Goal: Task Accomplishment & Management: Manage account settings

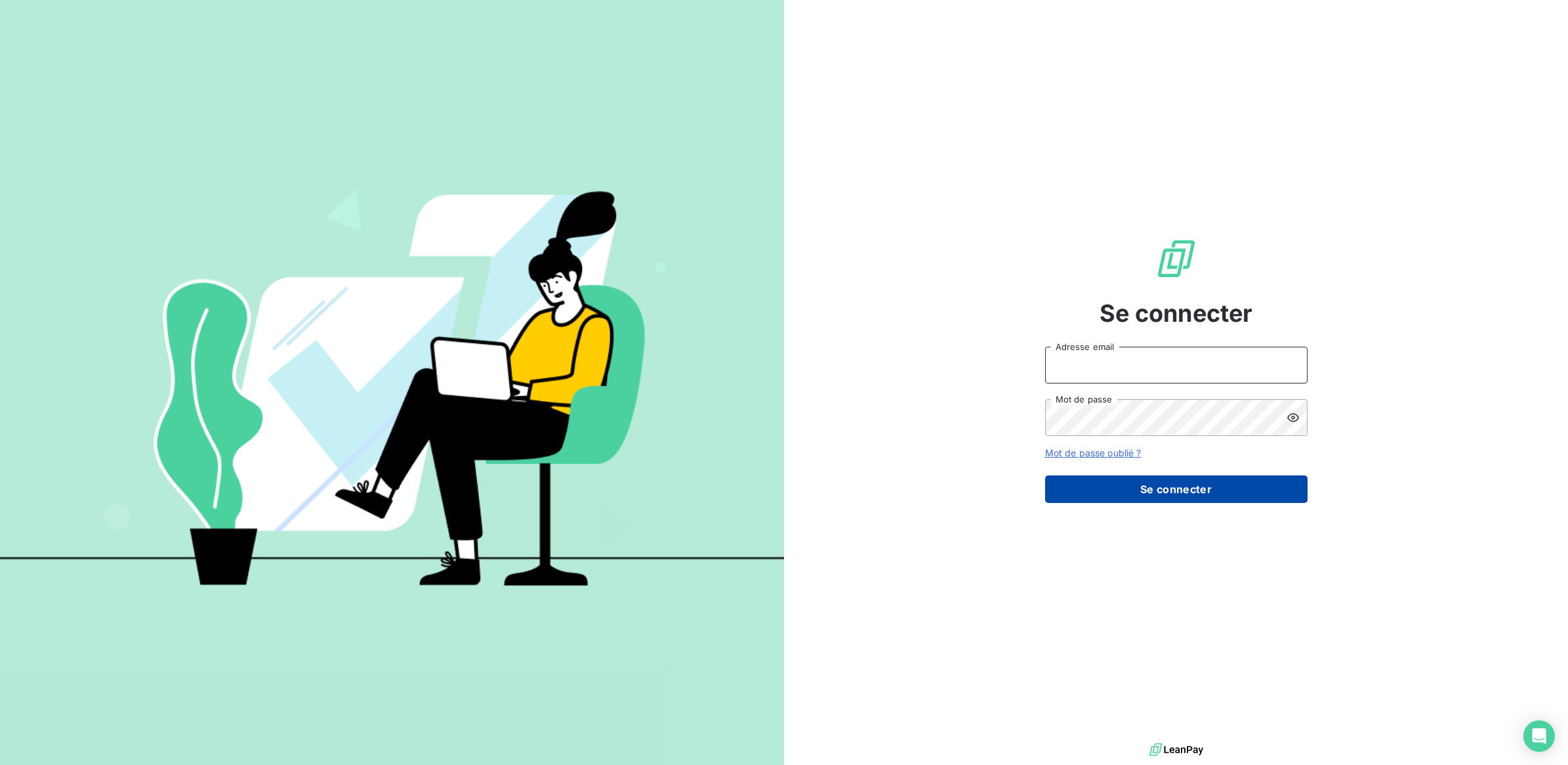
type input "[EMAIL_ADDRESS][DOMAIN_NAME]"
click at [1160, 487] on button "Se connecter" at bounding box center [1176, 489] width 262 height 28
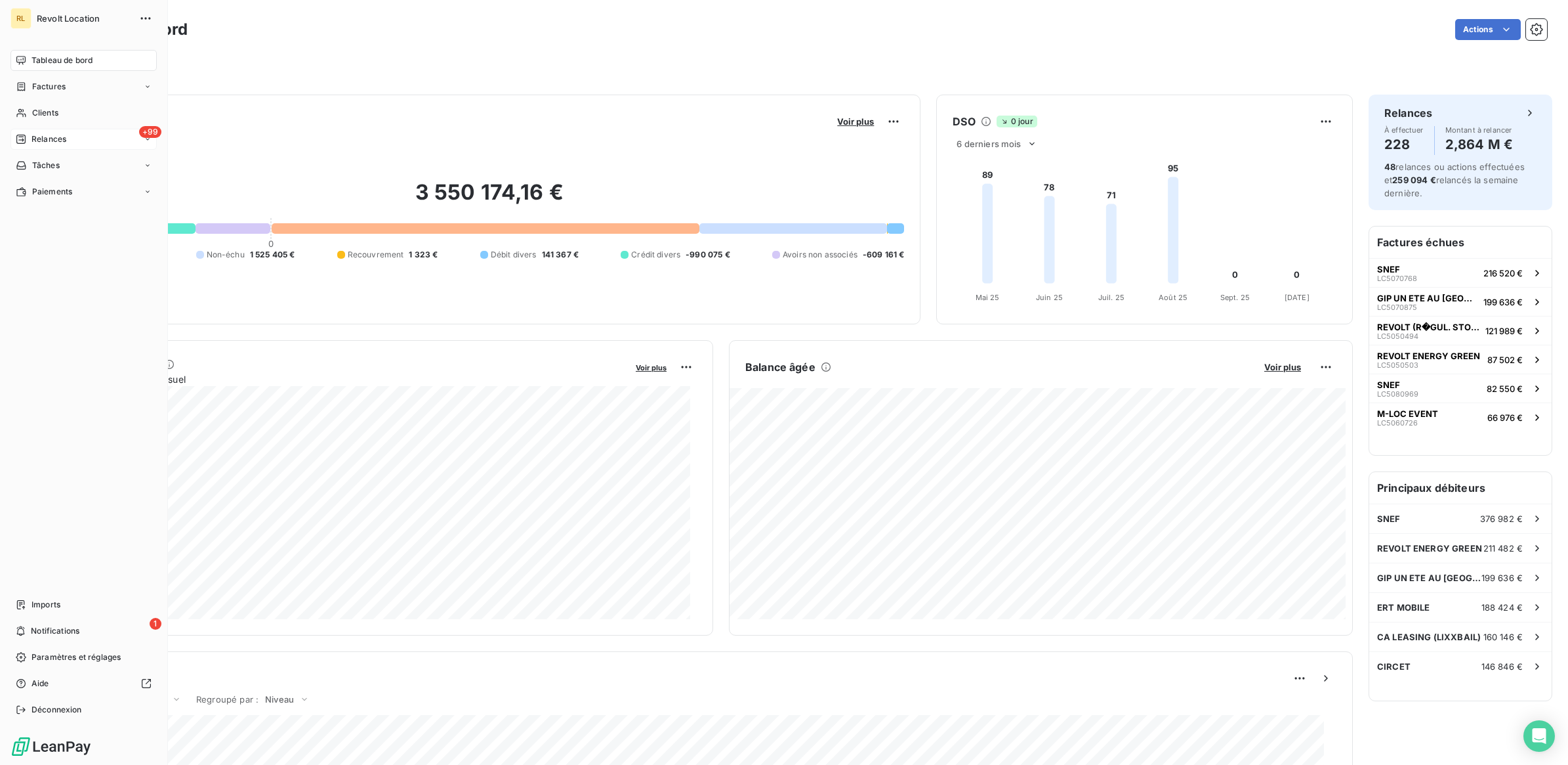
click at [53, 136] on span "Relances" at bounding box center [48, 138] width 34 height 11
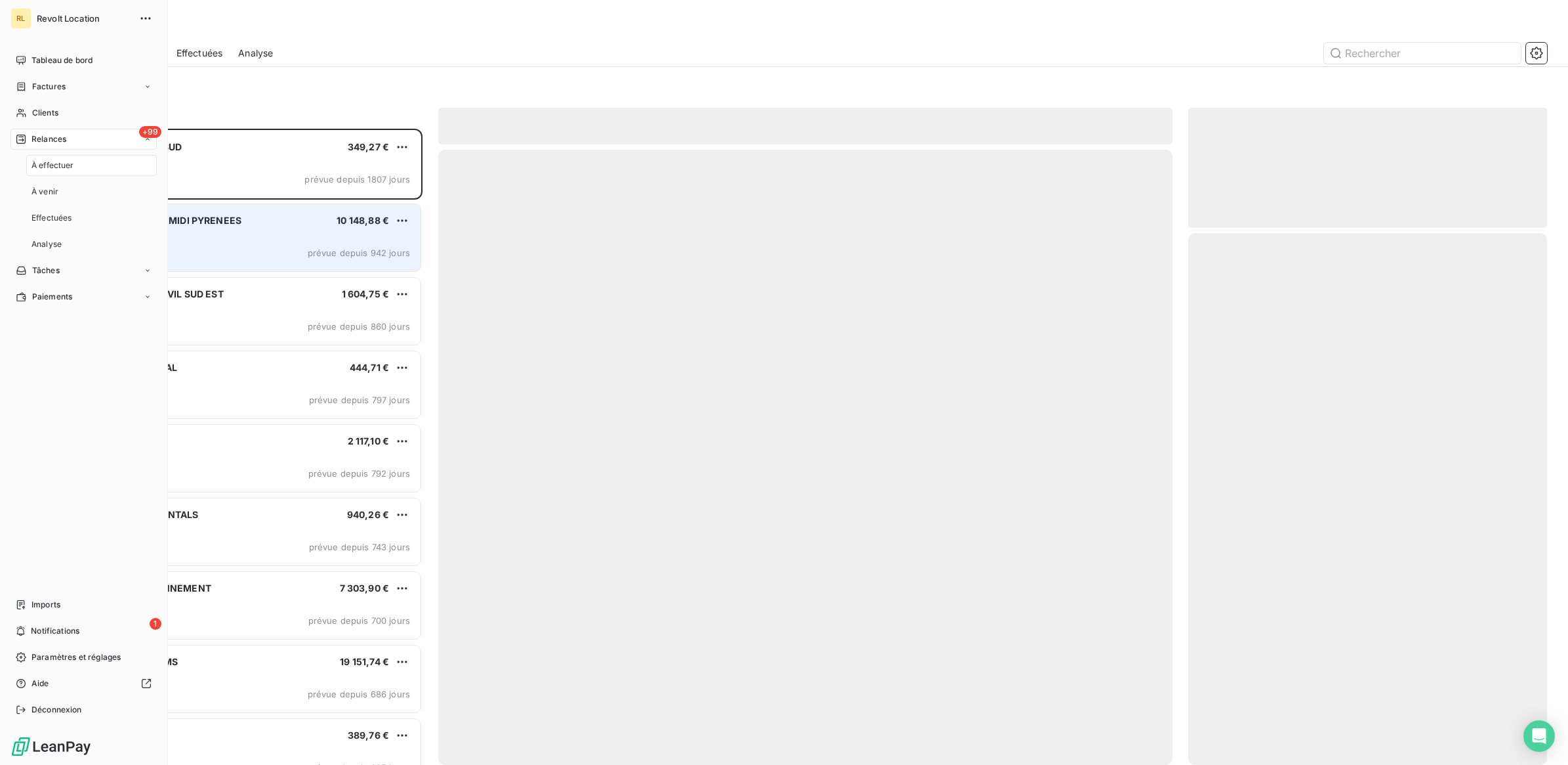
scroll to position [624, 346]
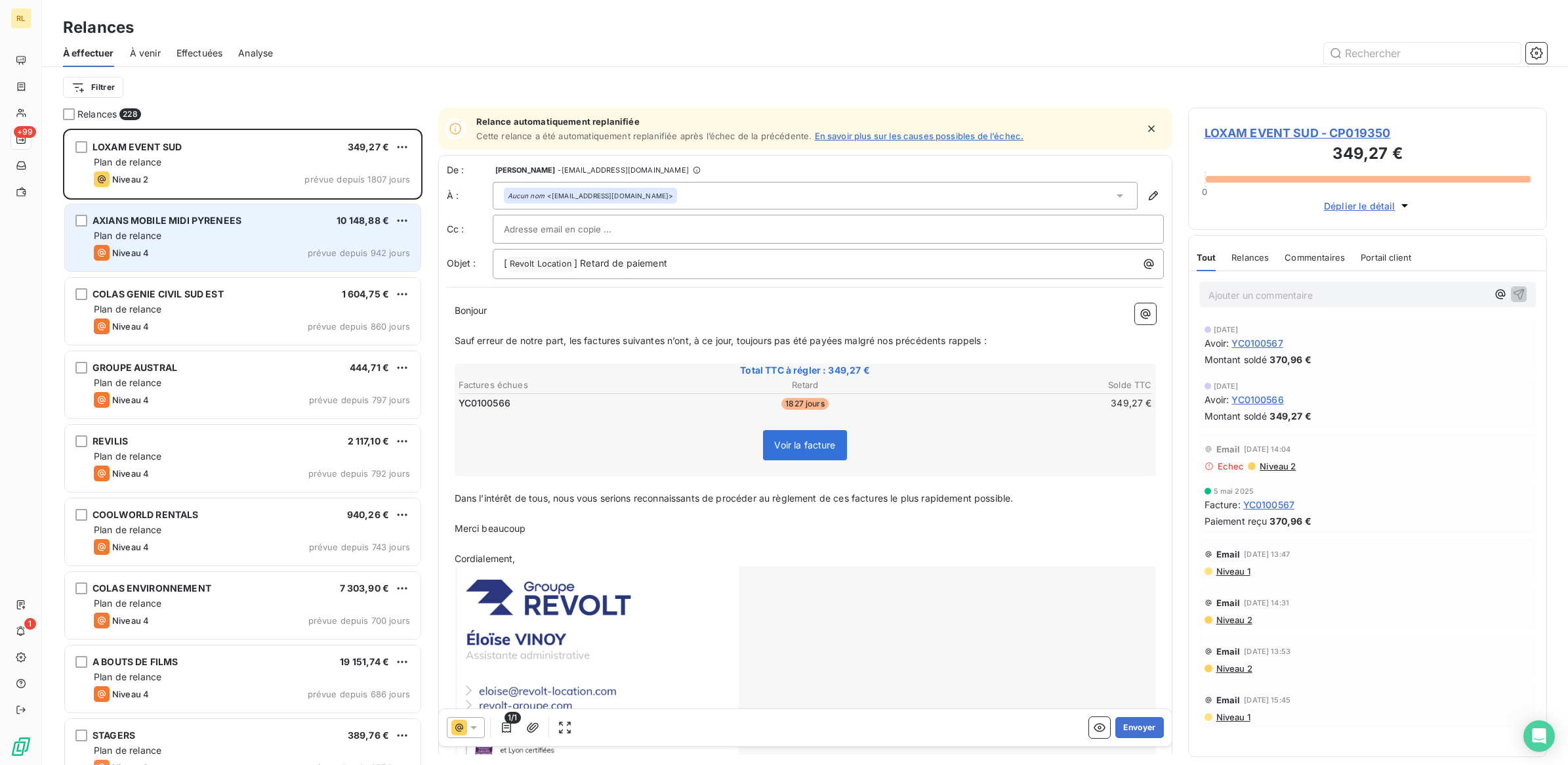
click at [271, 242] on div "Plan de relance" at bounding box center [252, 236] width 317 height 13
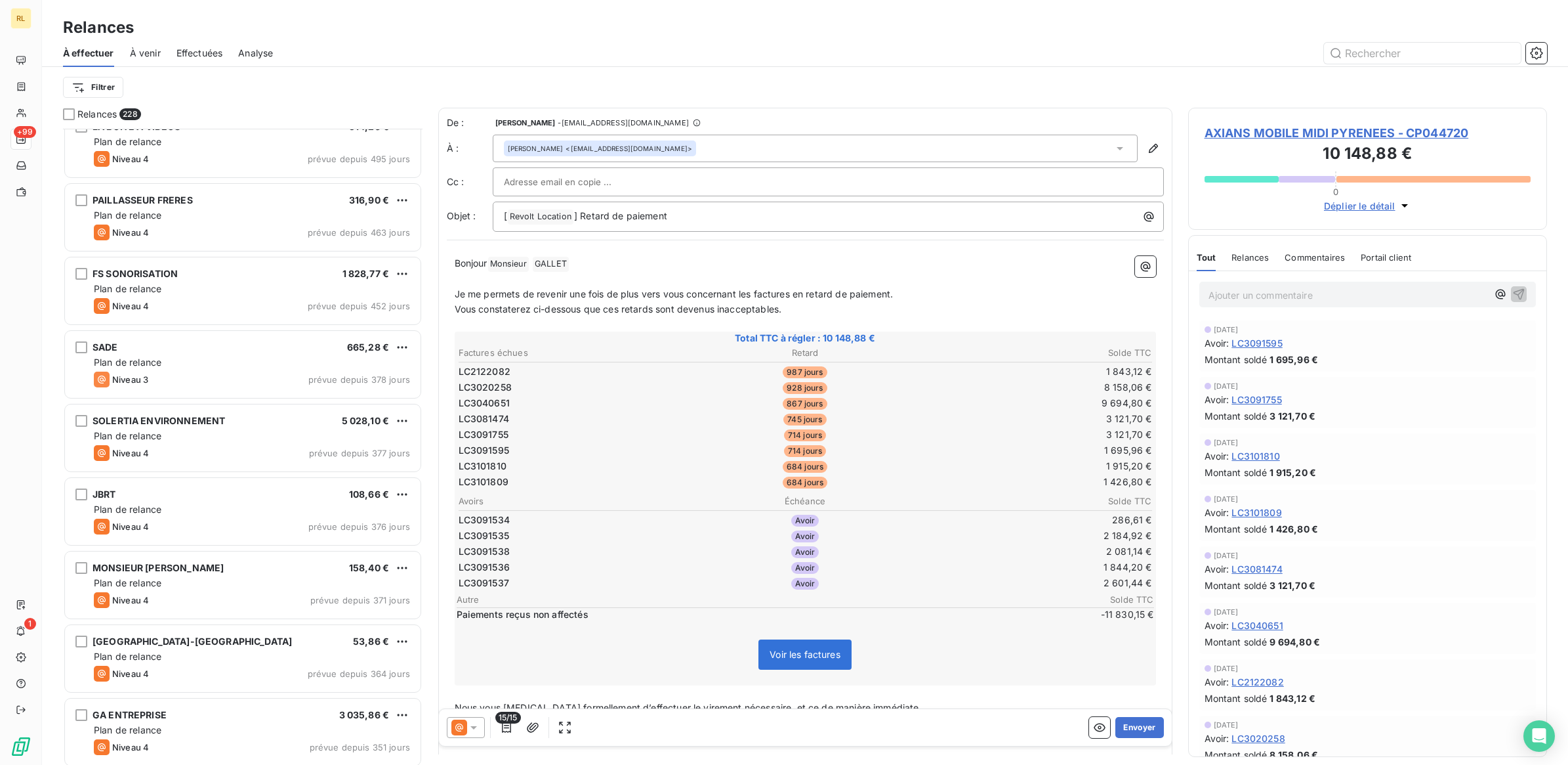
scroll to position [985, 0]
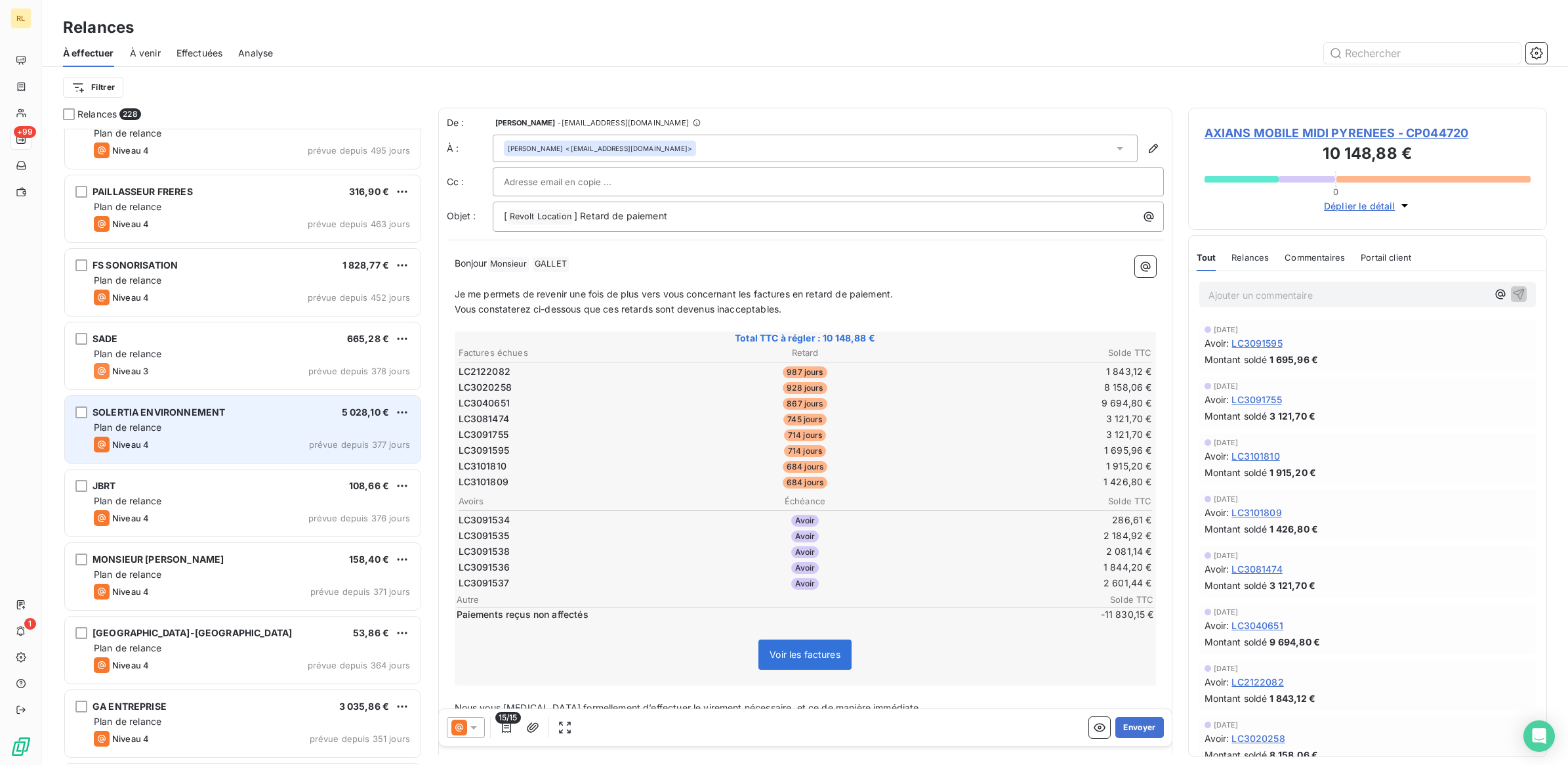
click at [255, 411] on div "SOLERTIA ENVIRONNEMENT 5 028,10 €" at bounding box center [252, 412] width 317 height 11
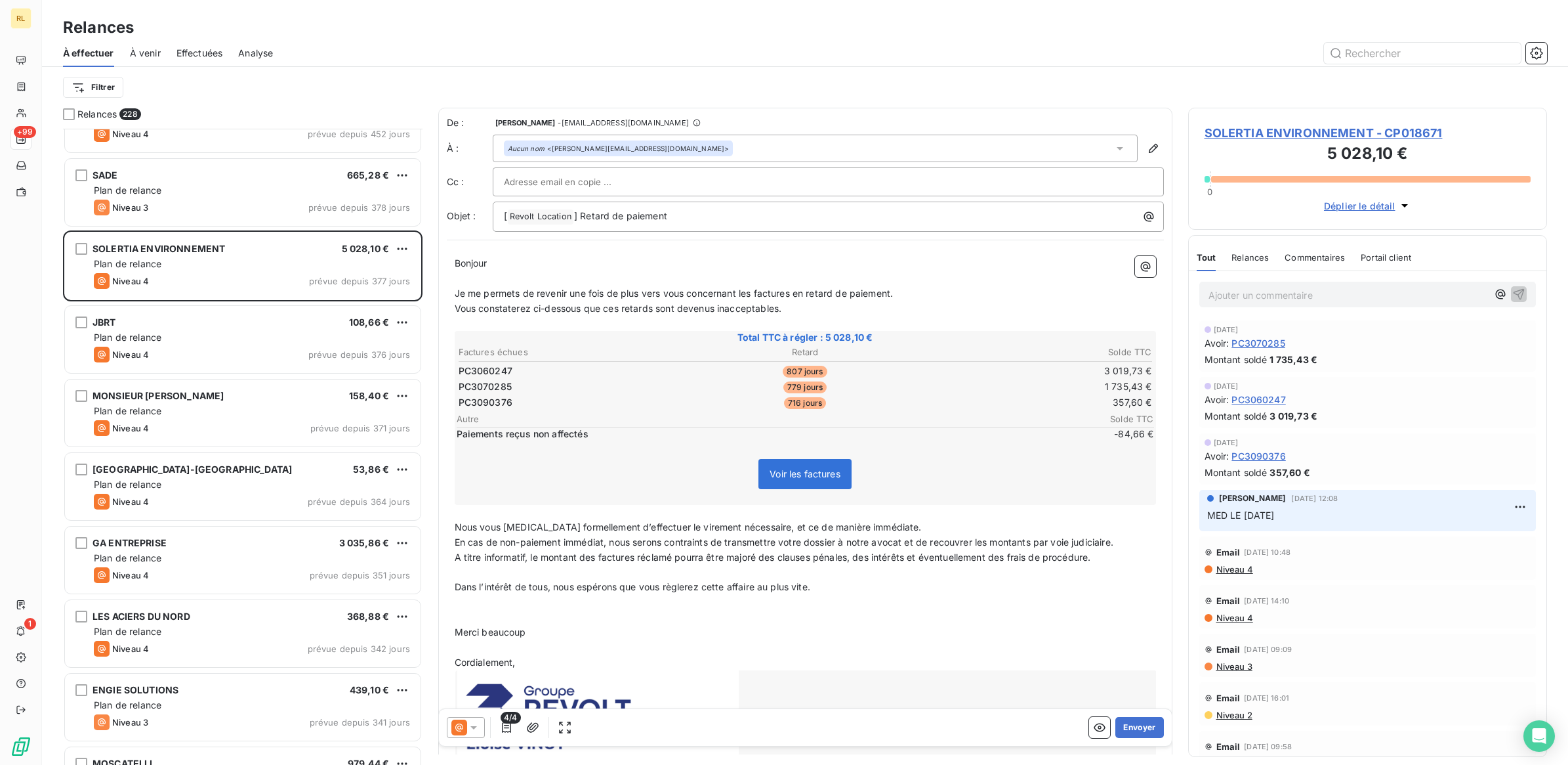
scroll to position [1150, 0]
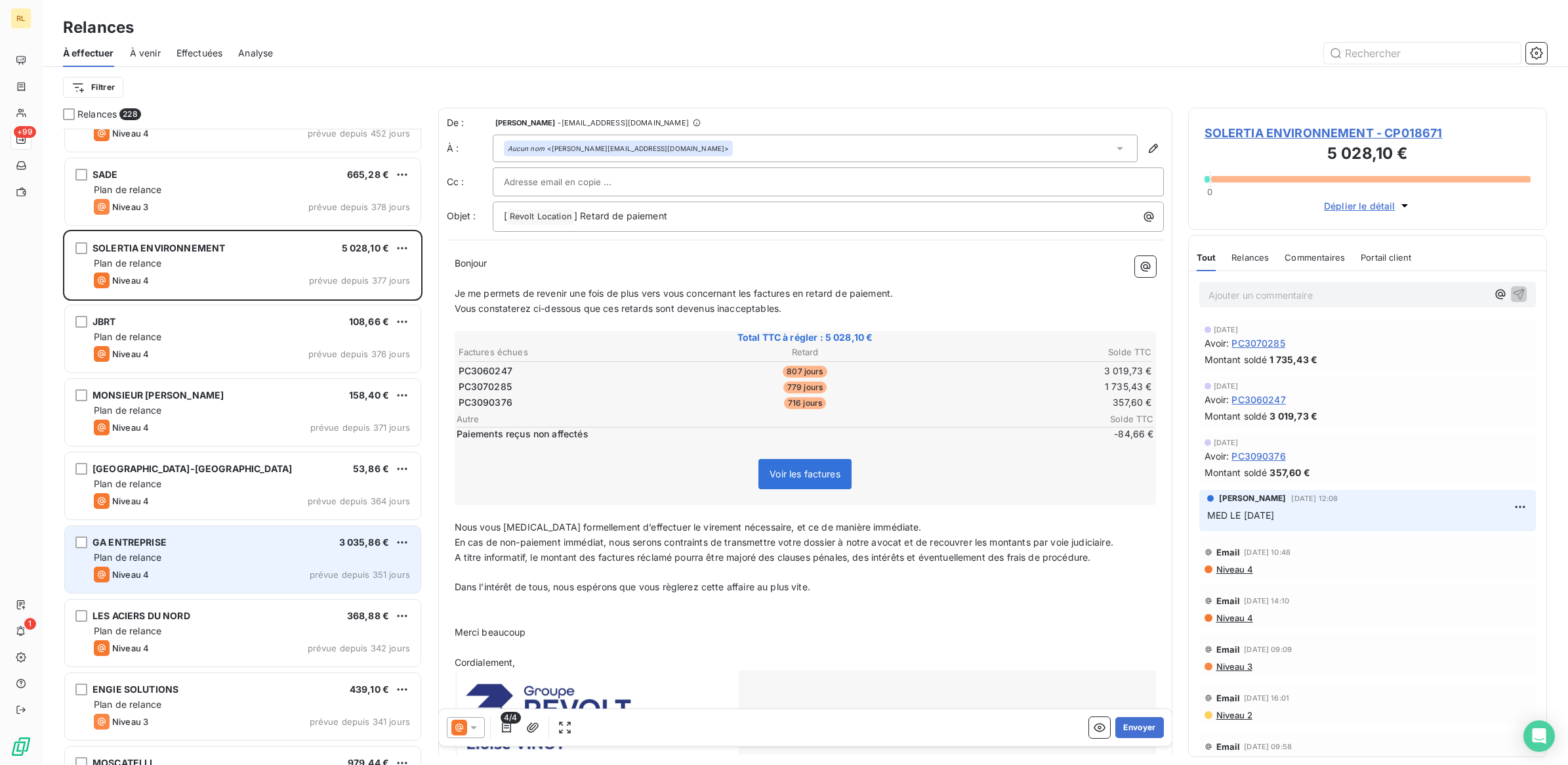
click at [249, 545] on div "GA ENTREPRISE 3 035,86 €" at bounding box center [252, 542] width 317 height 11
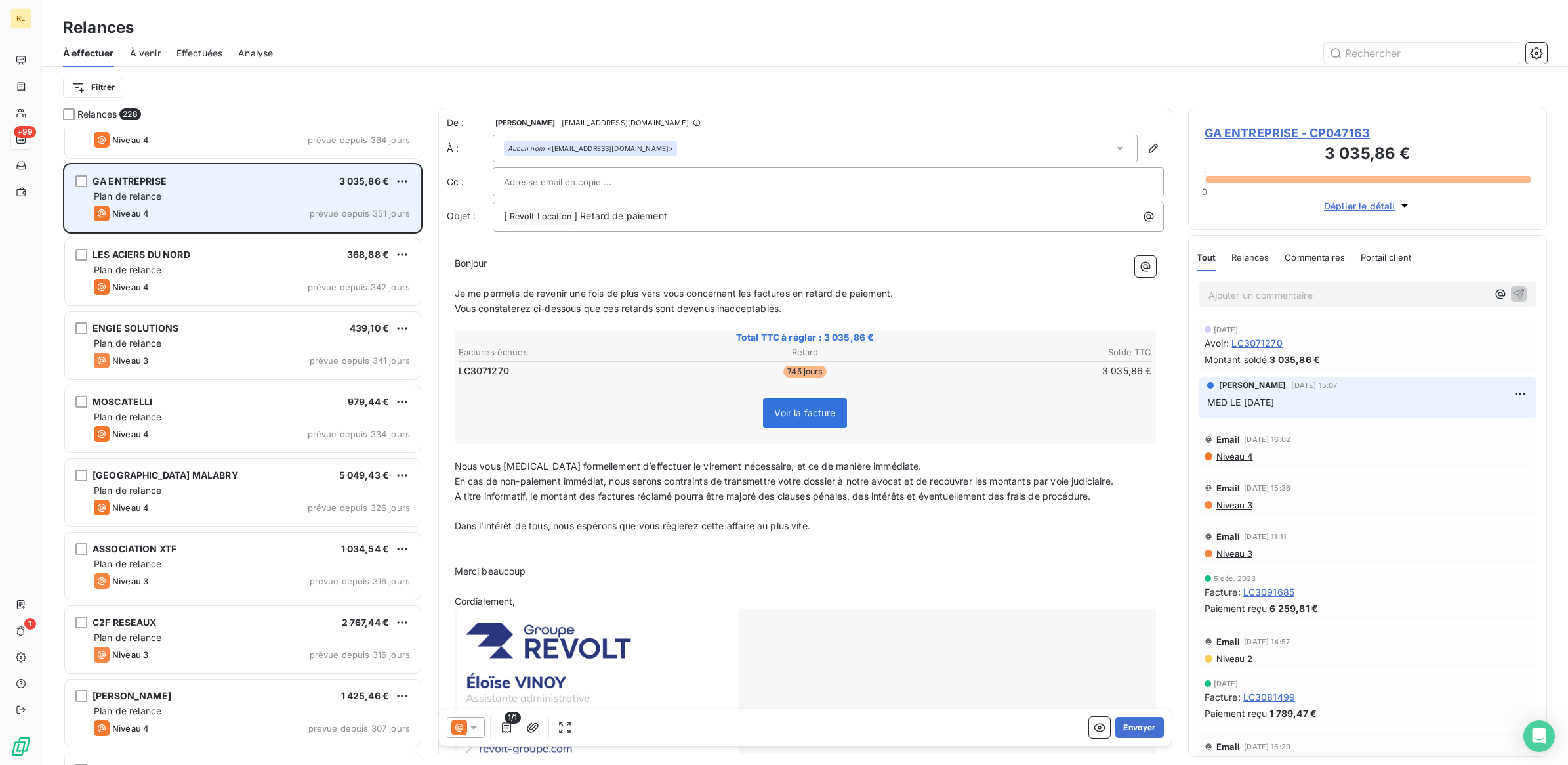
scroll to position [1560, 0]
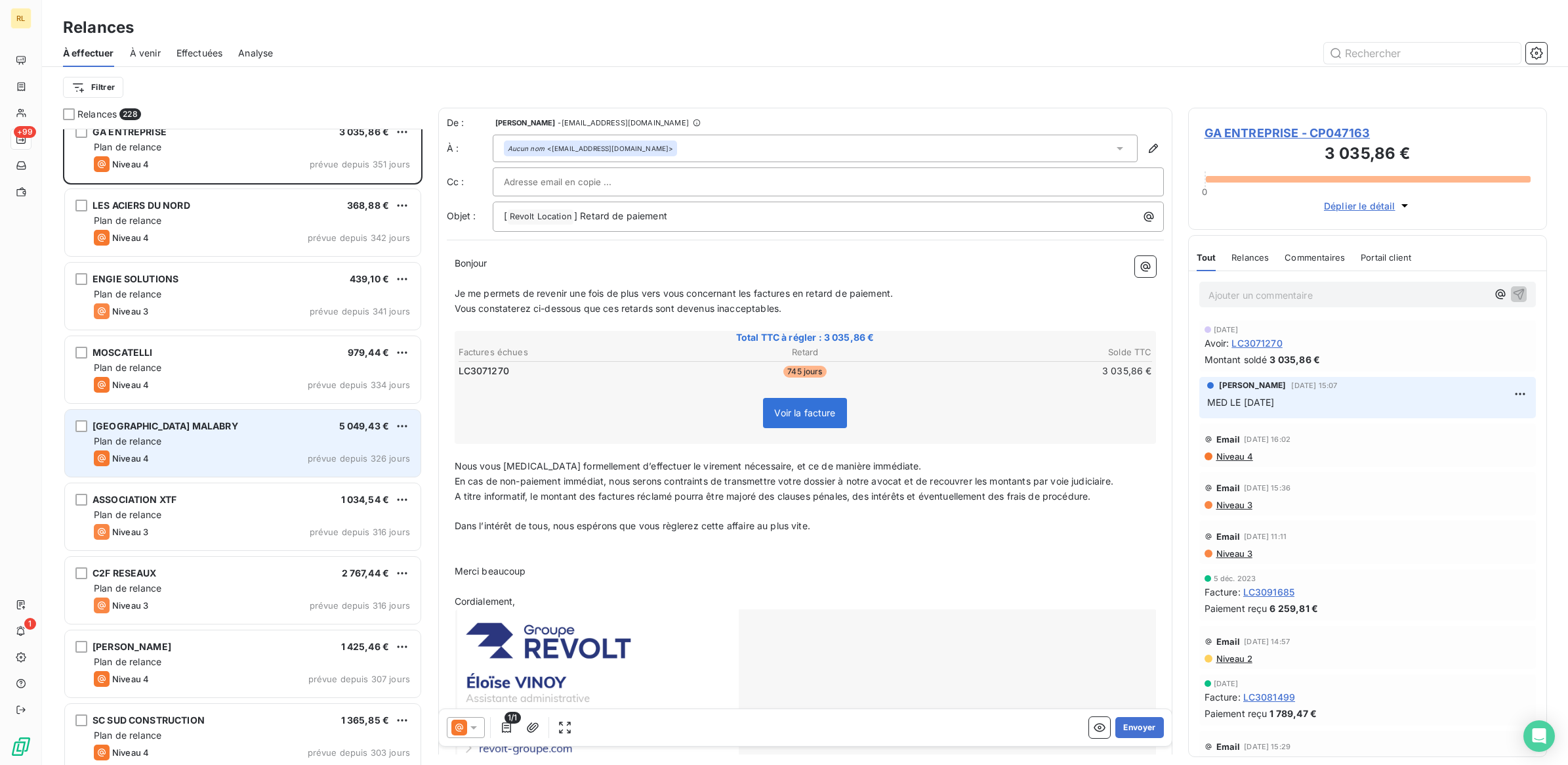
click at [273, 444] on div "Plan de relance" at bounding box center [252, 441] width 317 height 13
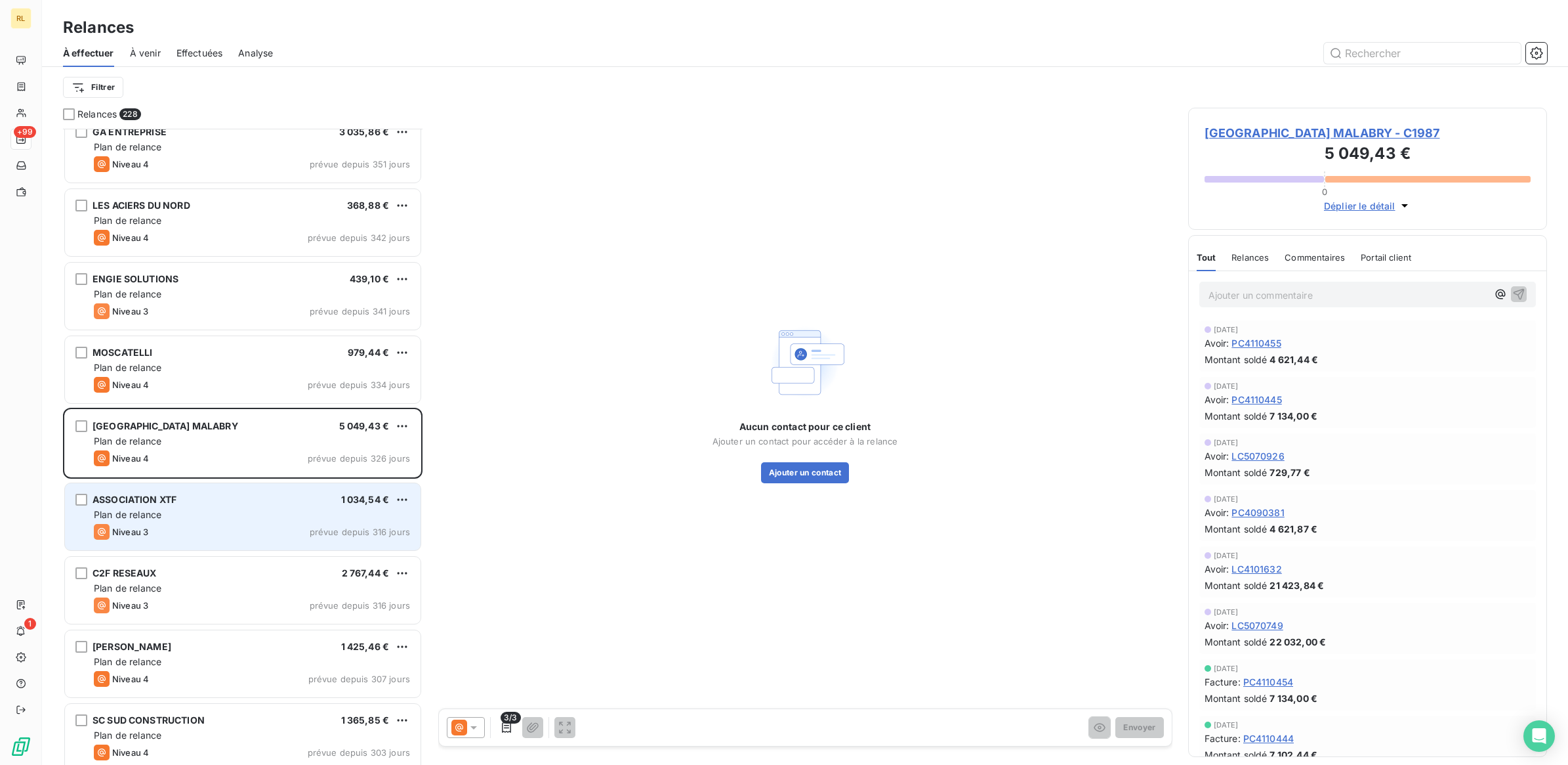
click at [263, 503] on div "ASSOCIATION XTF 1 034,54 €" at bounding box center [252, 499] width 317 height 11
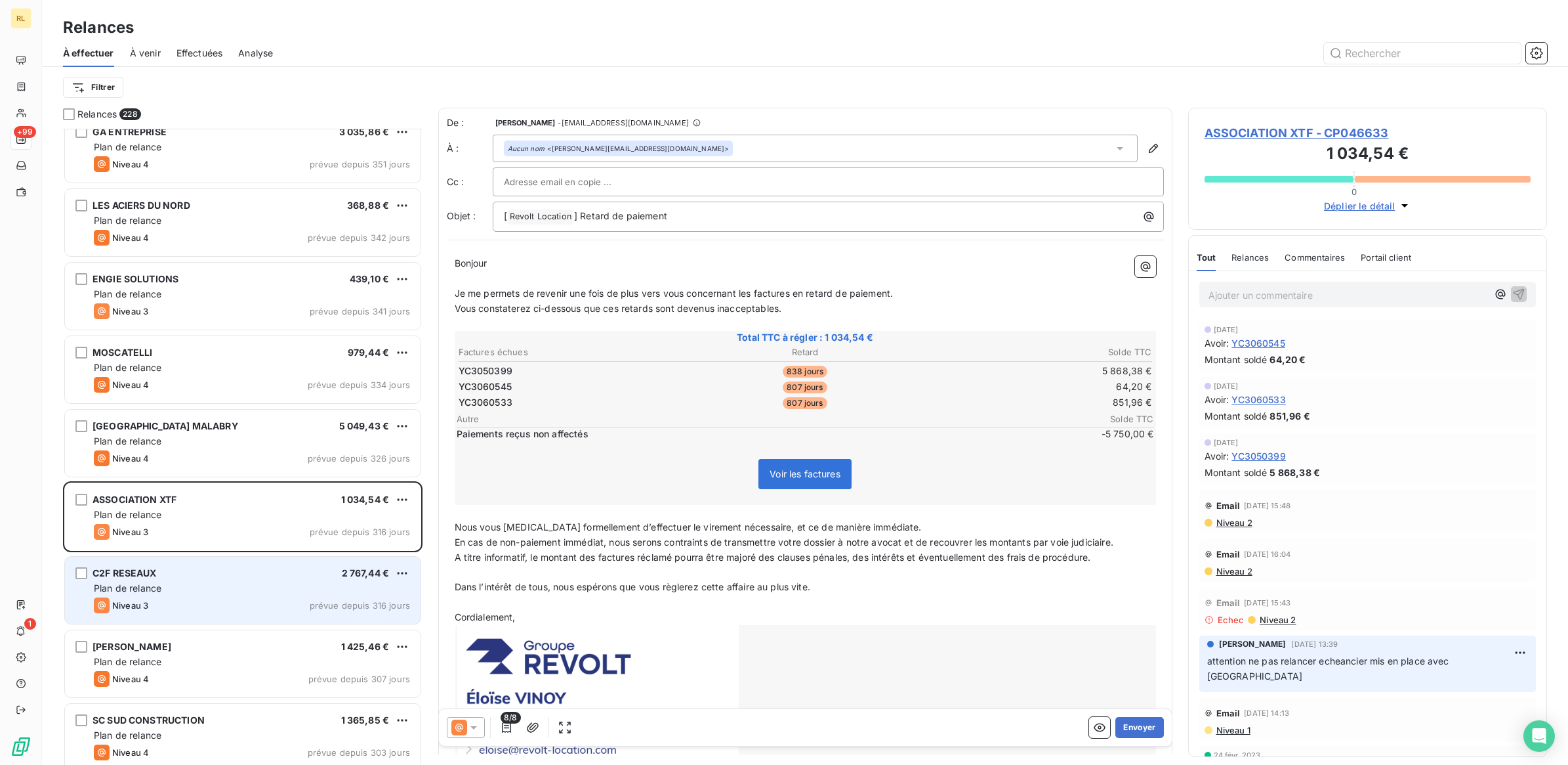
click at [214, 575] on div "C2F RESEAUX 2 767,44 €" at bounding box center [252, 573] width 317 height 11
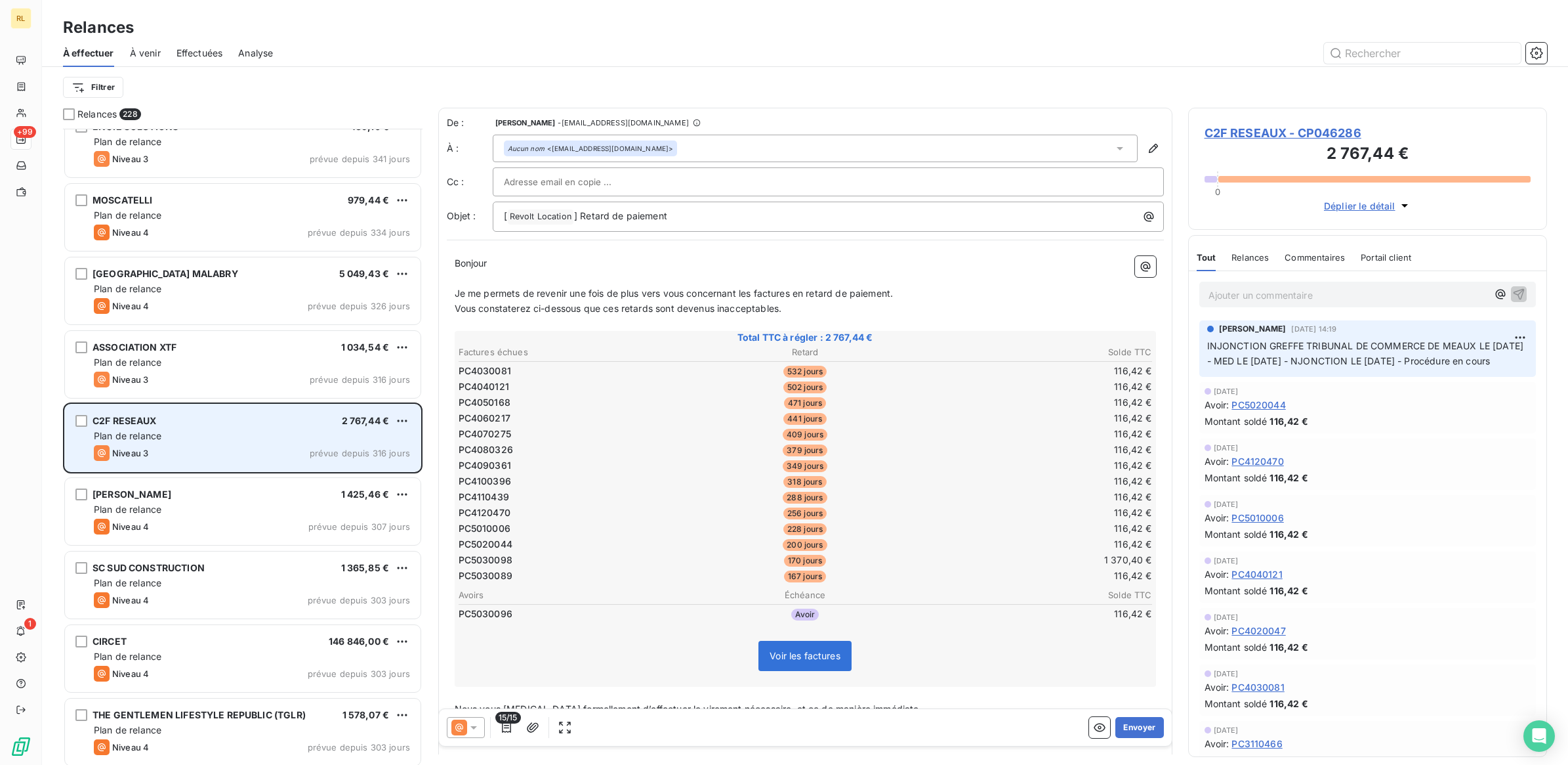
scroll to position [1724, 0]
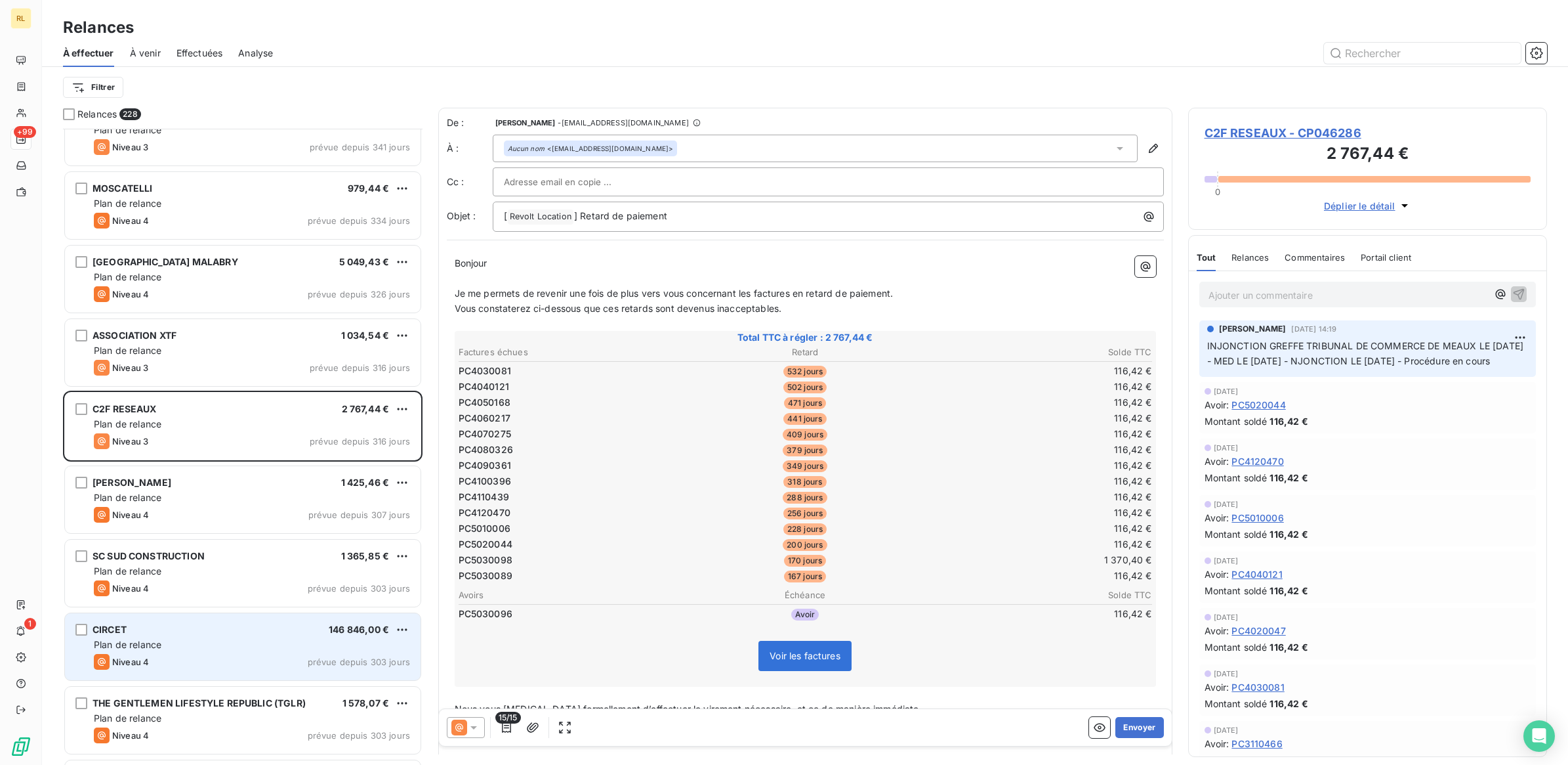
click at [242, 629] on div "CIRCET 146 846,00 €" at bounding box center [252, 629] width 317 height 11
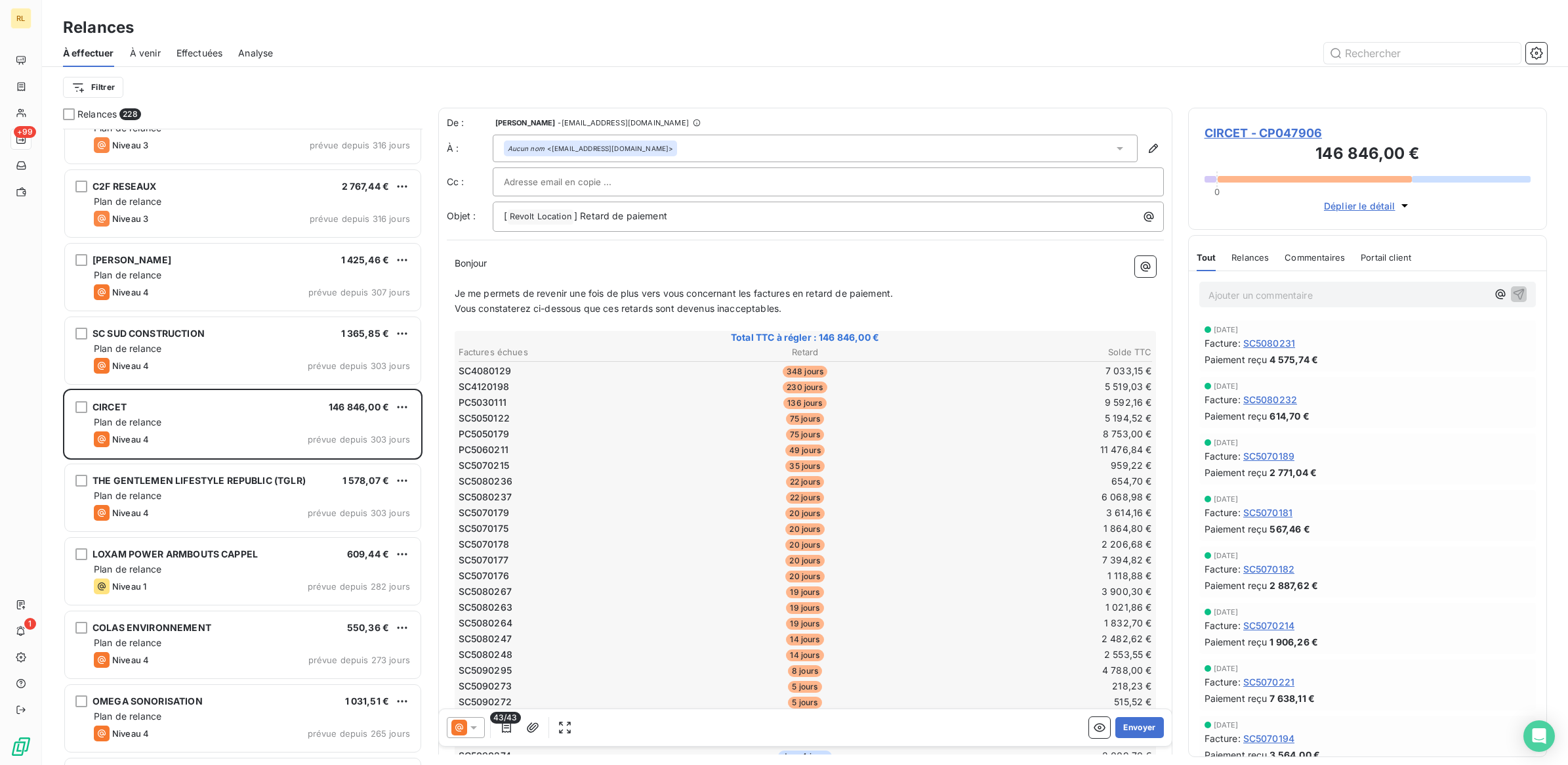
scroll to position [1971, 0]
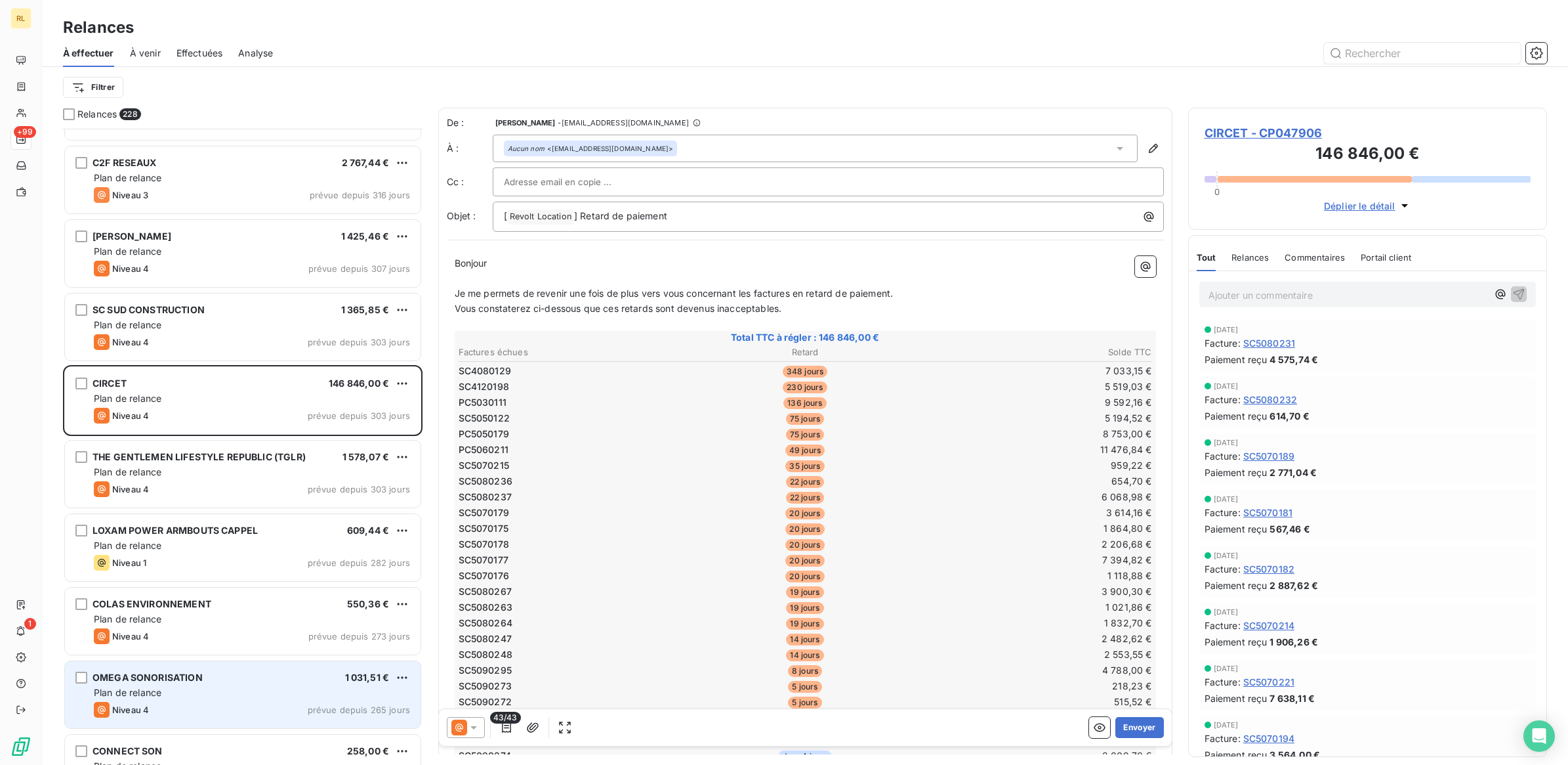
click at [266, 684] on div "OMEGA SONORISATION 1 031,51 € Plan de relance Niveau 4 prévue depuis 265 jours" at bounding box center [242, 695] width 355 height 67
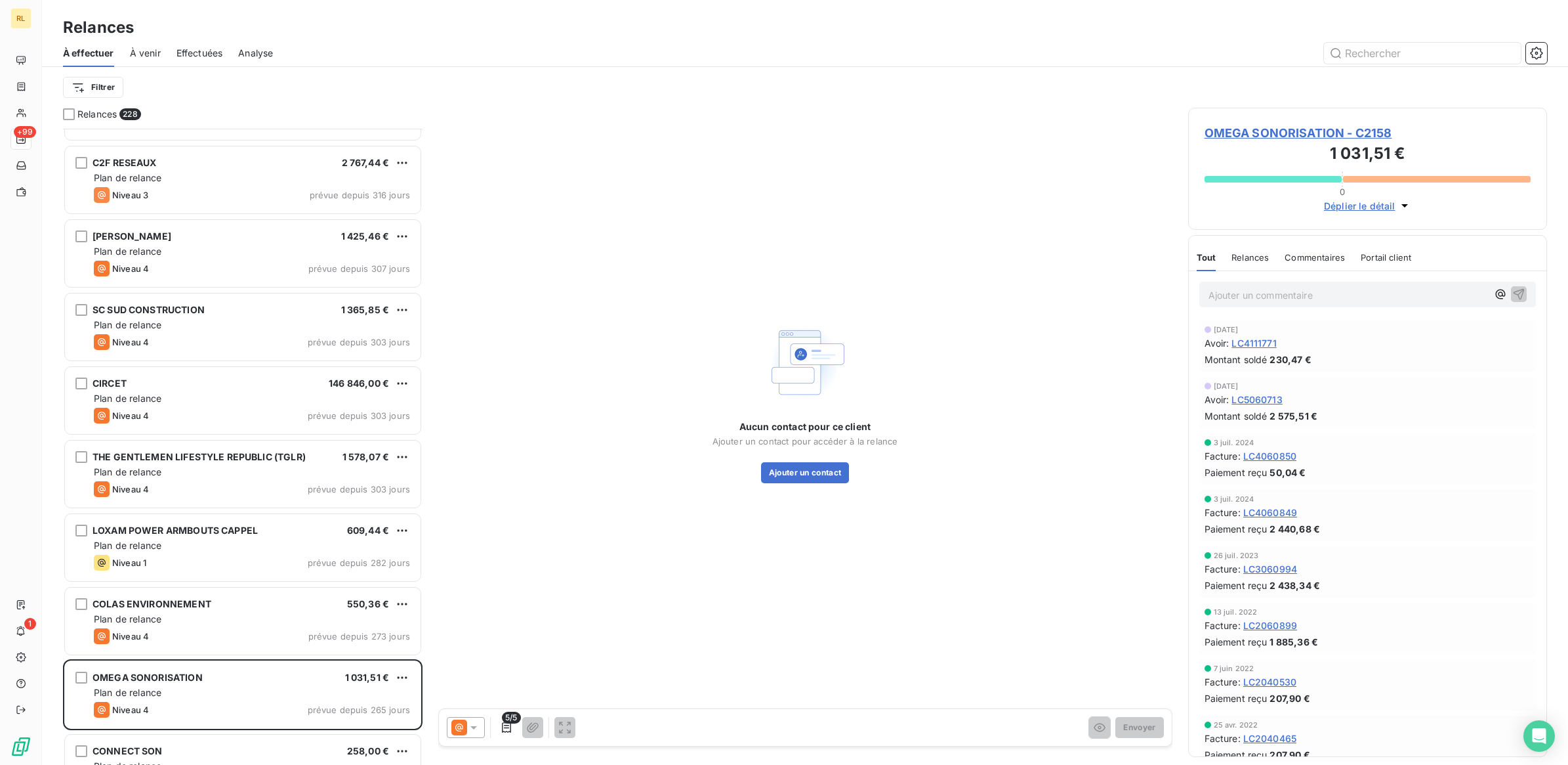
click at [1238, 296] on p "Ajouter un commentaire ﻿" at bounding box center [1349, 295] width 280 height 16
click at [1512, 288] on icon "button" at bounding box center [1518, 293] width 13 height 13
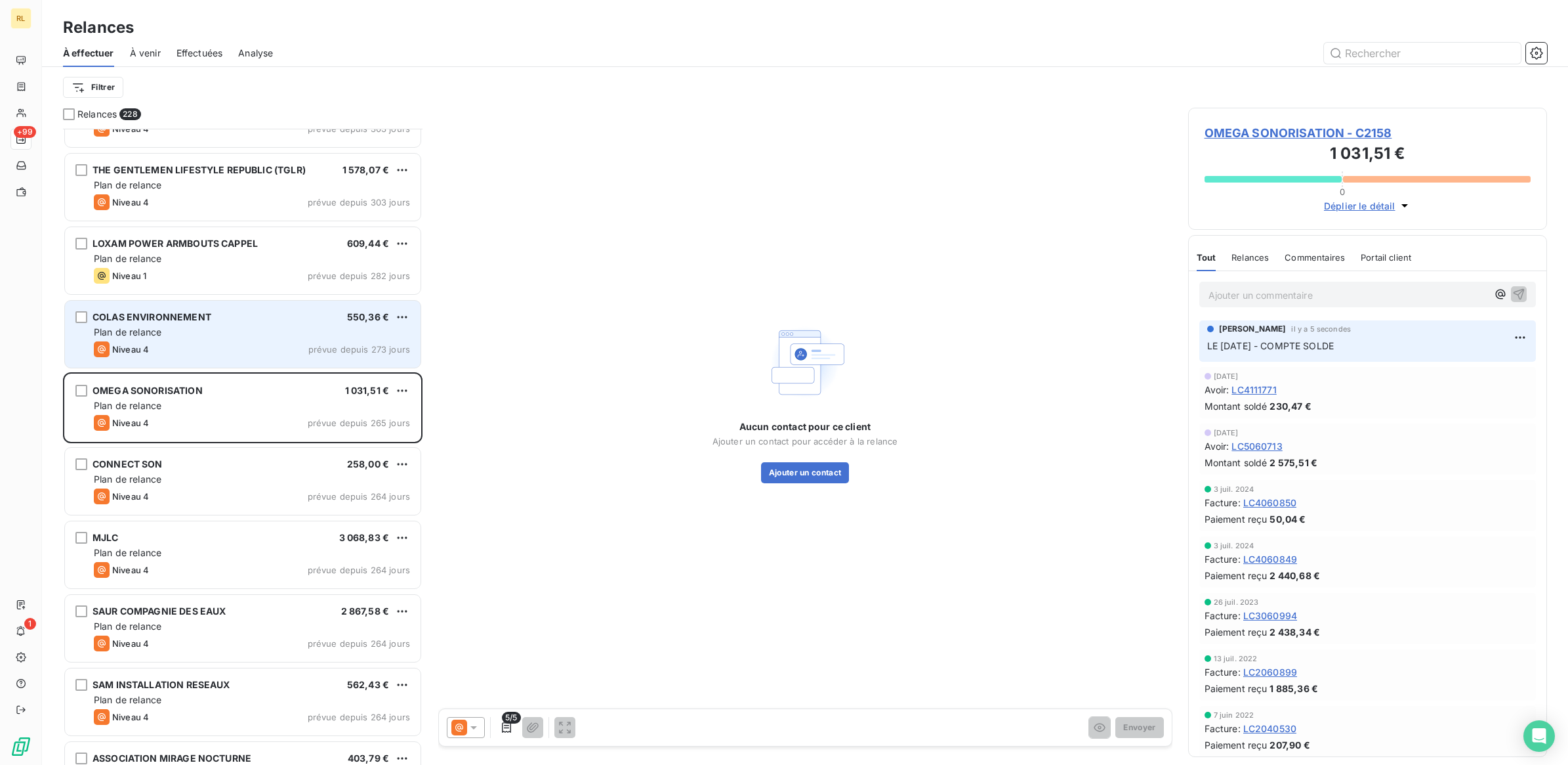
scroll to position [2299, 0]
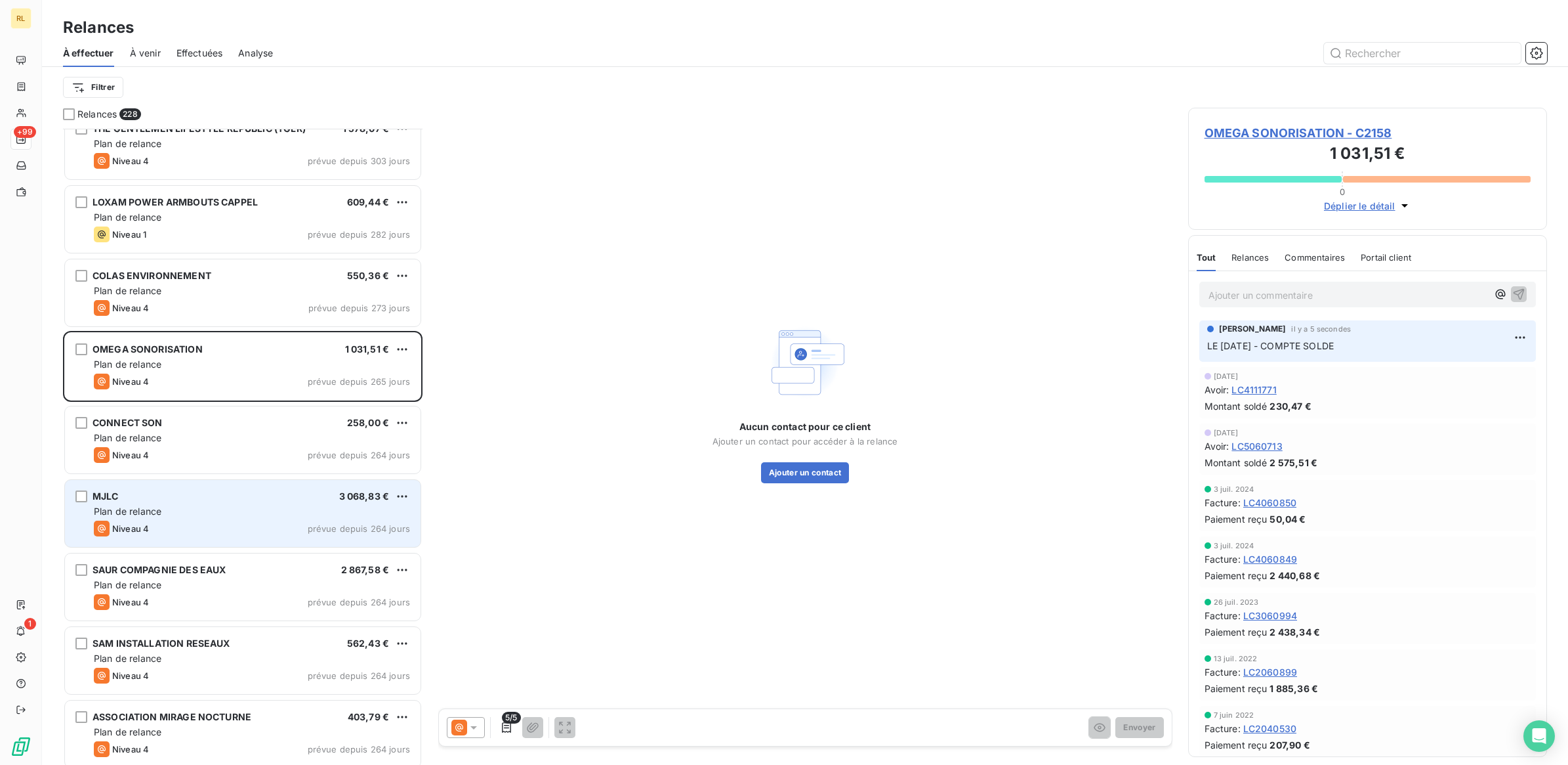
click at [260, 516] on div "Plan de relance" at bounding box center [252, 511] width 317 height 13
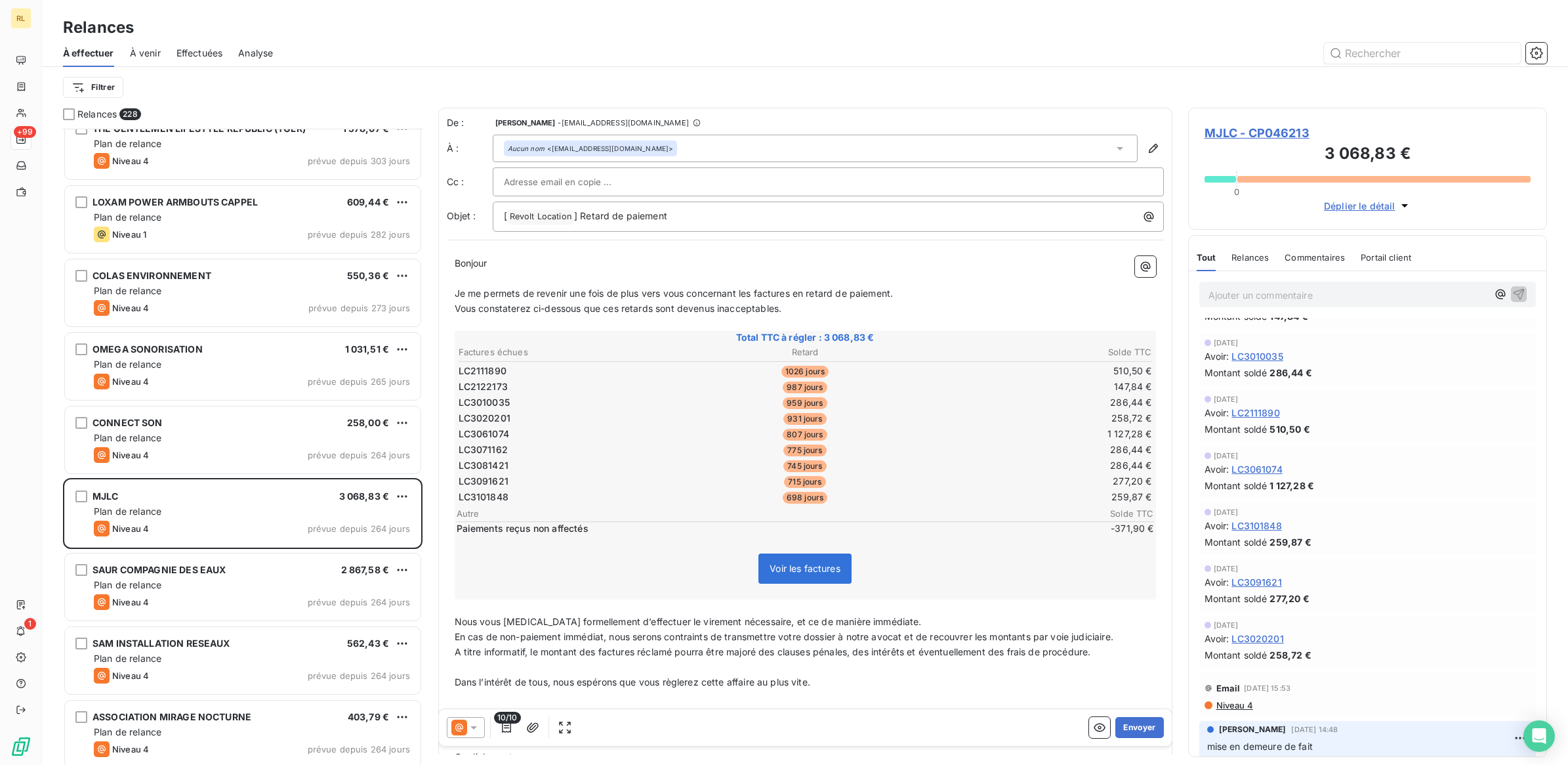
scroll to position [246, 0]
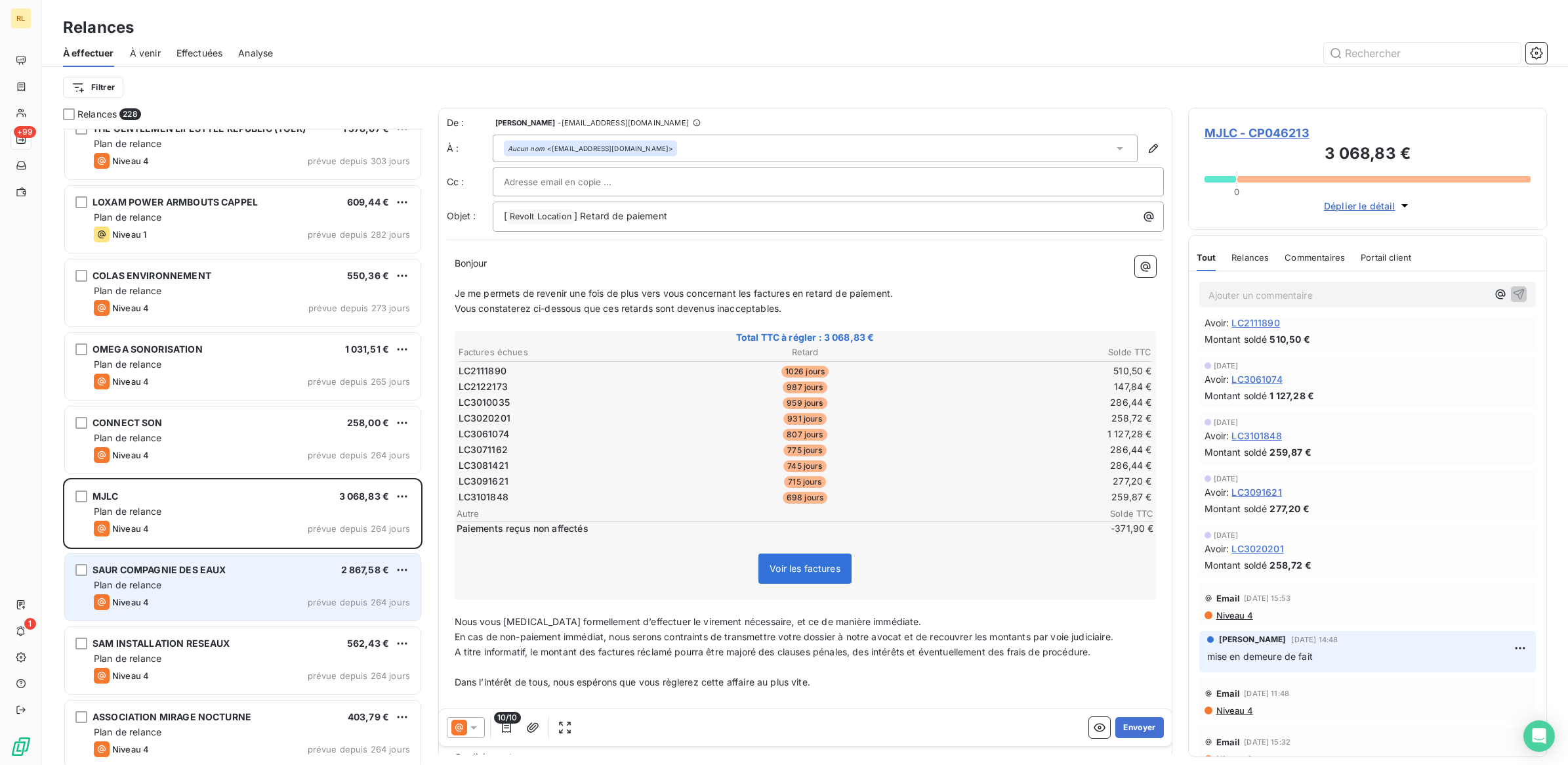
click at [242, 571] on div "SAUR COMPAGNIE DES EAUX 2 867,58 €" at bounding box center [252, 569] width 317 height 11
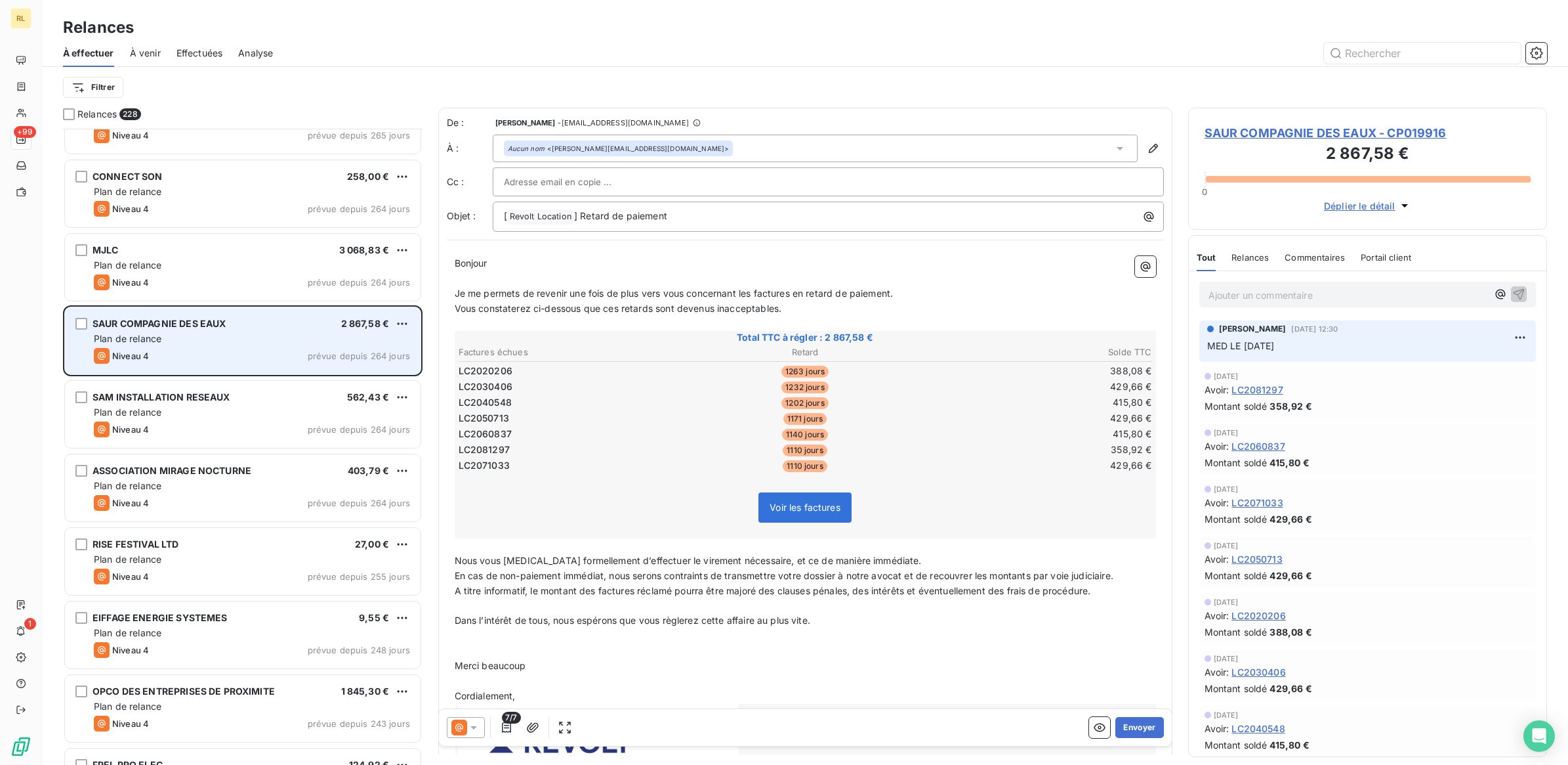
scroll to position [2627, 0]
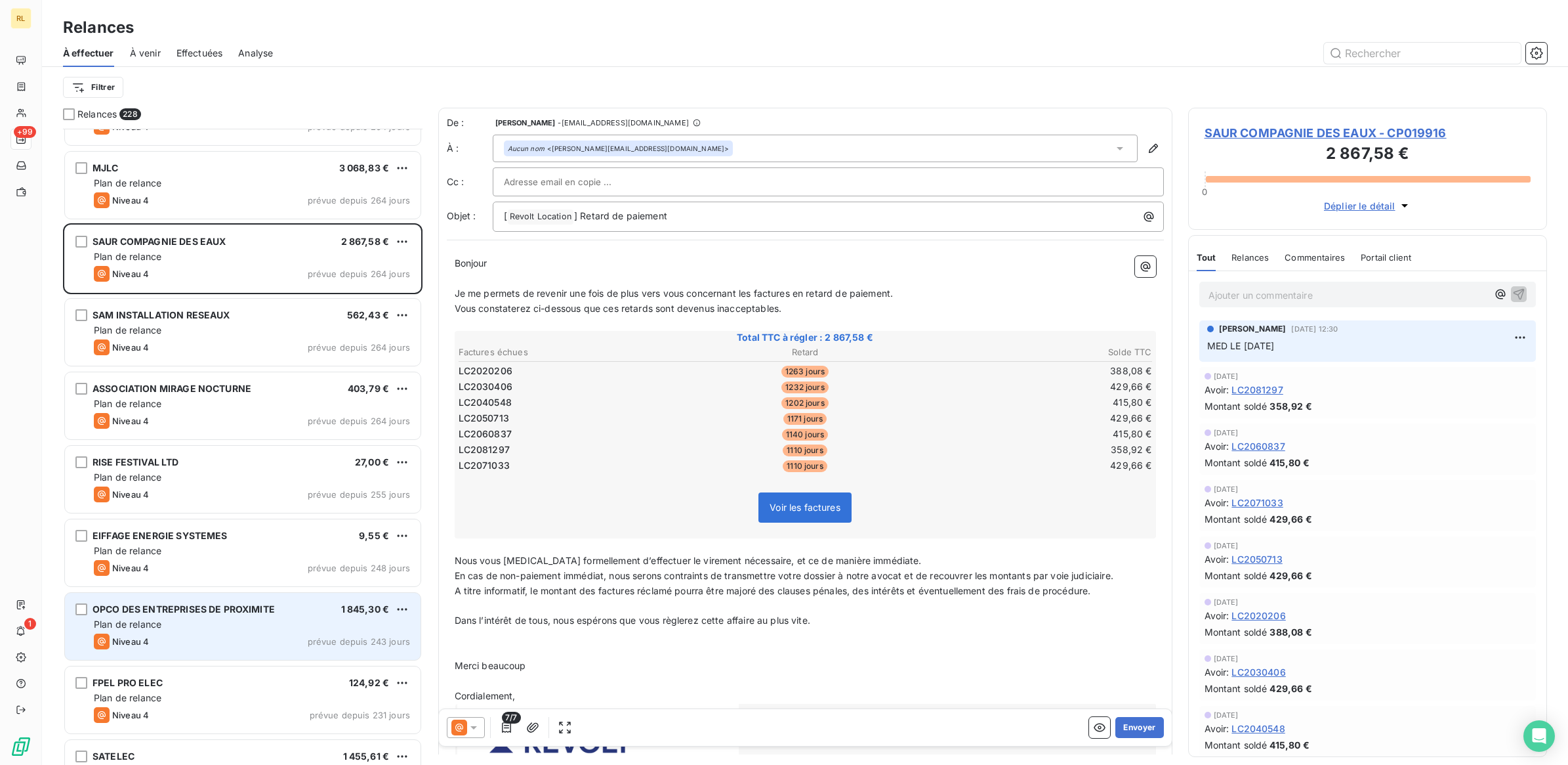
click at [248, 626] on div "Plan de relance" at bounding box center [252, 624] width 317 height 13
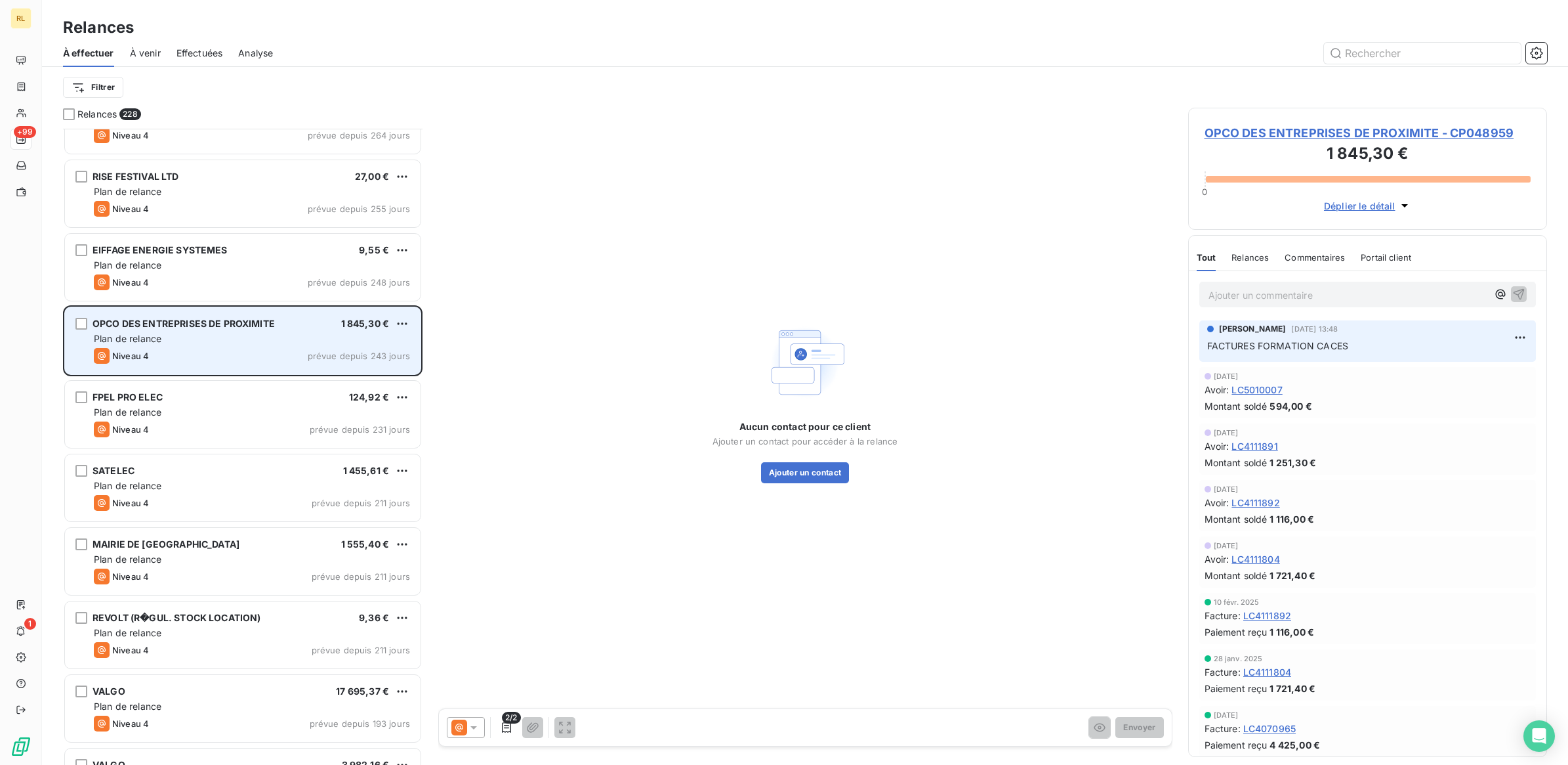
scroll to position [2955, 0]
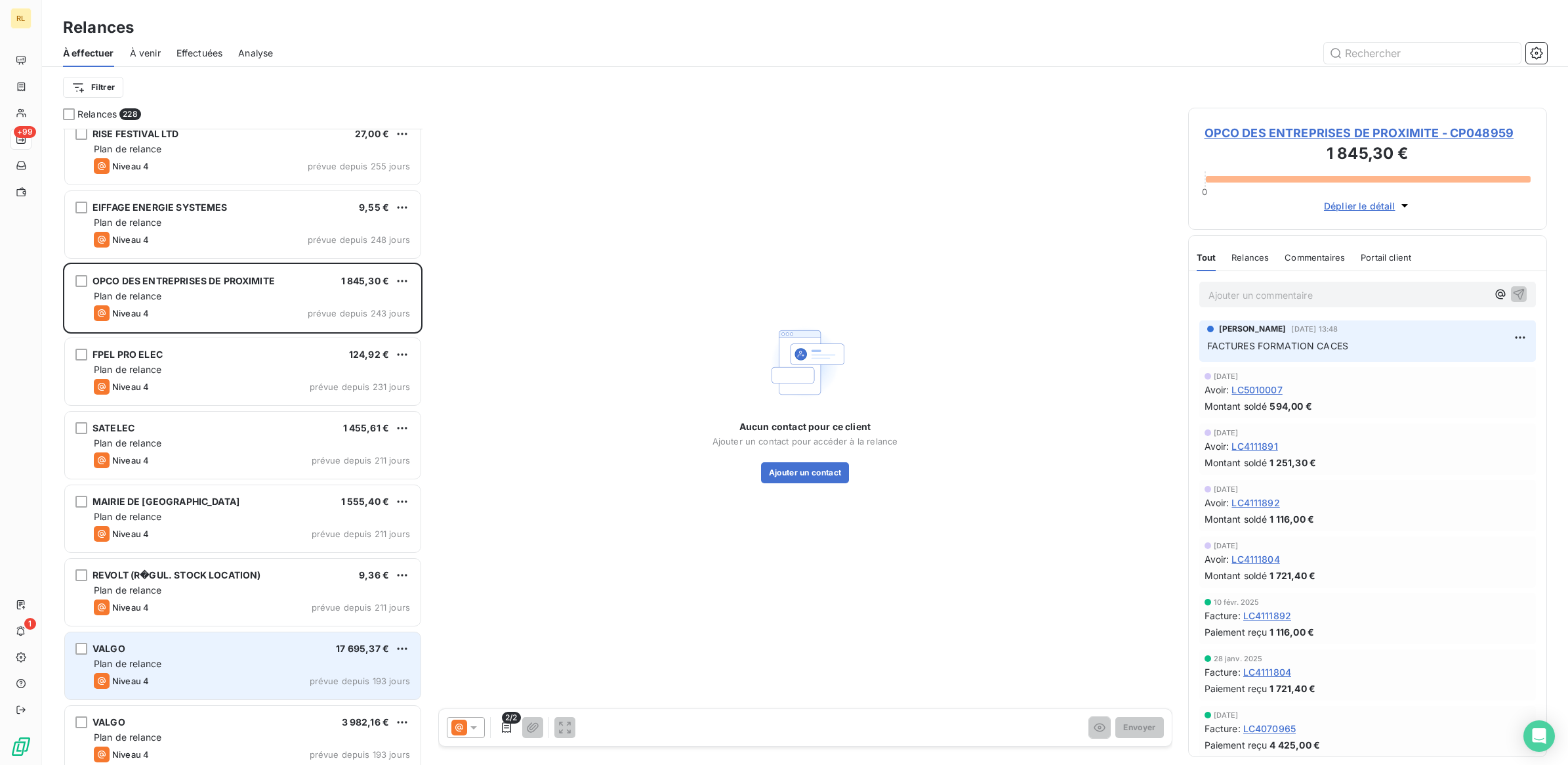
click at [289, 660] on div "Plan de relance" at bounding box center [252, 663] width 317 height 13
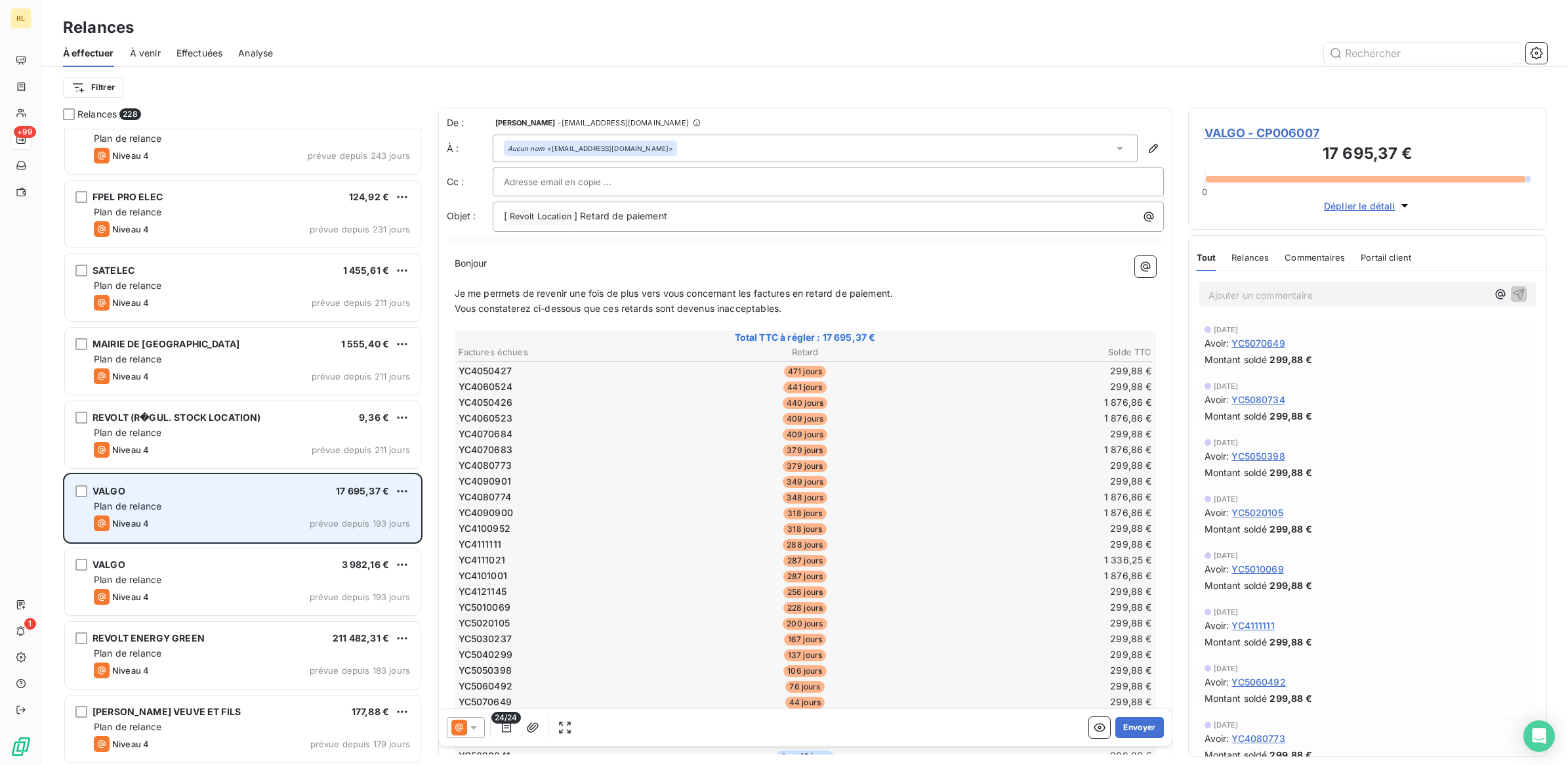
scroll to position [3120, 0]
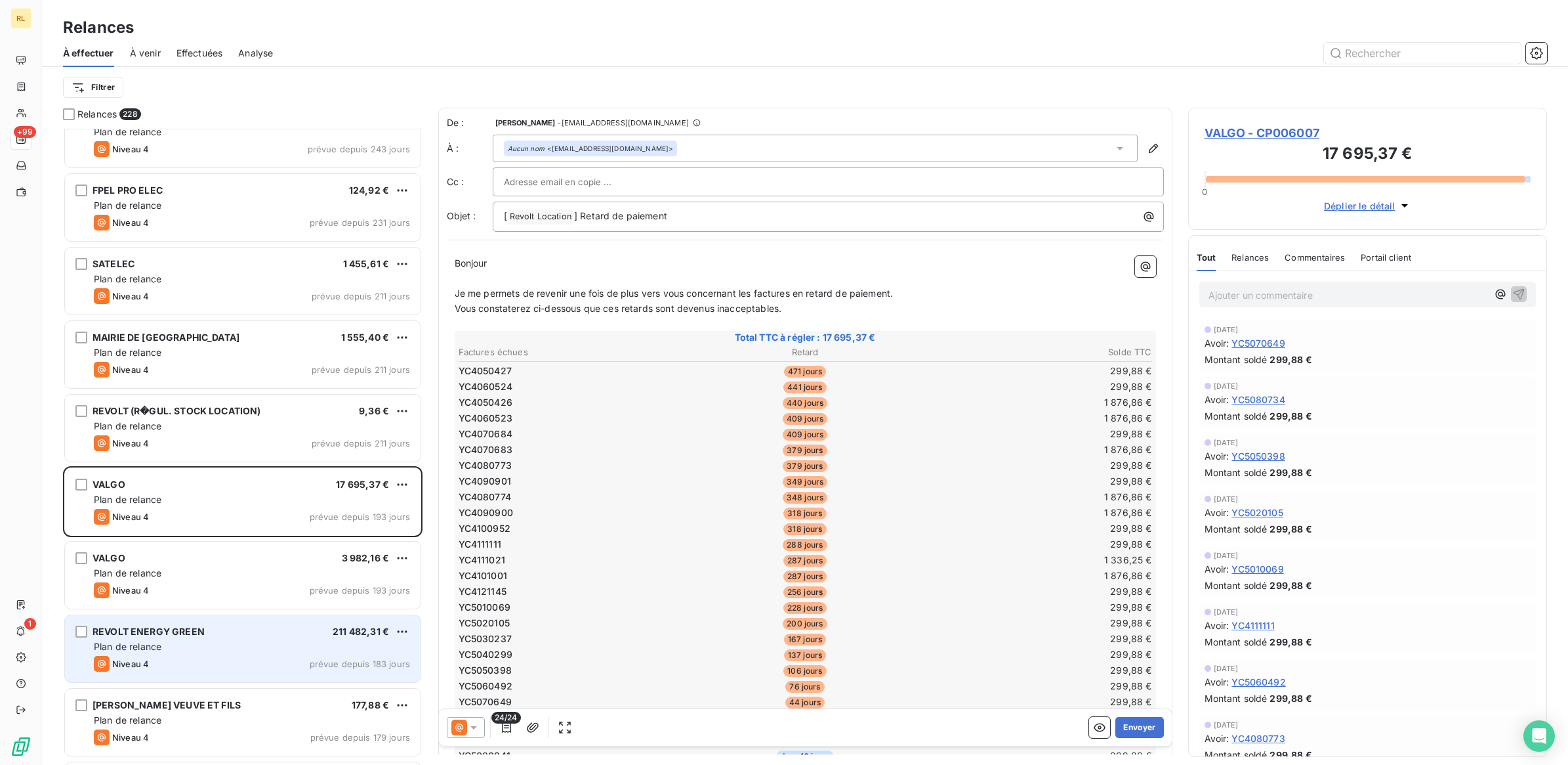
click at [291, 651] on div "Plan de relance" at bounding box center [252, 646] width 317 height 13
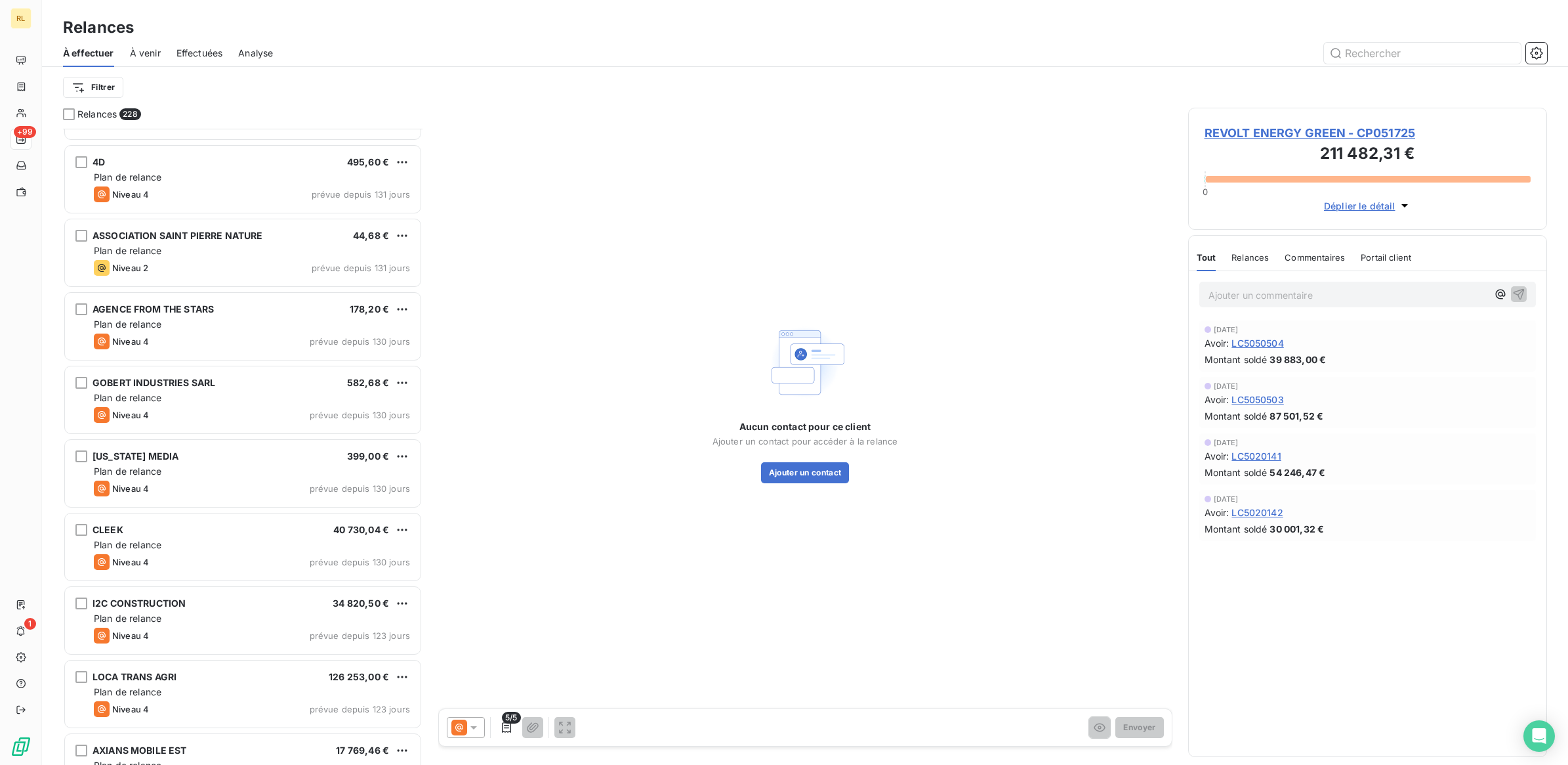
scroll to position [4104, 0]
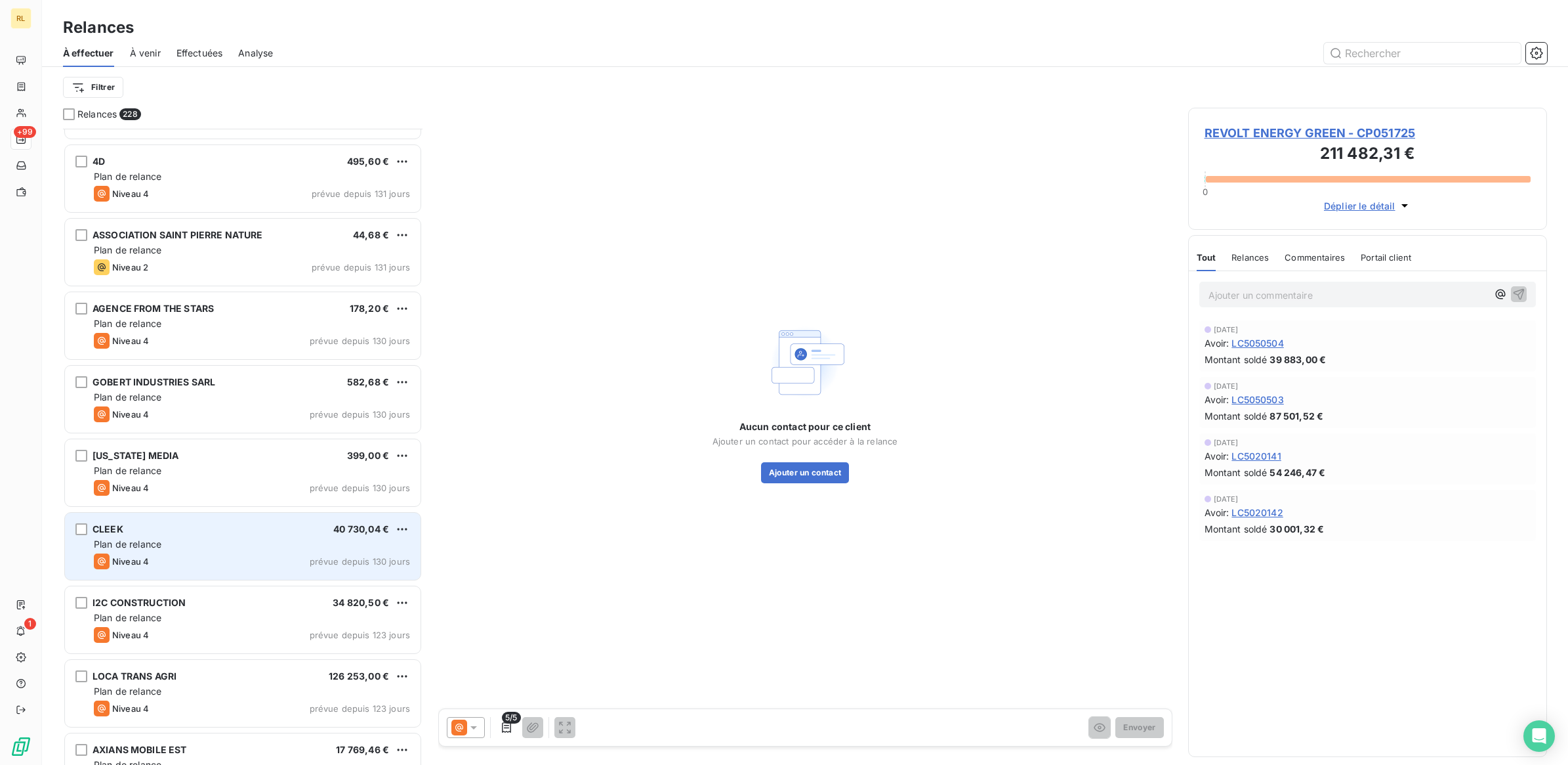
click at [258, 519] on div "CLEEK 40 730,04 € Plan de relance Niveau 4 prévue depuis 130 jours" at bounding box center [242, 546] width 355 height 67
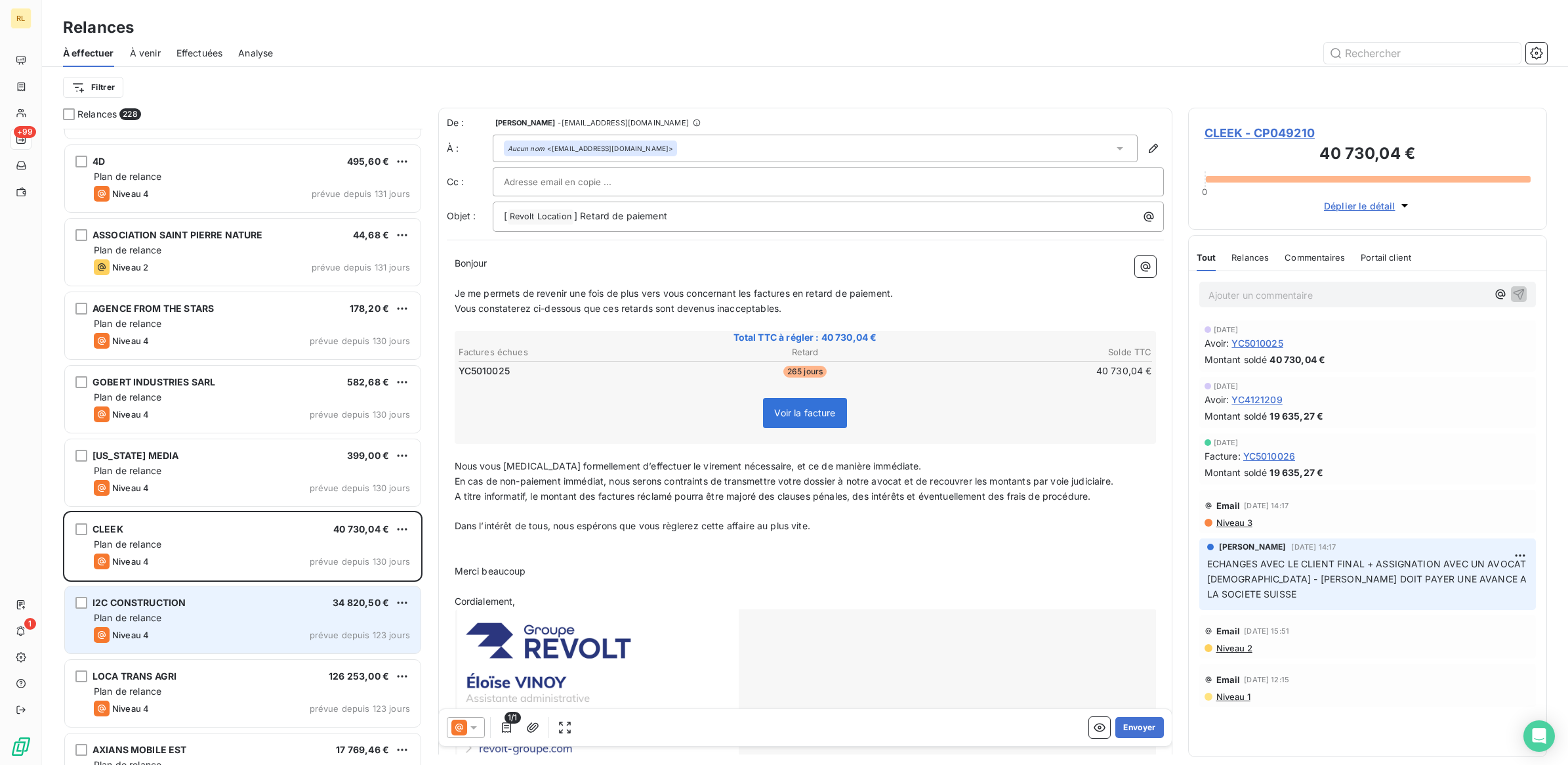
click at [247, 597] on div "I2C CONSTRUCTION 34 820,50 €" at bounding box center [252, 602] width 317 height 11
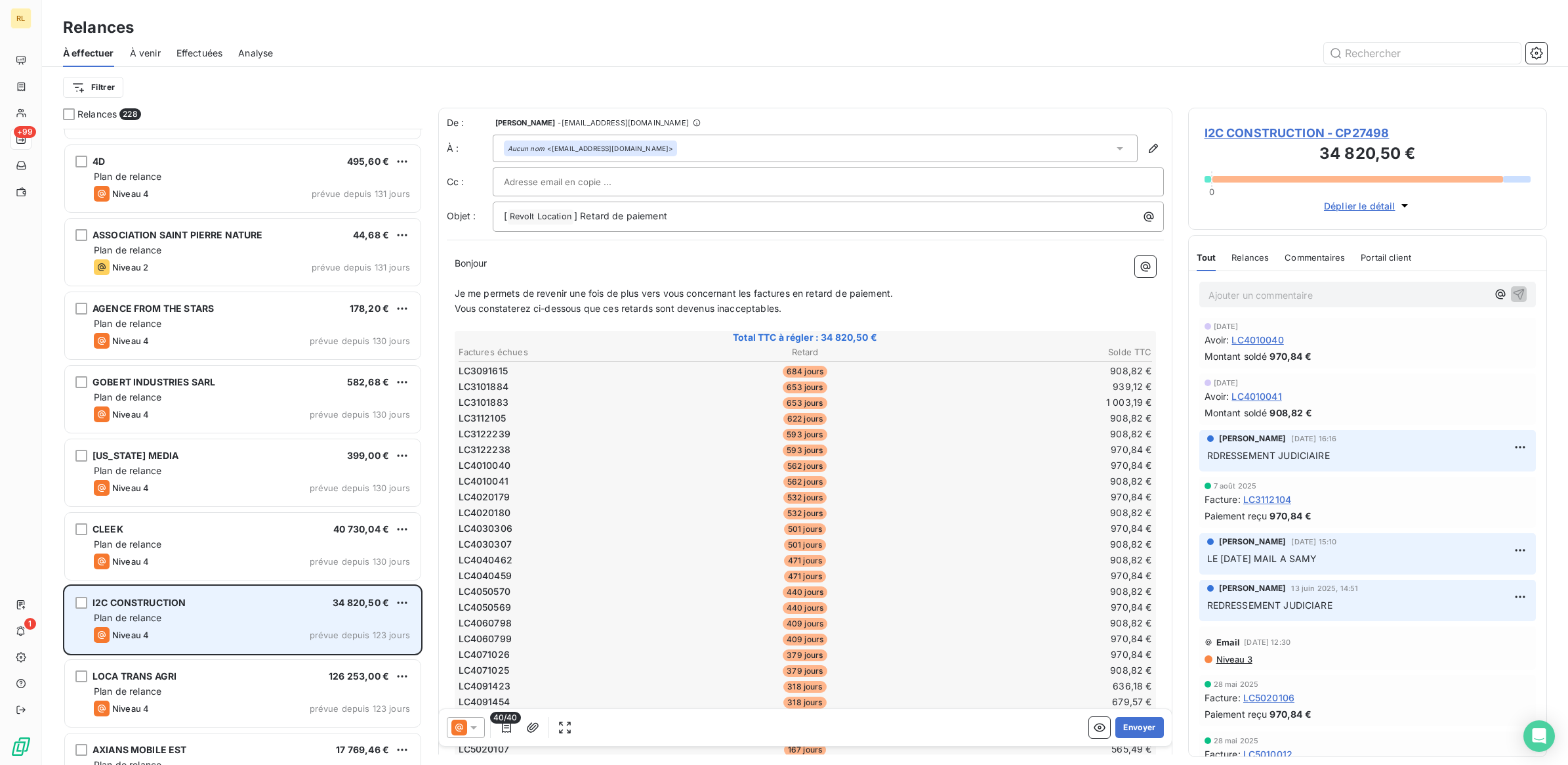
scroll to position [4269, 0]
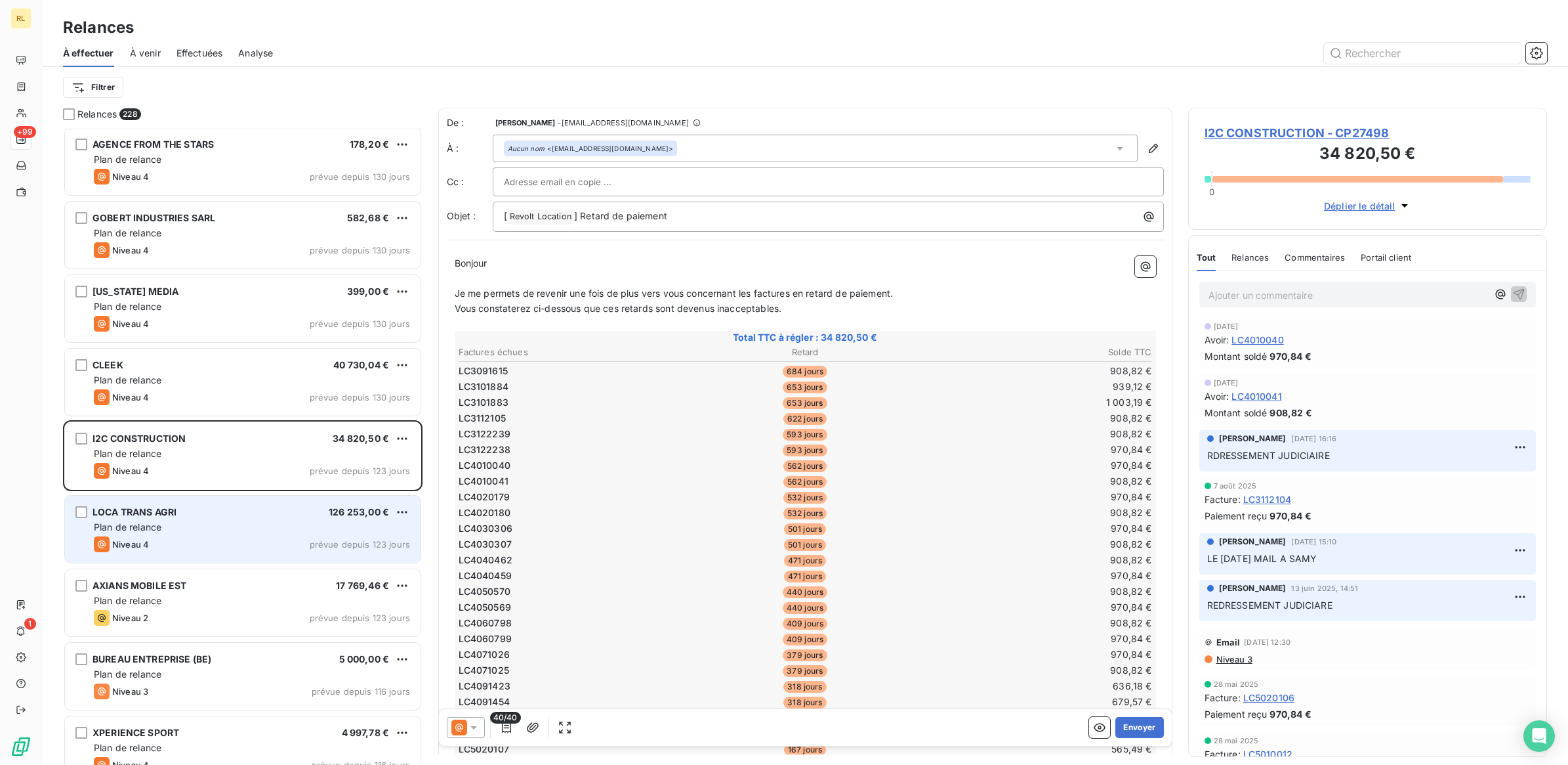
click at [225, 526] on div "Plan de relance" at bounding box center [252, 527] width 317 height 13
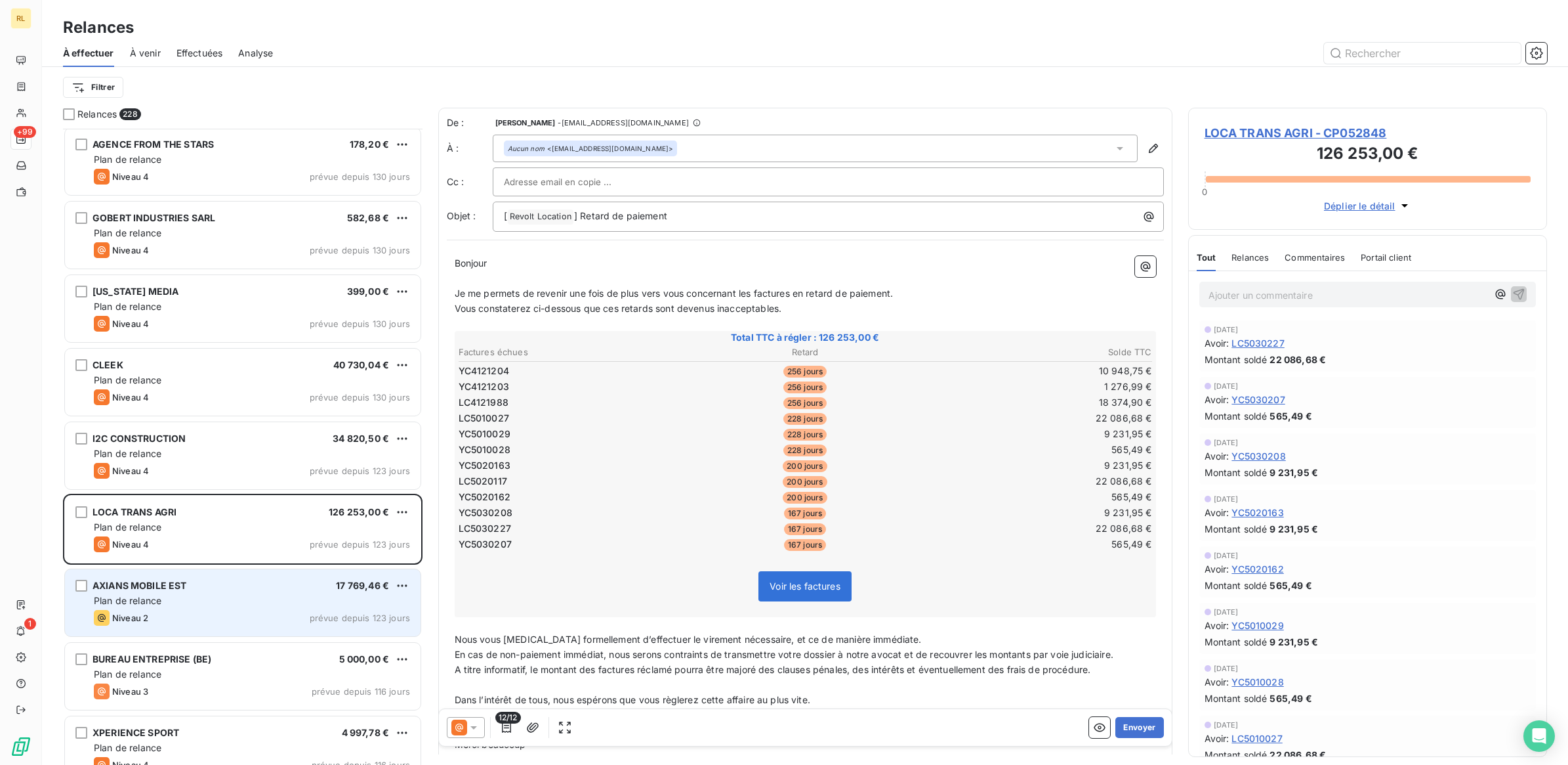
click at [235, 594] on div "AXIANS MOBILE EST 17 769,46 € Plan de relance Niveau 2 prévue depuis 123 jours" at bounding box center [242, 603] width 355 height 67
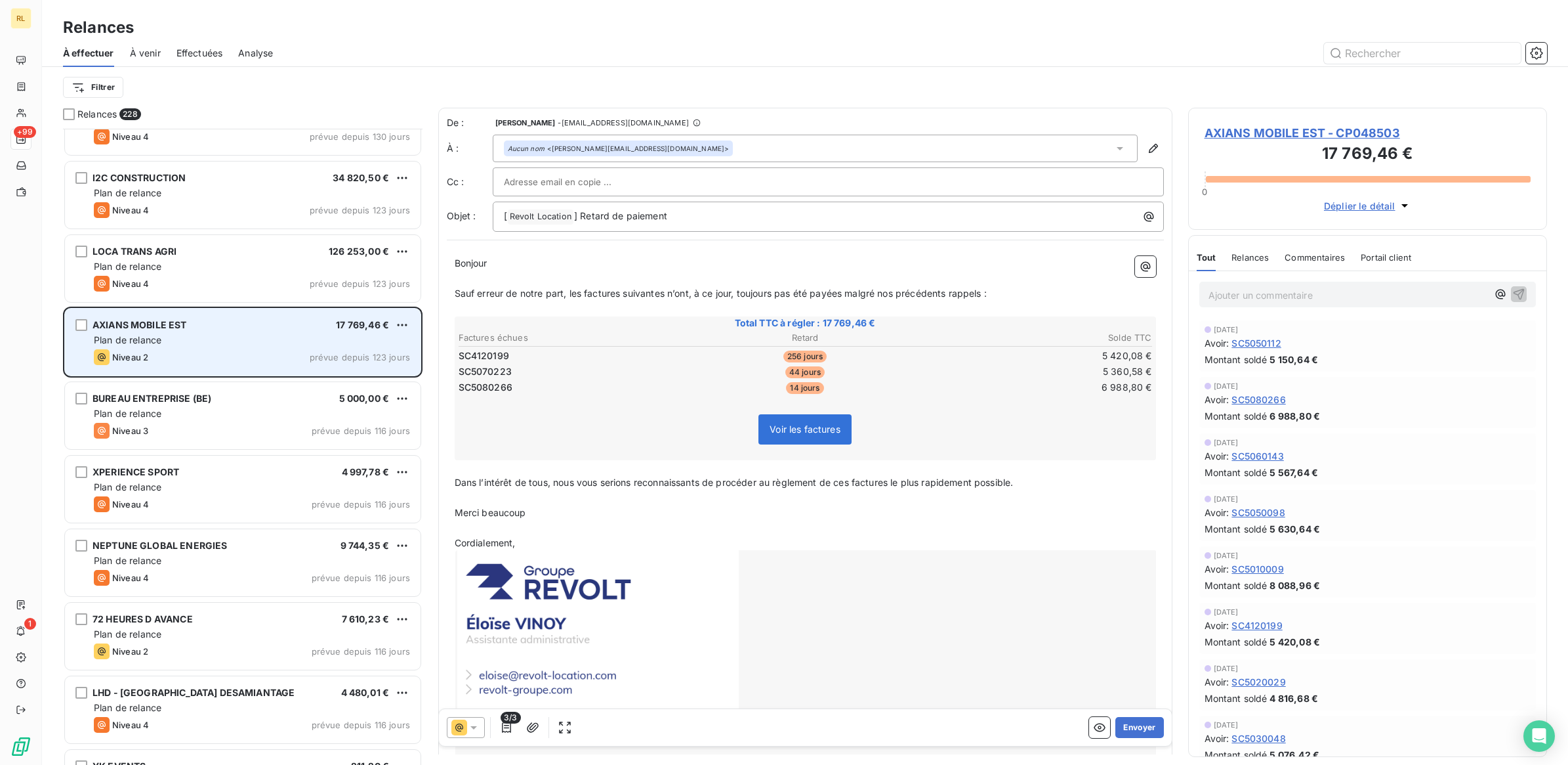
scroll to position [4597, 0]
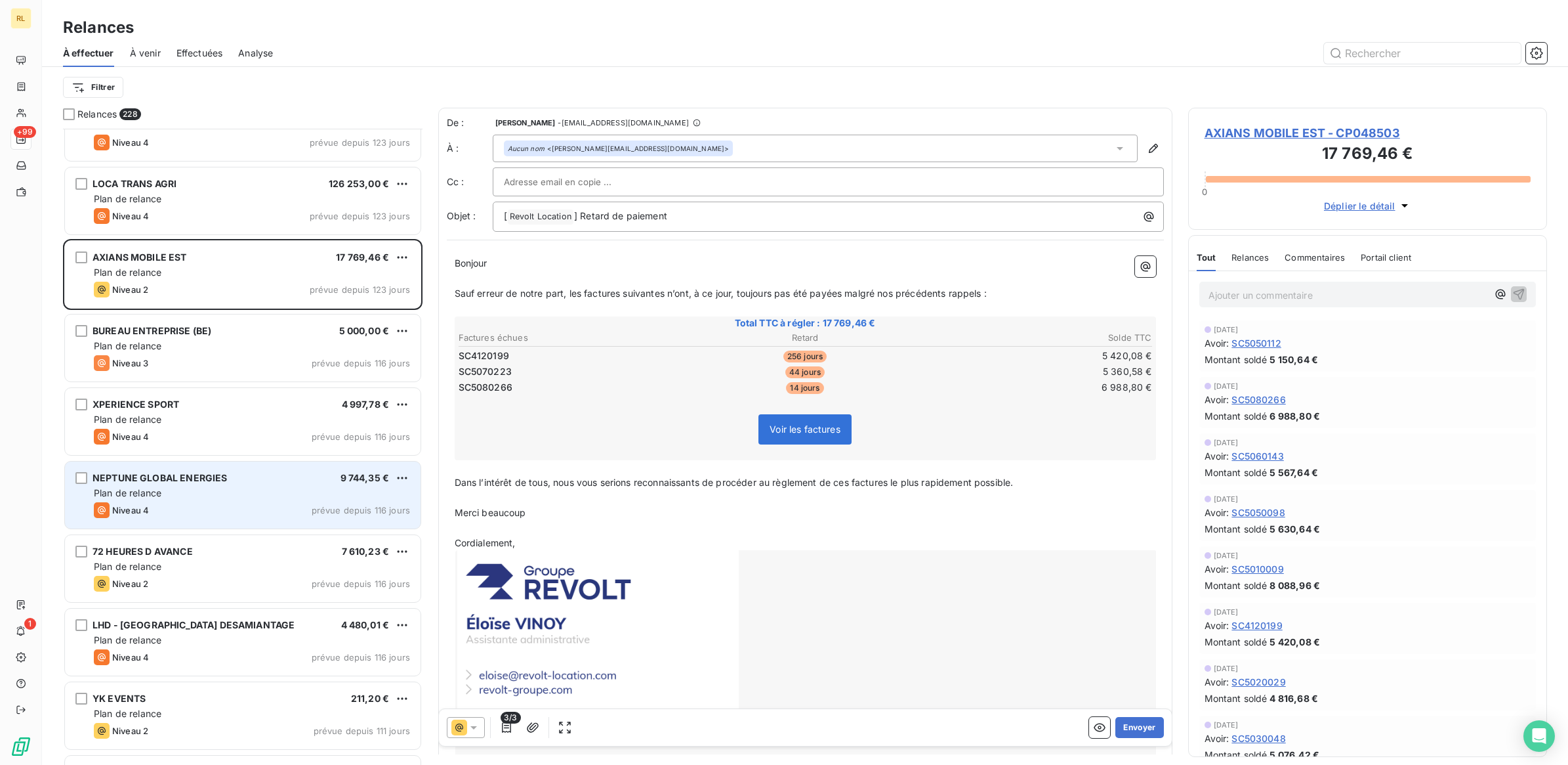
click at [255, 499] on div "Plan de relance" at bounding box center [252, 493] width 317 height 13
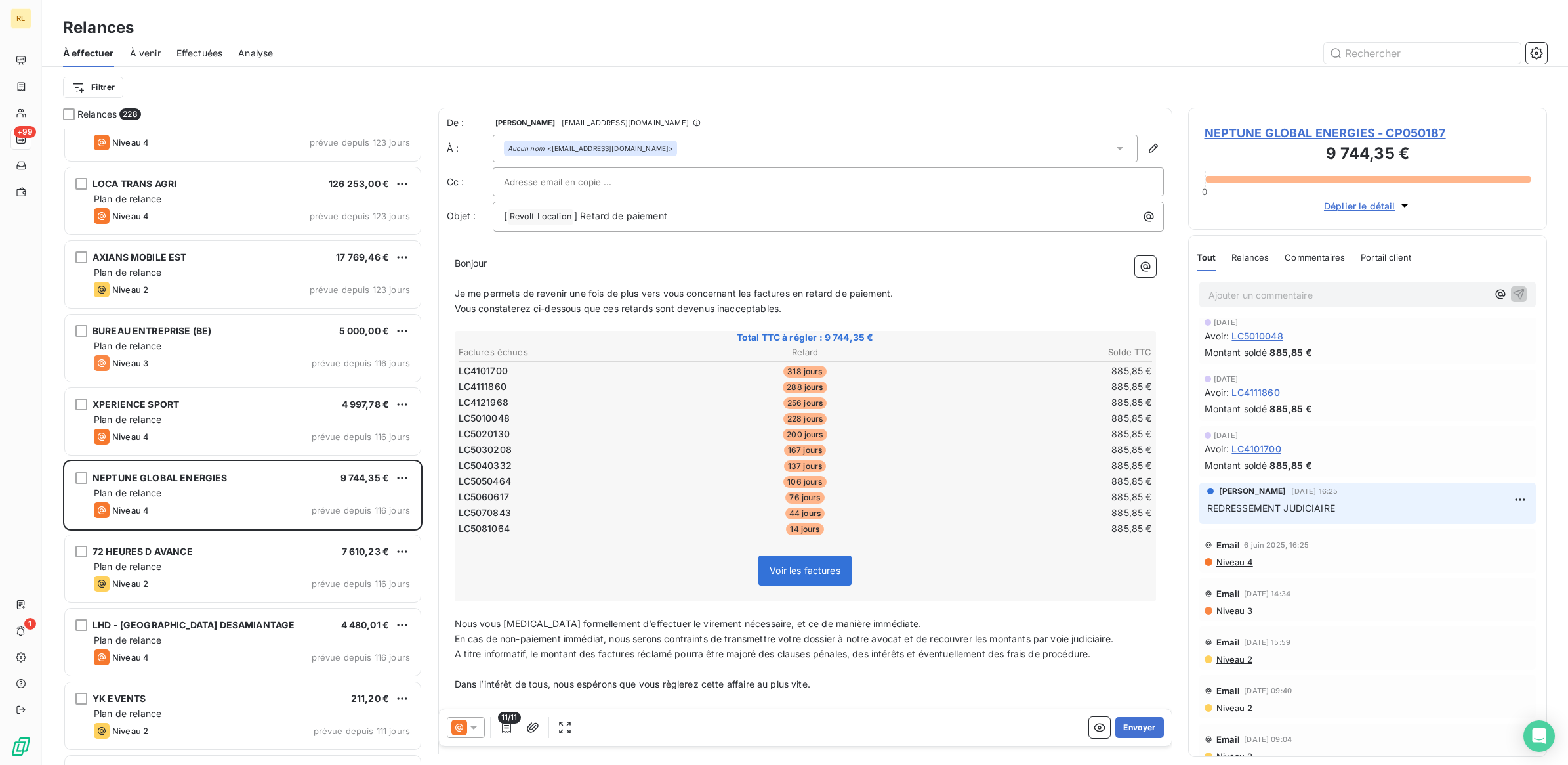
scroll to position [656, 0]
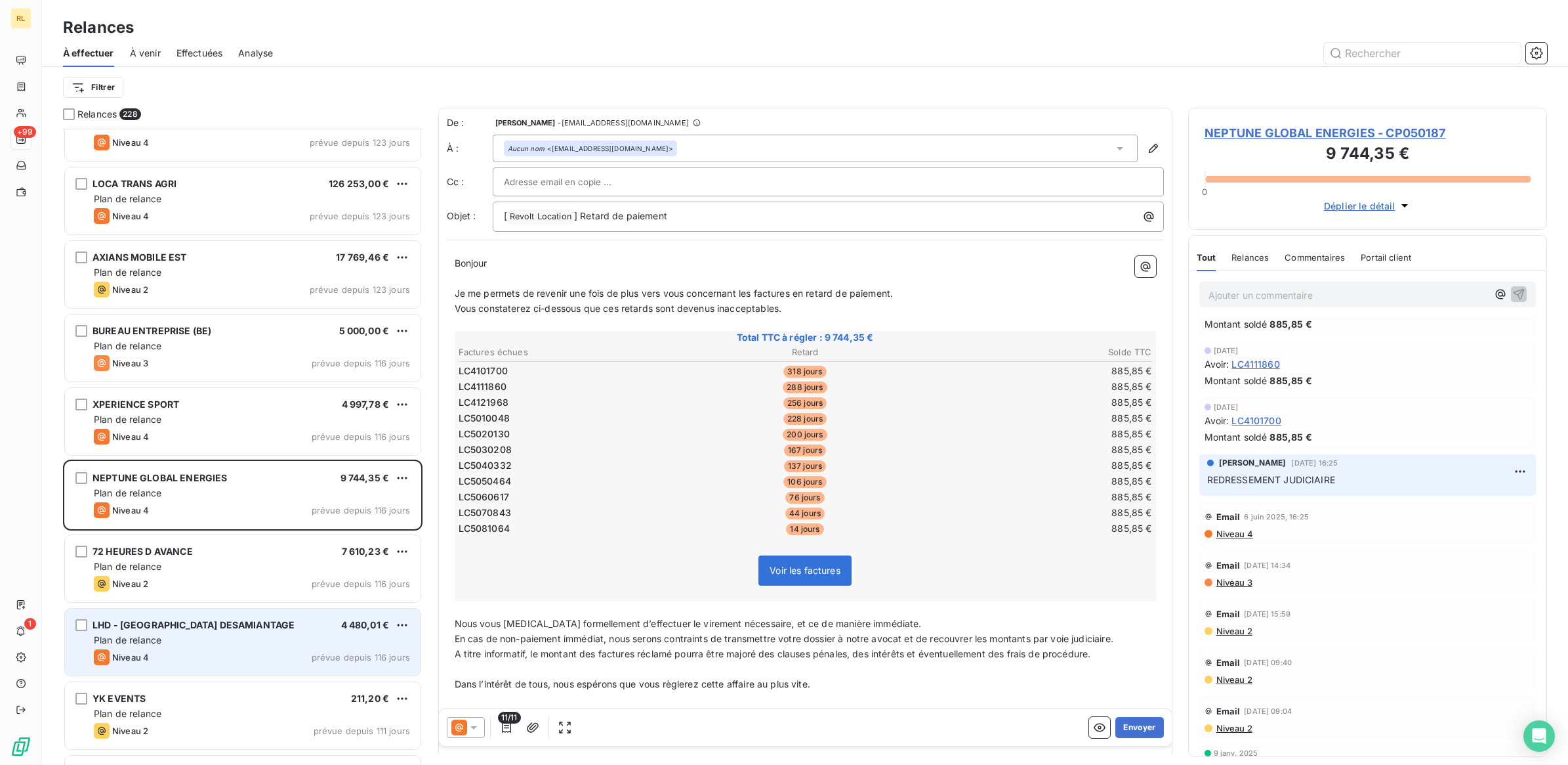
click at [276, 623] on div "LHD - [GEOGRAPHIC_DATA] DESAMIANTAGE 4 480,01 €" at bounding box center [252, 624] width 317 height 11
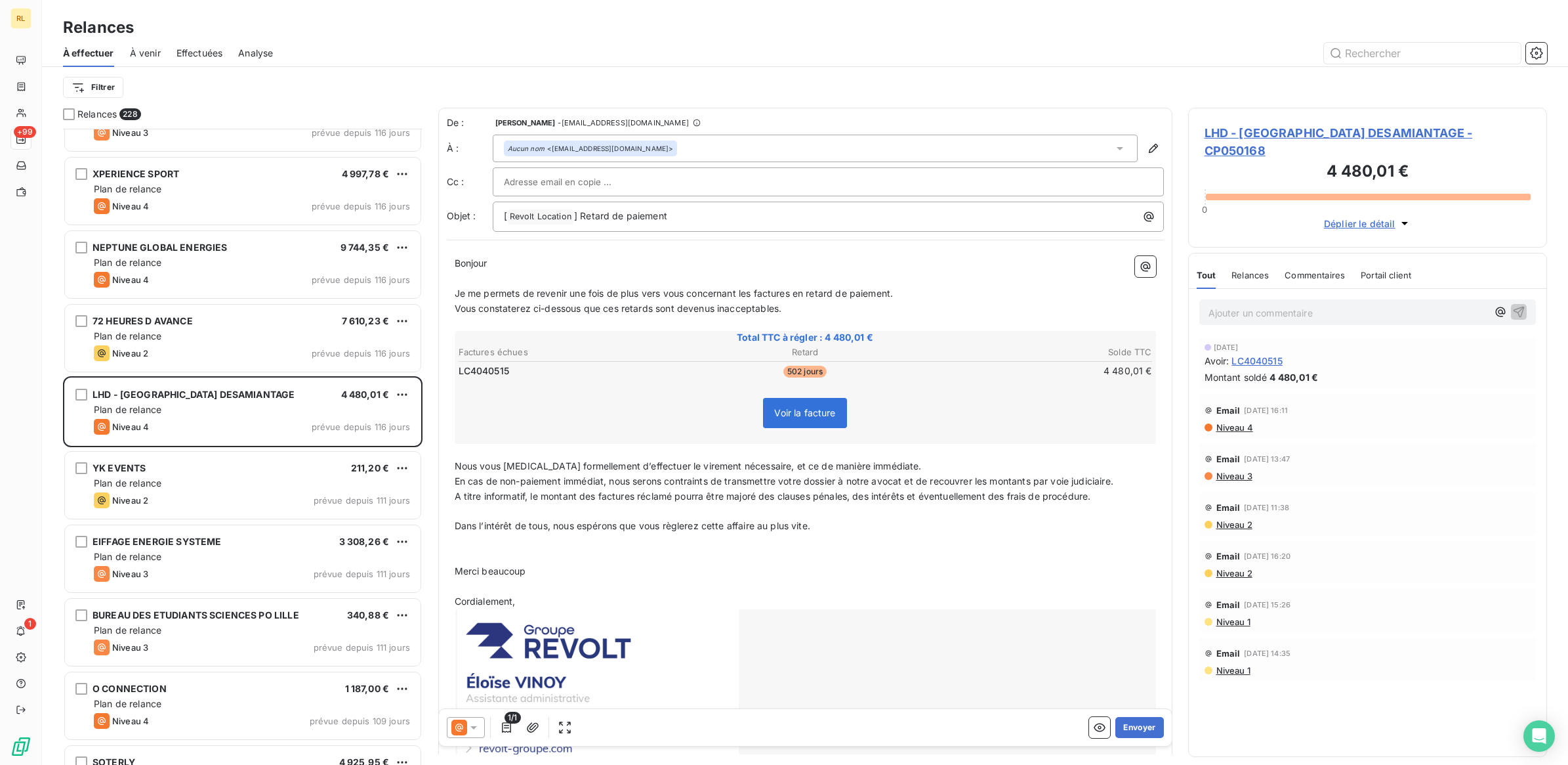
scroll to position [4843, 0]
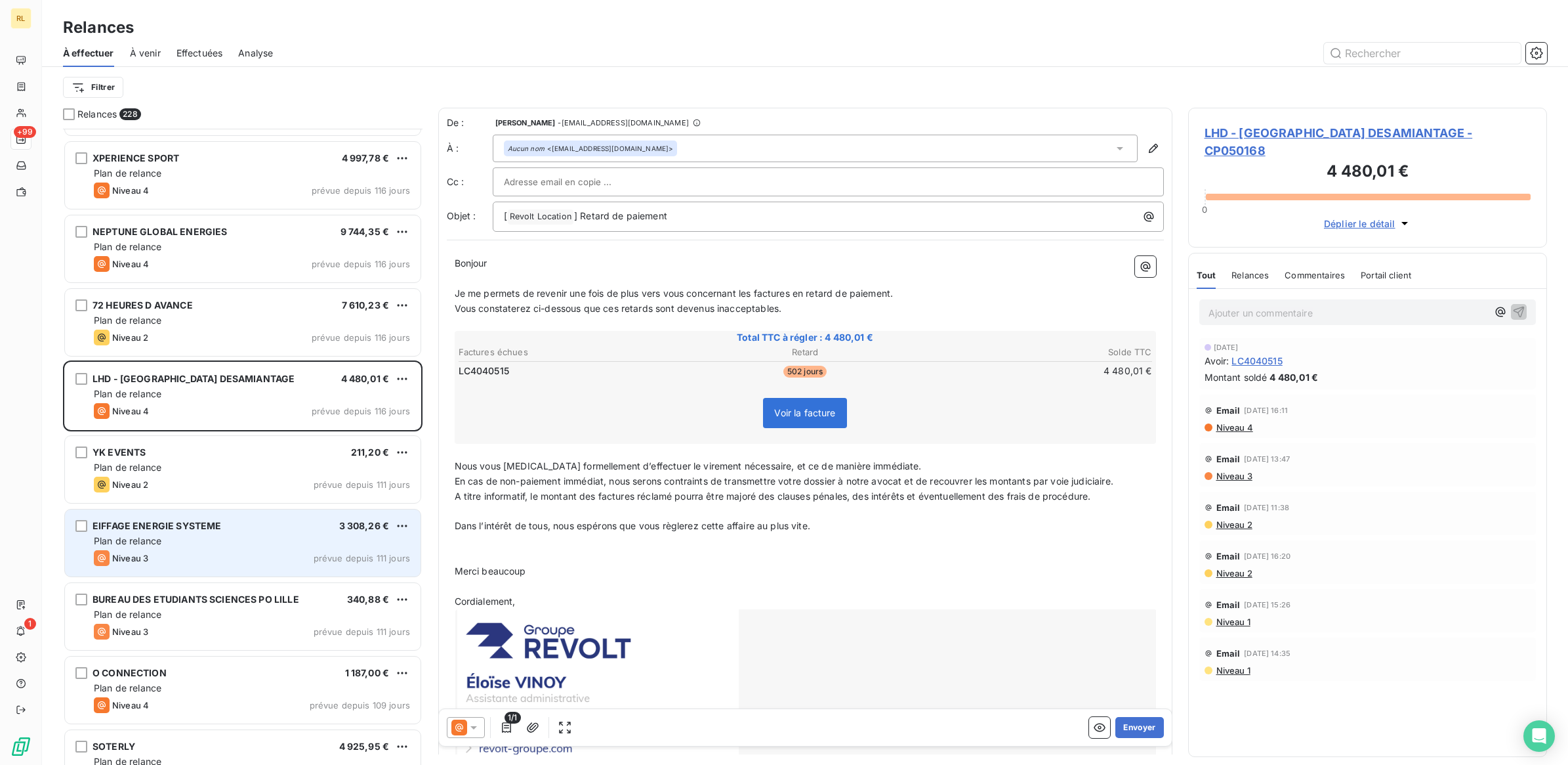
click at [277, 523] on div "EIFFAGE ENERGIE SYSTEME 3 308,26 €" at bounding box center [252, 526] width 317 height 11
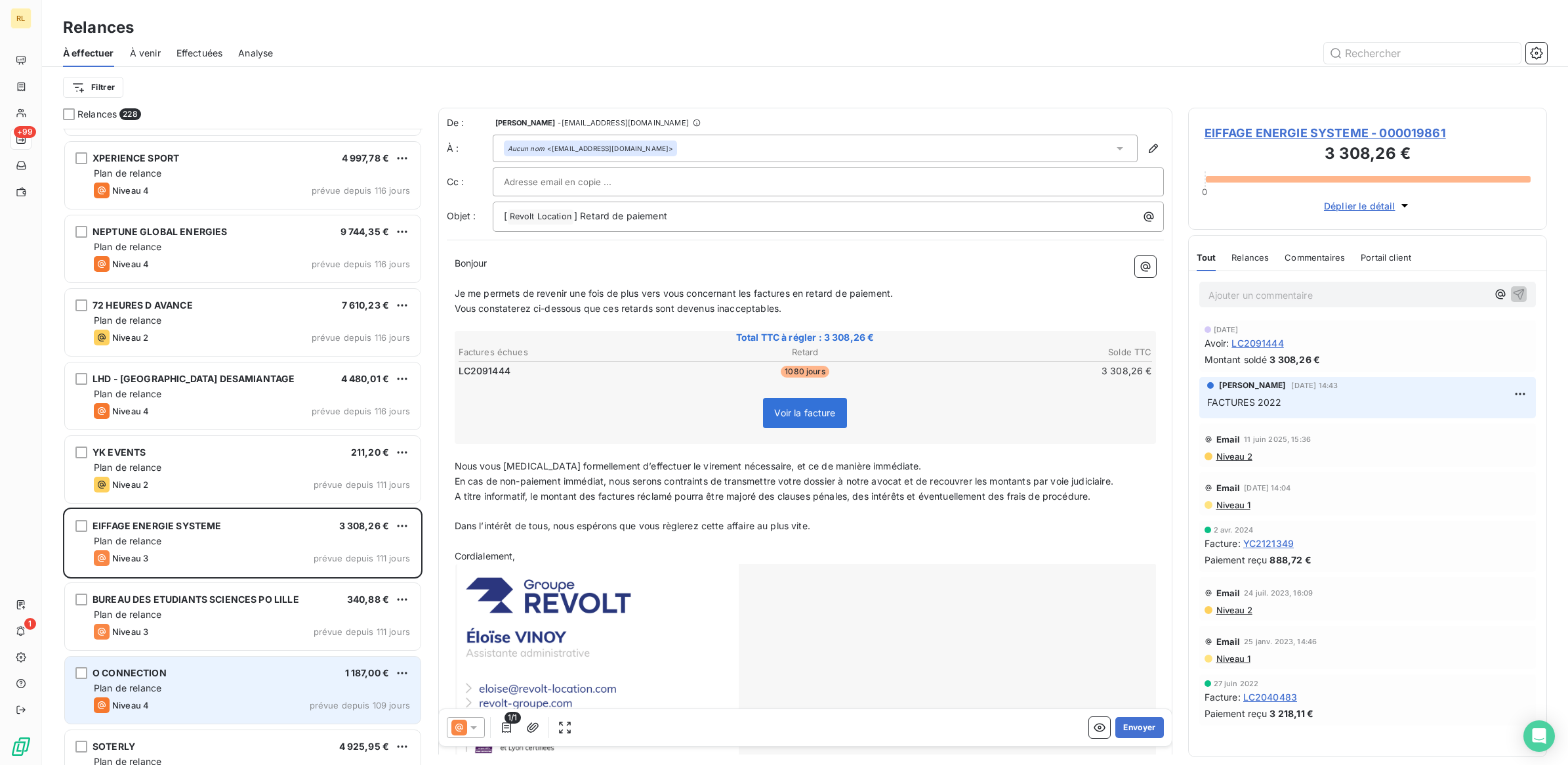
click at [249, 658] on div "O CONNECTION 1 187,00 € Plan de relance Niveau 4 prévue depuis 109 jours" at bounding box center [242, 690] width 355 height 67
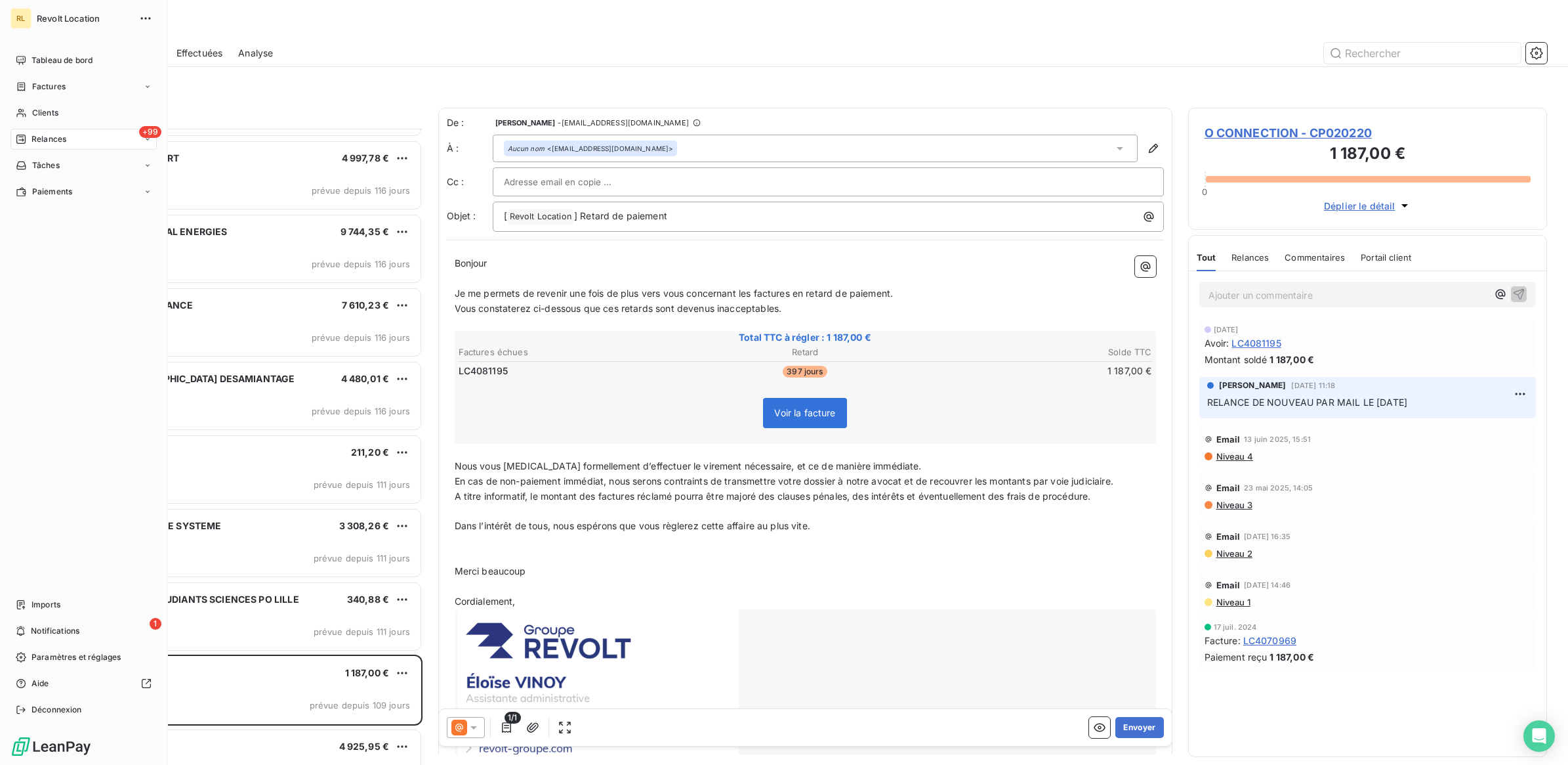
click at [44, 135] on span "Relances" at bounding box center [48, 138] width 34 height 11
click at [59, 164] on span "À effectuer" at bounding box center [53, 165] width 43 height 11
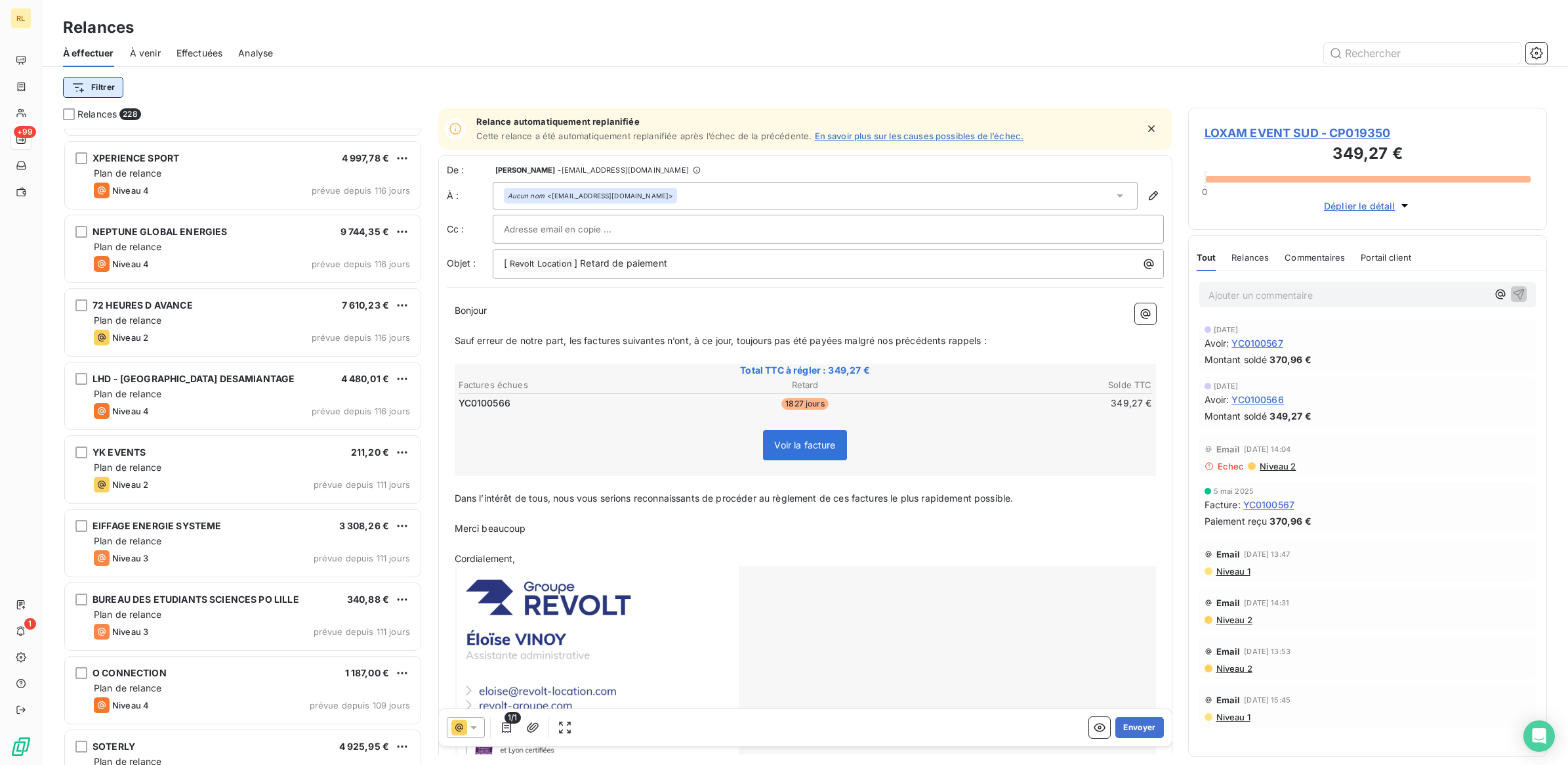
click at [103, 87] on html "RL +99 1 Relances À effectuer À venir Effectuées Analyse Filtrer Relances 228 A…" at bounding box center [784, 382] width 1568 height 765
click at [132, 228] on div "Niveau de relance" at bounding box center [159, 232] width 182 height 21
click at [442, 122] on icon at bounding box center [443, 122] width 13 height 13
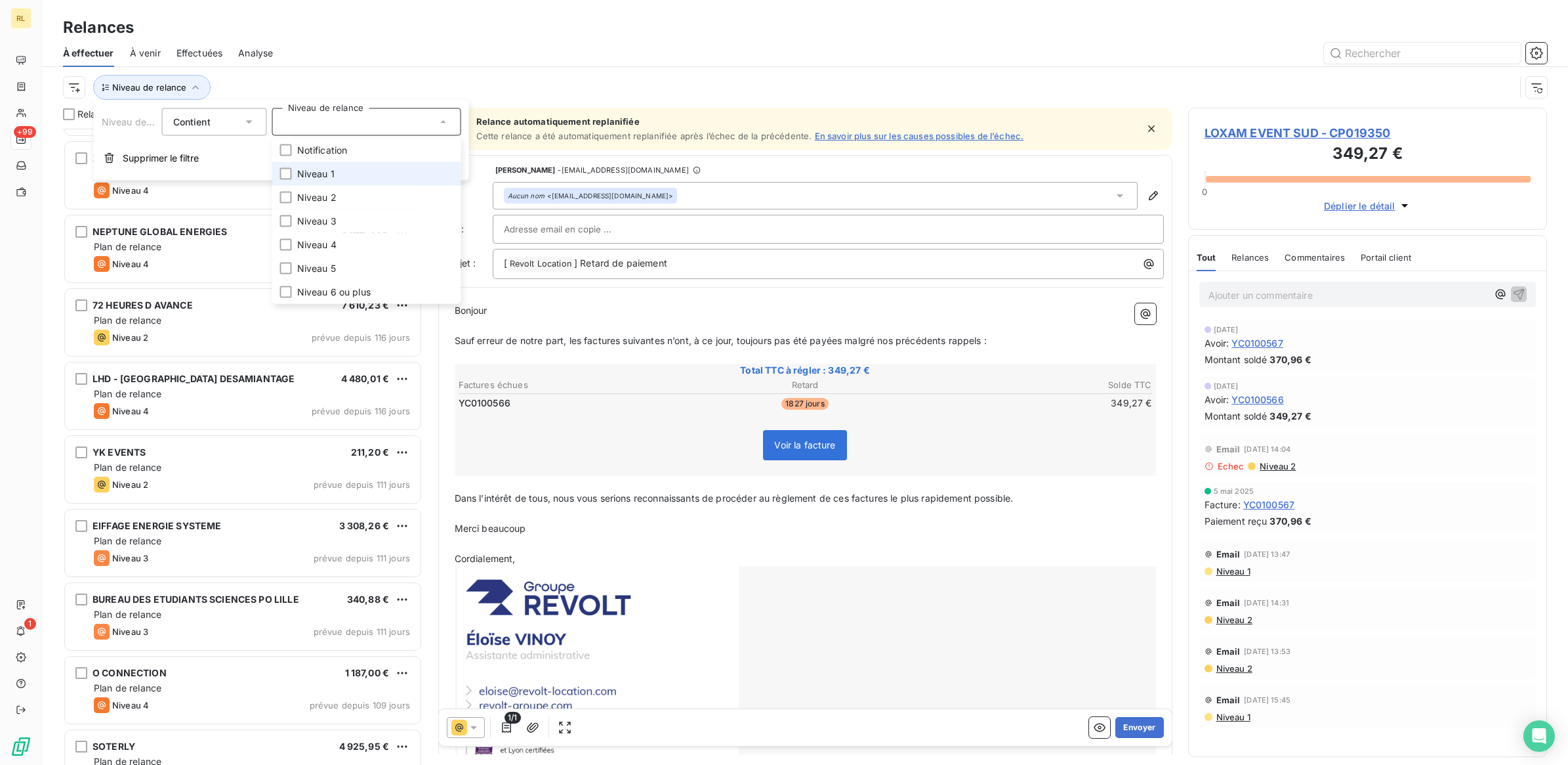
click at [330, 172] on span "Niveau 1" at bounding box center [316, 174] width 37 height 13
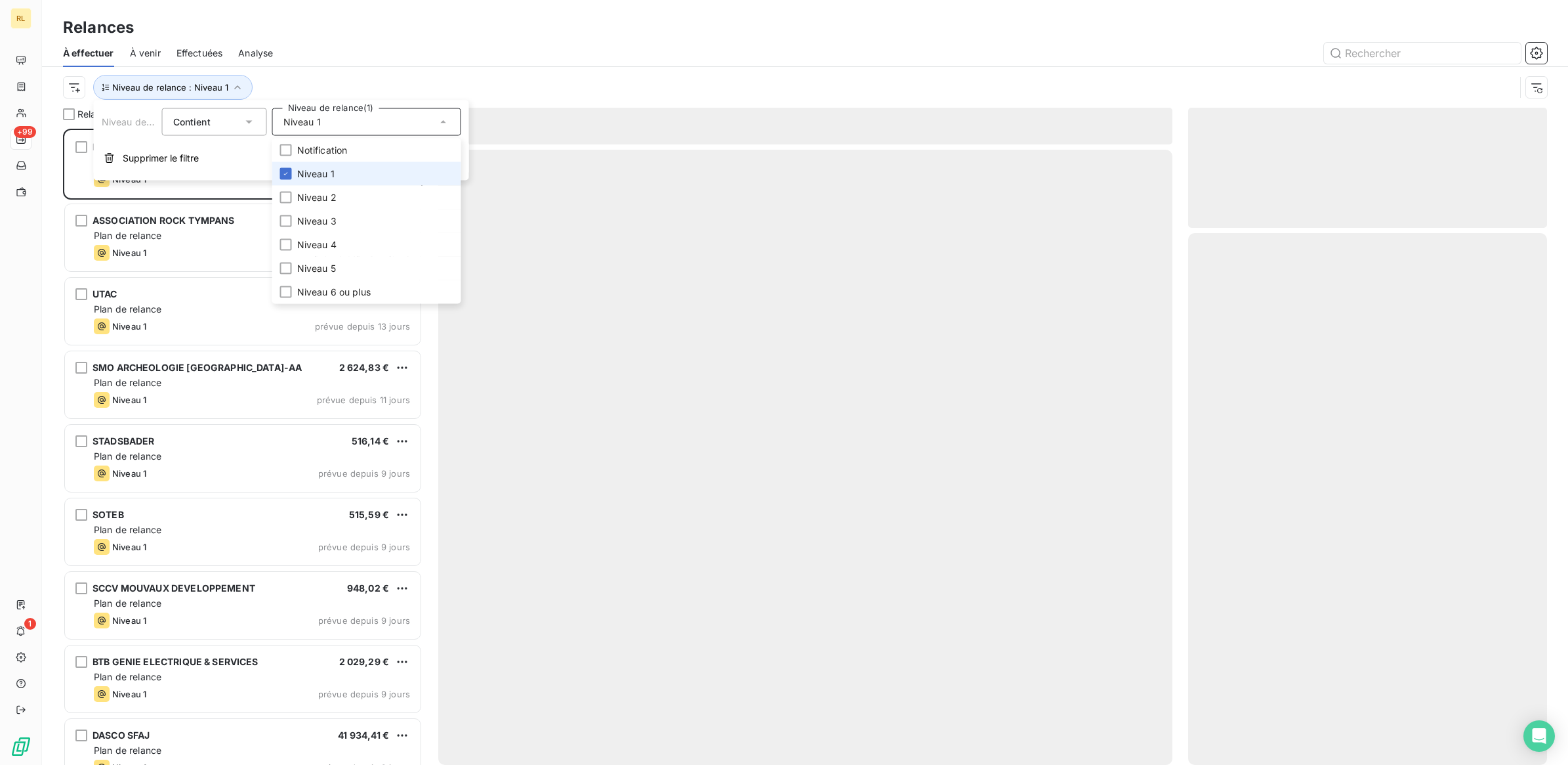
scroll to position [623, 346]
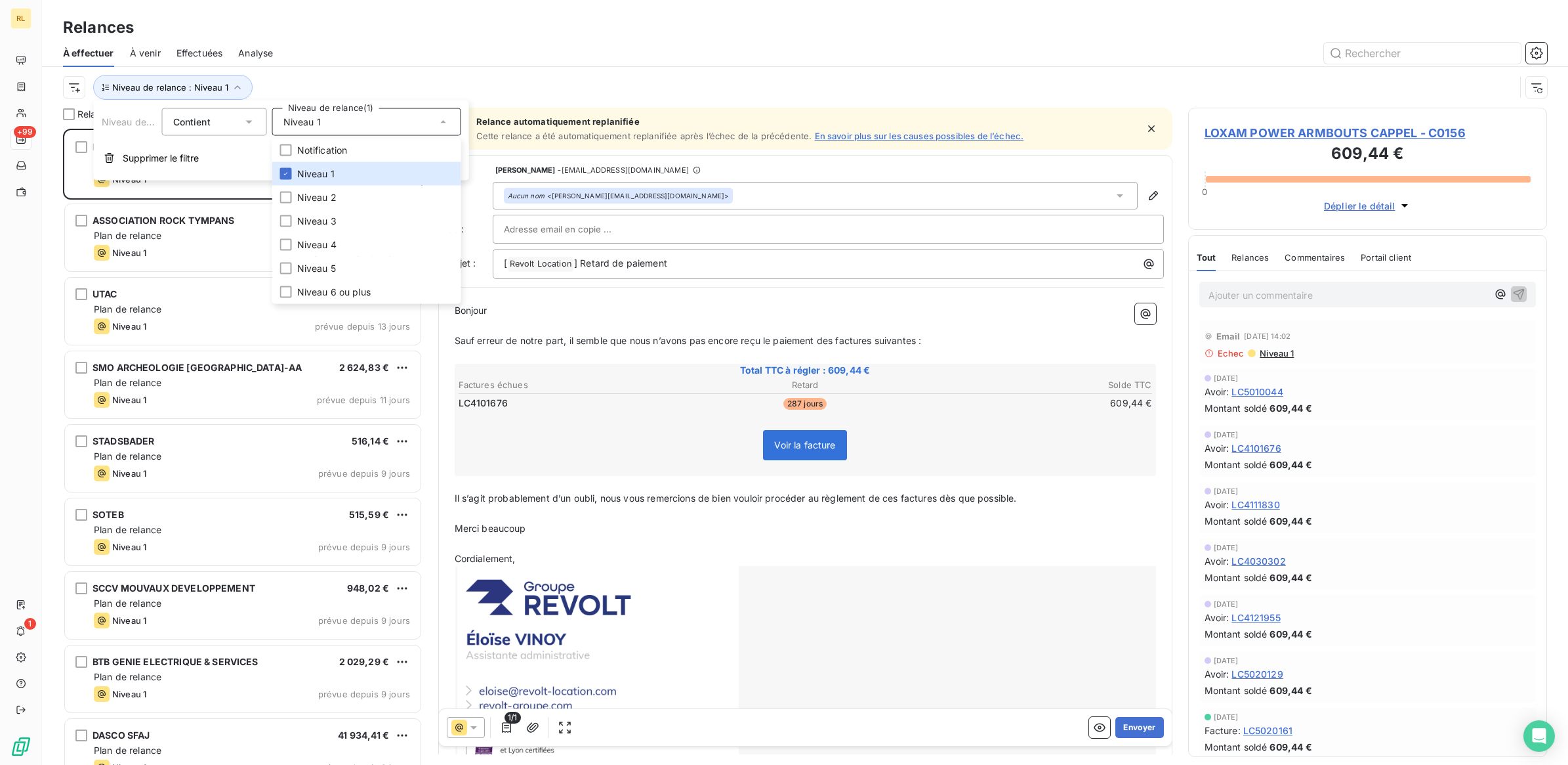
click at [385, 17] on div "Relances" at bounding box center [805, 28] width 1526 height 24
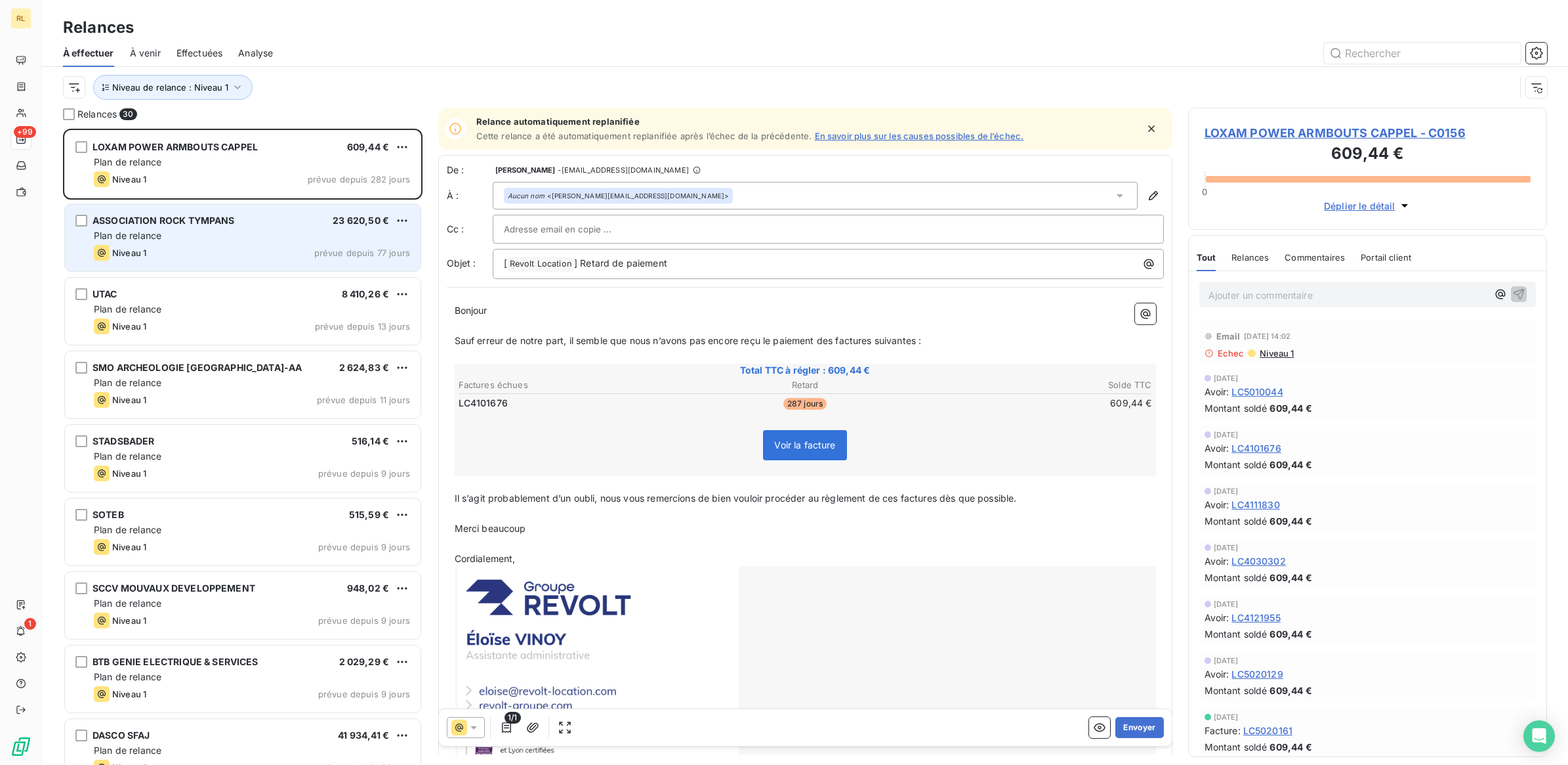
click at [292, 236] on div "Plan de relance" at bounding box center [252, 236] width 317 height 13
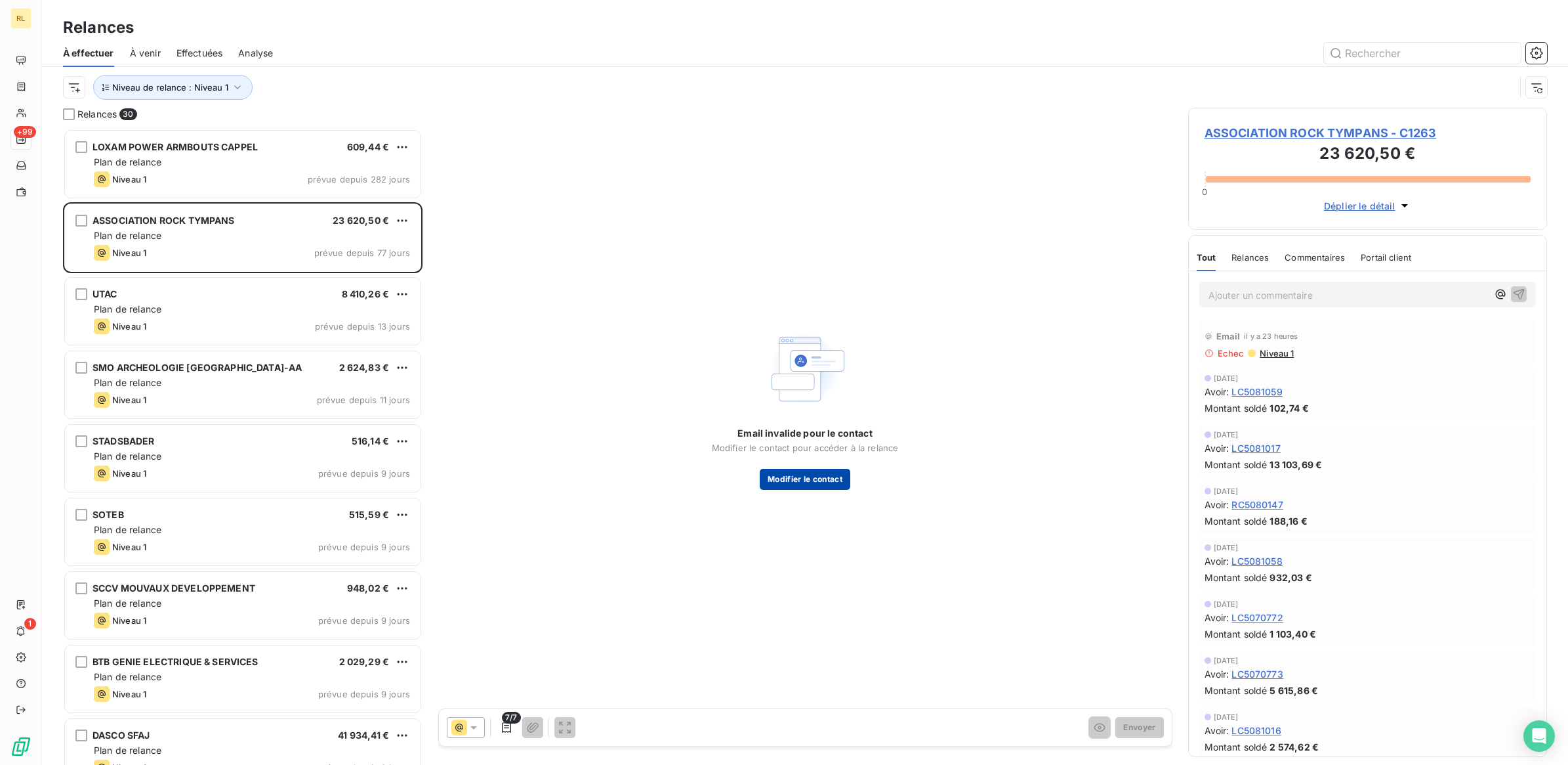
click at [794, 480] on button "Modifier le contact" at bounding box center [805, 479] width 90 height 21
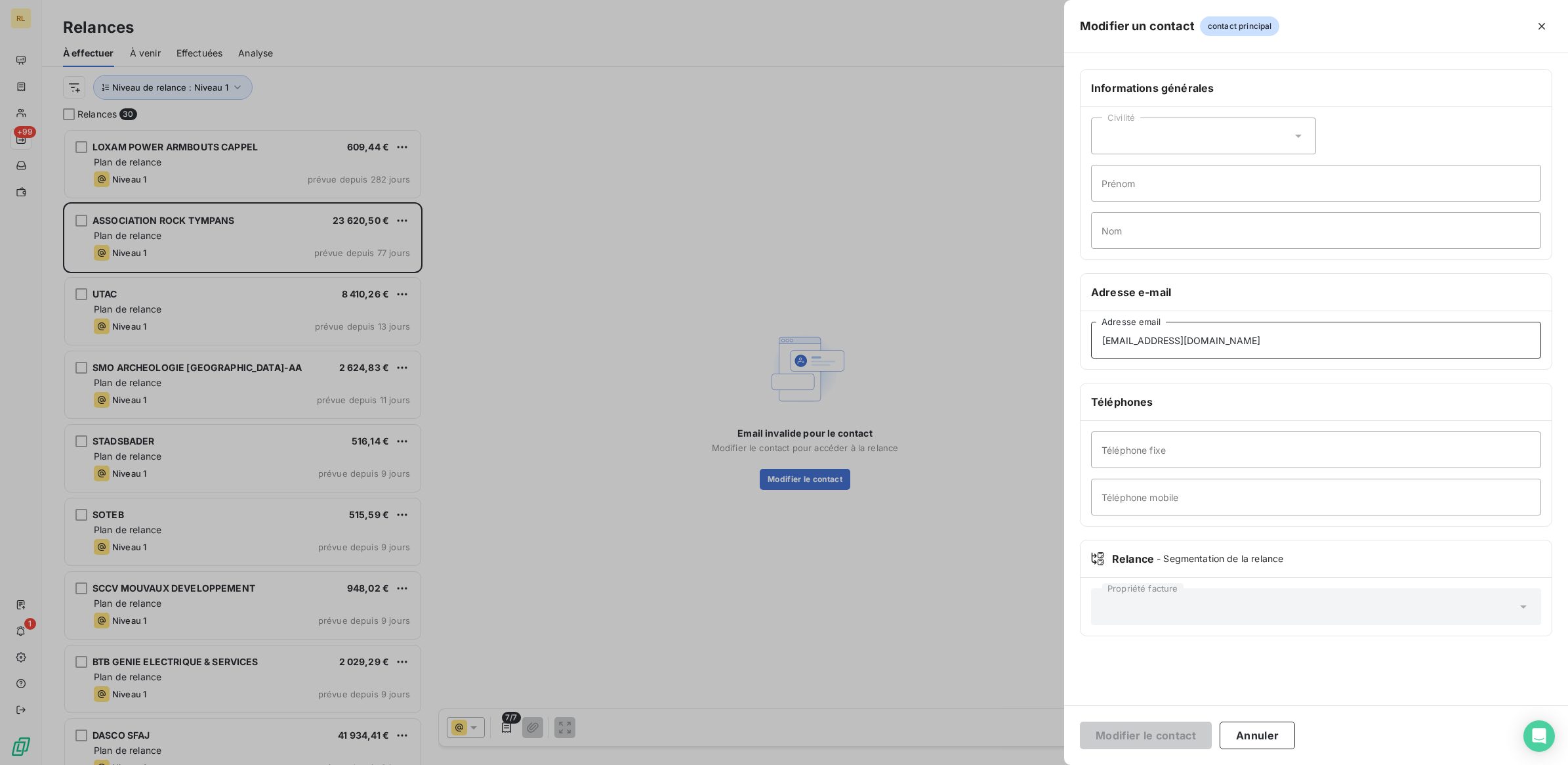
drag, startPoint x: 1264, startPoint y: 345, endPoint x: 1091, endPoint y: 347, distance: 173.0
click at [1091, 347] on input "[EMAIL_ADDRESS][DOMAIN_NAME]" at bounding box center [1316, 340] width 450 height 37
drag, startPoint x: 1258, startPoint y: 340, endPoint x: 1053, endPoint y: 338, distance: 205.0
click at [1053, 764] on div "Modifier un contact contact principal Informations générales Civilité Prénom No…" at bounding box center [784, 765] width 1568 height 0
paste input "[EMAIL_ADDRESS]"
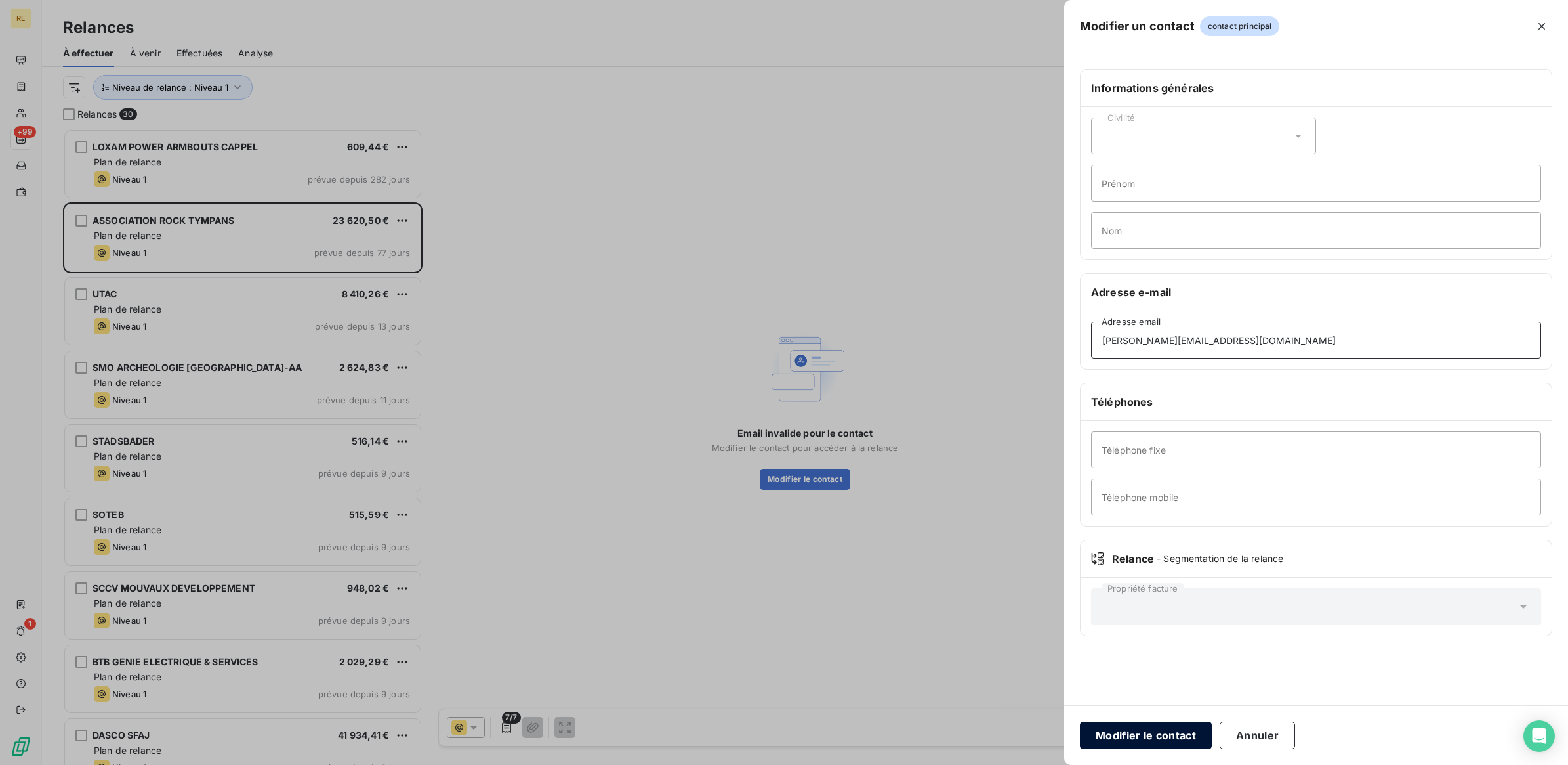
type input "[PERSON_NAME][EMAIL_ADDRESS][DOMAIN_NAME]"
click at [1146, 733] on button "Modifier le contact" at bounding box center [1146, 735] width 132 height 28
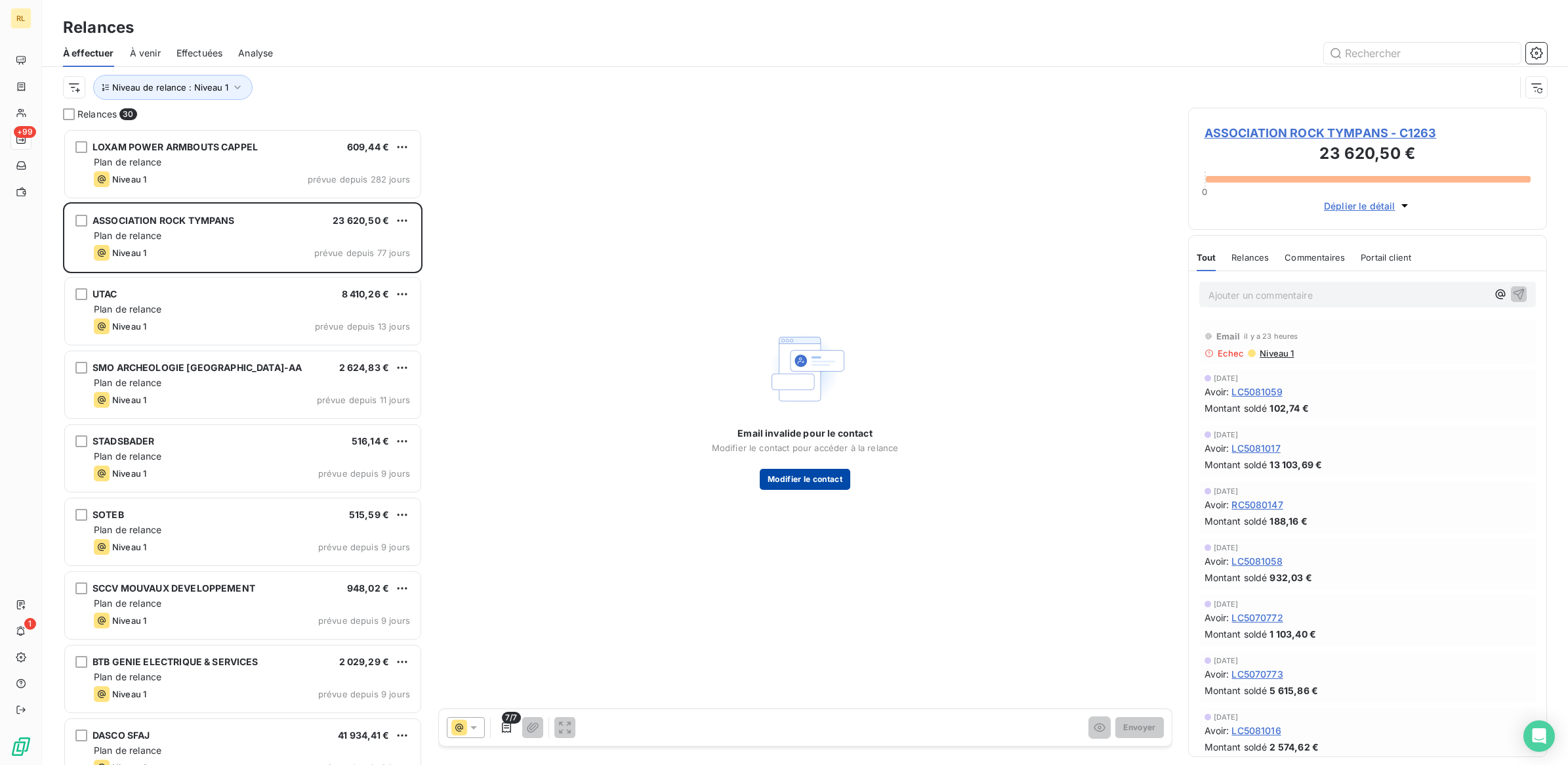
click at [831, 477] on button "Modifier le contact" at bounding box center [805, 479] width 90 height 21
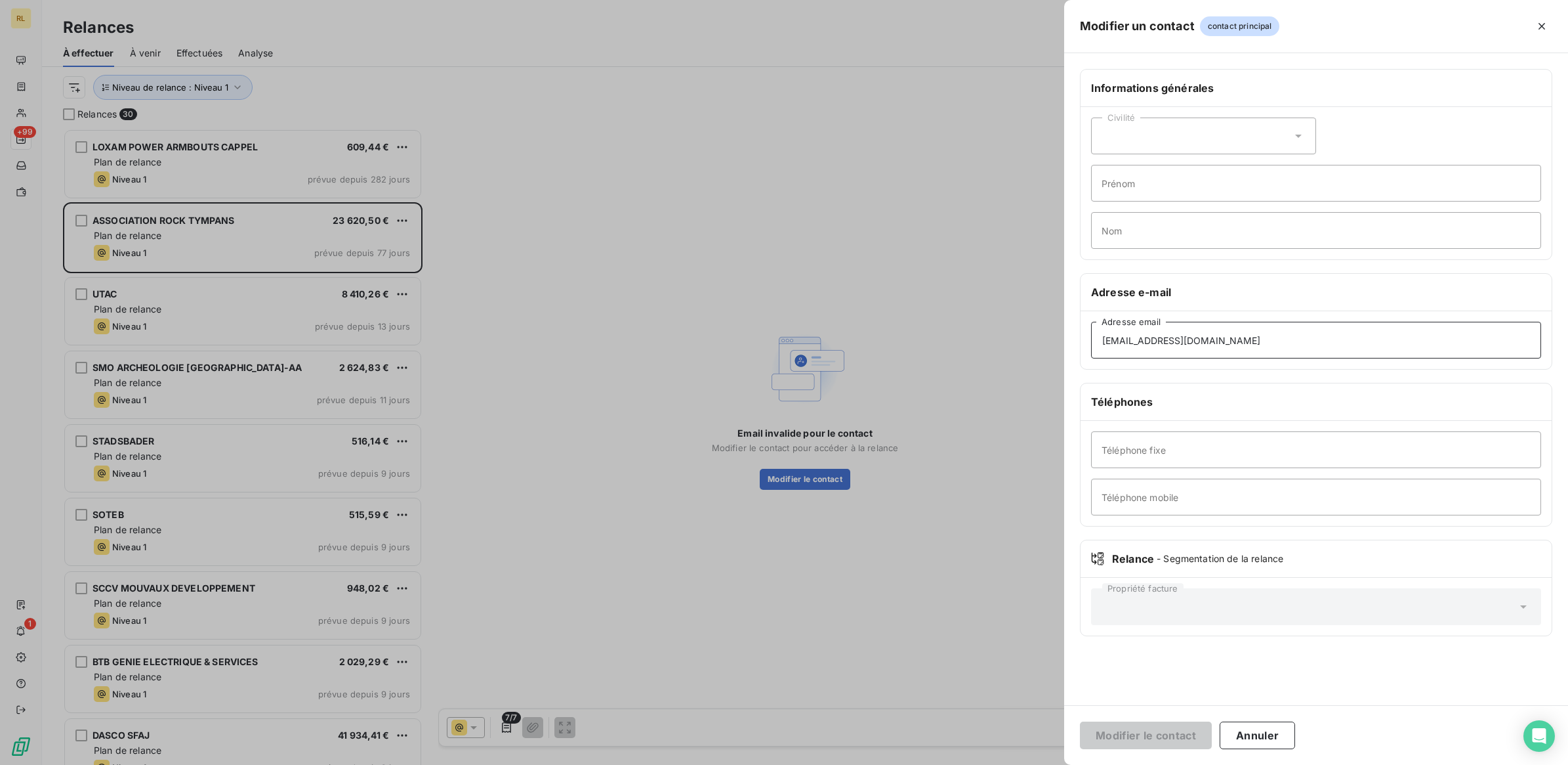
click at [1130, 339] on input "[EMAIL_ADDRESS][DOMAIN_NAME]" at bounding box center [1316, 340] width 450 height 37
drag, startPoint x: 1270, startPoint y: 347, endPoint x: 1276, endPoint y: 335, distance: 13.4
click at [1271, 346] on input "[PERSON_NAME][EMAIL_ADDRESS][DOMAIN_NAME]" at bounding box center [1316, 340] width 450 height 37
type input "[PERSON_NAME][EMAIL_ADDRESS][DOMAIN_NAME]"
click at [1164, 732] on button "Modifier le contact" at bounding box center [1146, 735] width 132 height 28
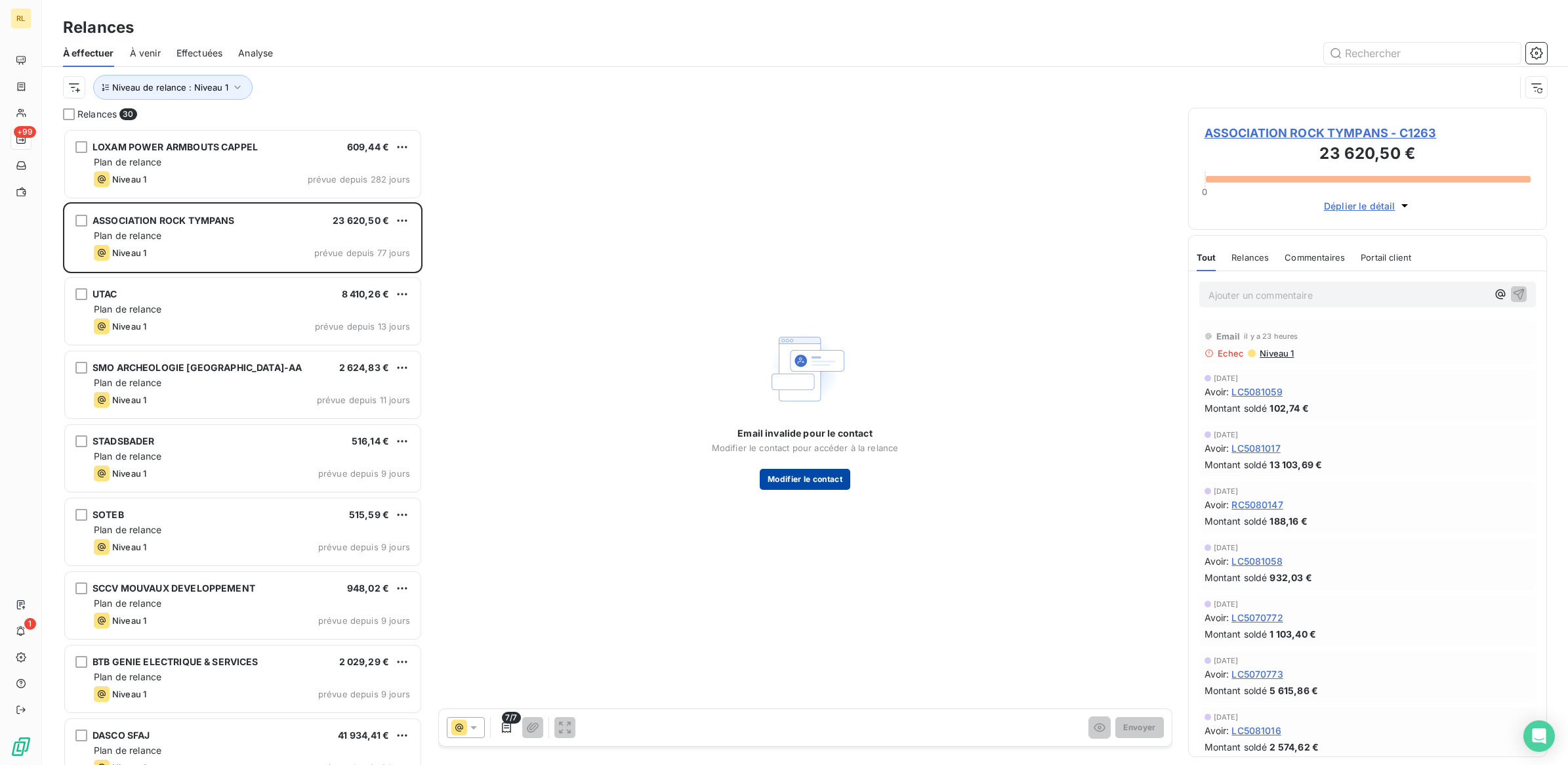
click at [826, 474] on button "Modifier le contact" at bounding box center [805, 479] width 90 height 21
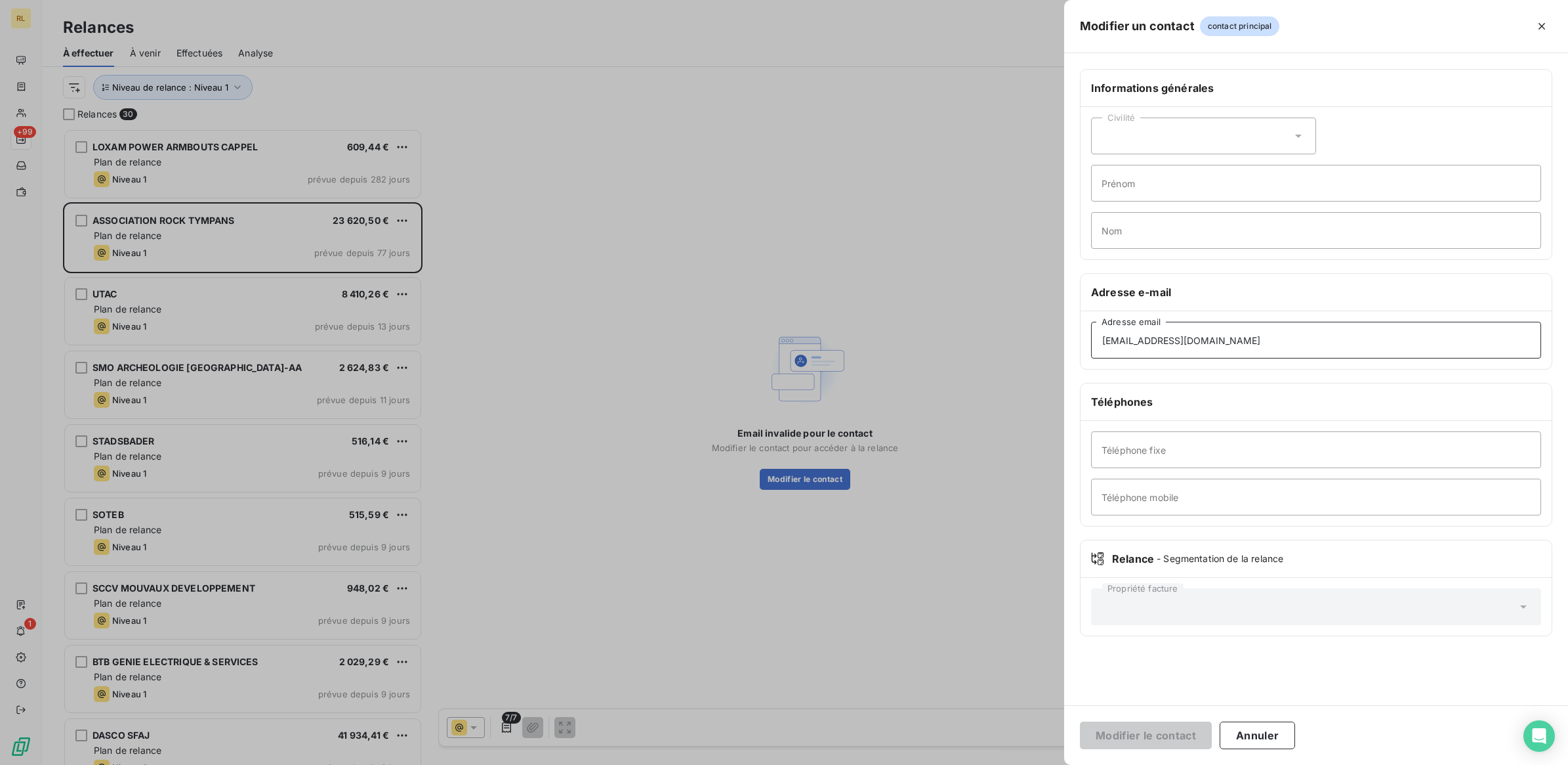
drag, startPoint x: 1220, startPoint y: 336, endPoint x: 930, endPoint y: 338, distance: 290.0
click at [930, 764] on div "Modifier un contact contact principal Informations générales Civilité Prénom No…" at bounding box center [784, 765] width 1568 height 0
click at [1149, 741] on button "Modifier le contact" at bounding box center [1146, 735] width 132 height 28
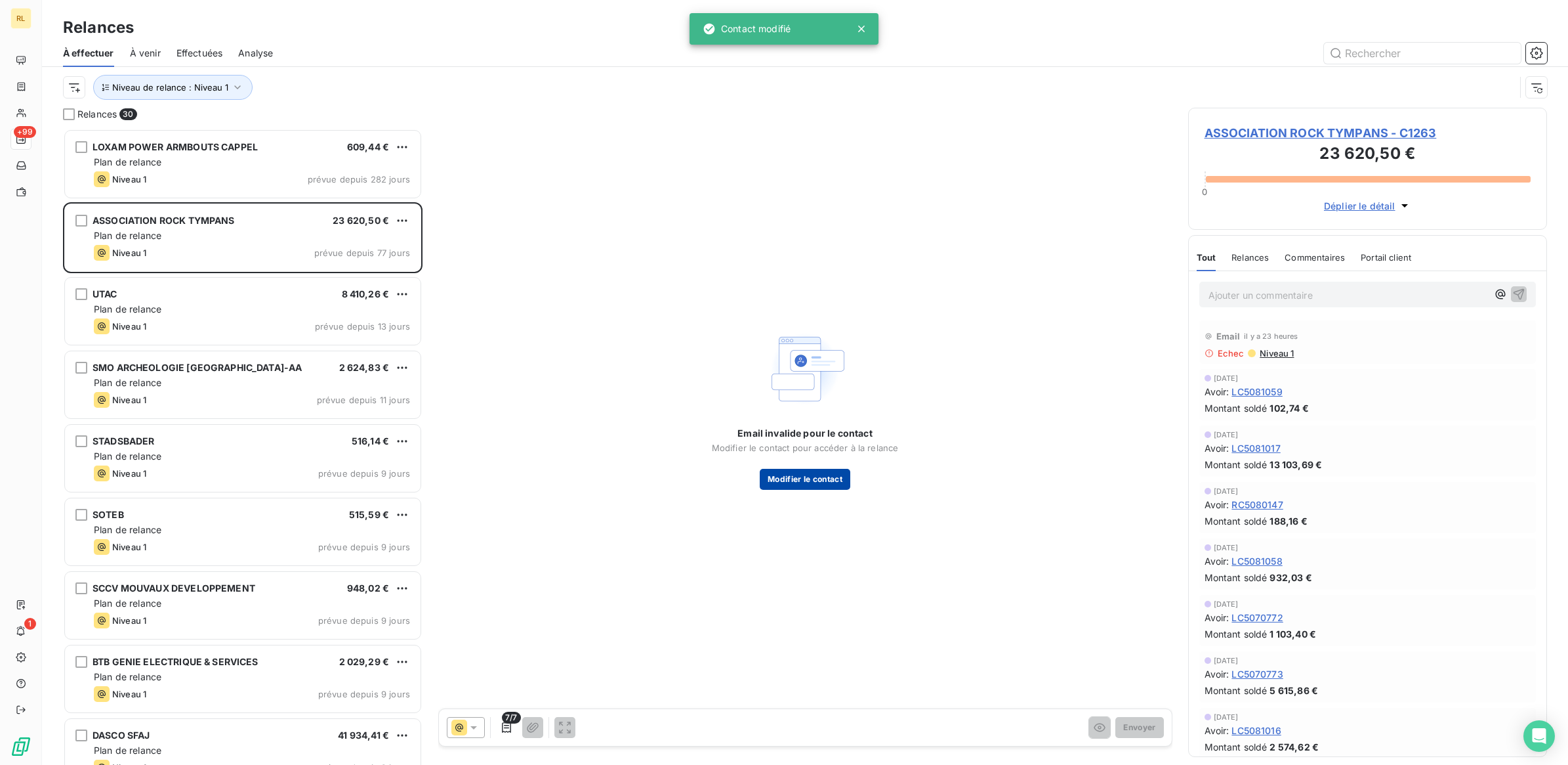
click at [794, 477] on button "Modifier le contact" at bounding box center [805, 479] width 90 height 21
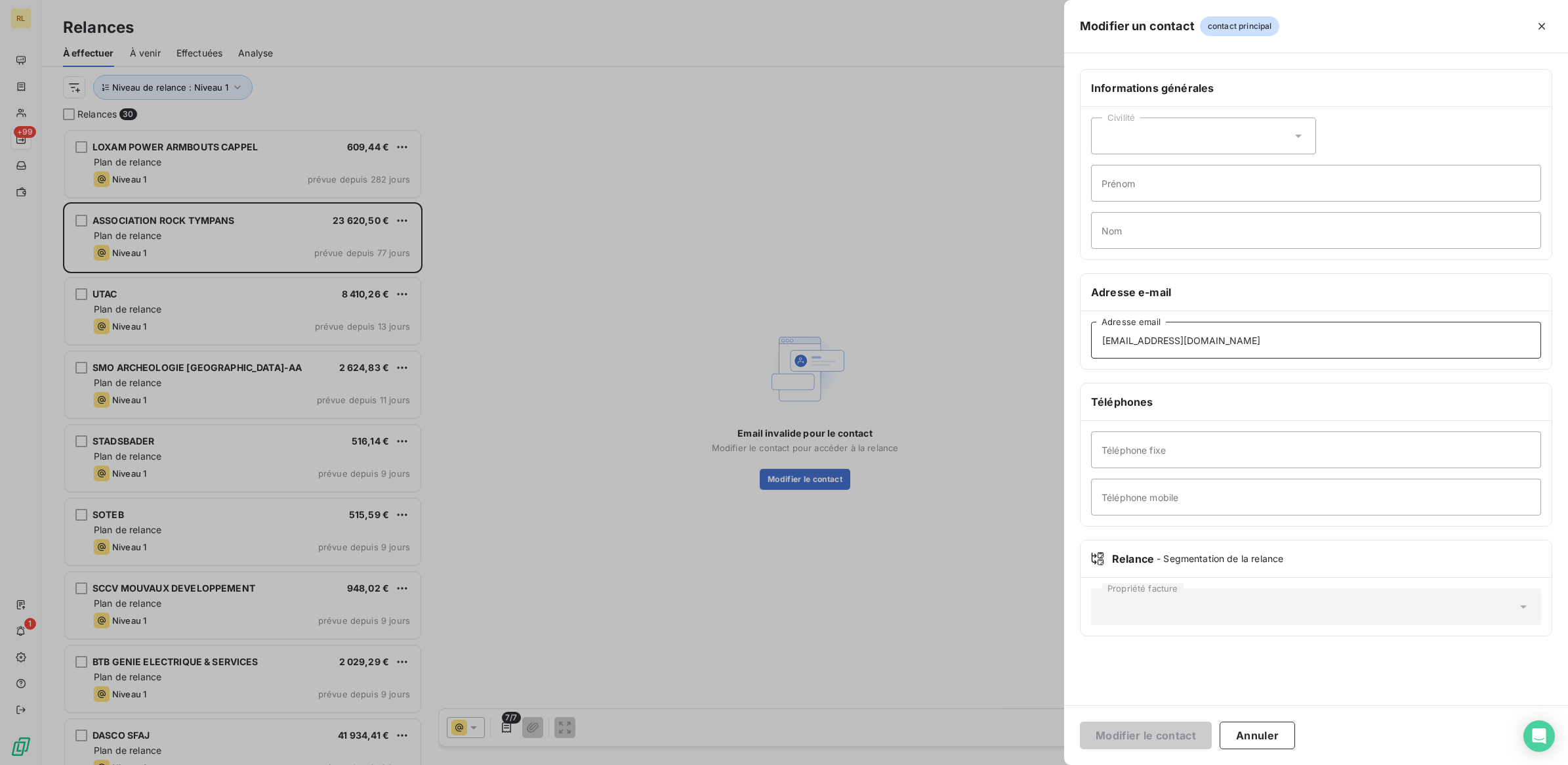
drag, startPoint x: 1274, startPoint y: 340, endPoint x: 913, endPoint y: 332, distance: 361.1
click at [913, 764] on div "Modifier un contact contact principal Informations générales Civilité Prénom No…" at bounding box center [784, 765] width 1568 height 0
click at [1174, 341] on input "[EMAIL_ADDRESS][DOMAIN_NAME]" at bounding box center [1316, 340] width 450 height 37
drag, startPoint x: 1274, startPoint y: 340, endPoint x: 1094, endPoint y: 342, distance: 180.0
click at [1094, 342] on input "[EMAIL_ADDRESS][DOMAIN_NAME]" at bounding box center [1316, 340] width 450 height 37
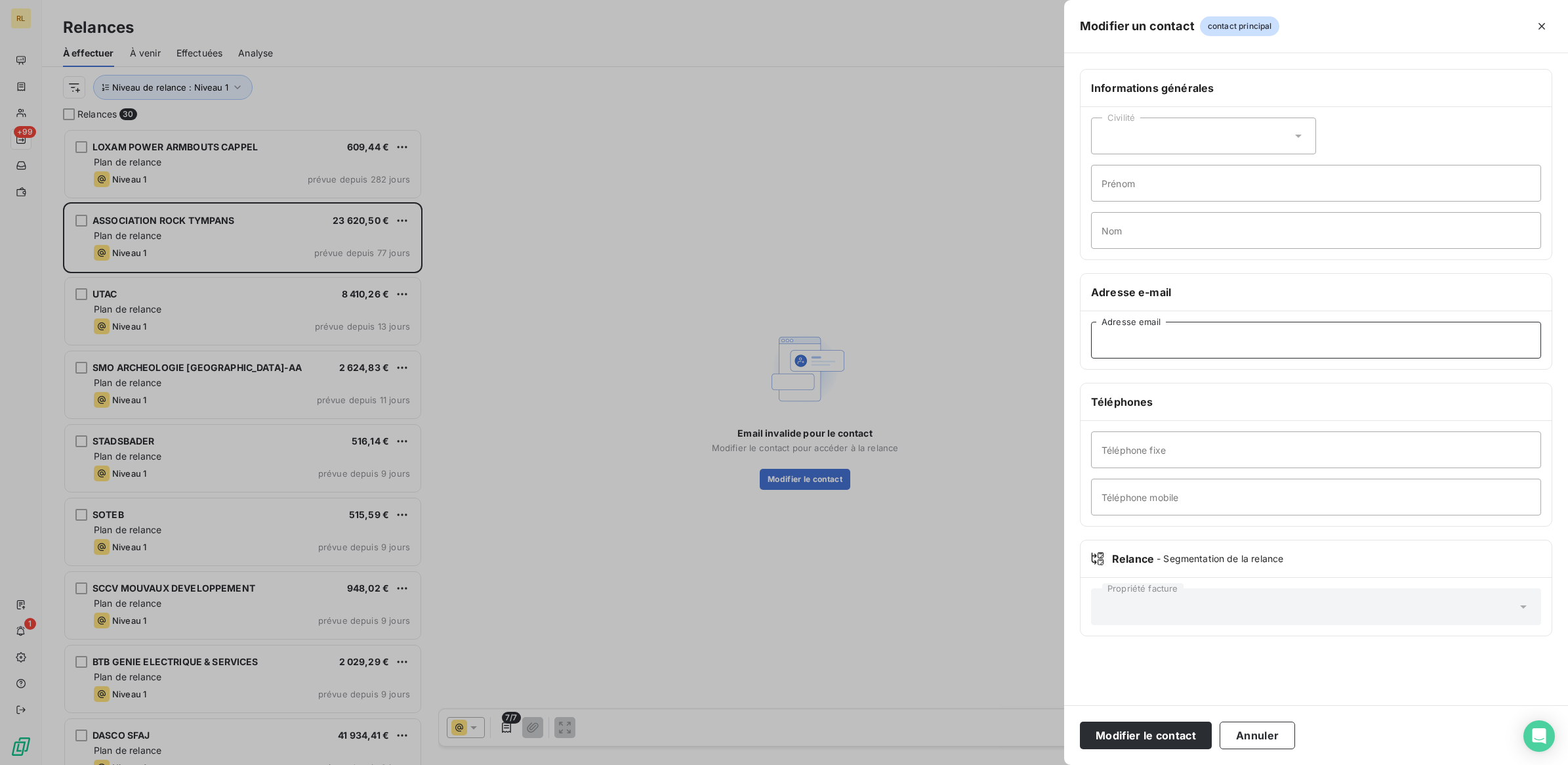
click at [1101, 335] on input "Adresse email" at bounding box center [1316, 340] width 450 height 37
paste input "[EMAIL_ADDRESS][DOMAIN_NAME]"
type input "[EMAIL_ADDRESS][DOMAIN_NAME]"
click at [1116, 737] on button "Modifier le contact" at bounding box center [1146, 735] width 132 height 28
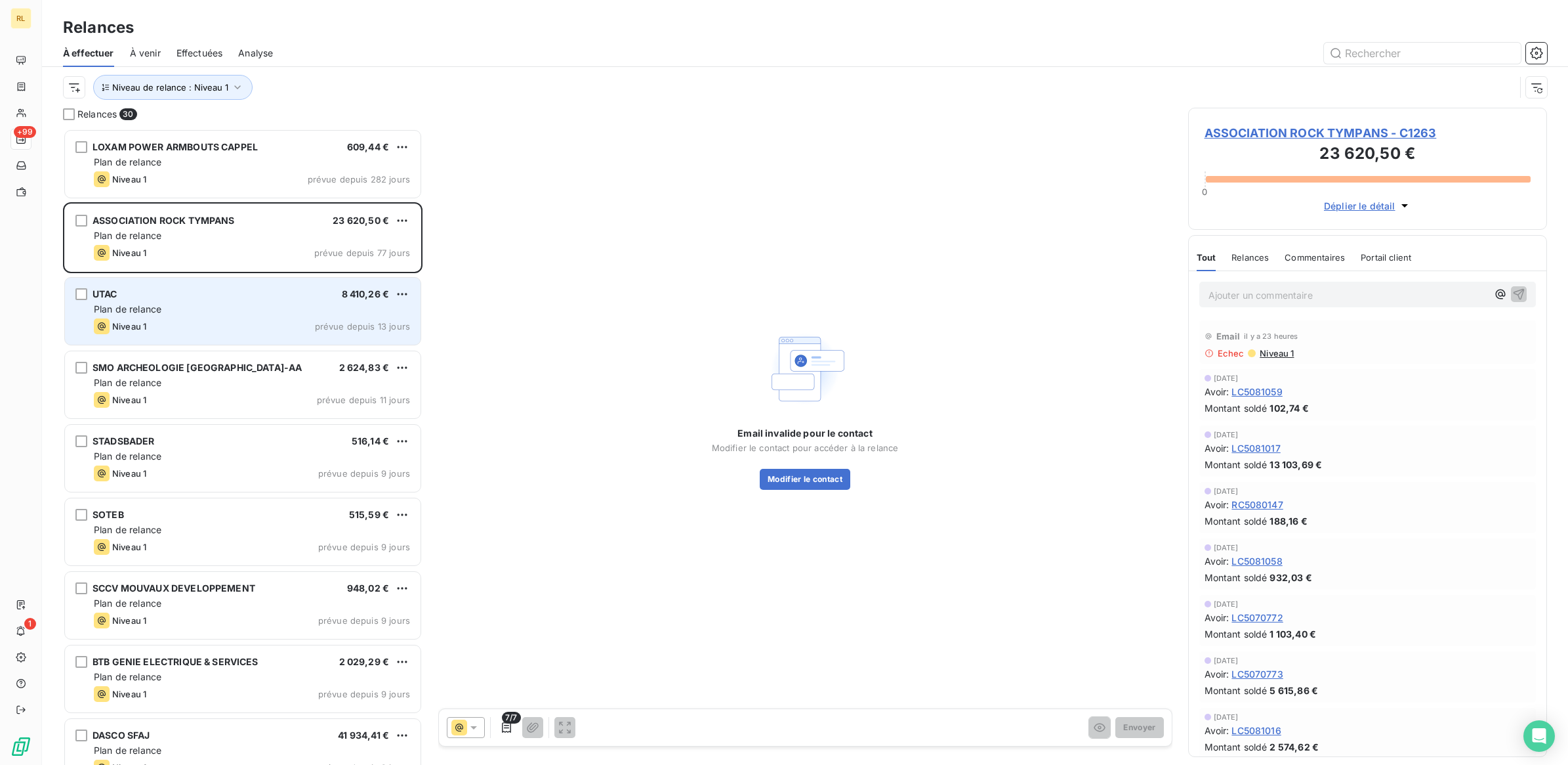
click at [197, 321] on div "Niveau 1 prévue depuis 13 jours" at bounding box center [252, 326] width 317 height 16
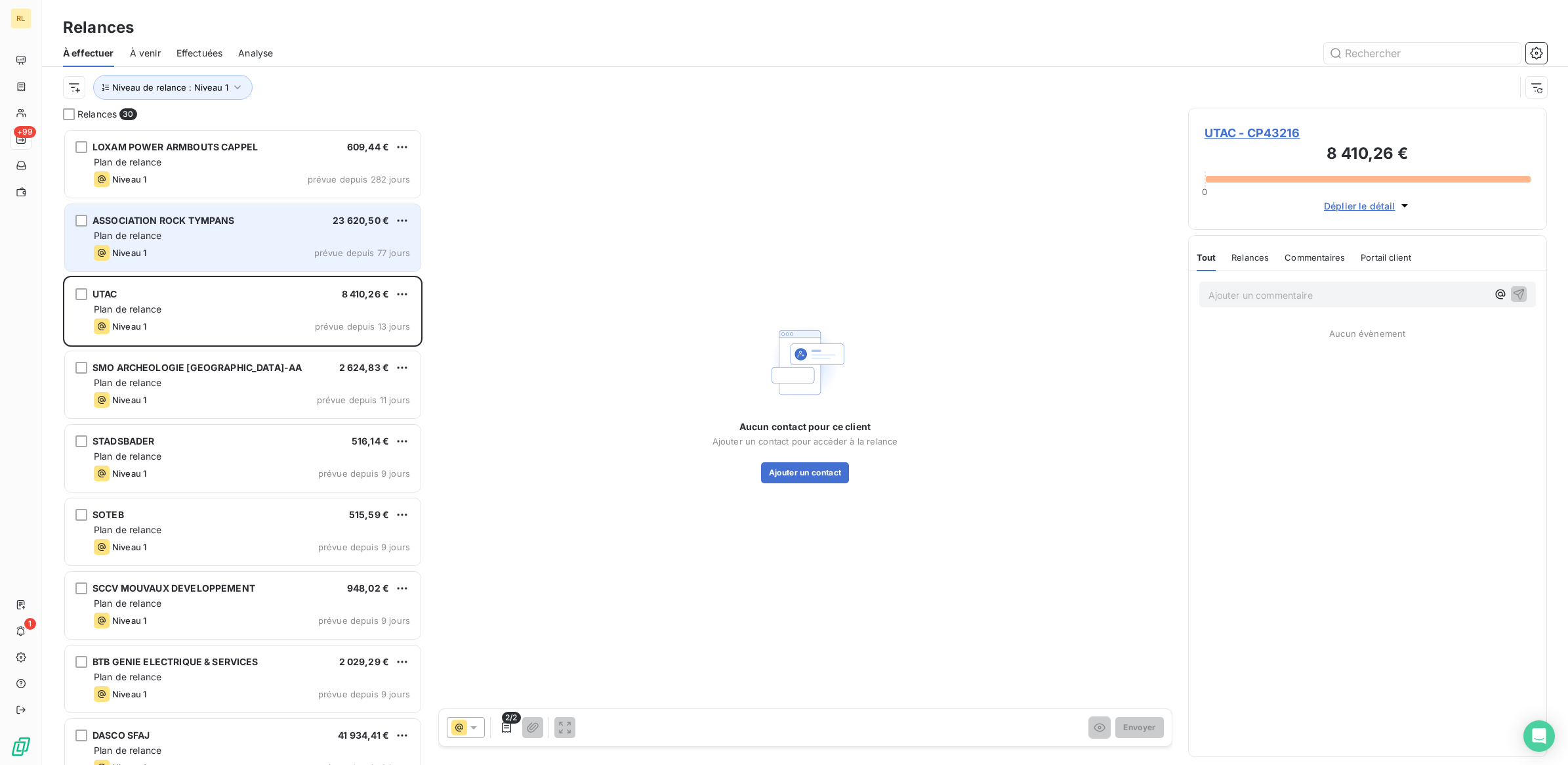
click at [213, 257] on div "Niveau 1 prévue depuis 77 jours" at bounding box center [252, 252] width 317 height 16
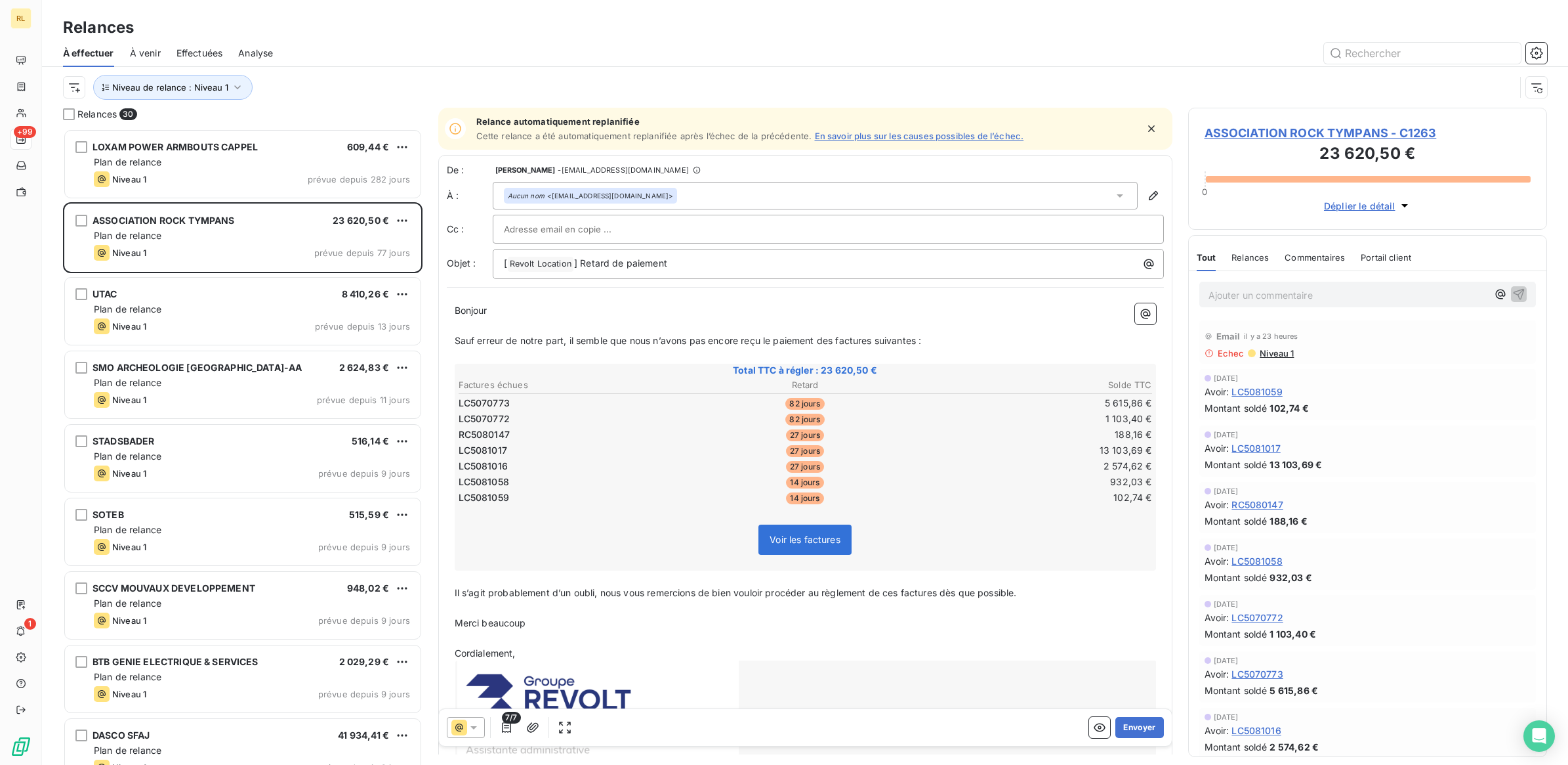
click at [604, 224] on input "text" at bounding box center [574, 230] width 141 height 20
paste input "[EMAIL_ADDRESS][DOMAIN_NAME]"
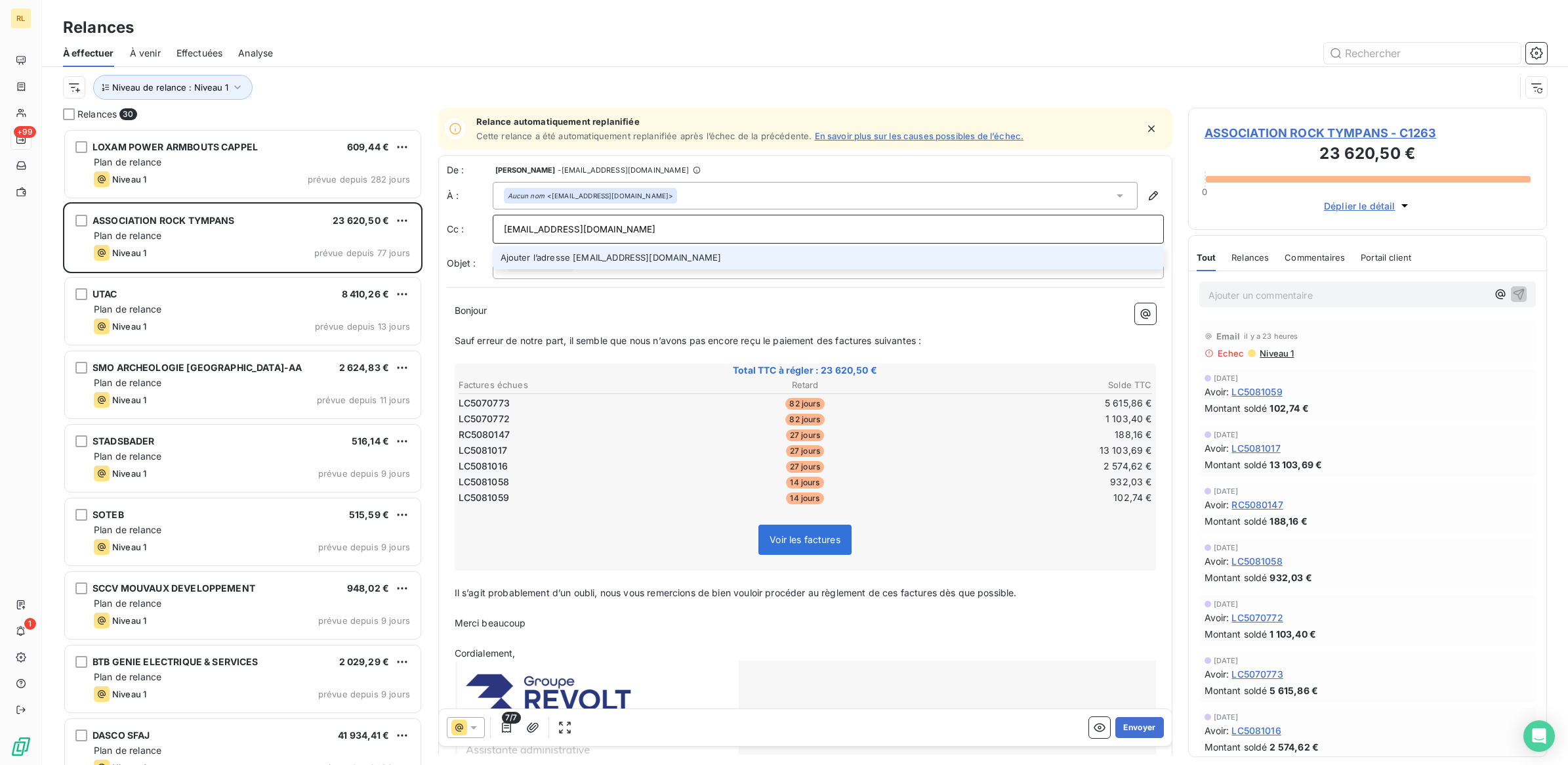
type input "[EMAIL_ADDRESS][DOMAIN_NAME]"
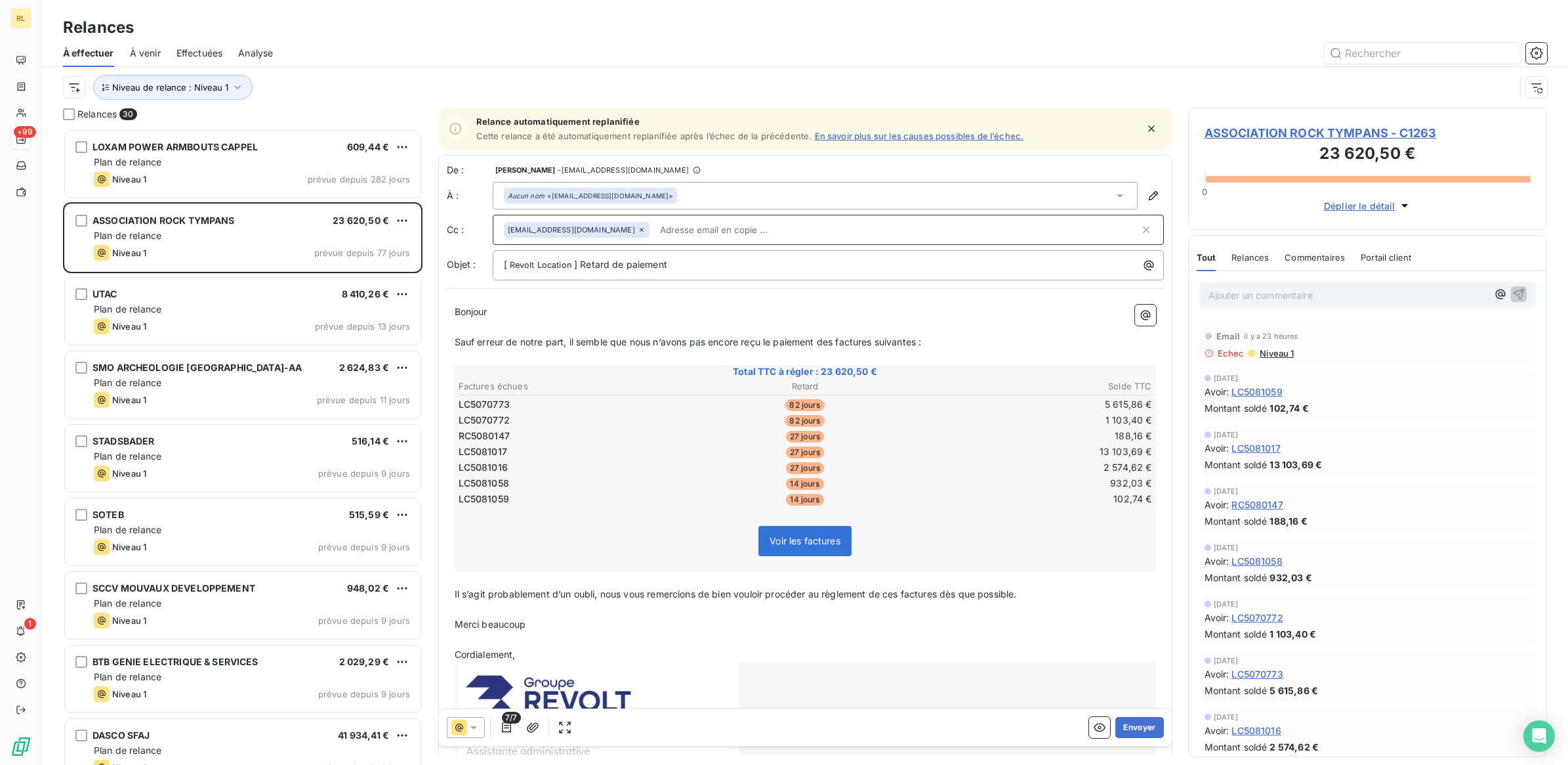
click at [477, 729] on icon at bounding box center [473, 727] width 13 height 13
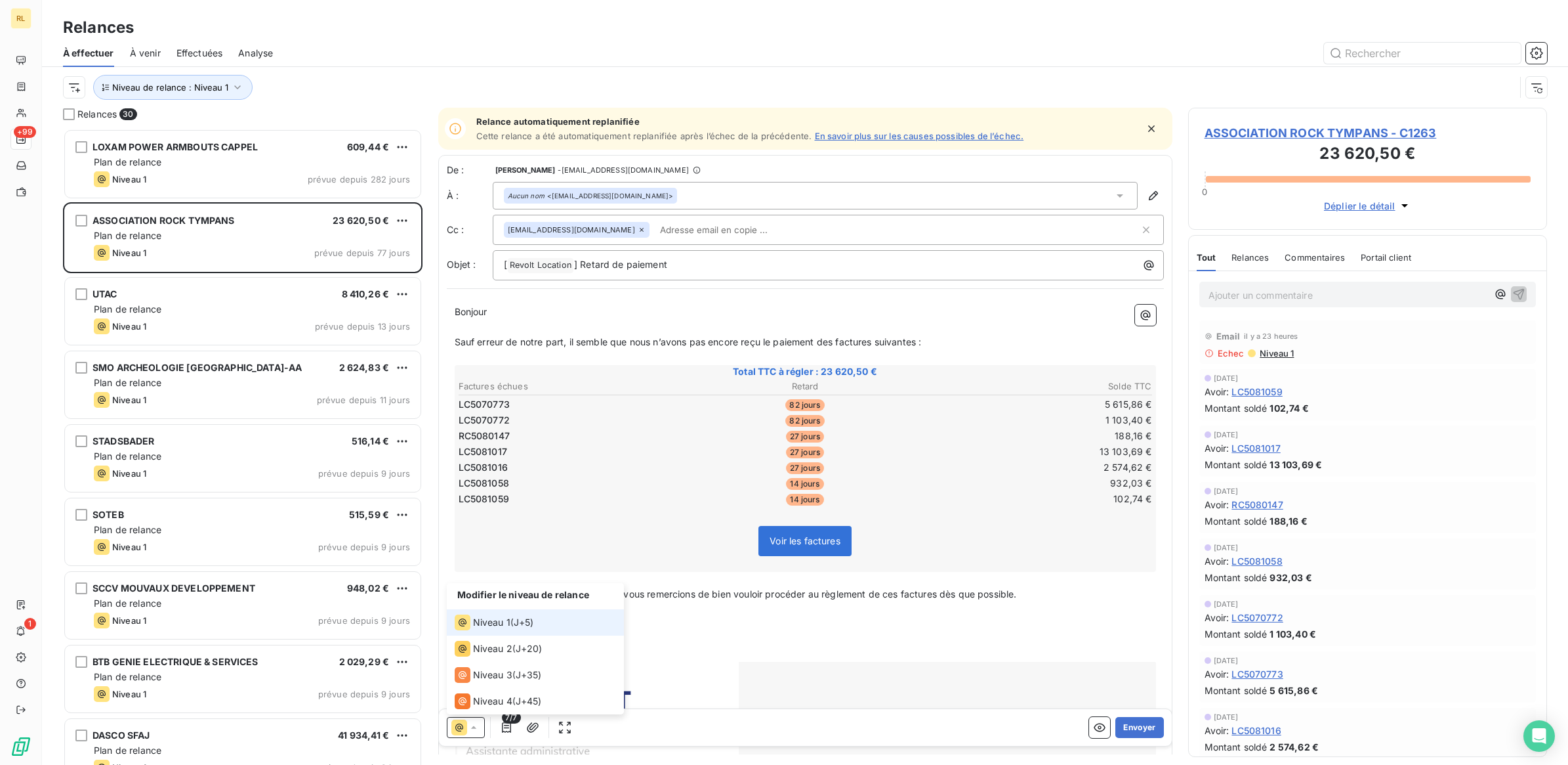
click at [477, 729] on icon at bounding box center [473, 727] width 13 height 13
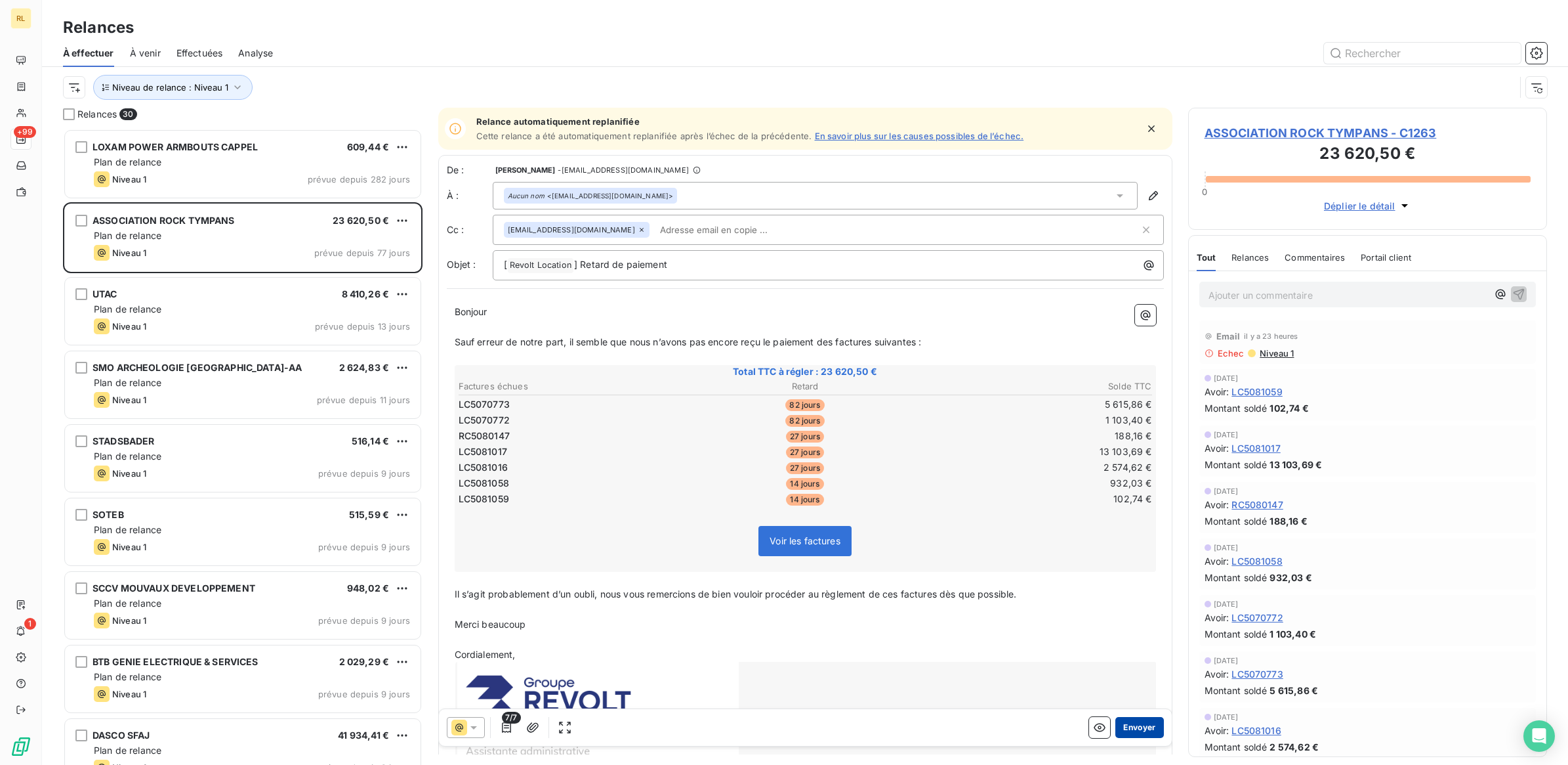
click at [1136, 725] on button "Envoyer" at bounding box center [1139, 727] width 48 height 21
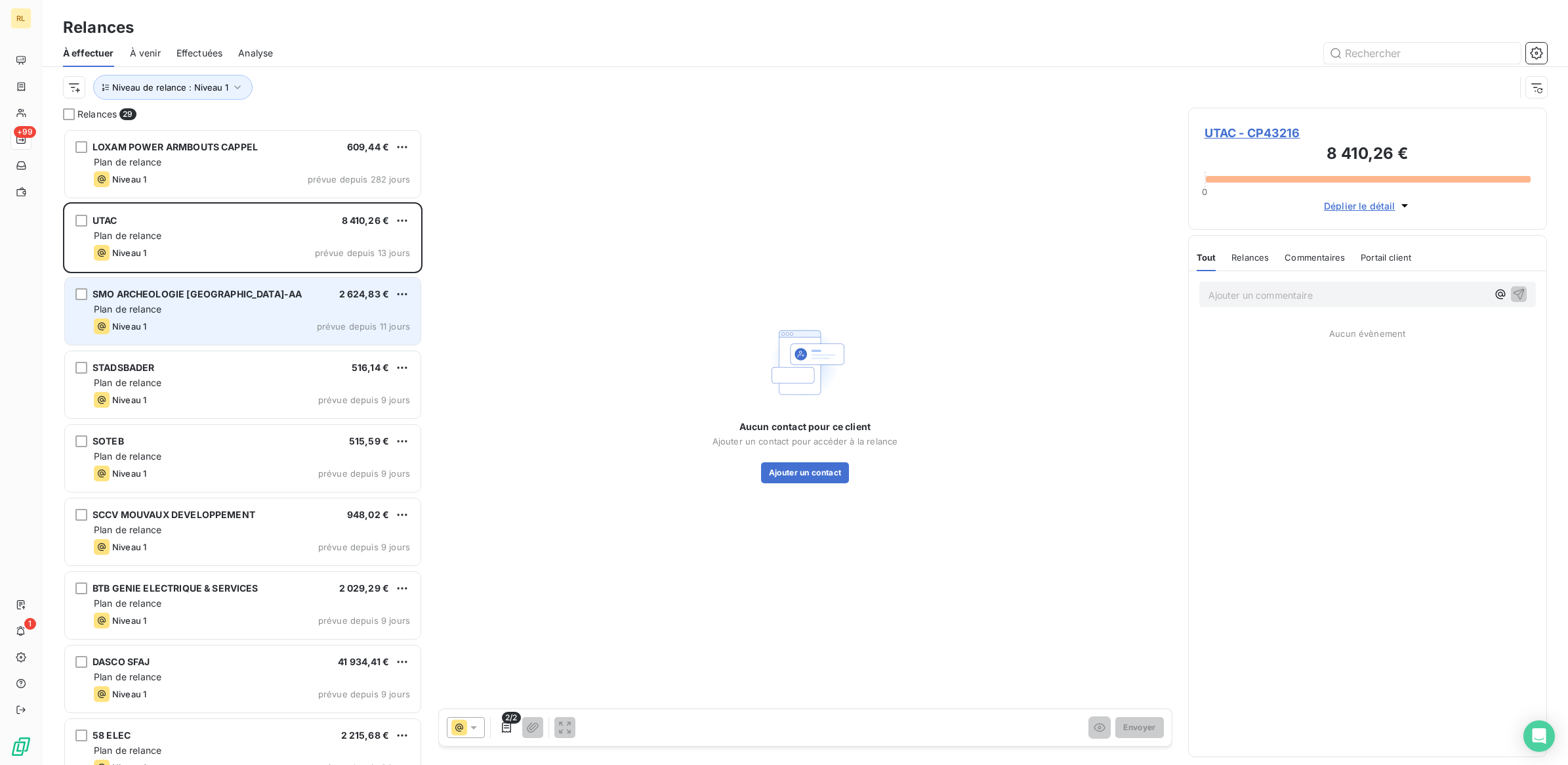
click at [259, 314] on div "Plan de relance" at bounding box center [252, 309] width 317 height 13
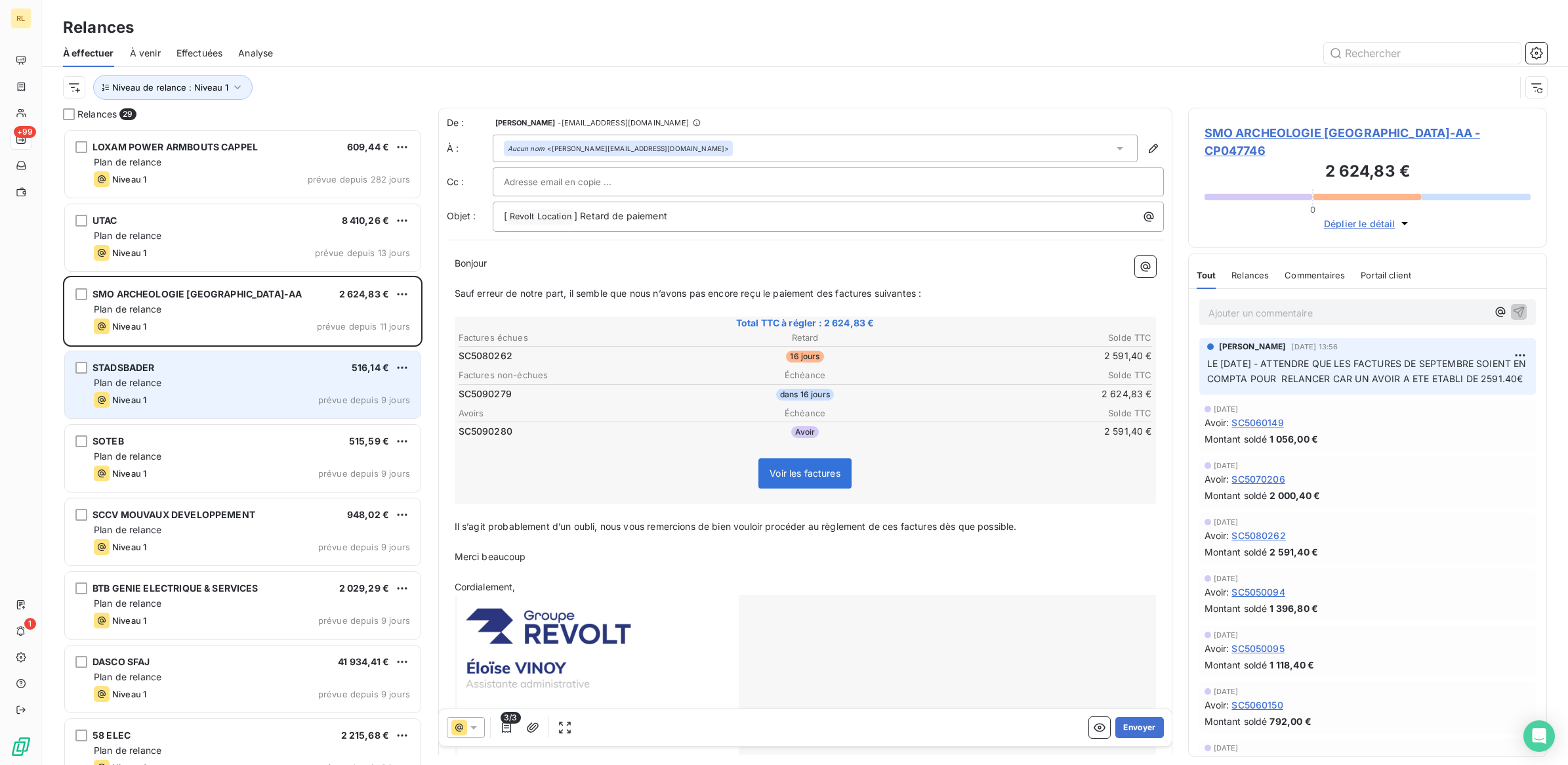
click at [242, 373] on div "STADSBADER 516,14 €" at bounding box center [252, 367] width 317 height 11
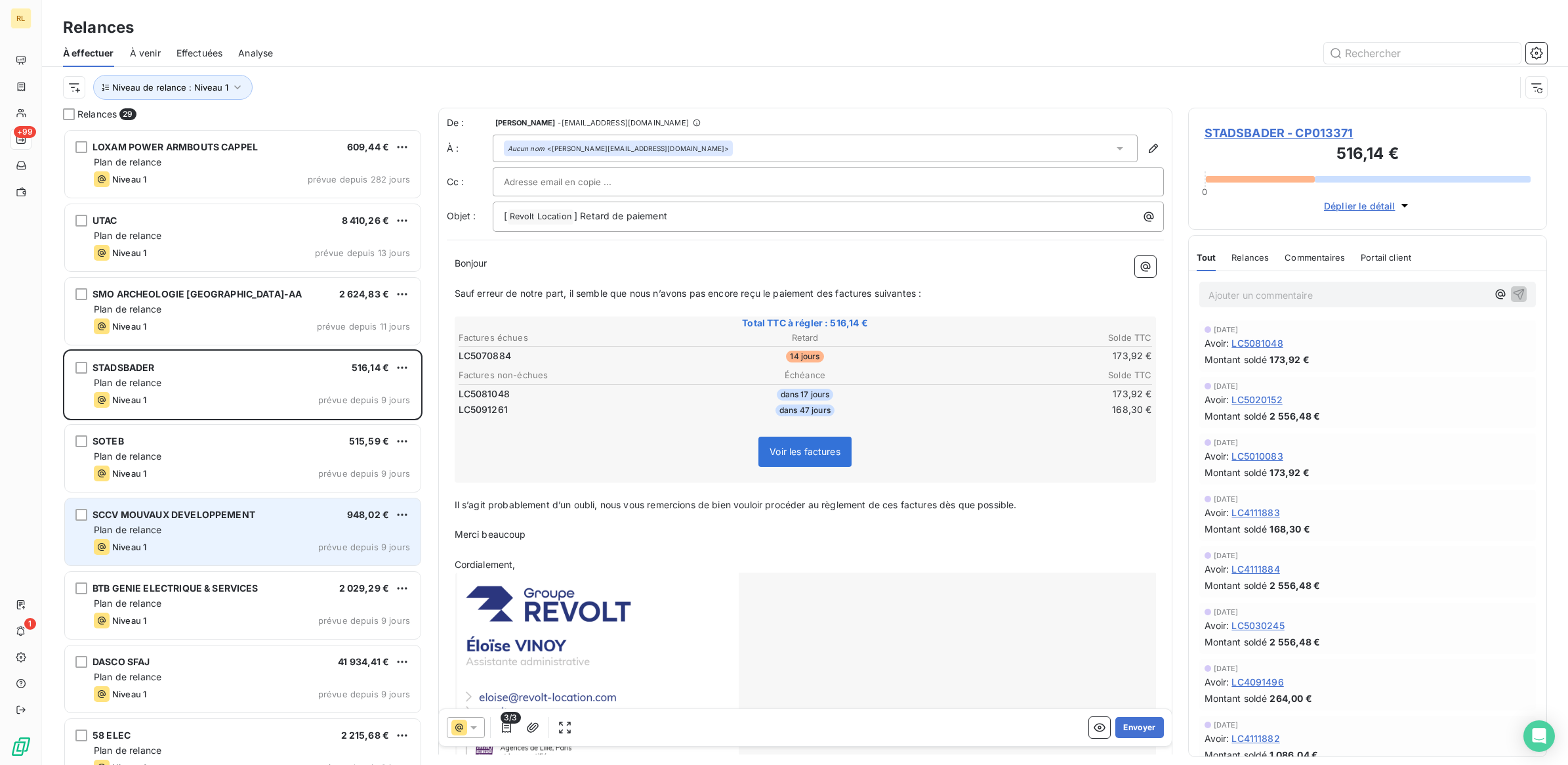
click at [300, 516] on div "SCCV MOUVAUX DEVELOPPEMENT 948,02 €" at bounding box center [252, 514] width 317 height 11
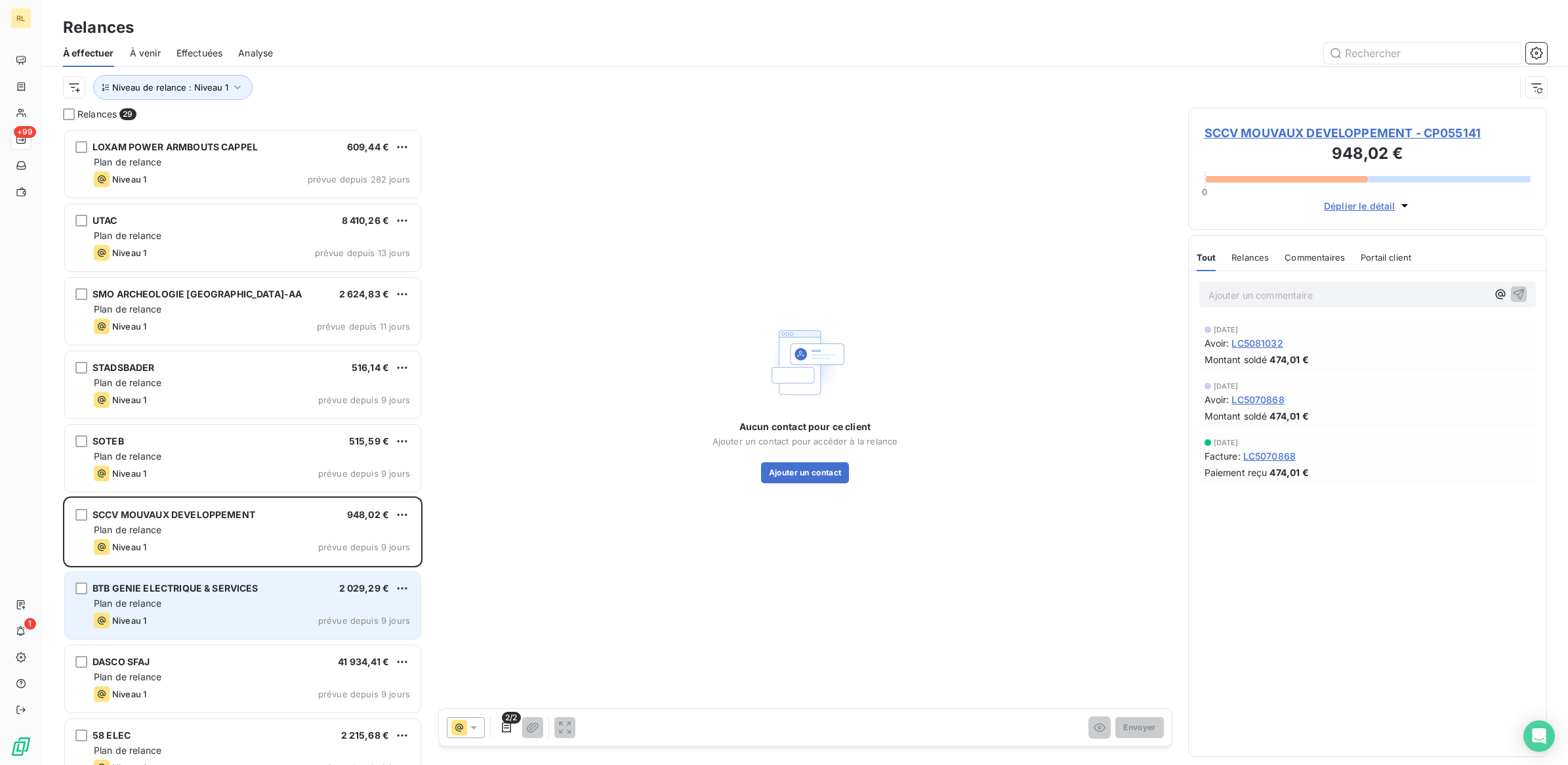
click at [187, 613] on div "Niveau 1 prévue depuis 9 jours" at bounding box center [252, 620] width 317 height 16
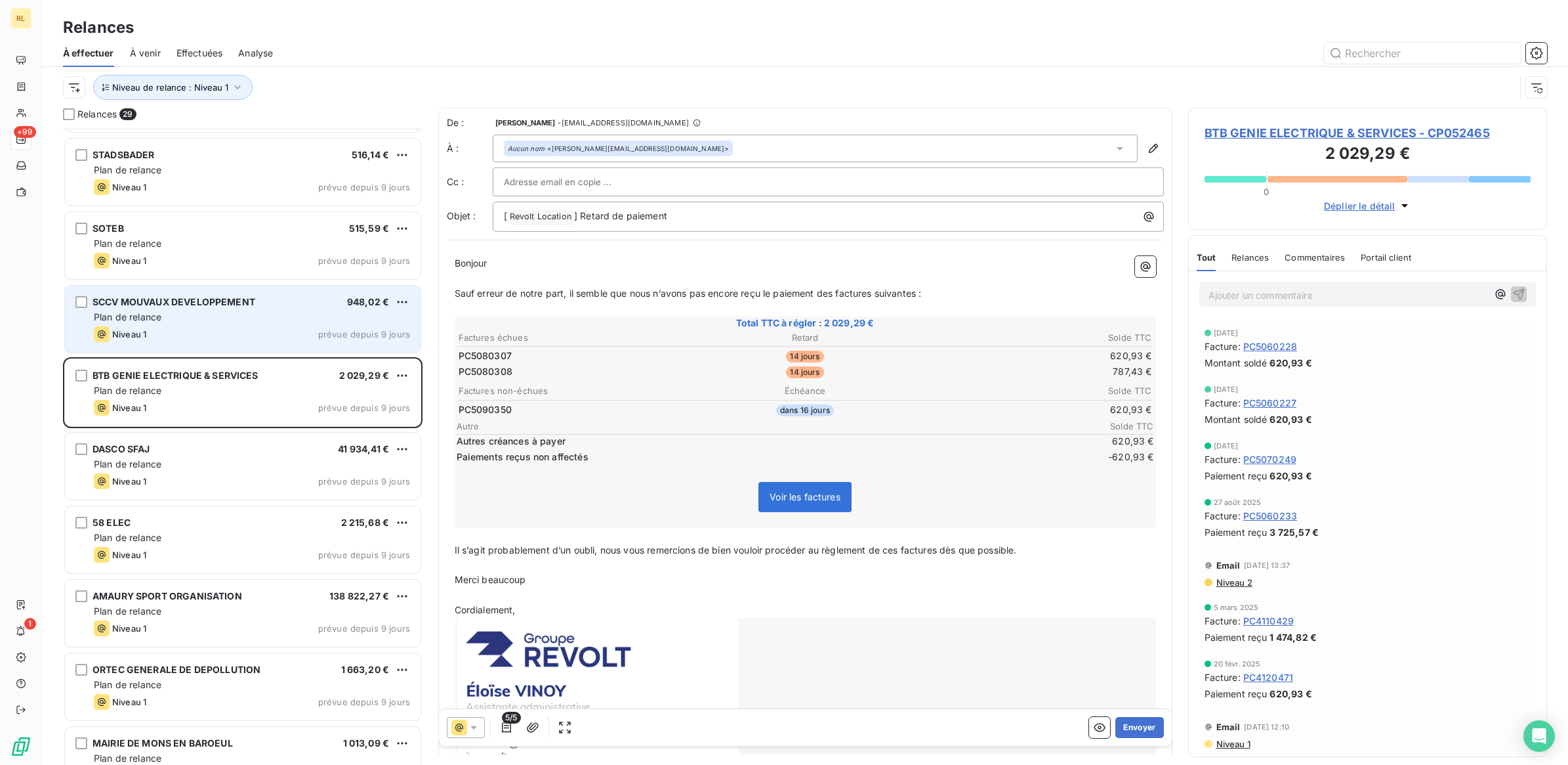
scroll to position [247, 0]
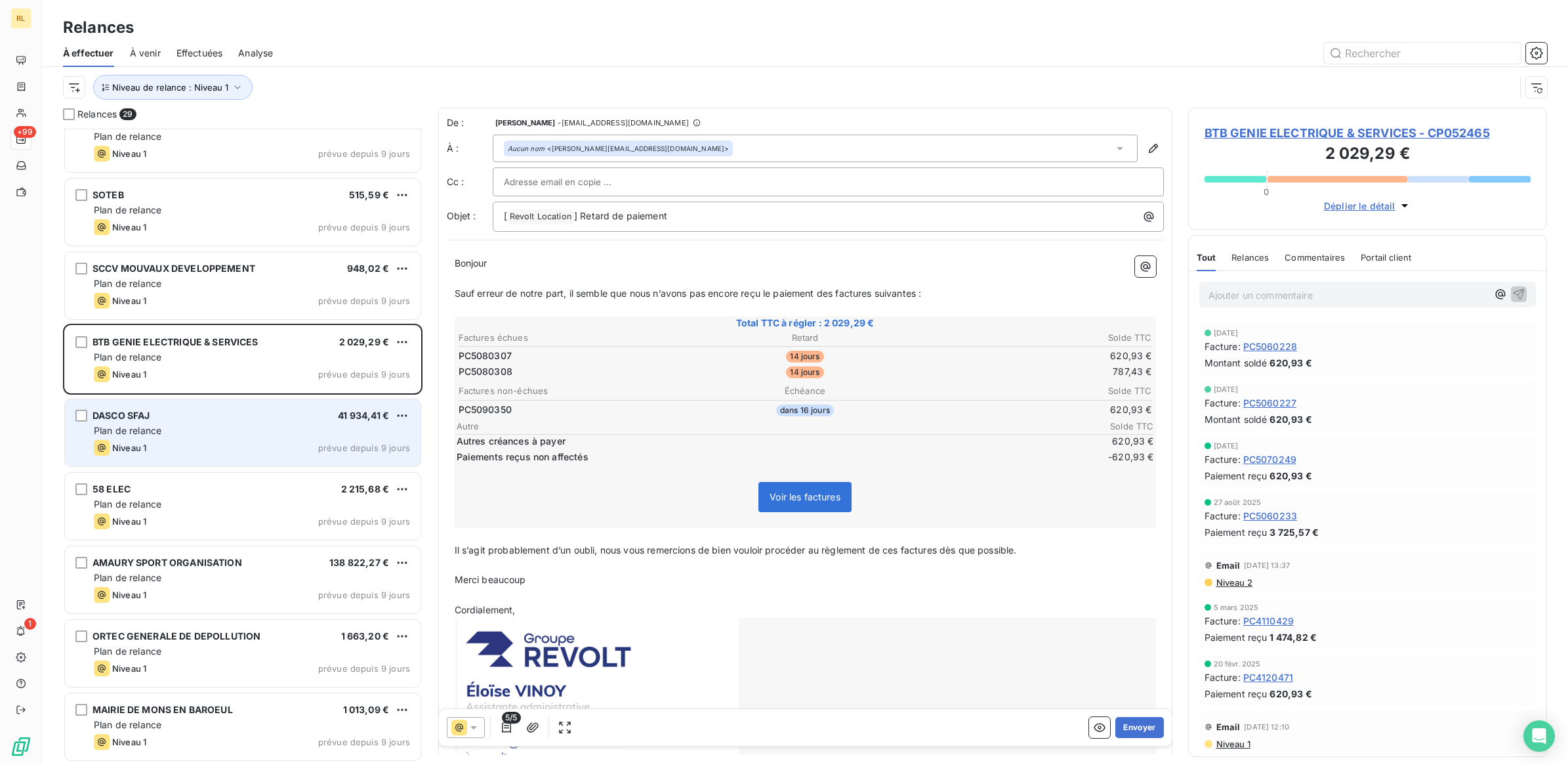
click at [236, 438] on div "DASCO SFAJ 41 934,41 € Plan de relance Niveau 1 prévue depuis 9 jours" at bounding box center [242, 433] width 355 height 67
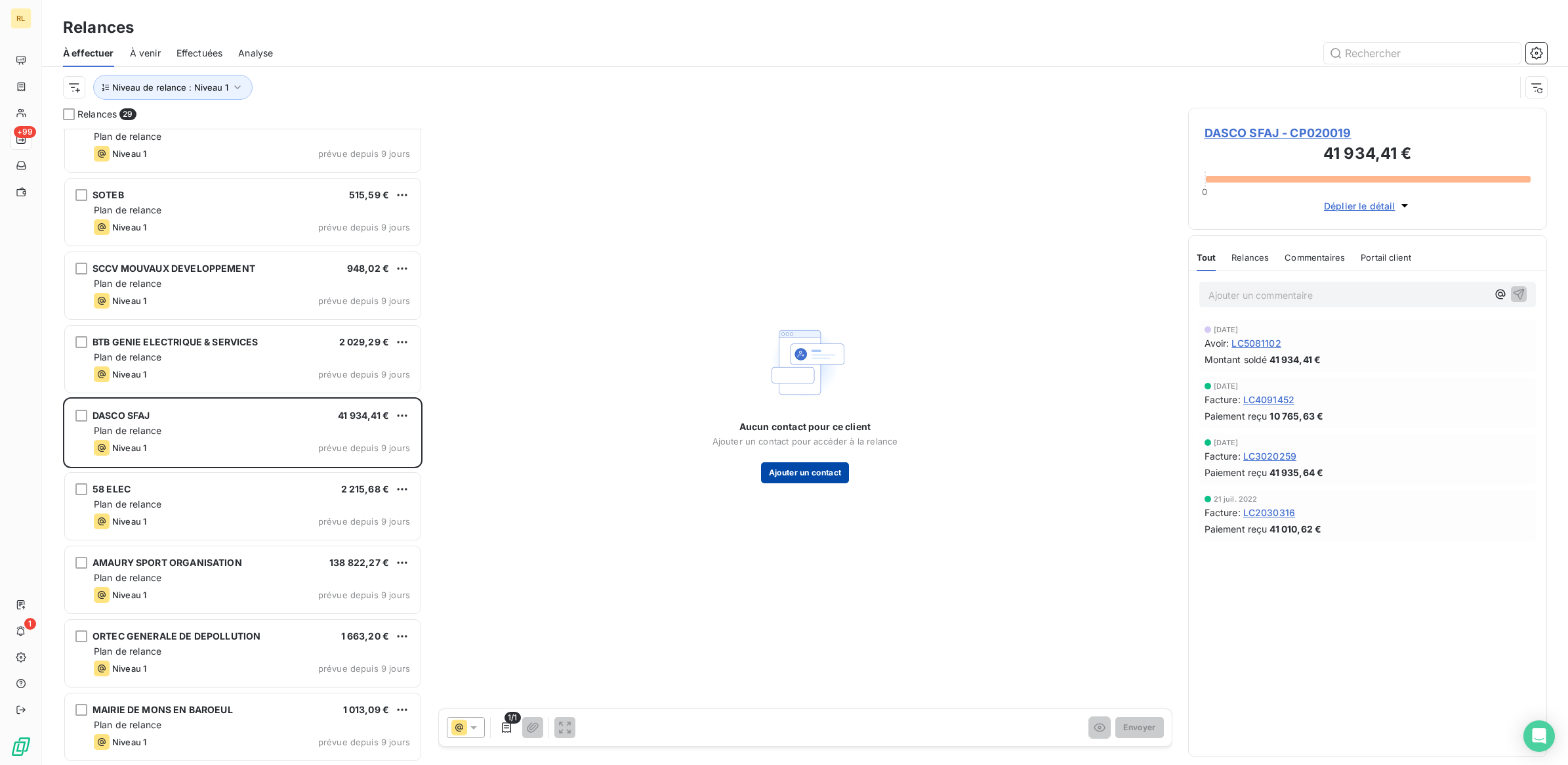
click at [818, 470] on button "Ajouter un contact" at bounding box center [806, 472] width 89 height 21
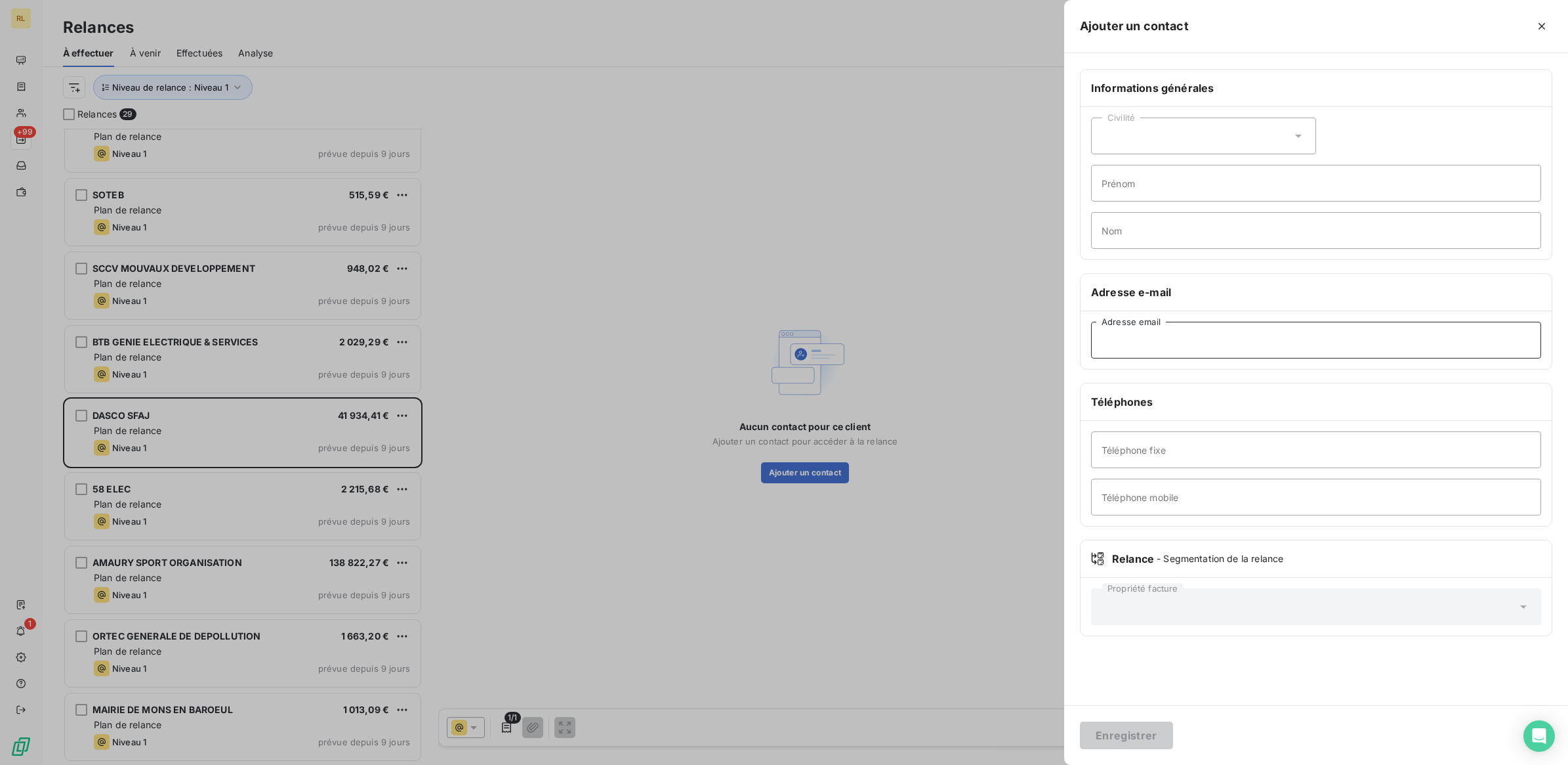
click at [1126, 340] on input "Adresse email" at bounding box center [1316, 340] width 450 height 37
paste input "[PERSON_NAME][EMAIL_ADDRESS][DOMAIN_NAME]"
type input "[PERSON_NAME][EMAIL_ADDRESS][DOMAIN_NAME]"
click at [1122, 739] on button "Enregistrer" at bounding box center [1127, 735] width 93 height 28
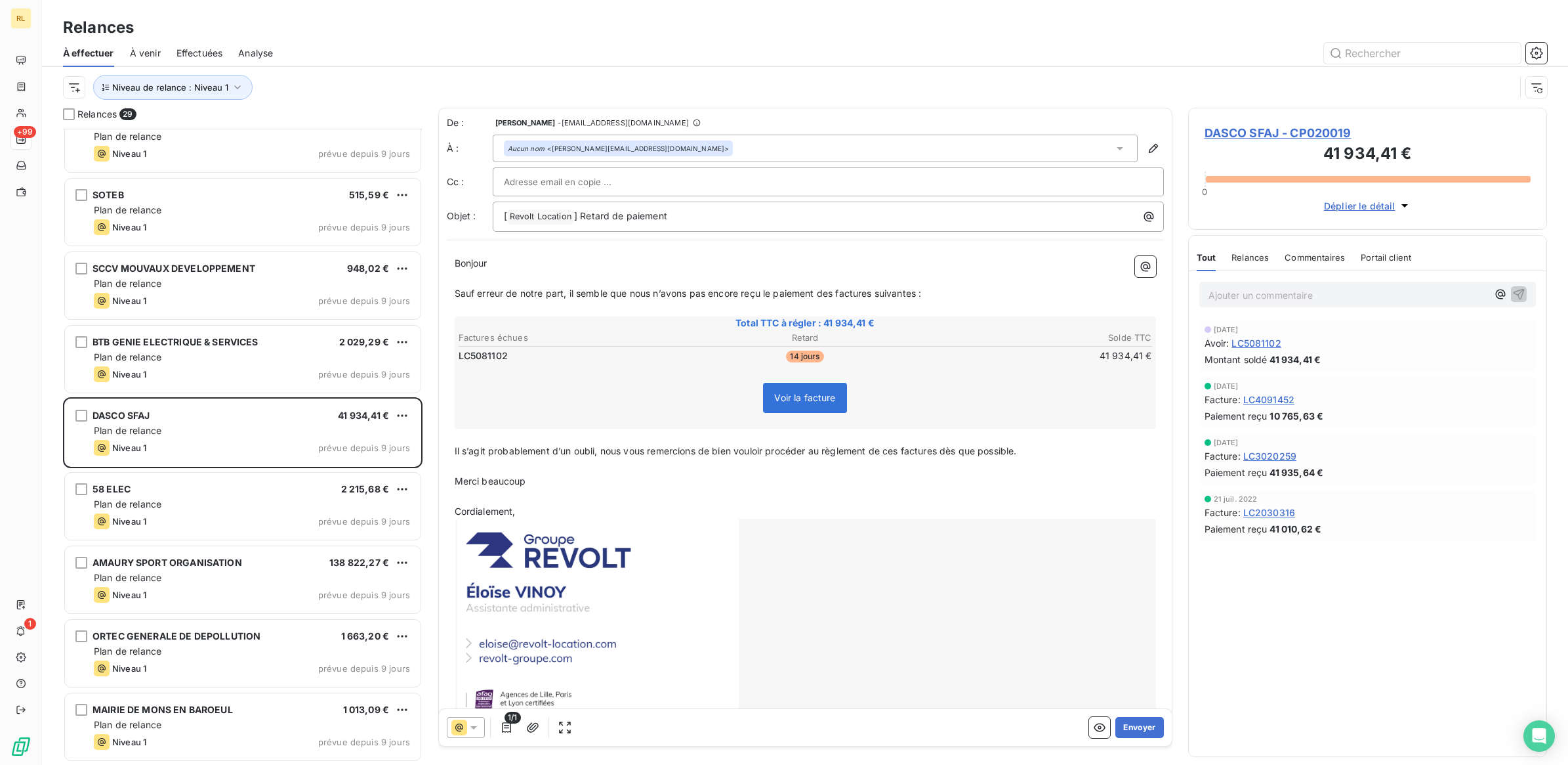
click at [476, 730] on icon at bounding box center [473, 727] width 13 height 13
click at [1130, 729] on button "Envoyer" at bounding box center [1139, 727] width 48 height 21
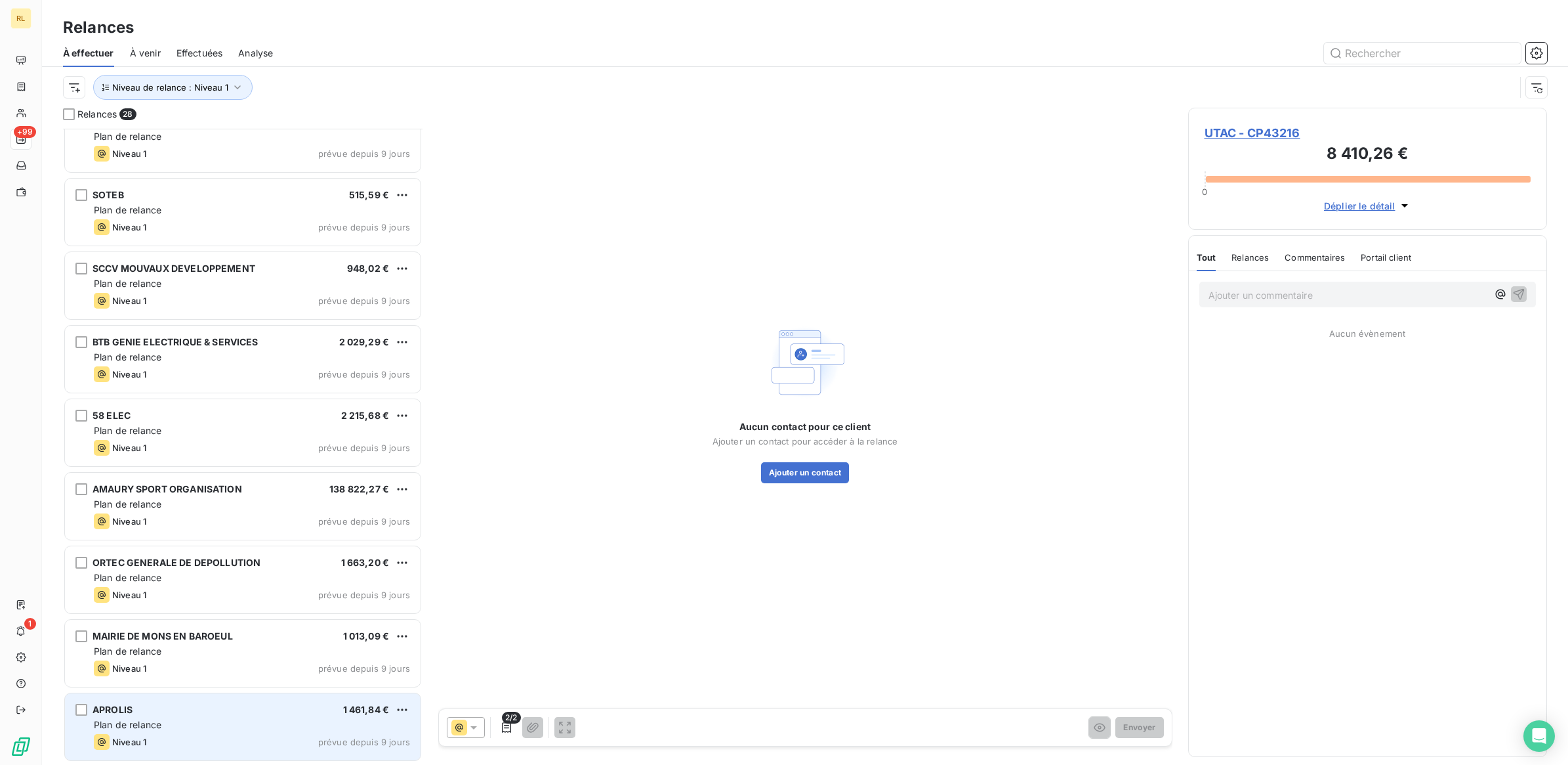
click at [264, 717] on div "APROLIS 1 461,84 € Plan de relance Niveau 1 prévue depuis 9 jours" at bounding box center [242, 727] width 355 height 67
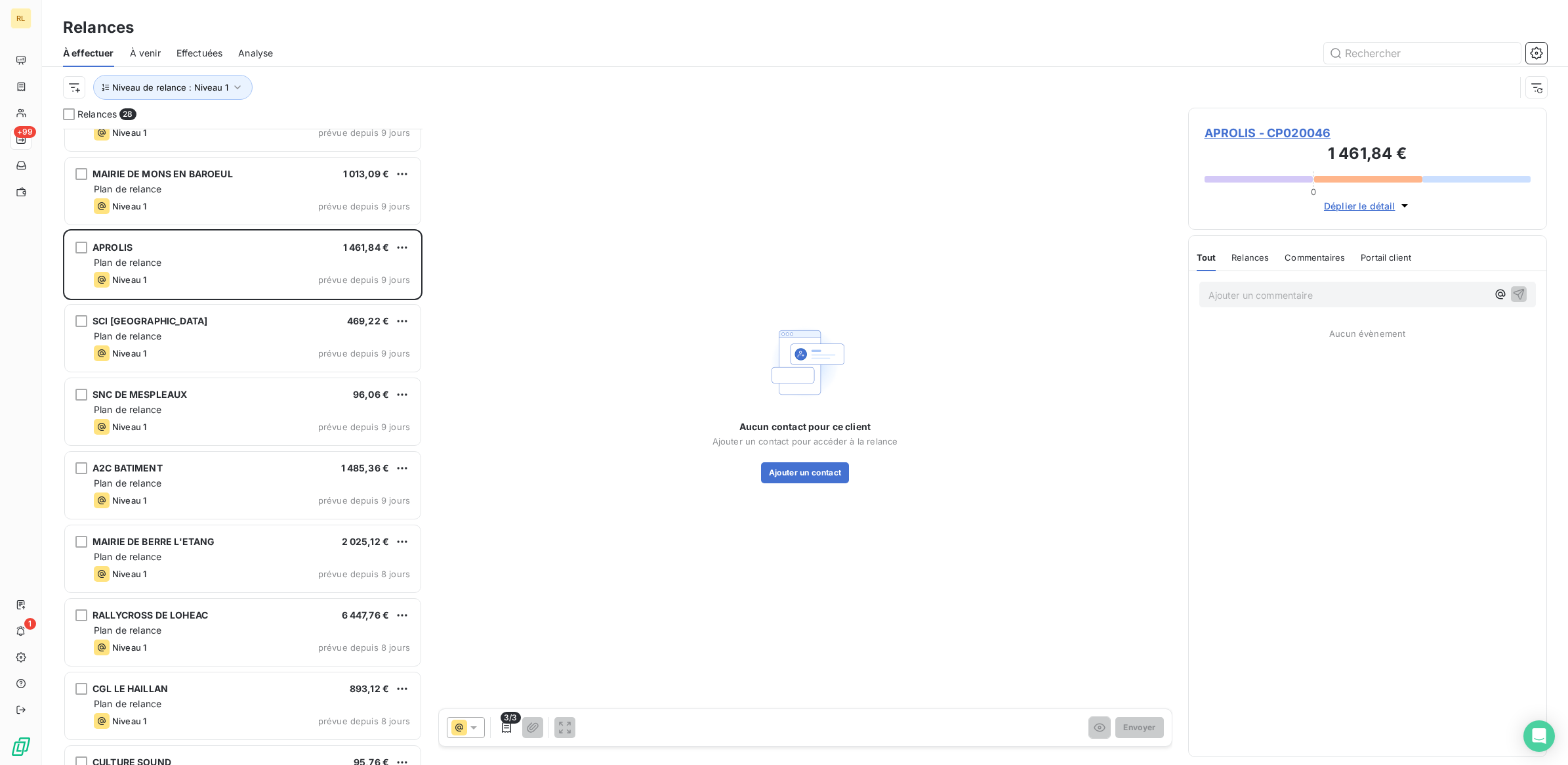
scroll to position [739, 0]
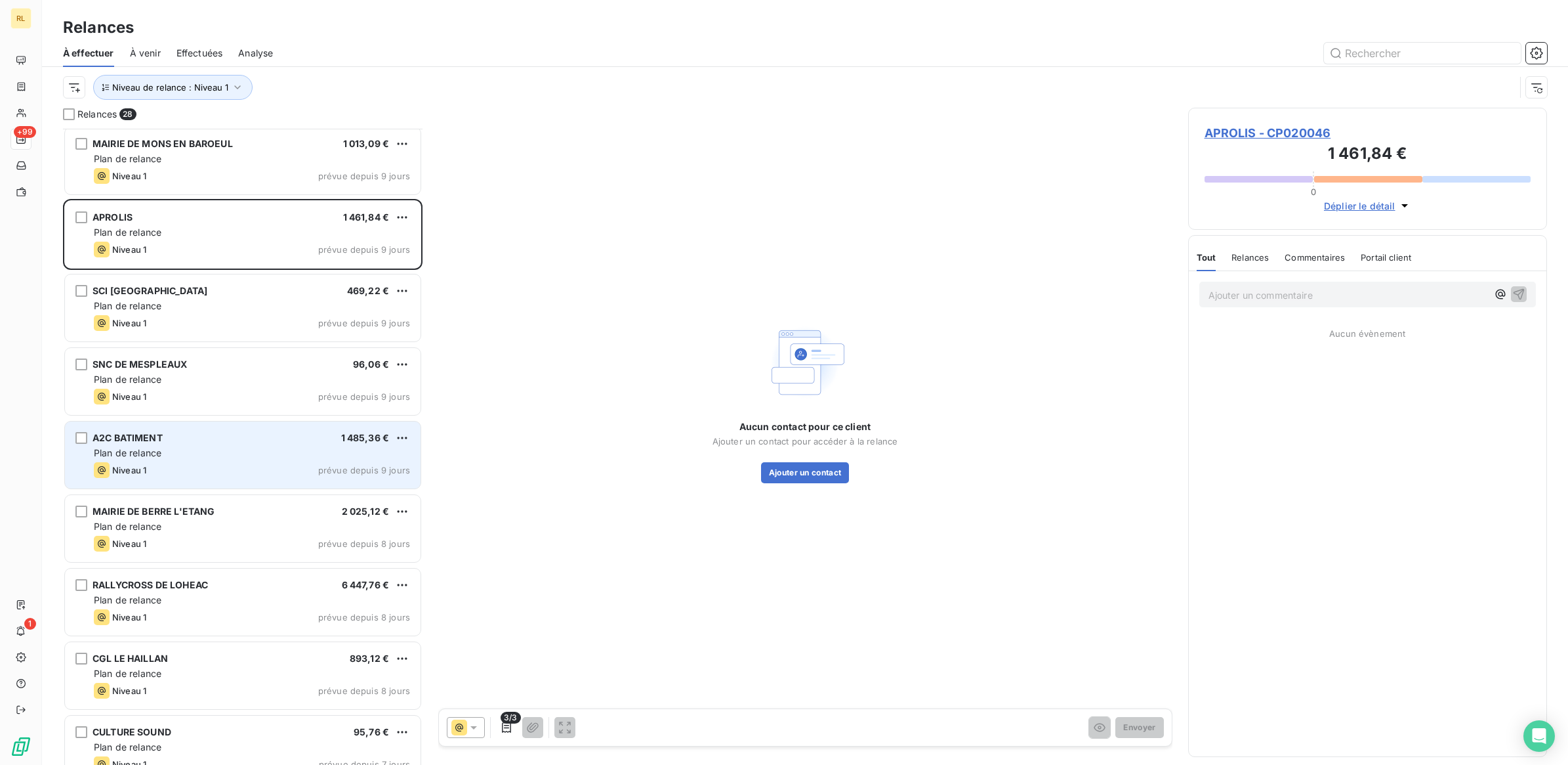
click at [265, 444] on div "A2C BATIMENT 1 485,36 €" at bounding box center [252, 438] width 317 height 11
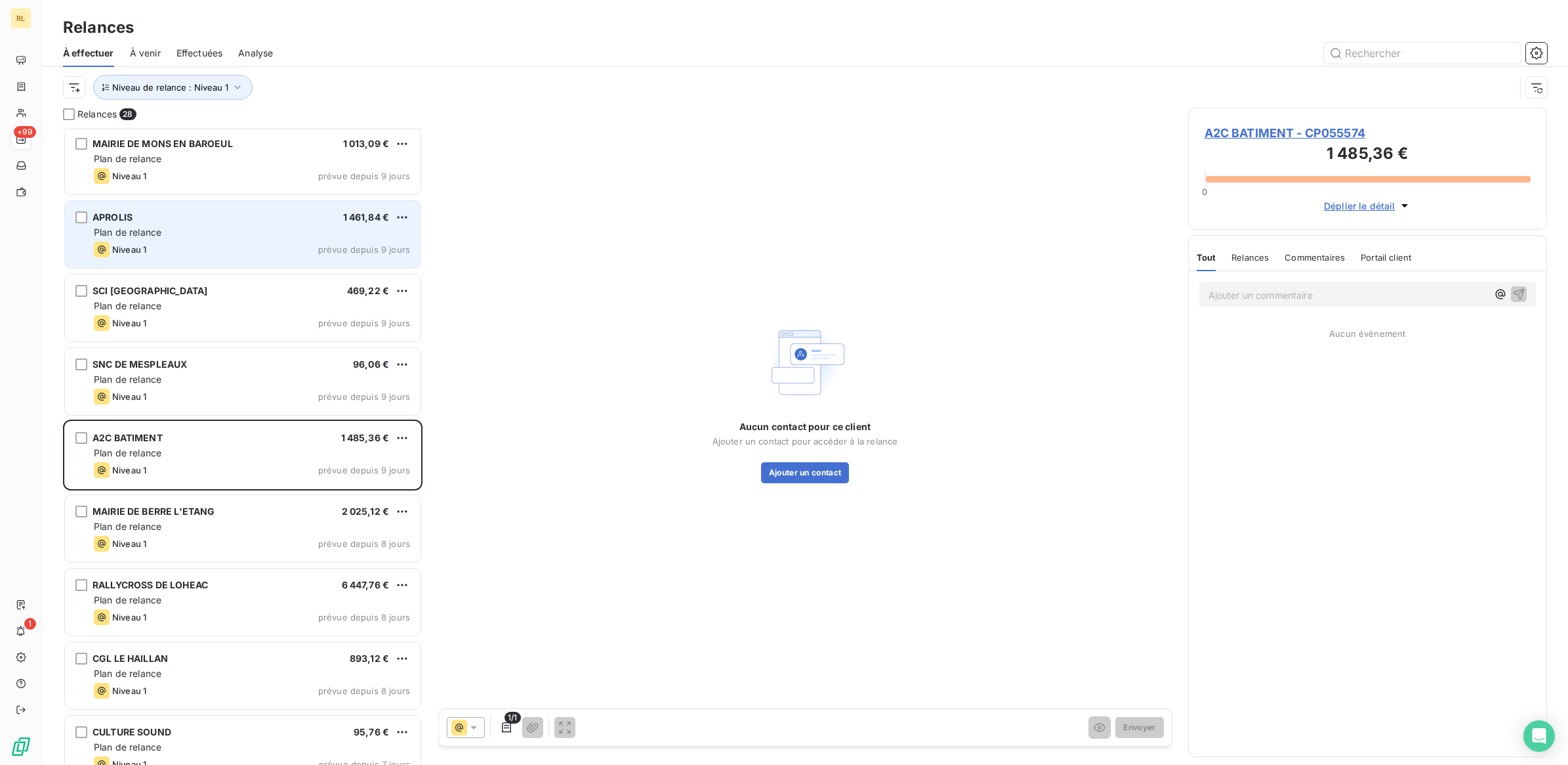
click at [315, 231] on div "Plan de relance" at bounding box center [252, 232] width 317 height 13
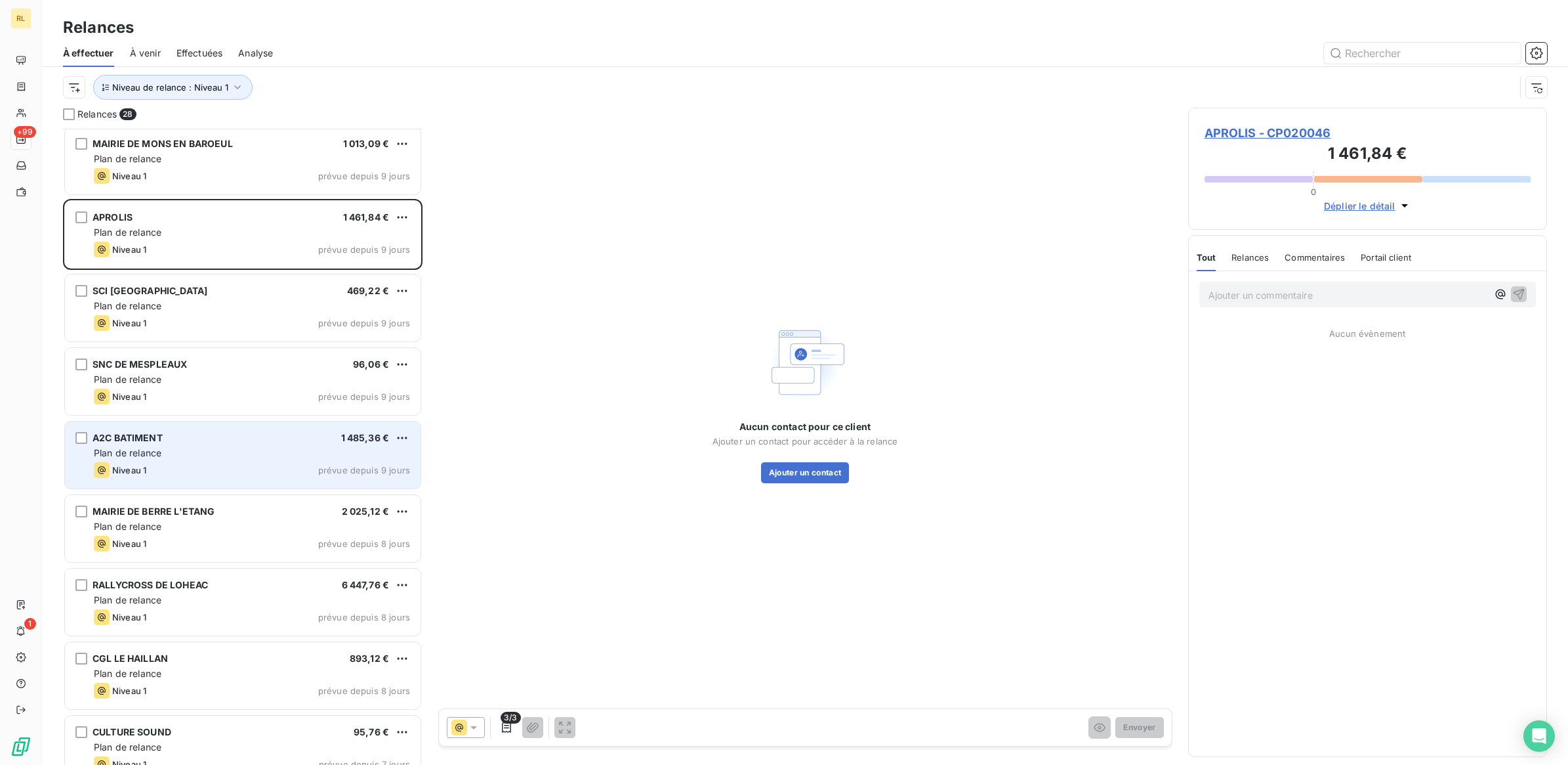
click at [218, 448] on div "Plan de relance" at bounding box center [252, 453] width 317 height 13
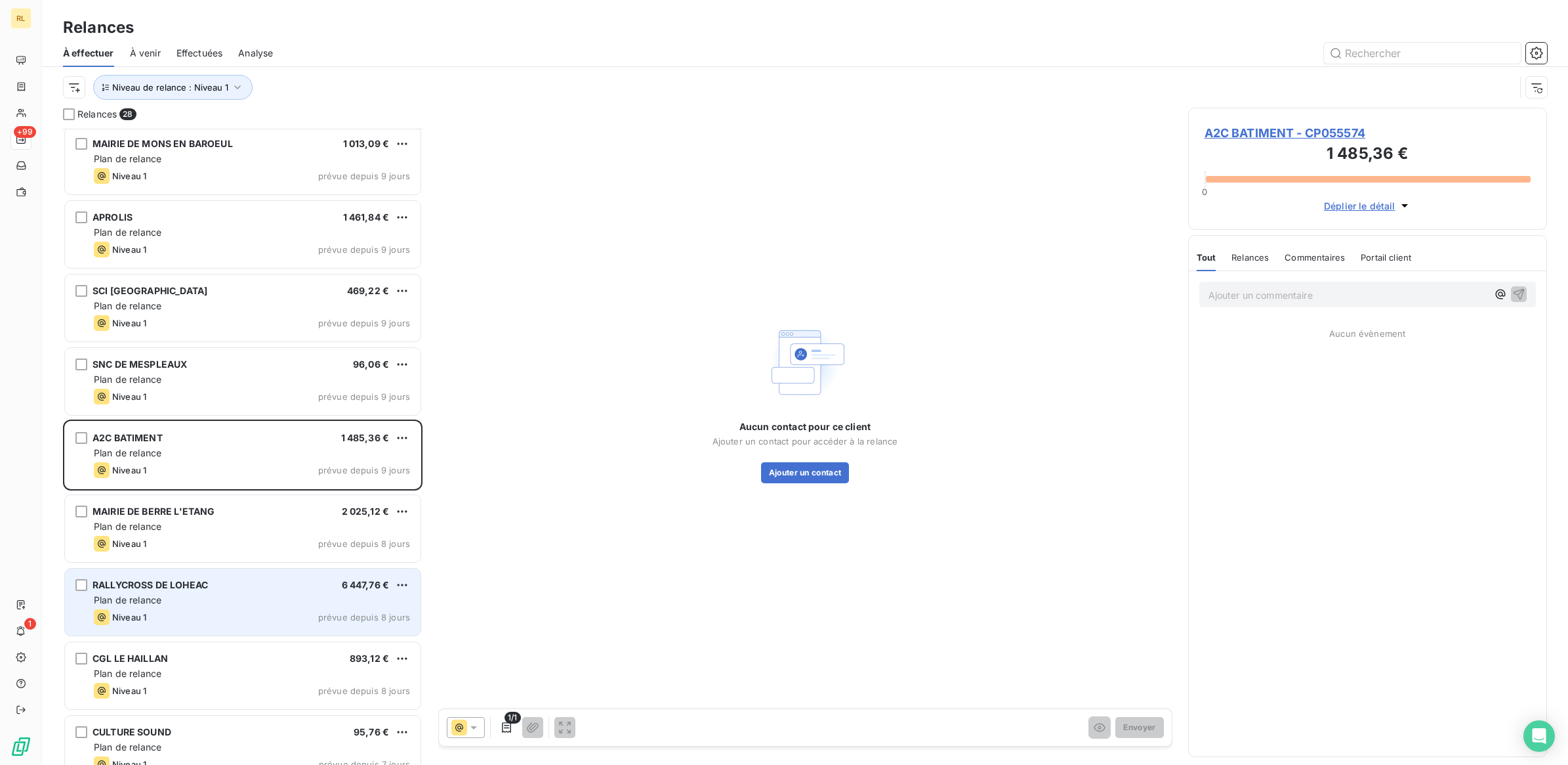
click at [268, 592] on div "RALLYCROSS DE LOHEAC 6 447,76 € Plan de relance Niveau 1 prévue depuis 8 jours" at bounding box center [242, 602] width 355 height 67
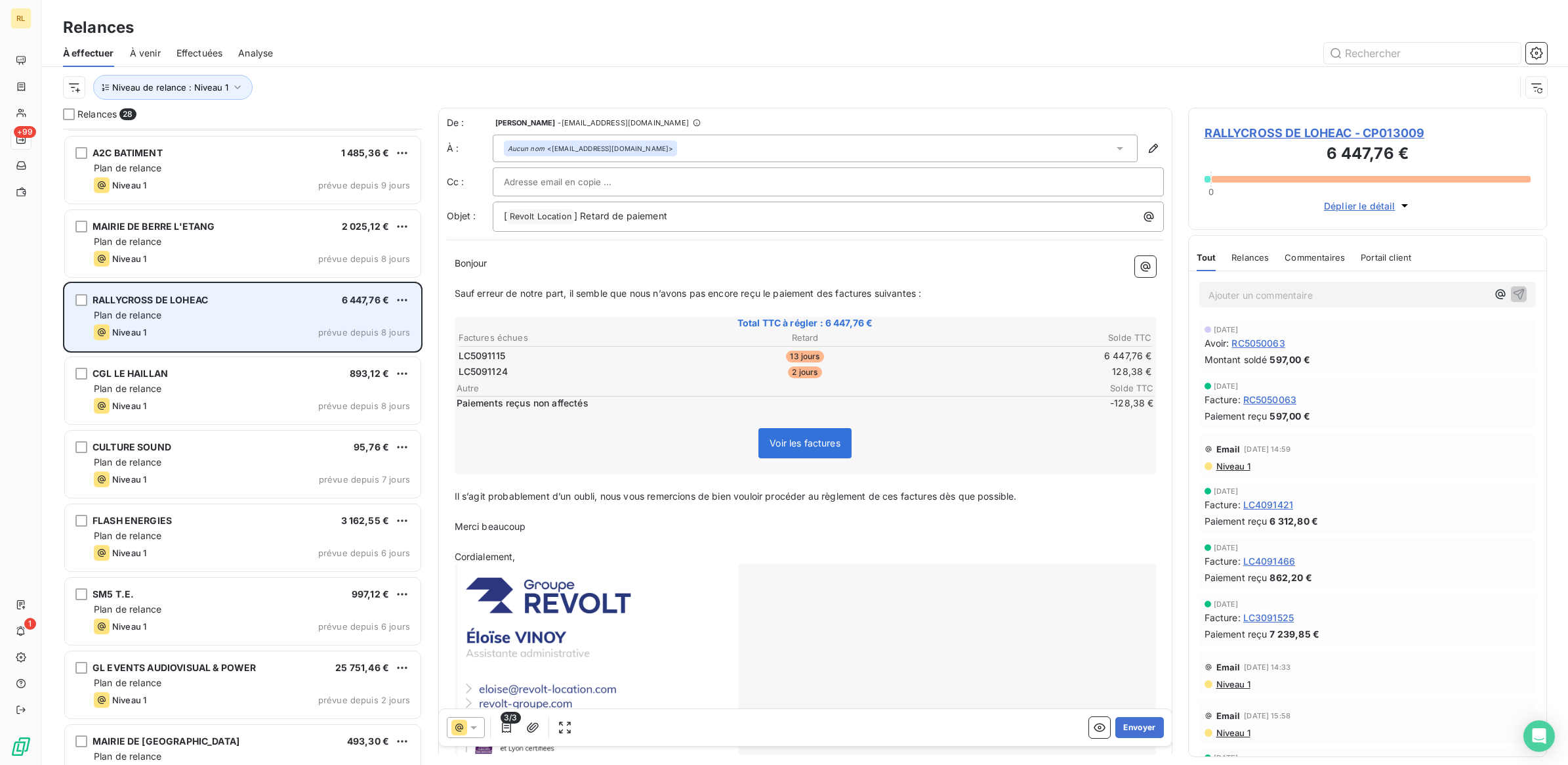
scroll to position [1068, 0]
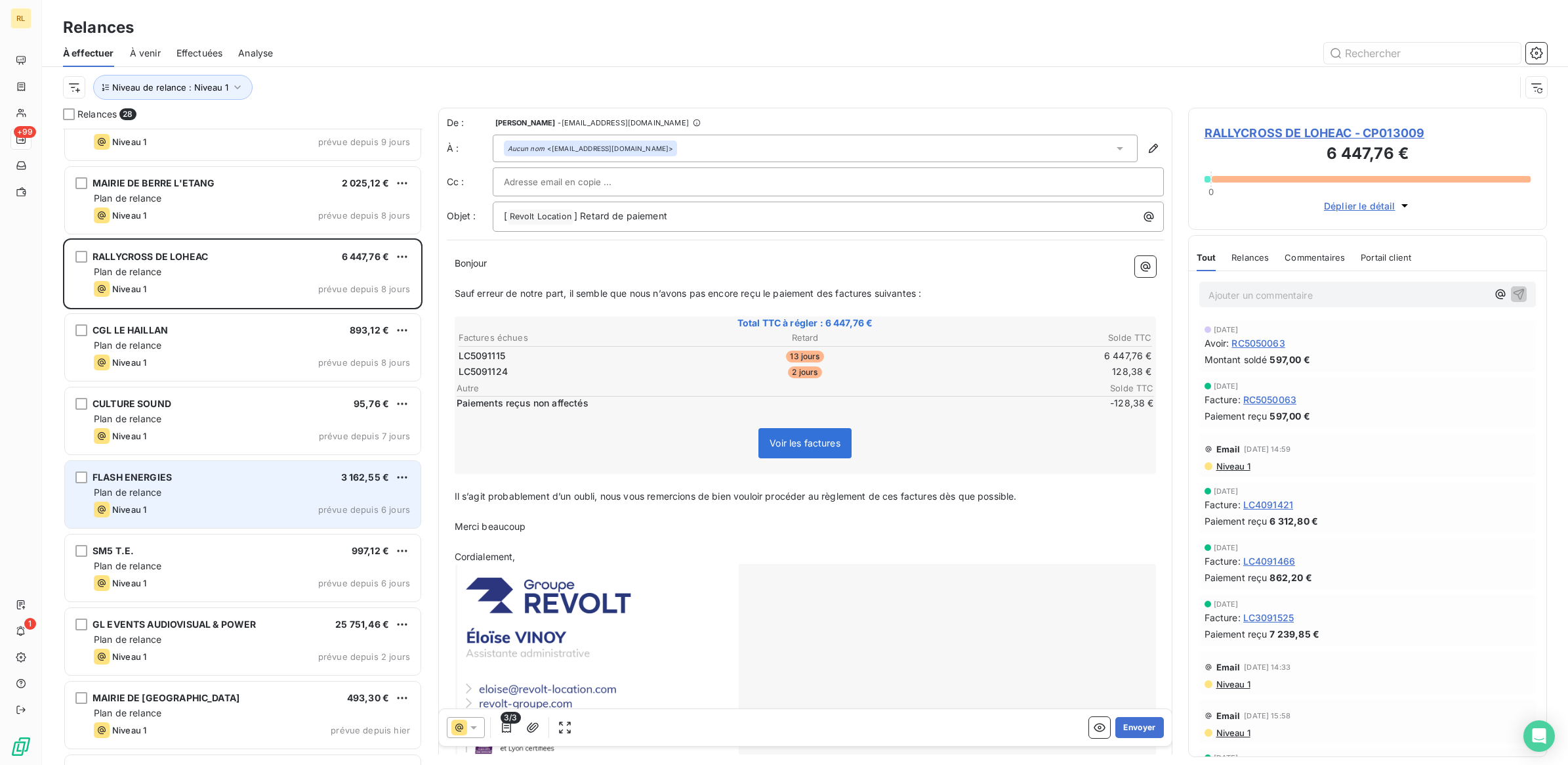
click at [205, 493] on div "Plan de relance" at bounding box center [252, 492] width 317 height 13
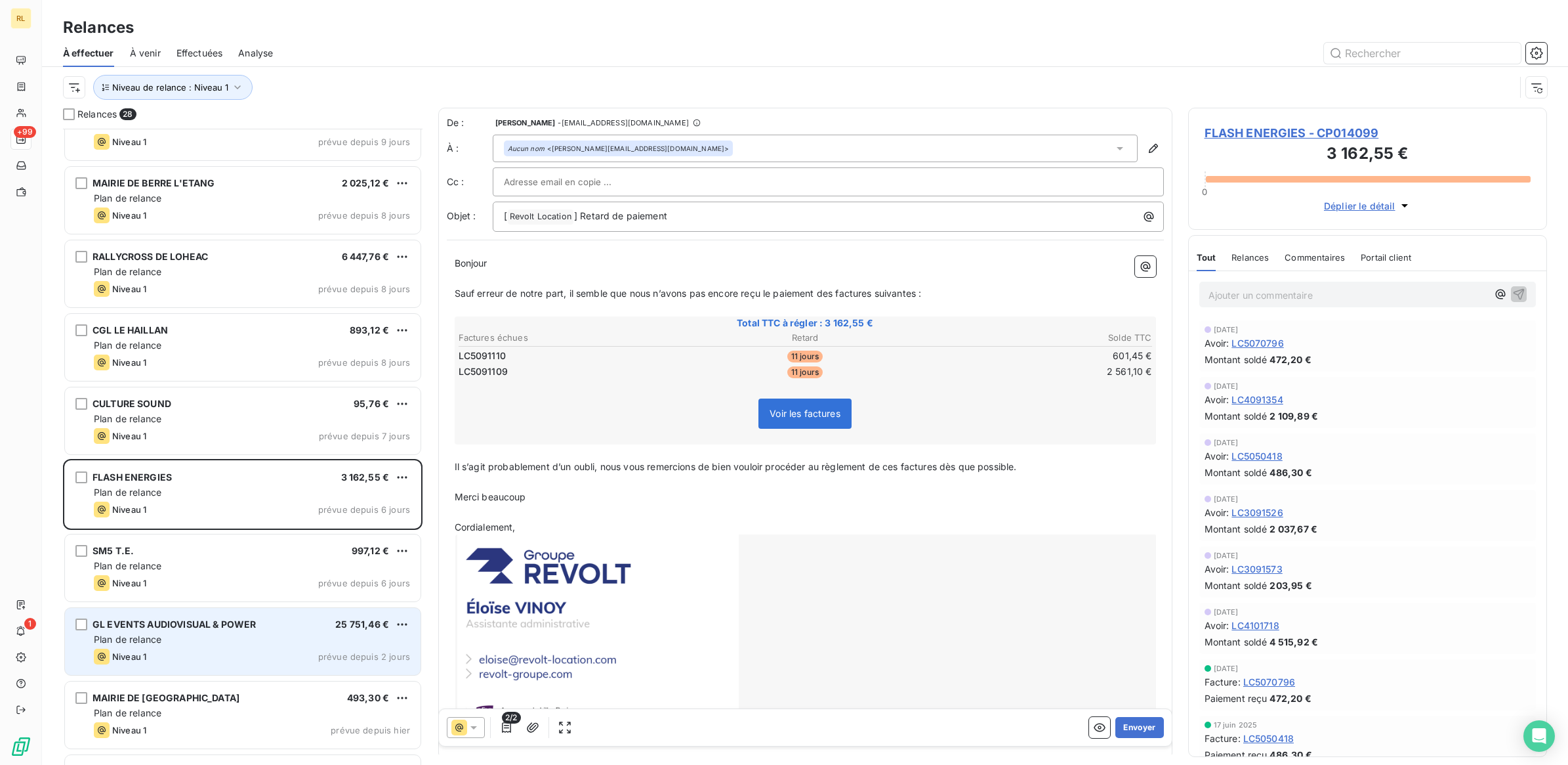
click at [257, 637] on div "Plan de relance" at bounding box center [252, 639] width 317 height 13
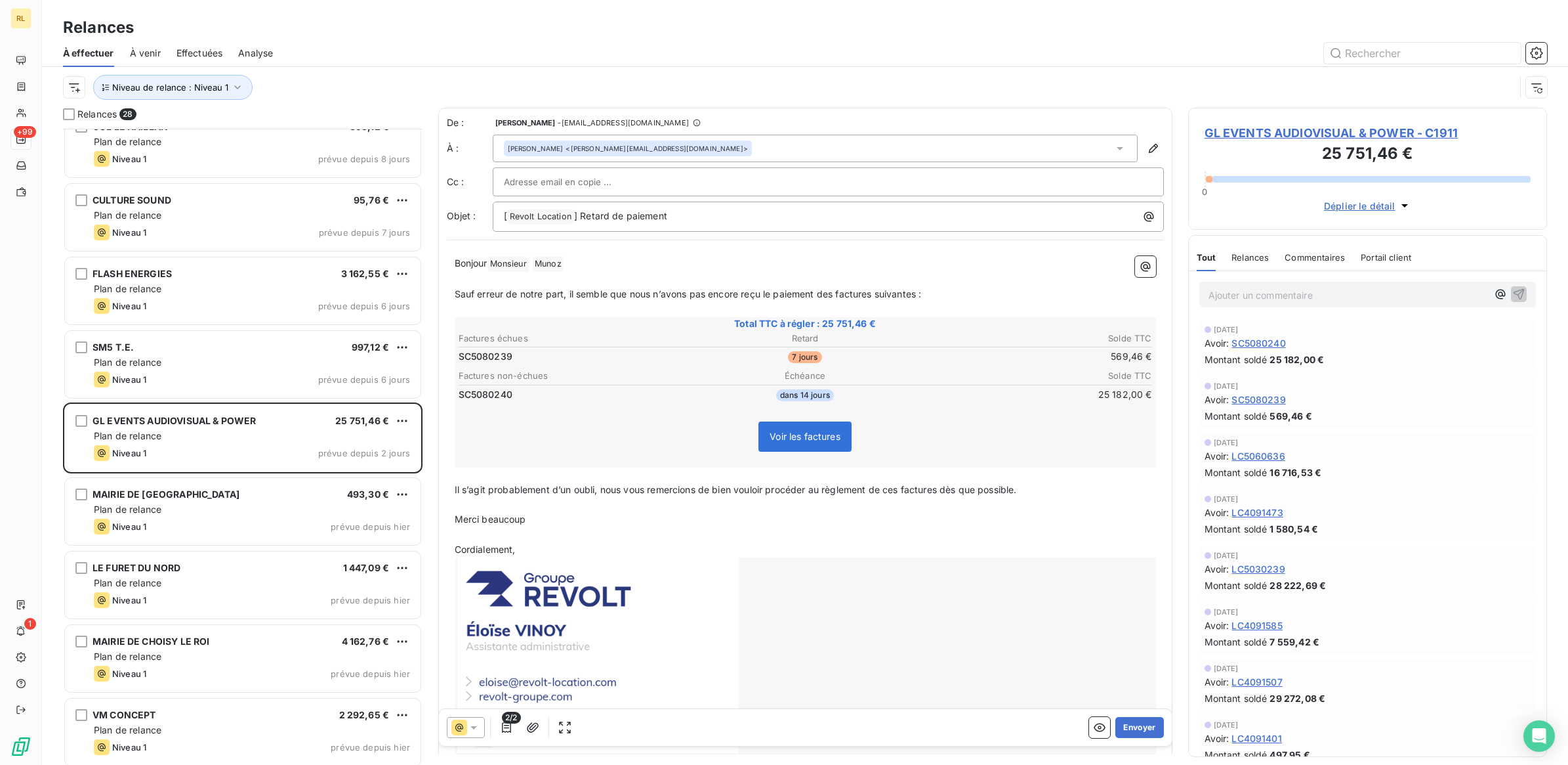
scroll to position [1314, 0]
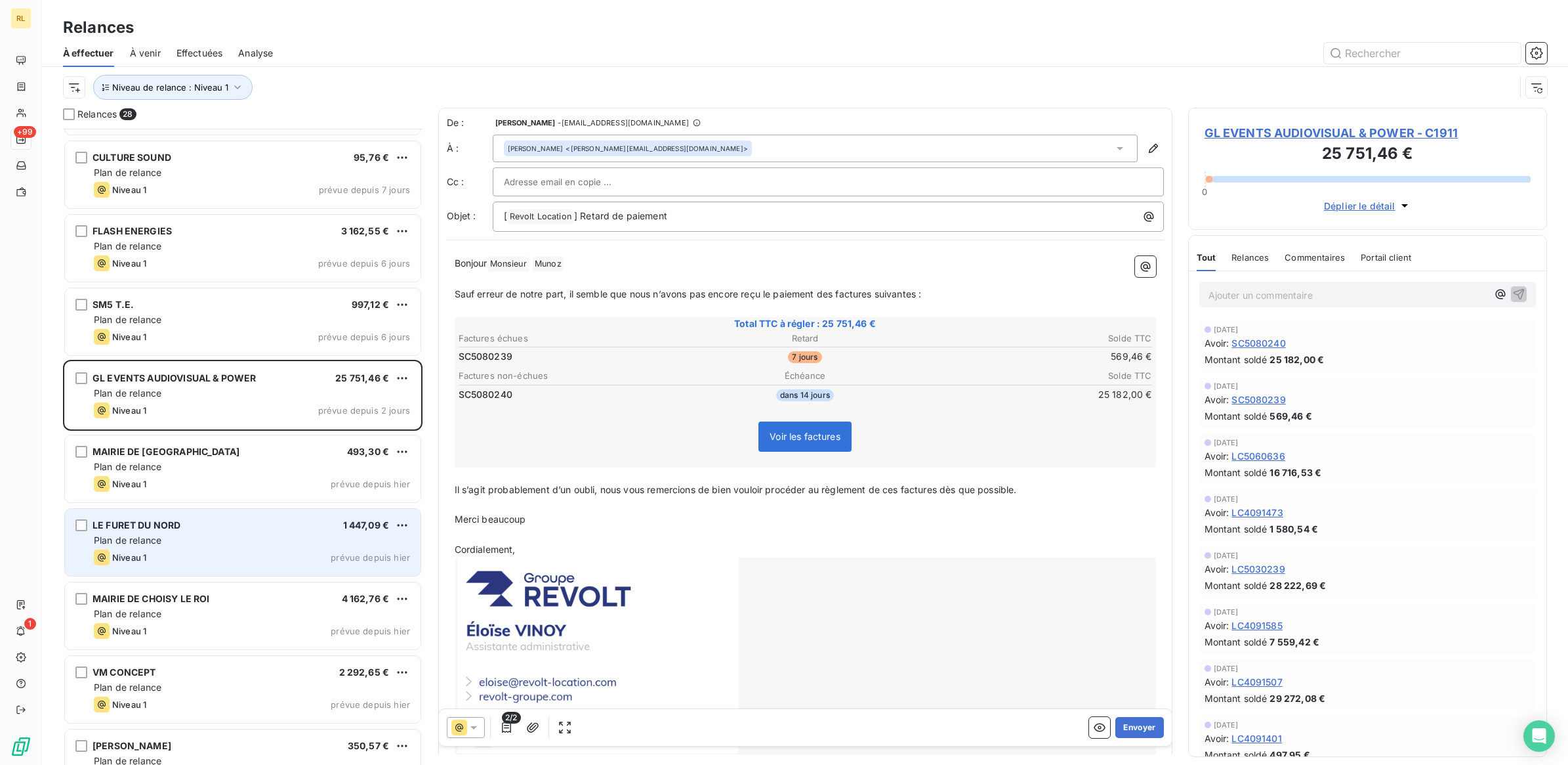
click at [264, 539] on div "Plan de relance" at bounding box center [252, 540] width 317 height 13
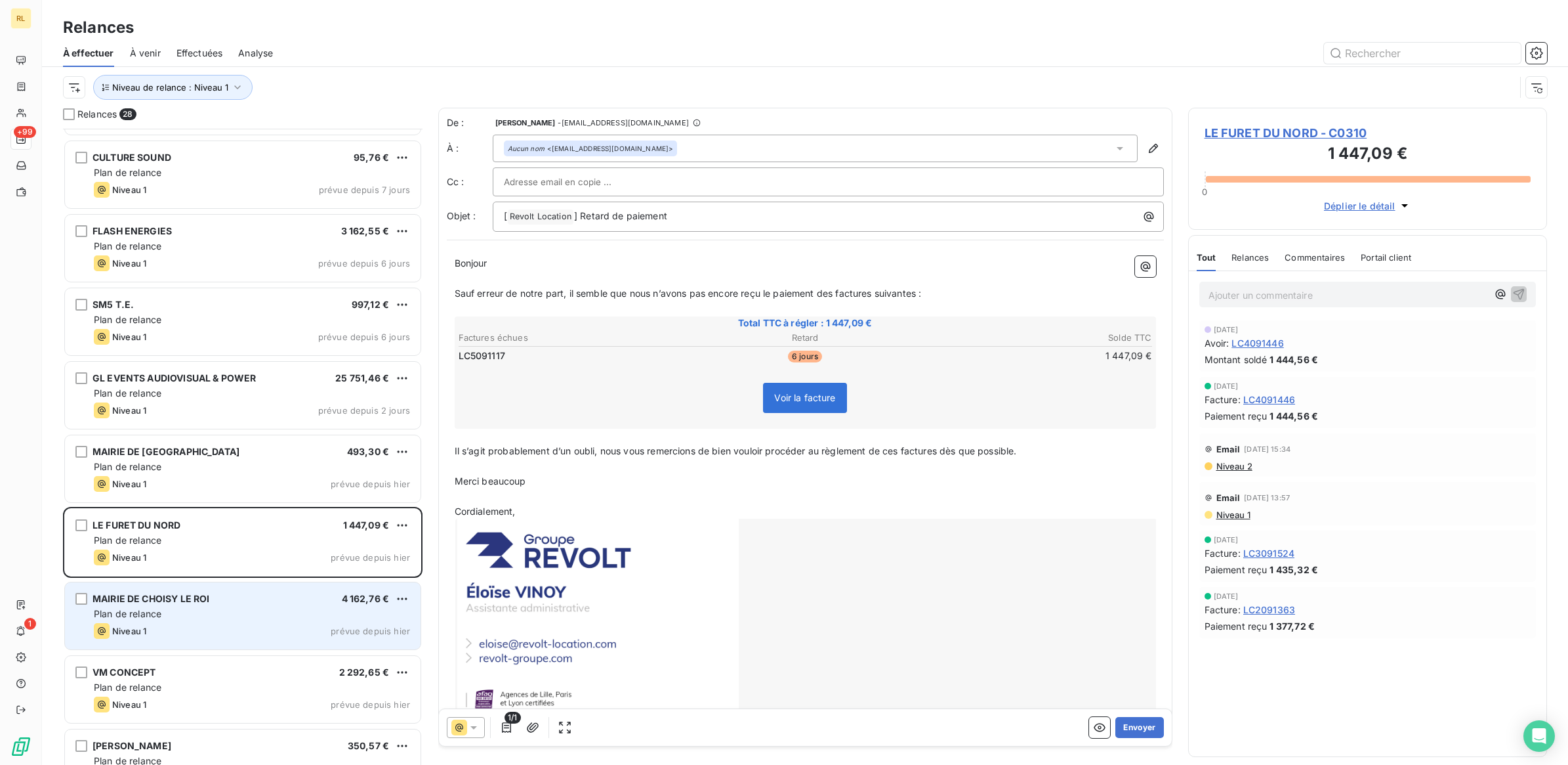
click at [257, 597] on div "MAIRIE DE CHOISY LE ROI 4 162,76 €" at bounding box center [252, 598] width 317 height 11
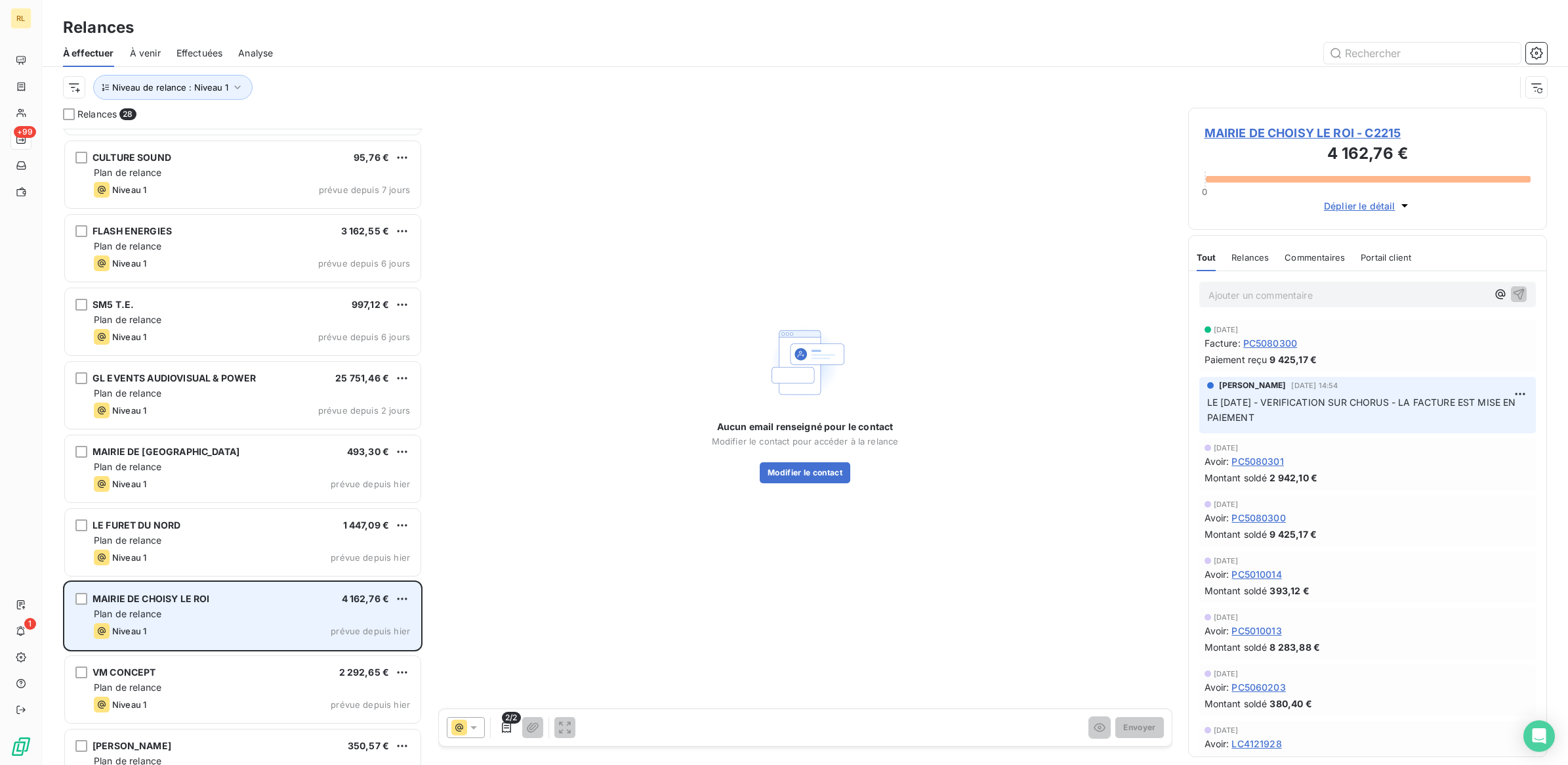
click at [280, 618] on div "Plan de relance" at bounding box center [252, 614] width 317 height 13
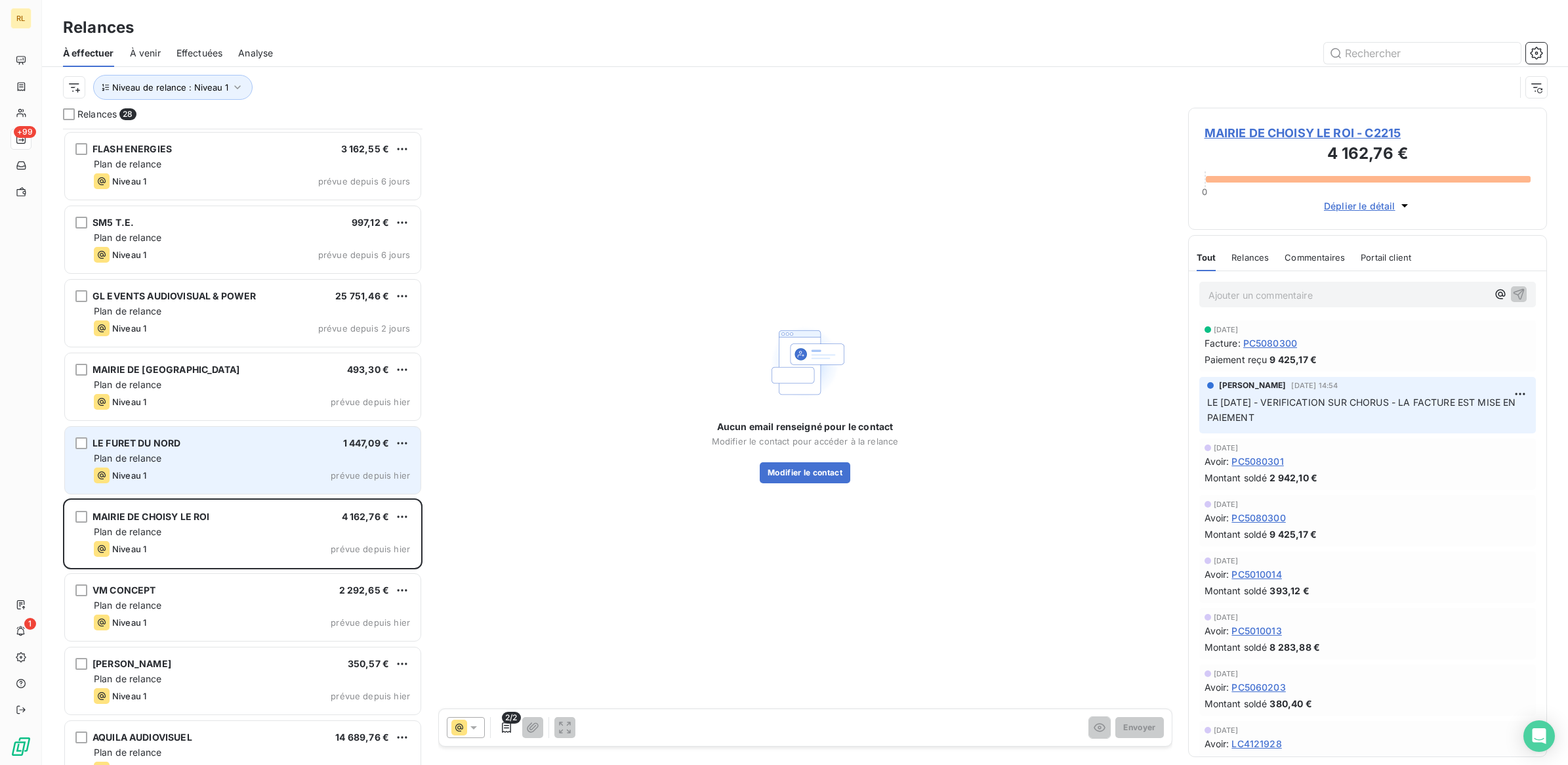
scroll to position [1424, 0]
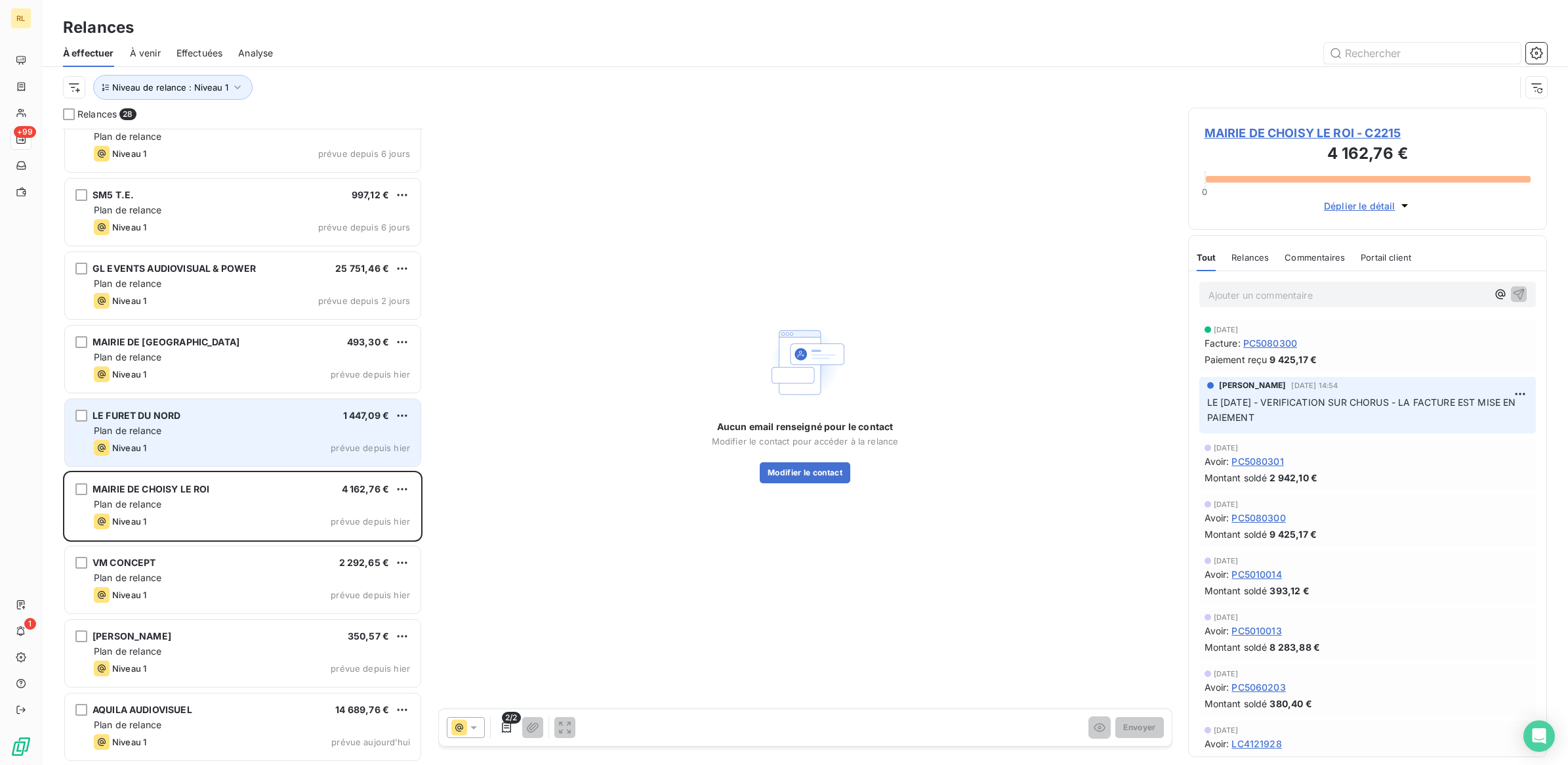
click at [241, 557] on div "VM CONCEPT 2 292,65 €" at bounding box center [252, 562] width 317 height 11
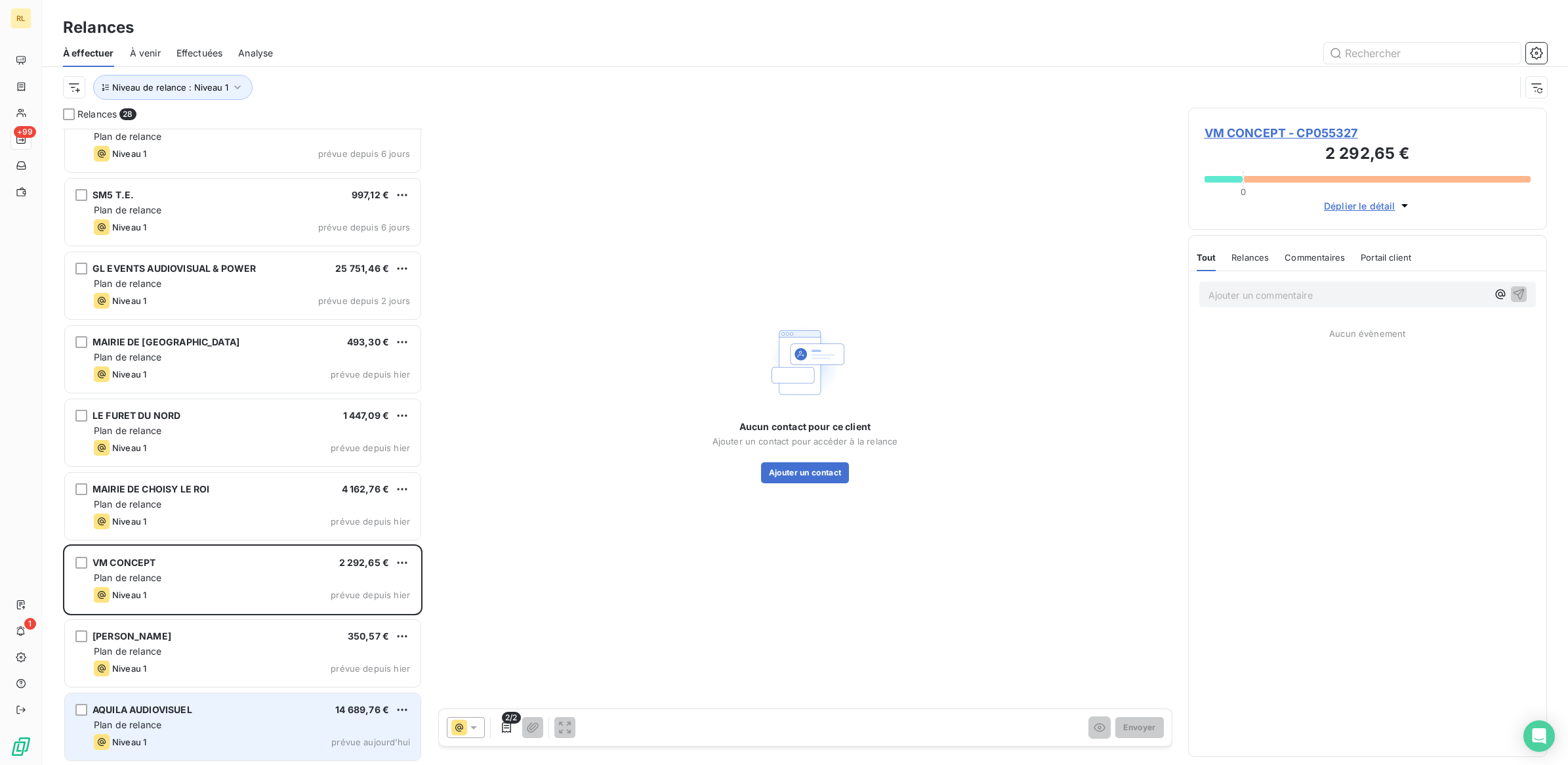
click at [195, 729] on div "Plan de relance" at bounding box center [252, 724] width 317 height 13
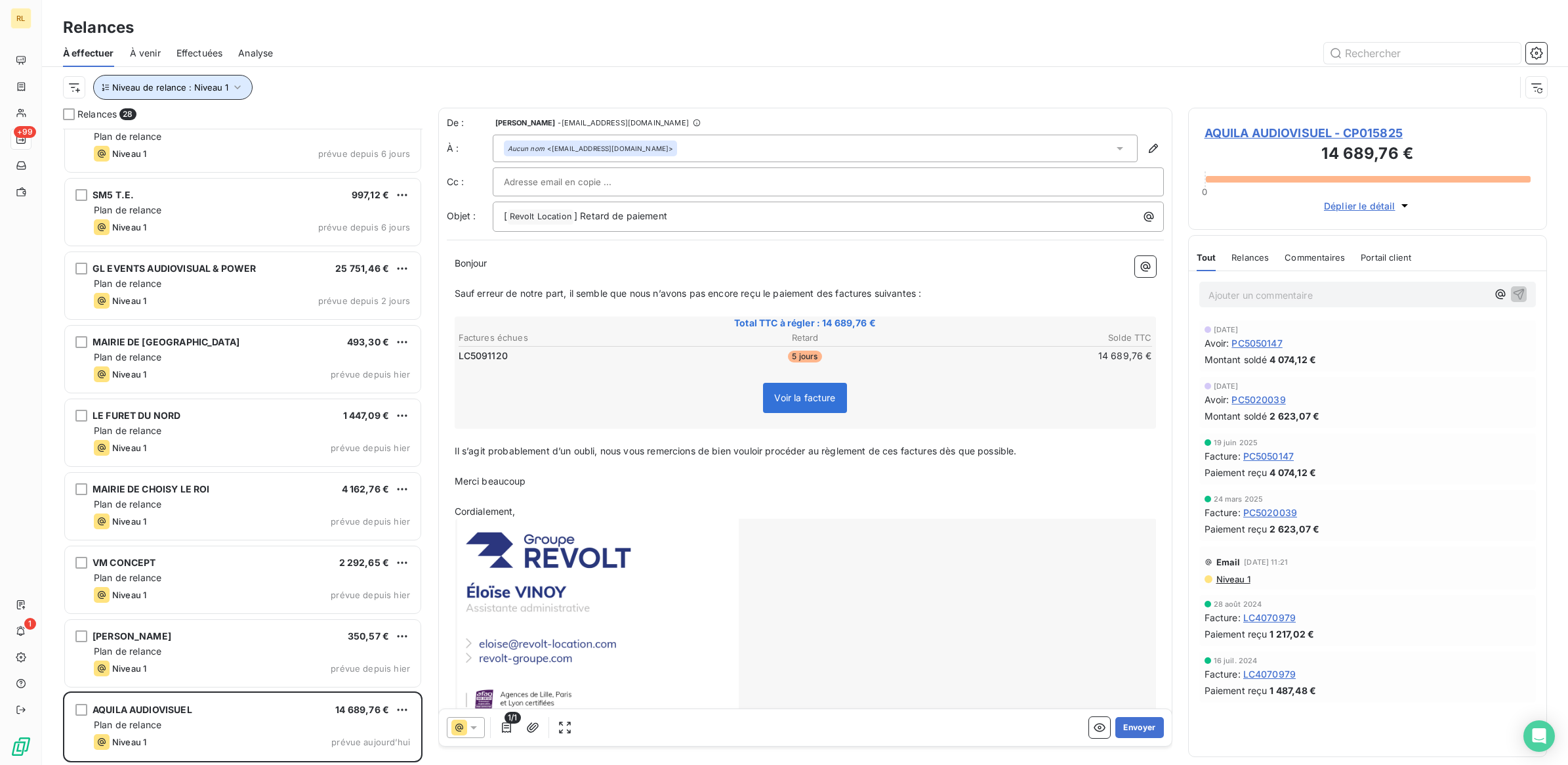
click at [239, 86] on icon "button" at bounding box center [237, 87] width 13 height 13
click at [442, 123] on icon at bounding box center [443, 122] width 13 height 13
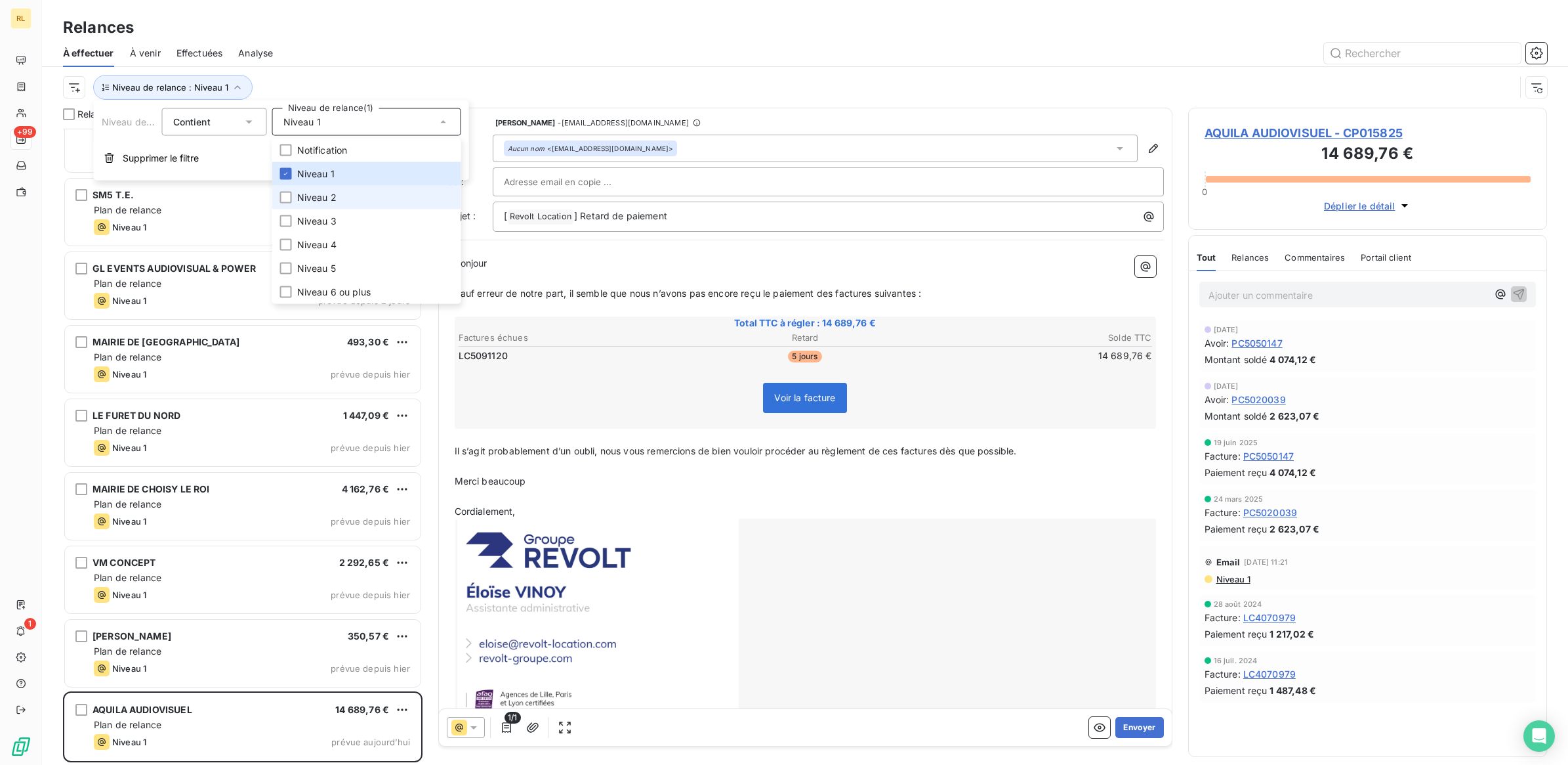
click at [339, 192] on li "Niveau 2" at bounding box center [366, 197] width 189 height 24
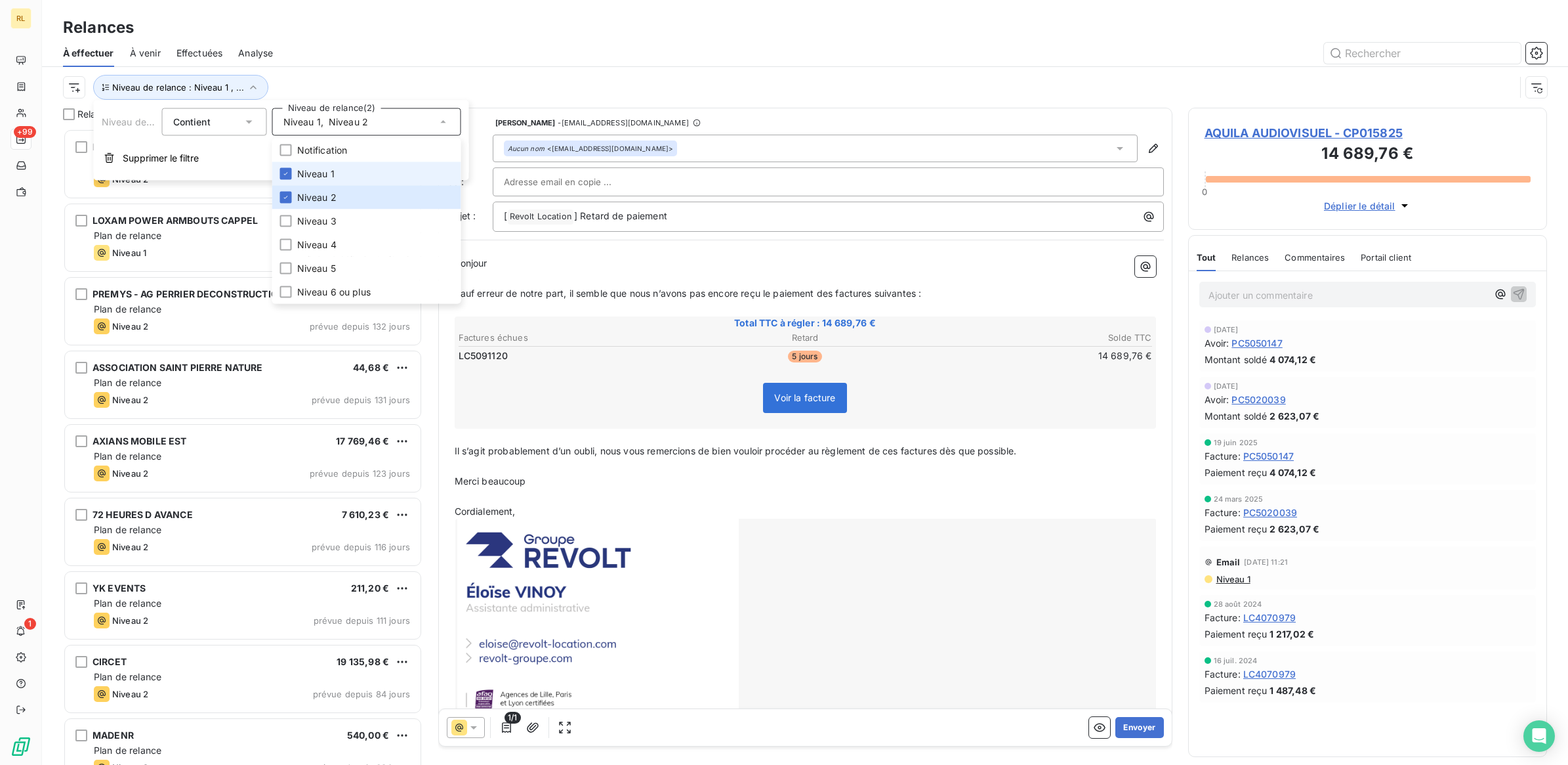
scroll to position [623, 346]
click at [339, 175] on li "Niveau 1" at bounding box center [366, 174] width 189 height 24
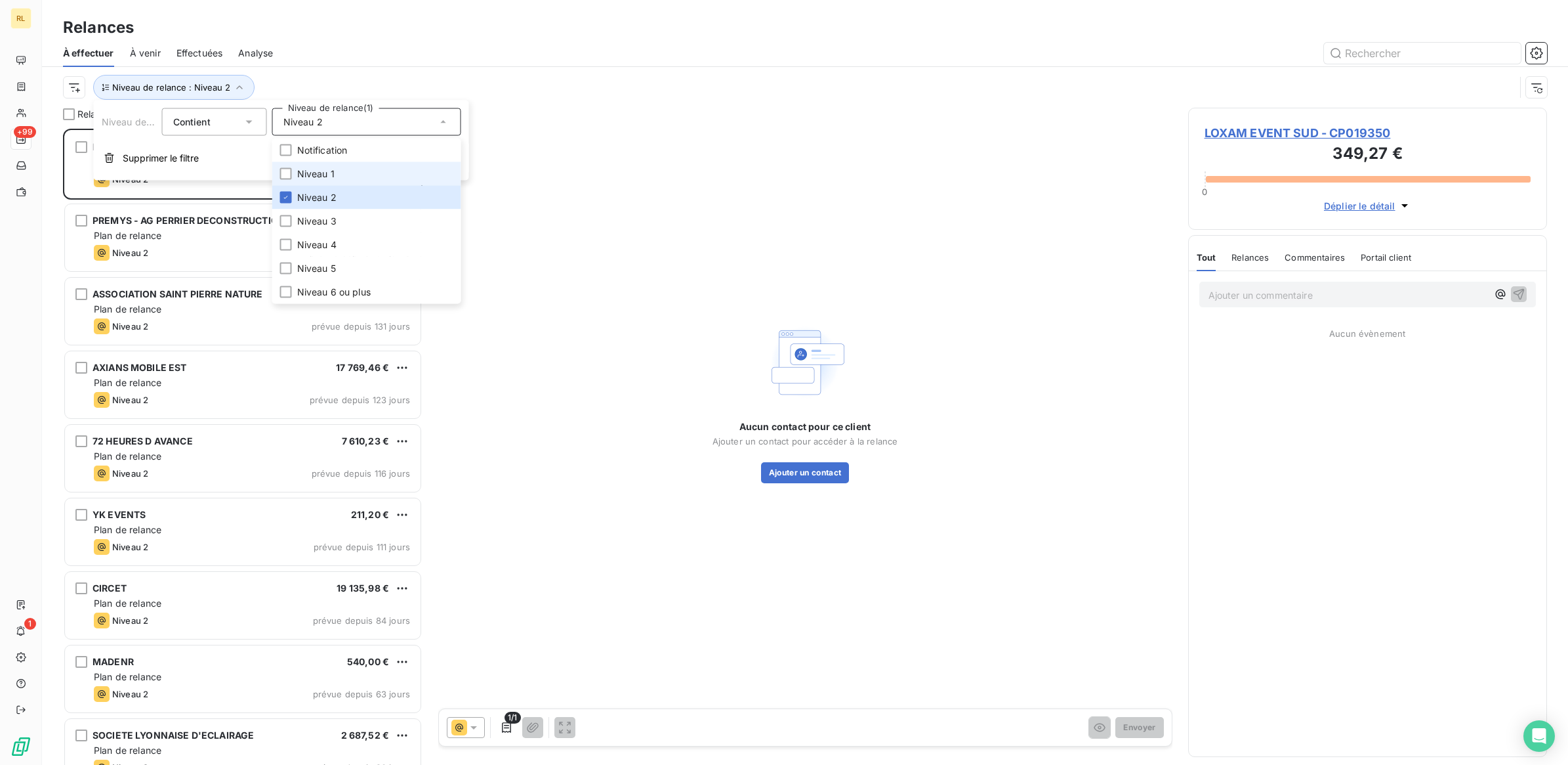
scroll to position [623, 346]
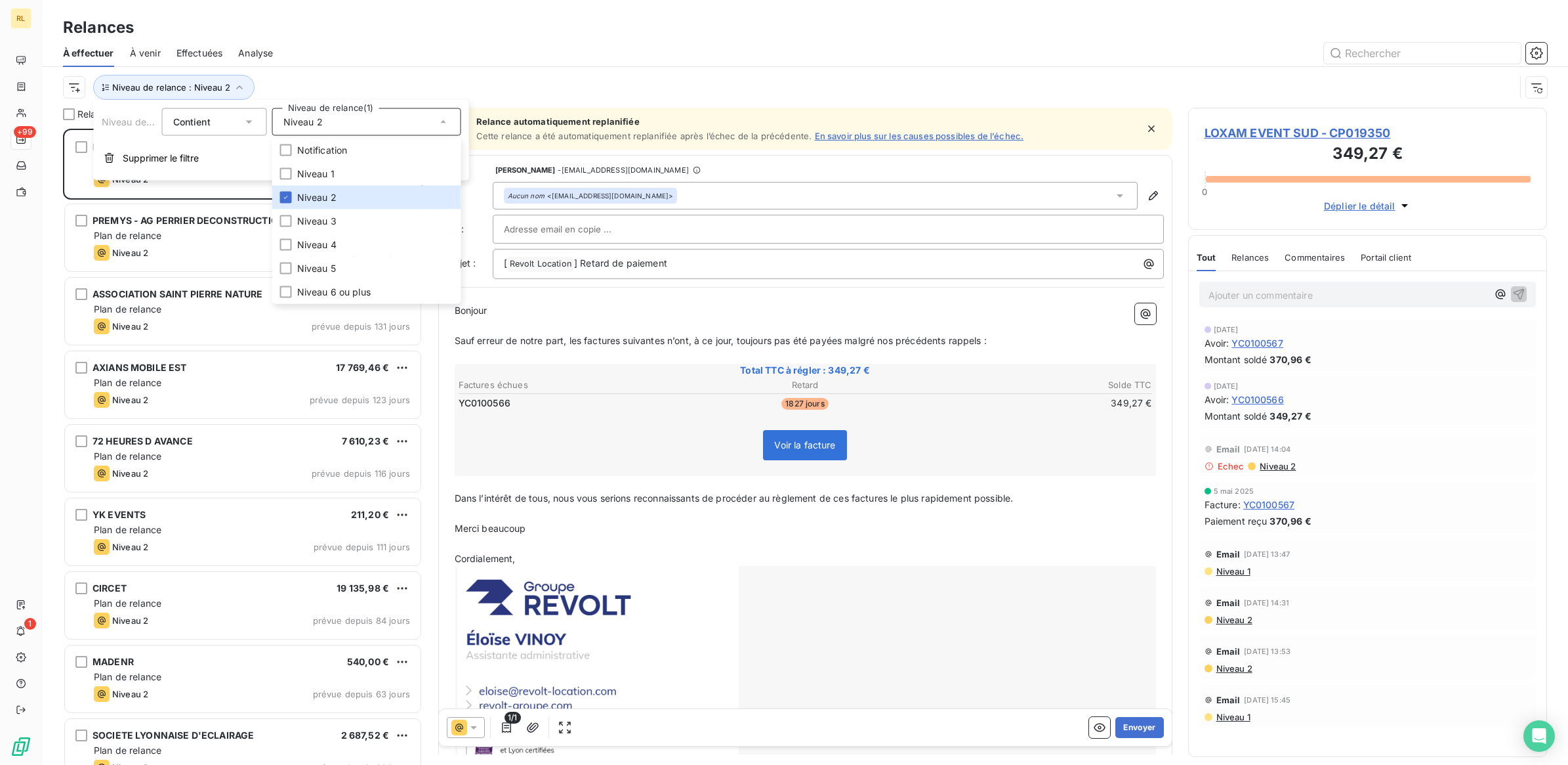
click at [410, 37] on div "Relances" at bounding box center [805, 28] width 1526 height 24
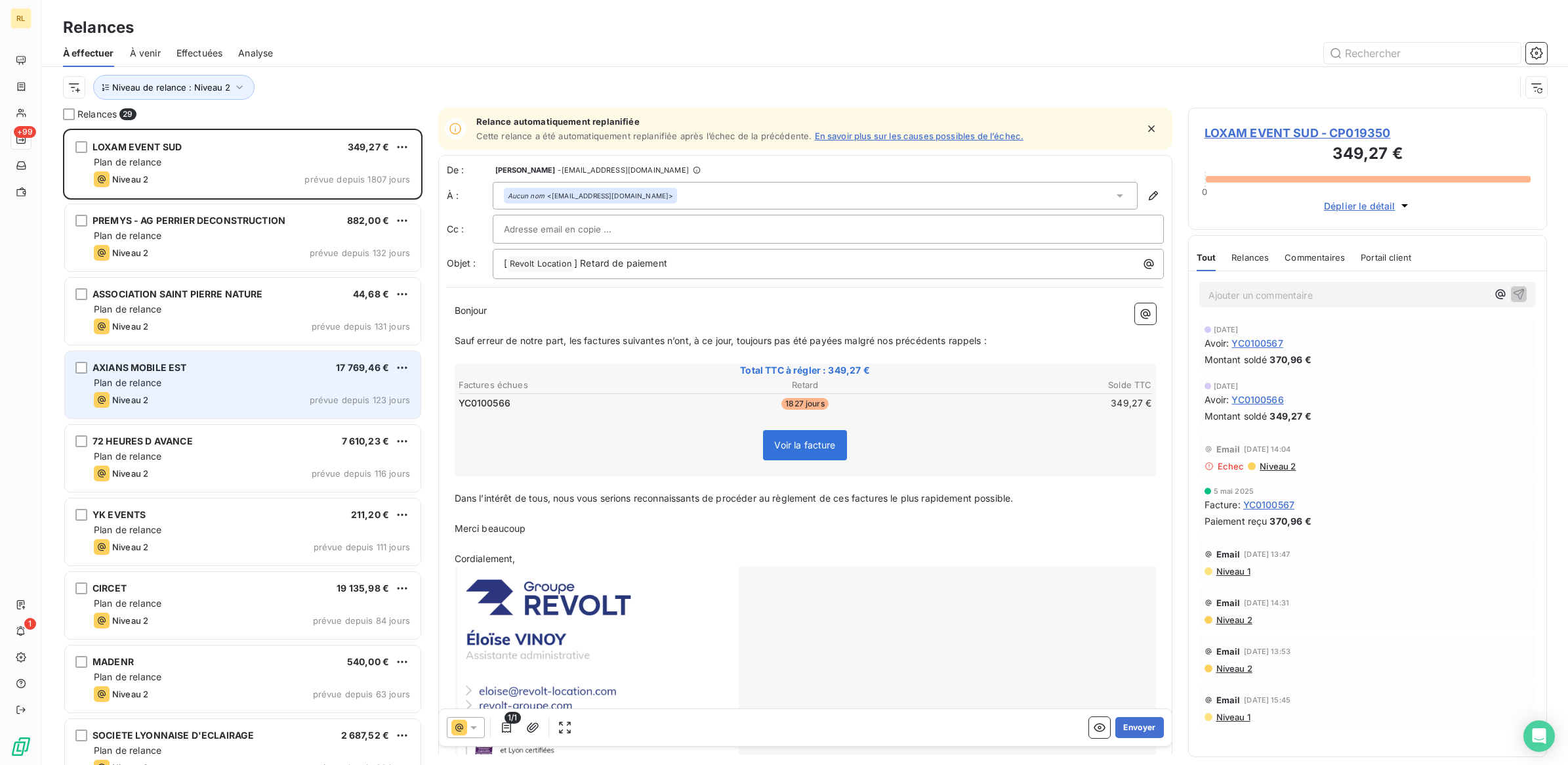
click at [271, 373] on div "AXIANS MOBILE EST 17 769,46 €" at bounding box center [252, 367] width 317 height 11
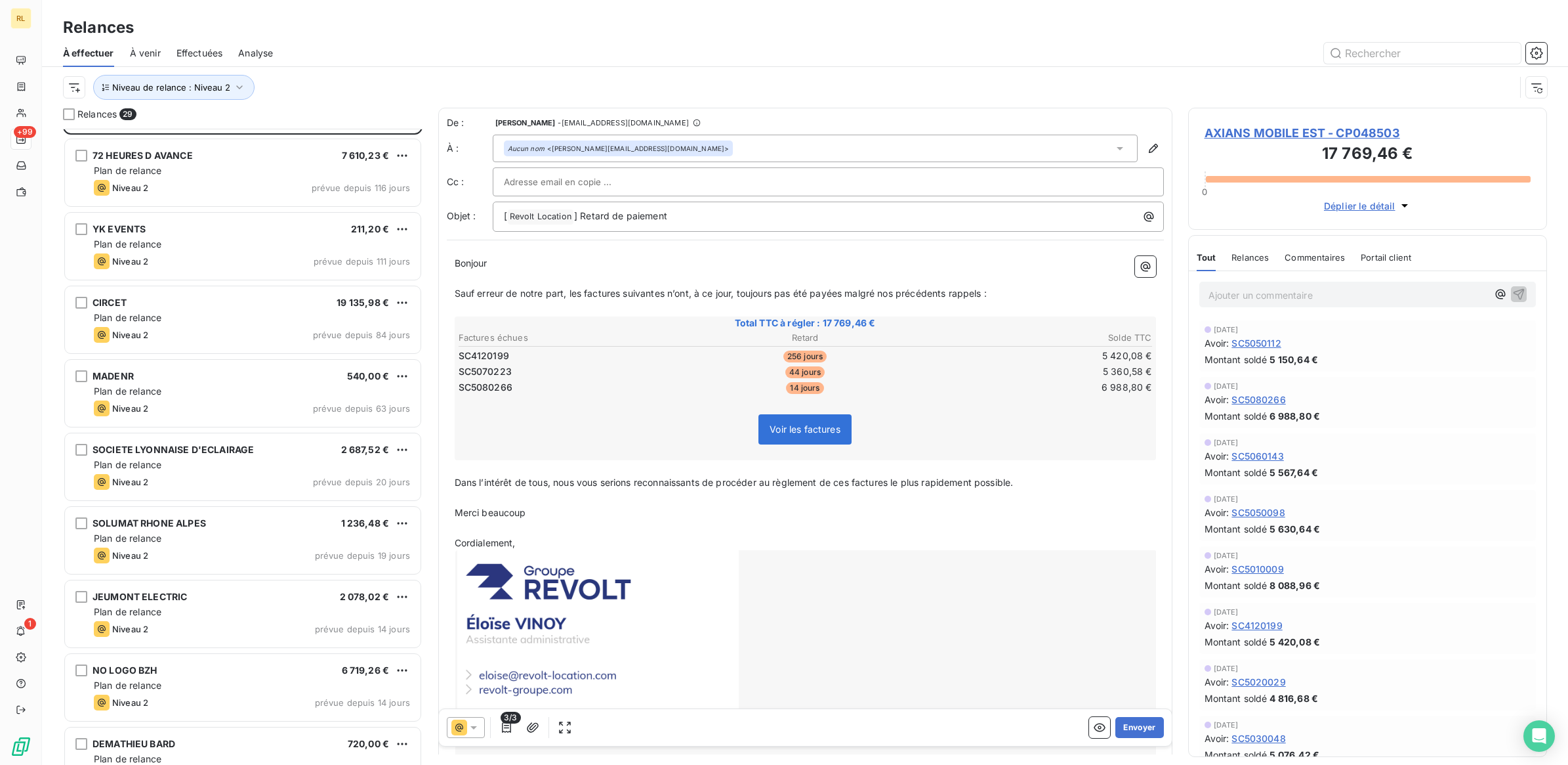
scroll to position [329, 0]
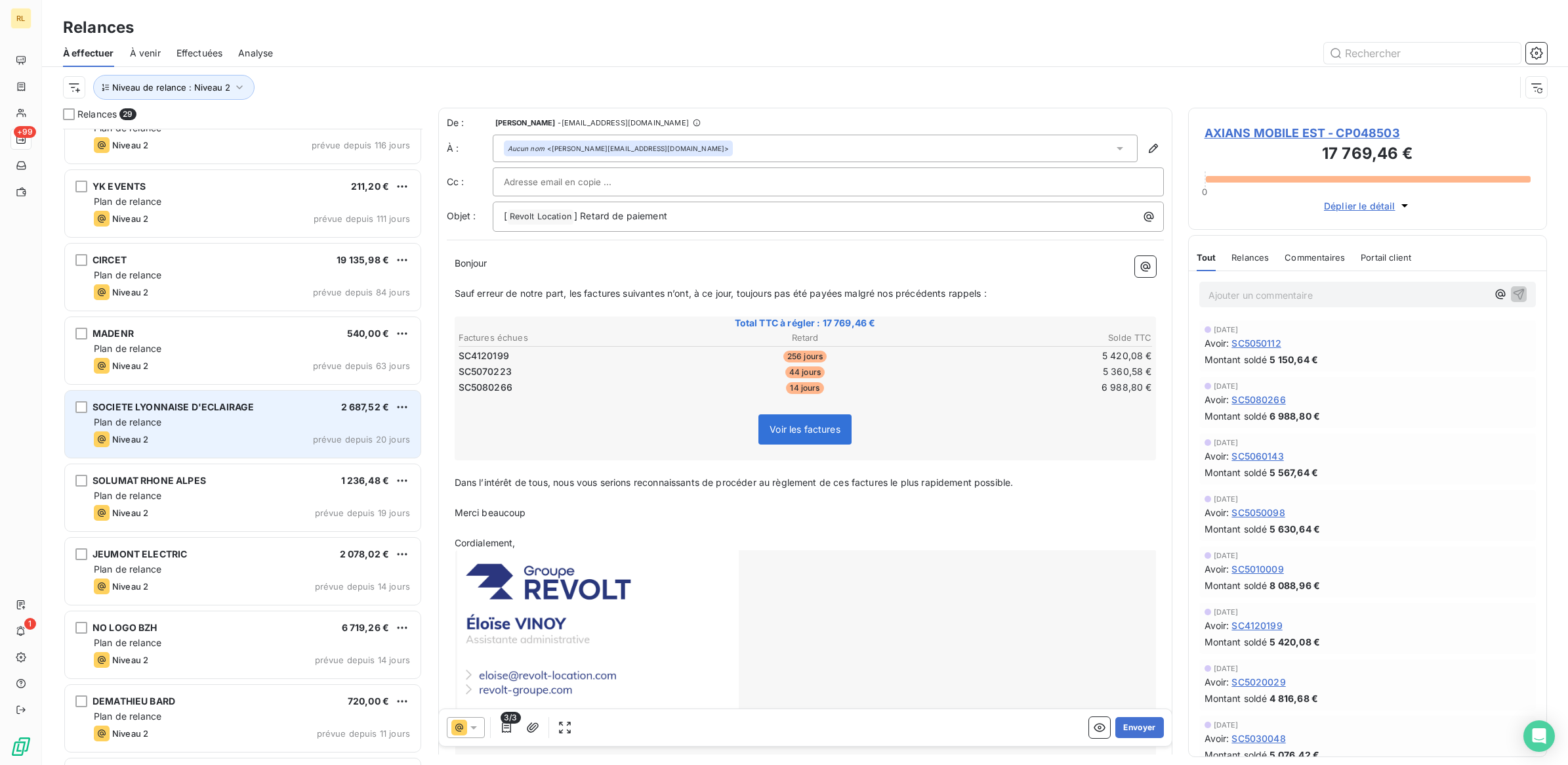
click at [258, 412] on div "SOCIETE LYONNAISE D'ECLAIRAGE 2 687,52 €" at bounding box center [252, 406] width 317 height 11
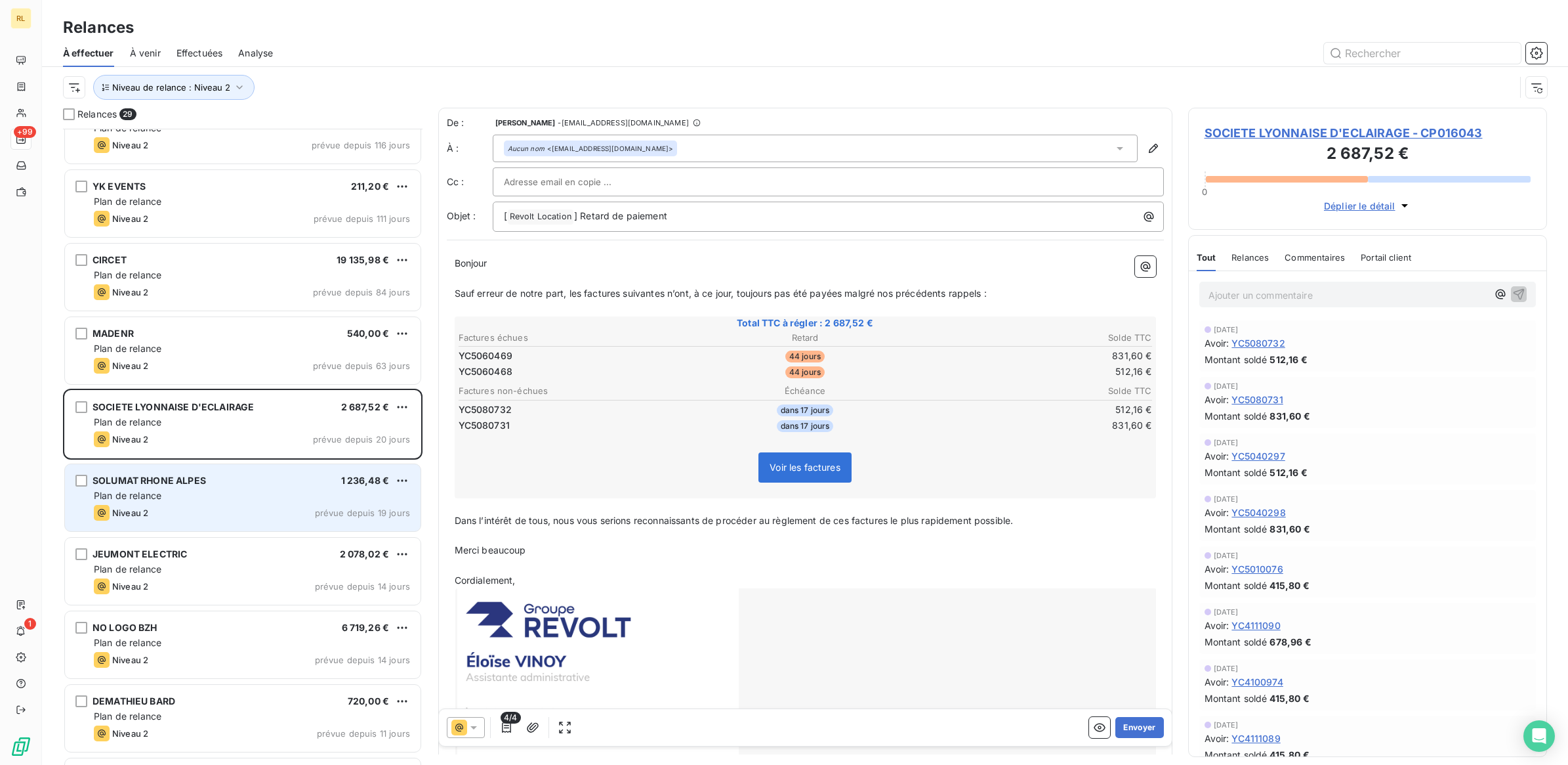
click at [257, 488] on div "SOLUMAT RHONE ALPES 1 236,48 € Plan de relance Niveau 2 prévue depuis 19 jours" at bounding box center [242, 498] width 355 height 67
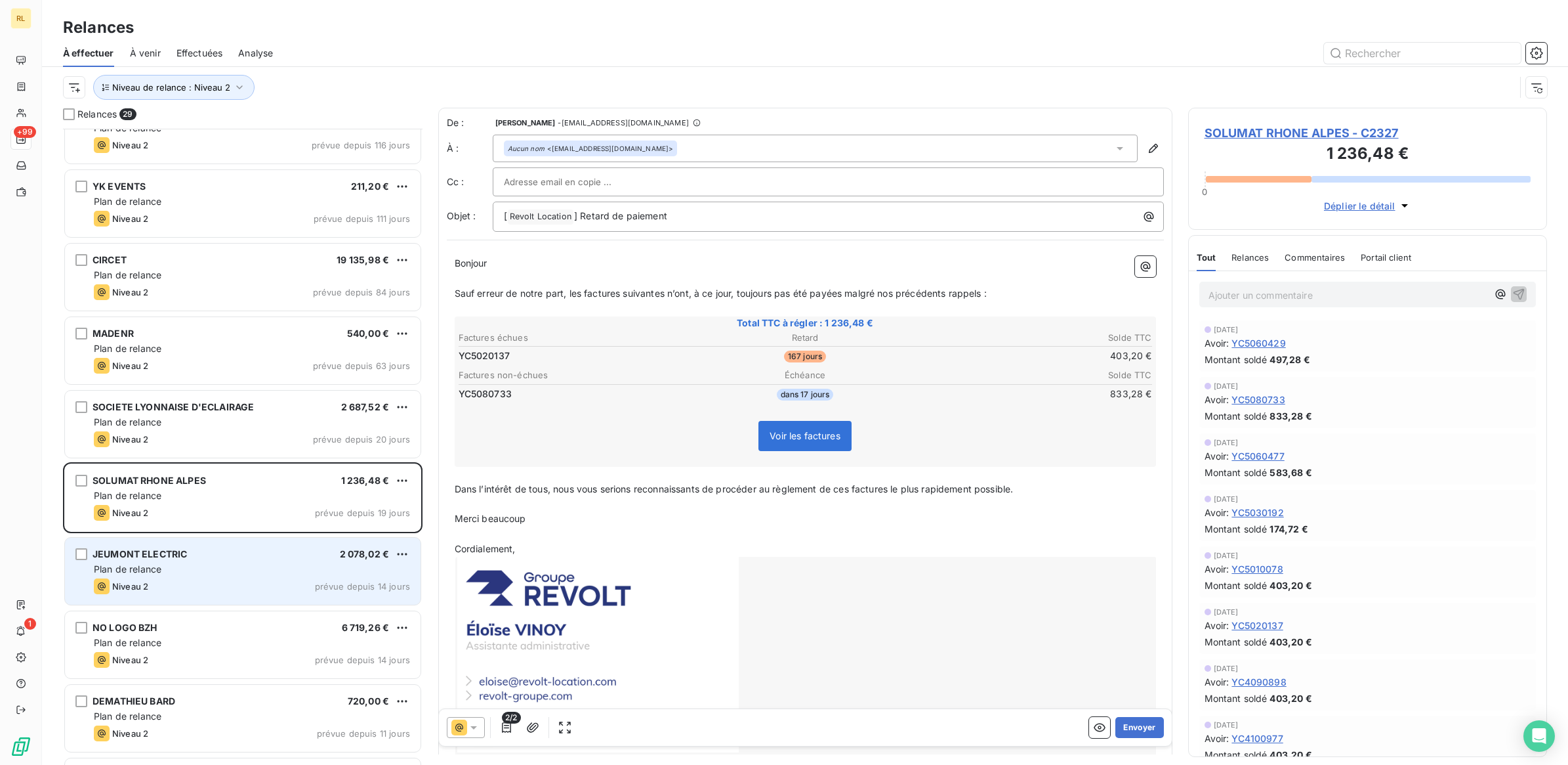
click at [220, 586] on div "Niveau 2 prévue depuis 14 jours" at bounding box center [252, 586] width 317 height 16
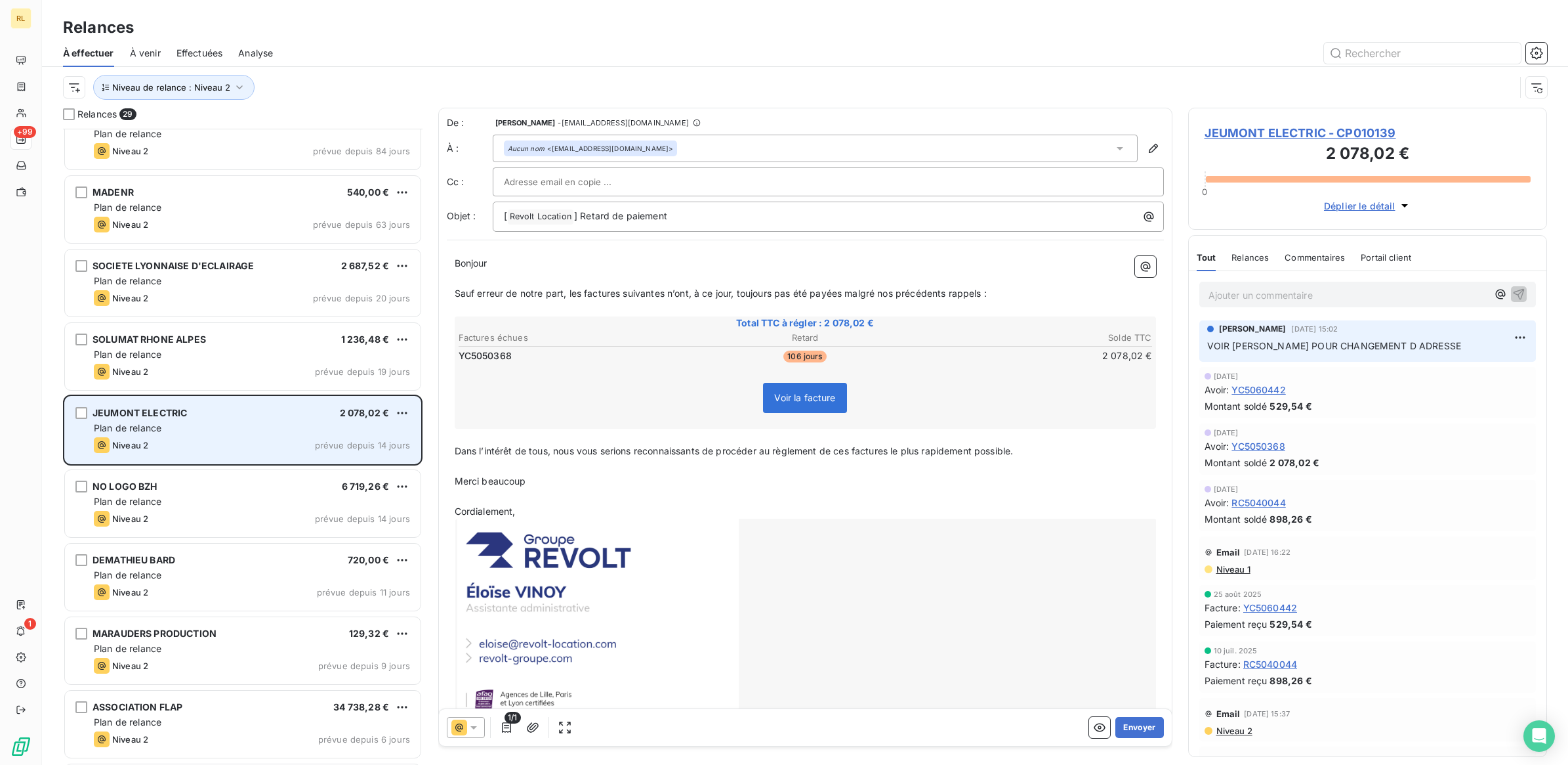
scroll to position [493, 0]
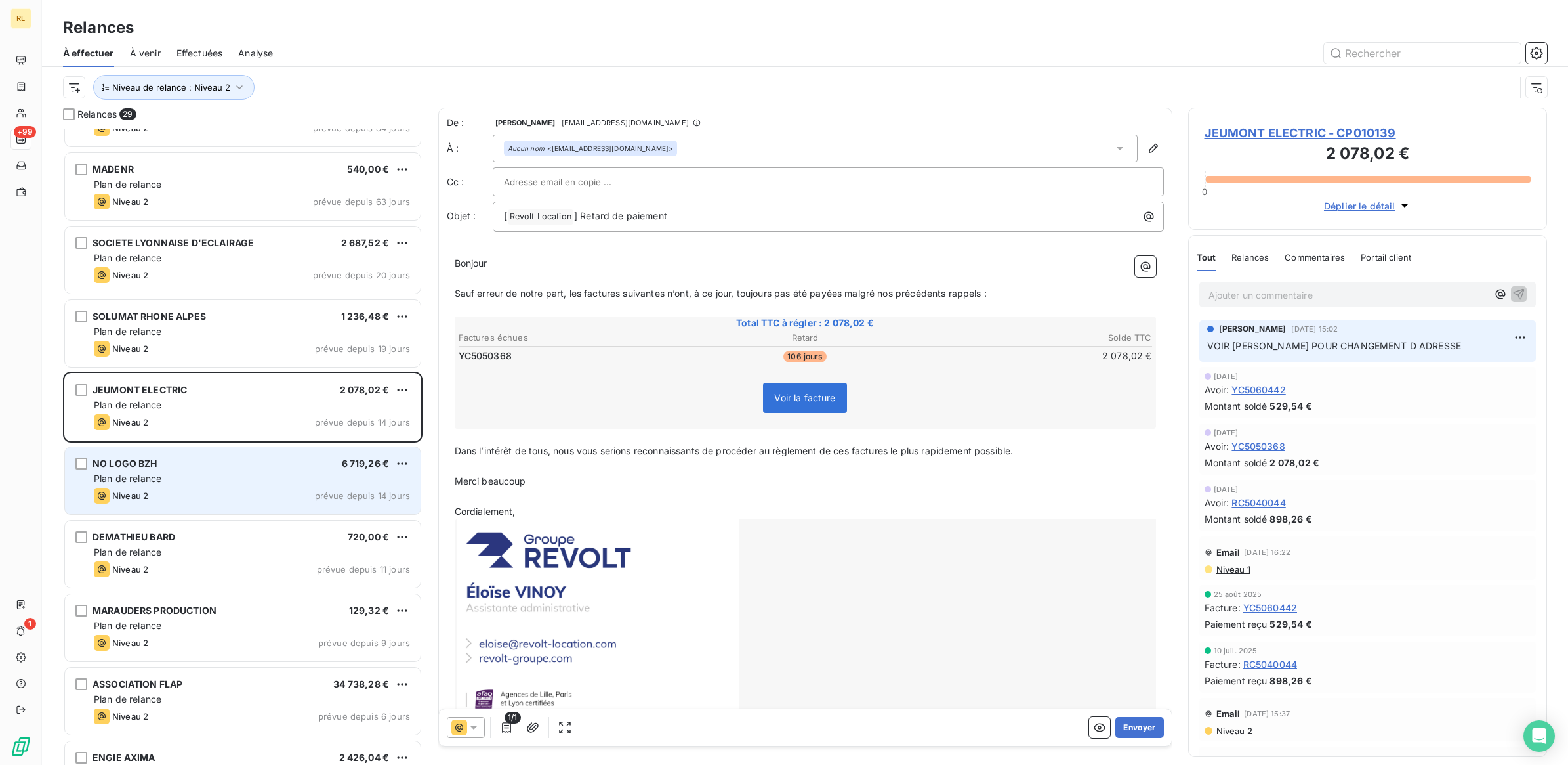
click at [227, 463] on div "NO LOGO BZH 6 719,26 €" at bounding box center [252, 463] width 317 height 11
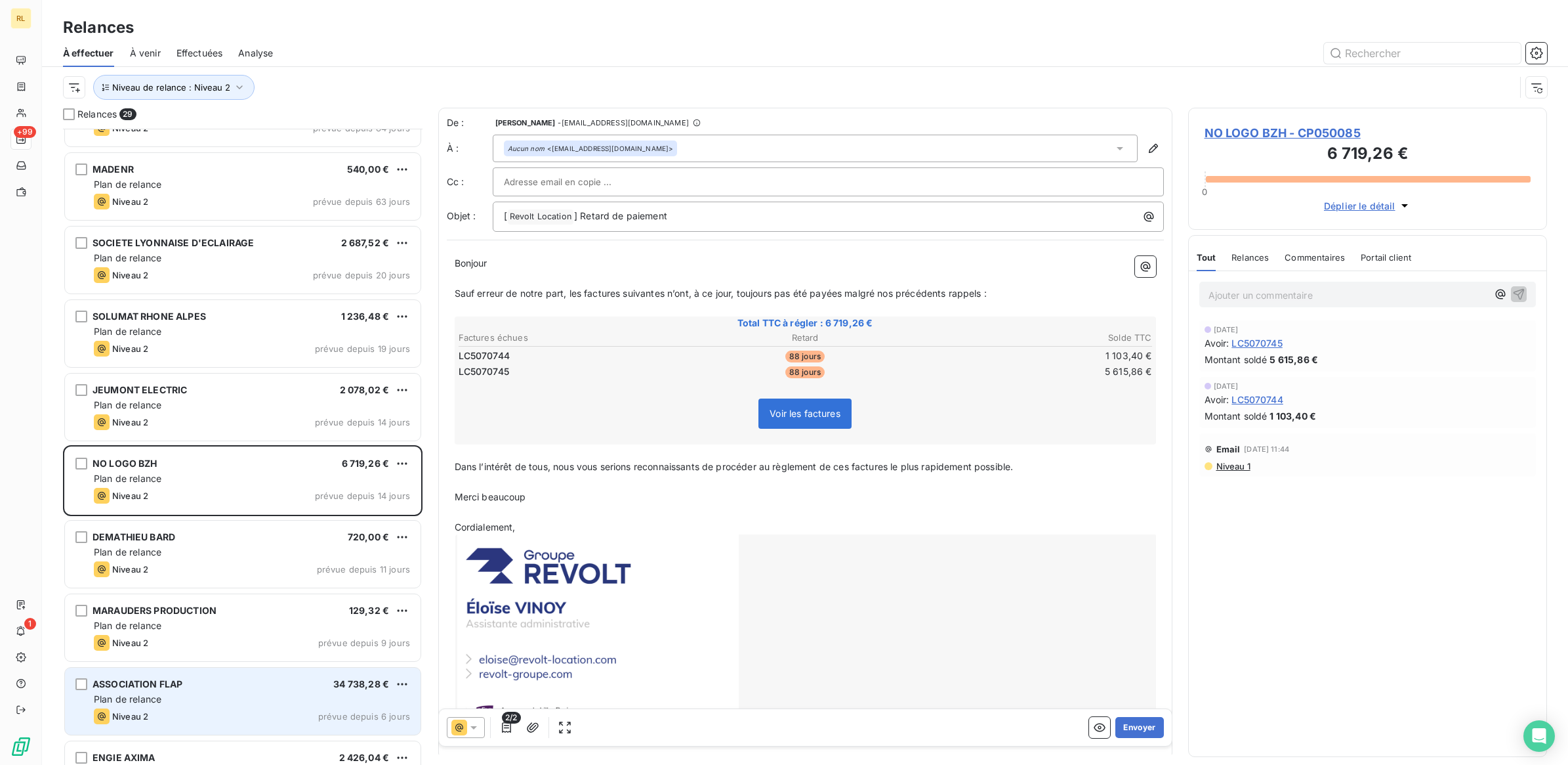
click at [291, 703] on div "Plan de relance" at bounding box center [252, 698] width 317 height 13
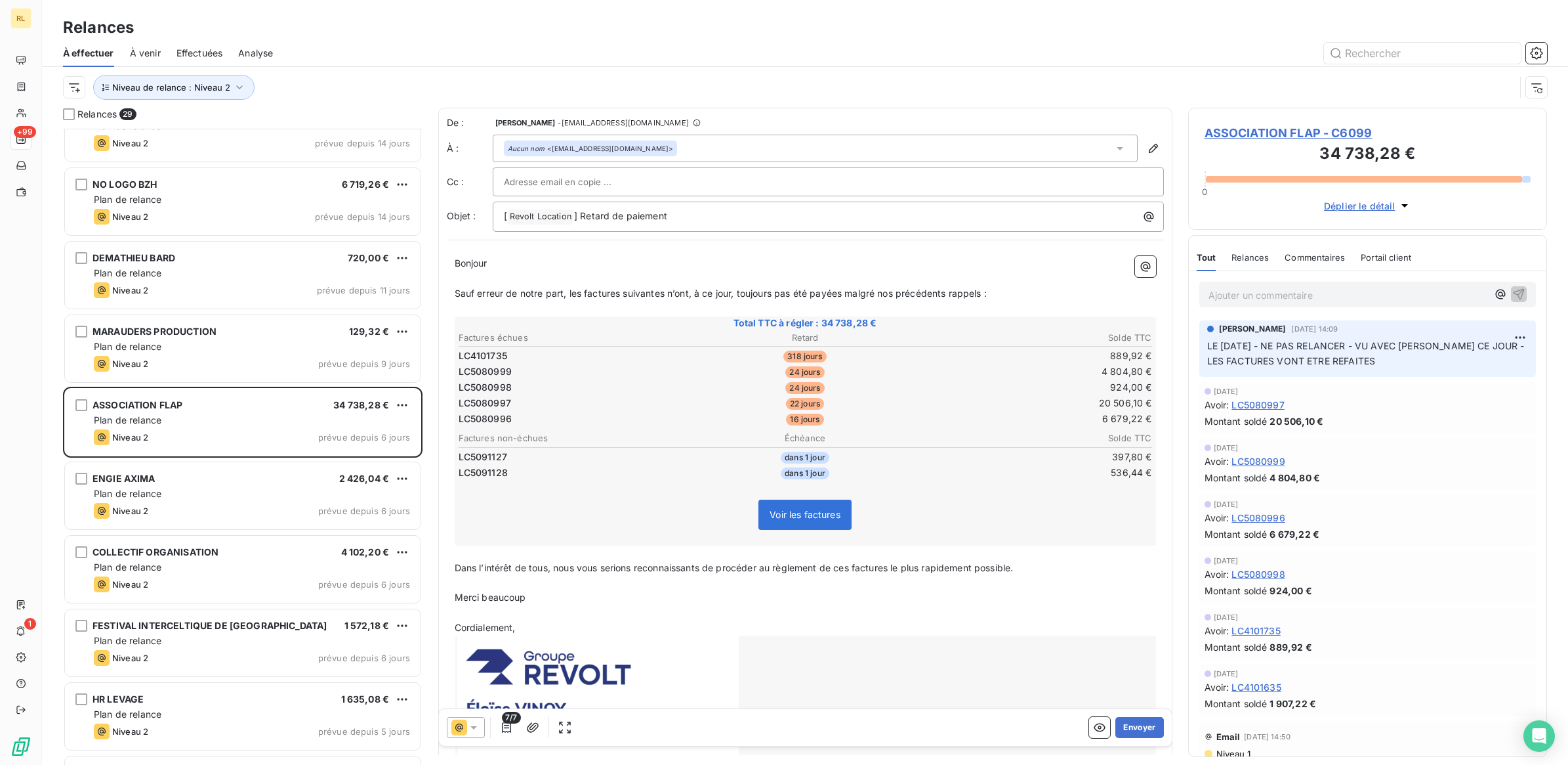
scroll to position [822, 0]
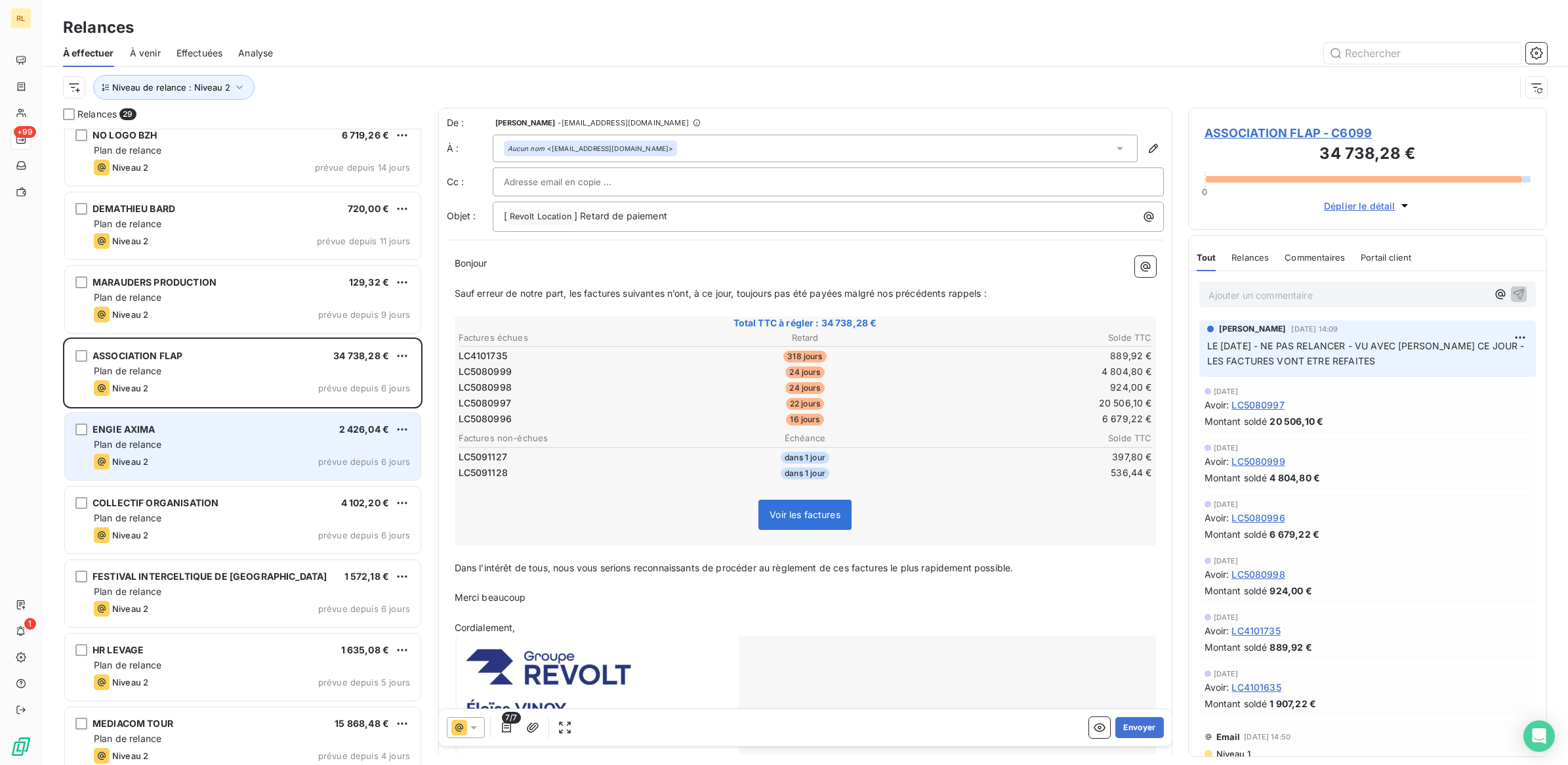
click at [262, 428] on div "ENGIE AXIMA 2 426,04 €" at bounding box center [252, 429] width 317 height 11
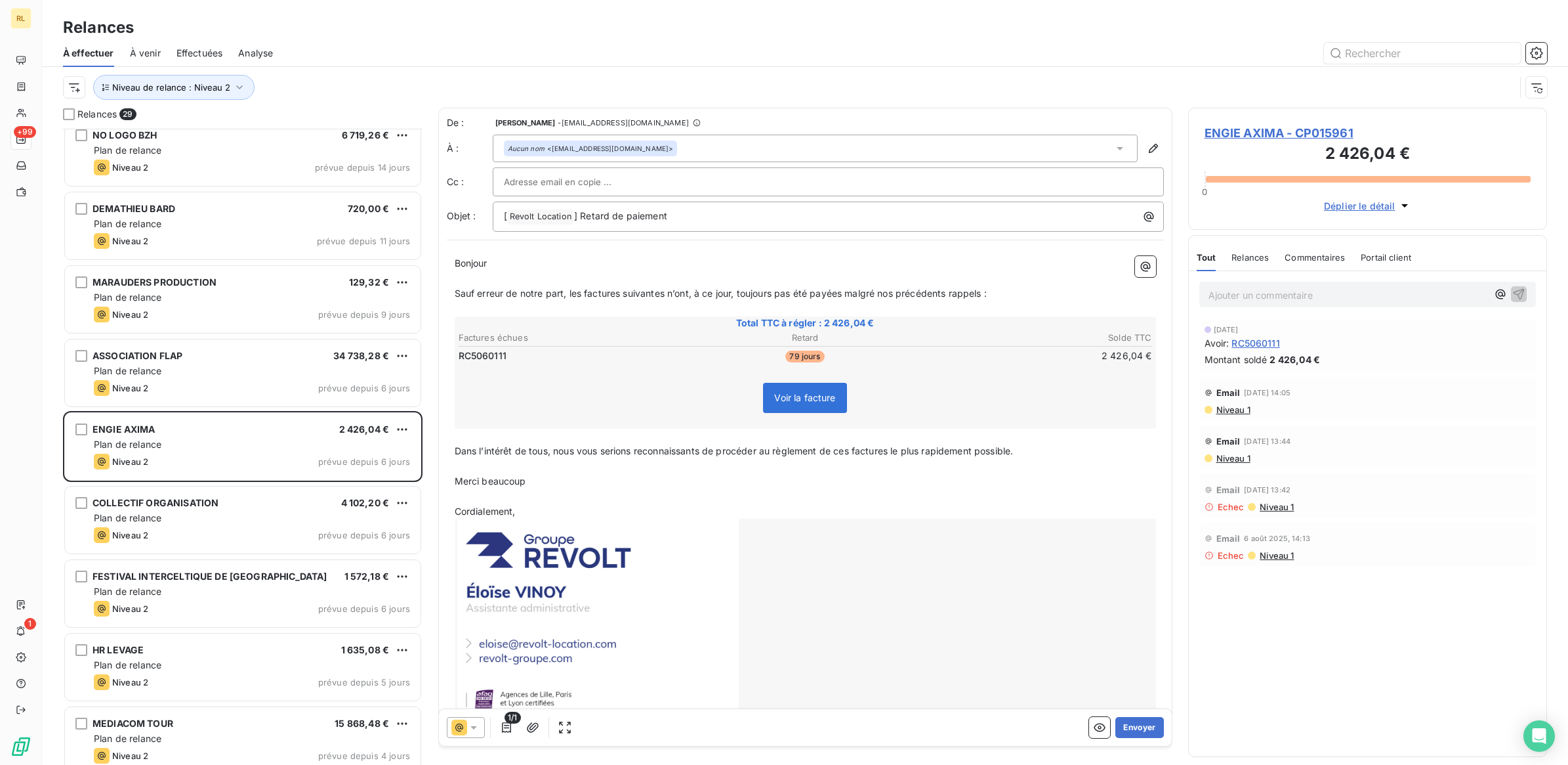
click at [476, 728] on icon at bounding box center [473, 727] width 13 height 13
click at [490, 651] on span "Niveau 2" at bounding box center [492, 648] width 39 height 13
click at [1124, 731] on button "Envoyer" at bounding box center [1139, 727] width 48 height 21
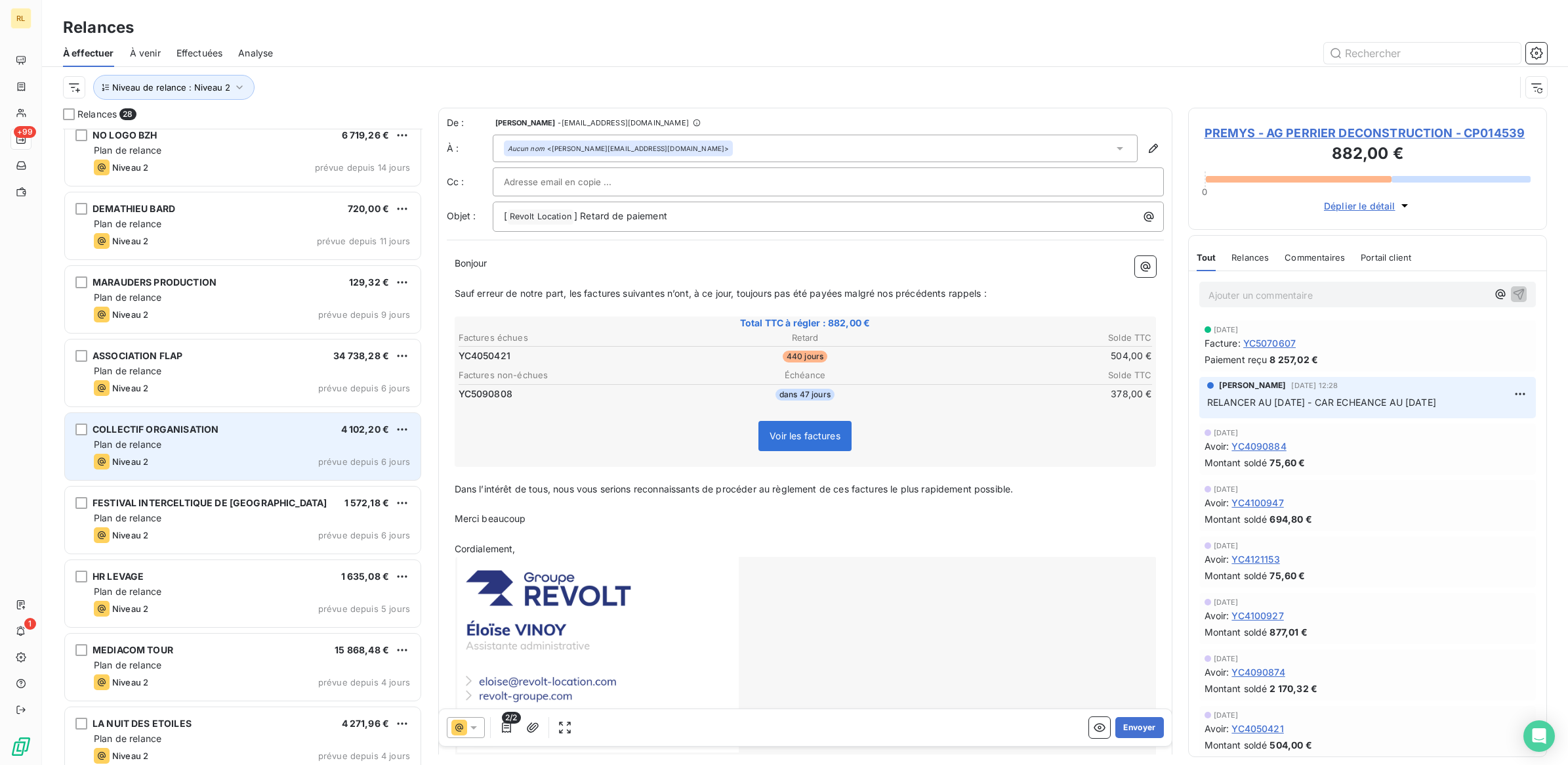
click at [272, 437] on div "COLLECTIF ORGANISATION 4 102,20 € Plan de relance Niveau 2 prévue depuis 6 jours" at bounding box center [242, 447] width 355 height 67
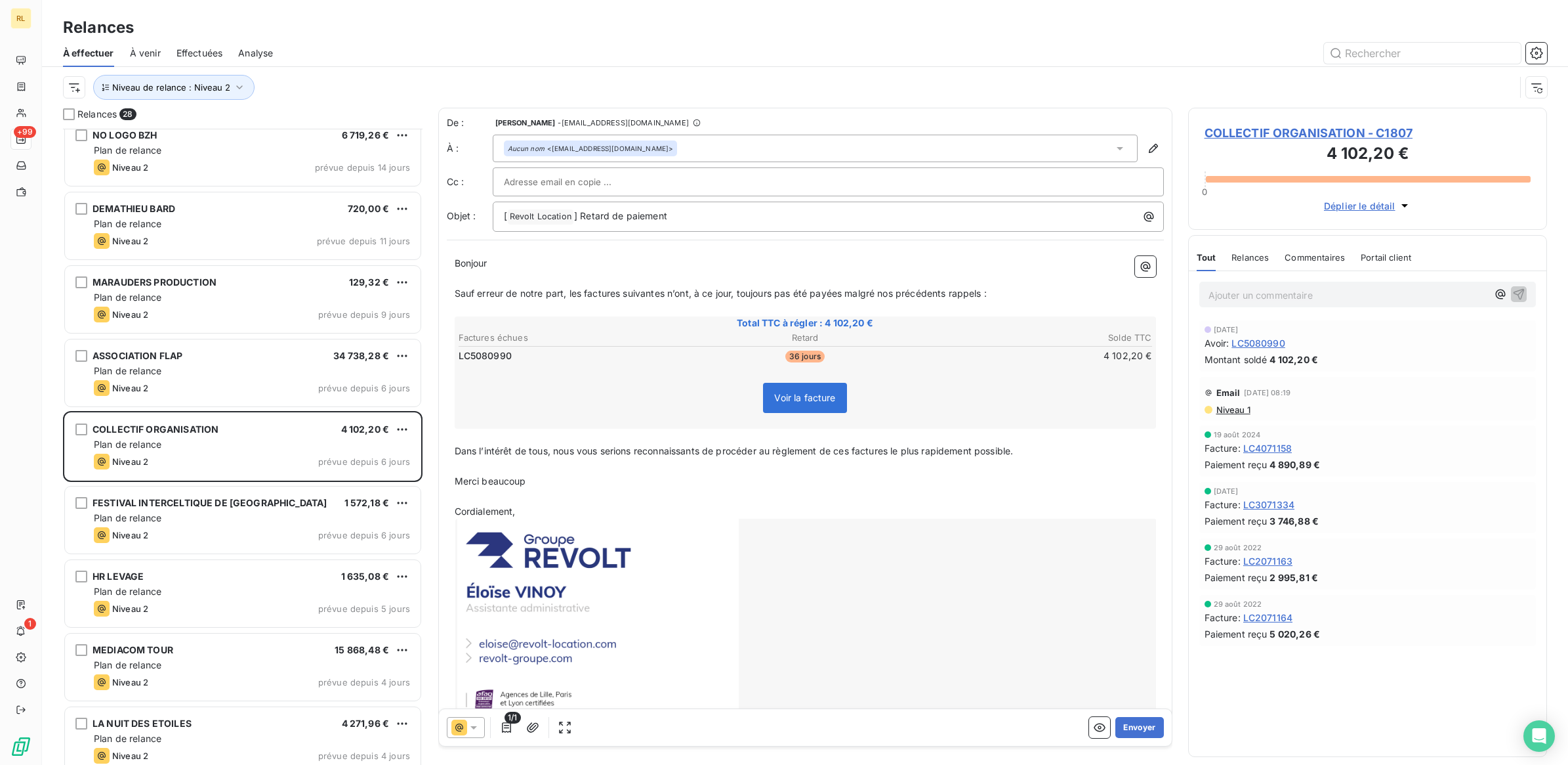
click at [477, 729] on icon at bounding box center [473, 727] width 13 height 13
click at [1123, 728] on button "Envoyer" at bounding box center [1139, 727] width 48 height 21
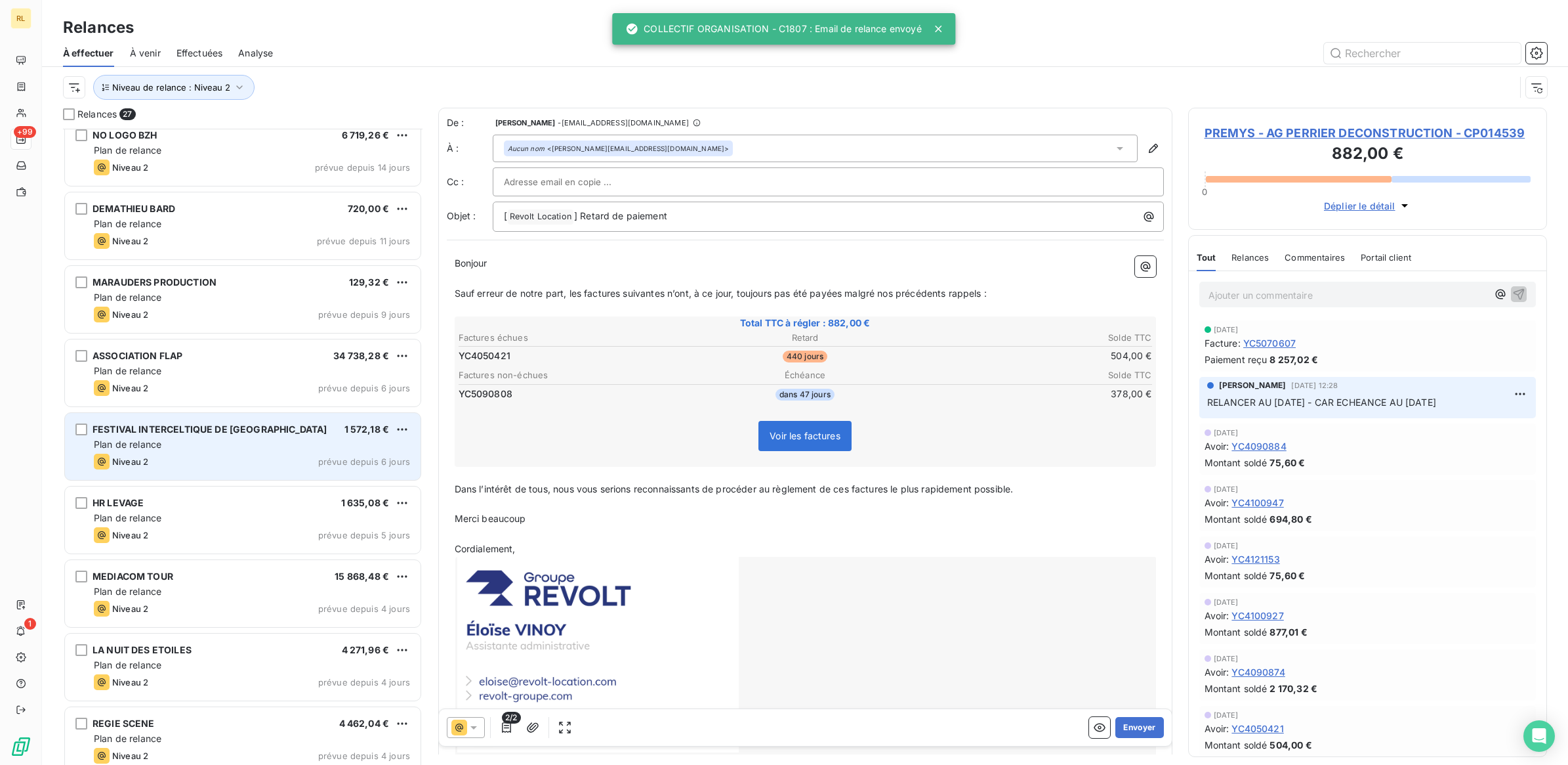
click at [274, 457] on div "Niveau 2 prévue depuis 6 jours" at bounding box center [252, 461] width 317 height 16
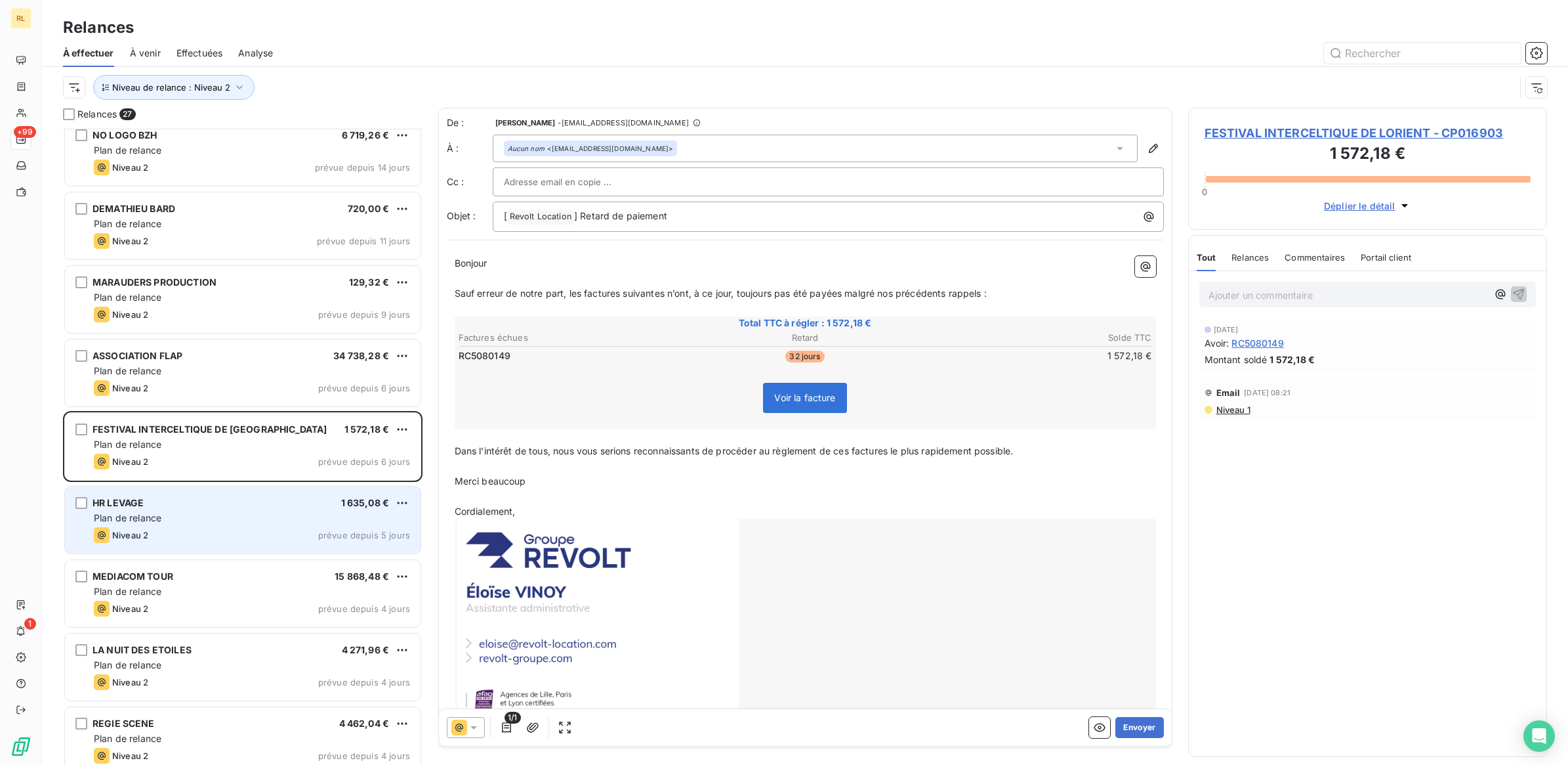
click at [268, 516] on div "Plan de relance" at bounding box center [252, 518] width 317 height 13
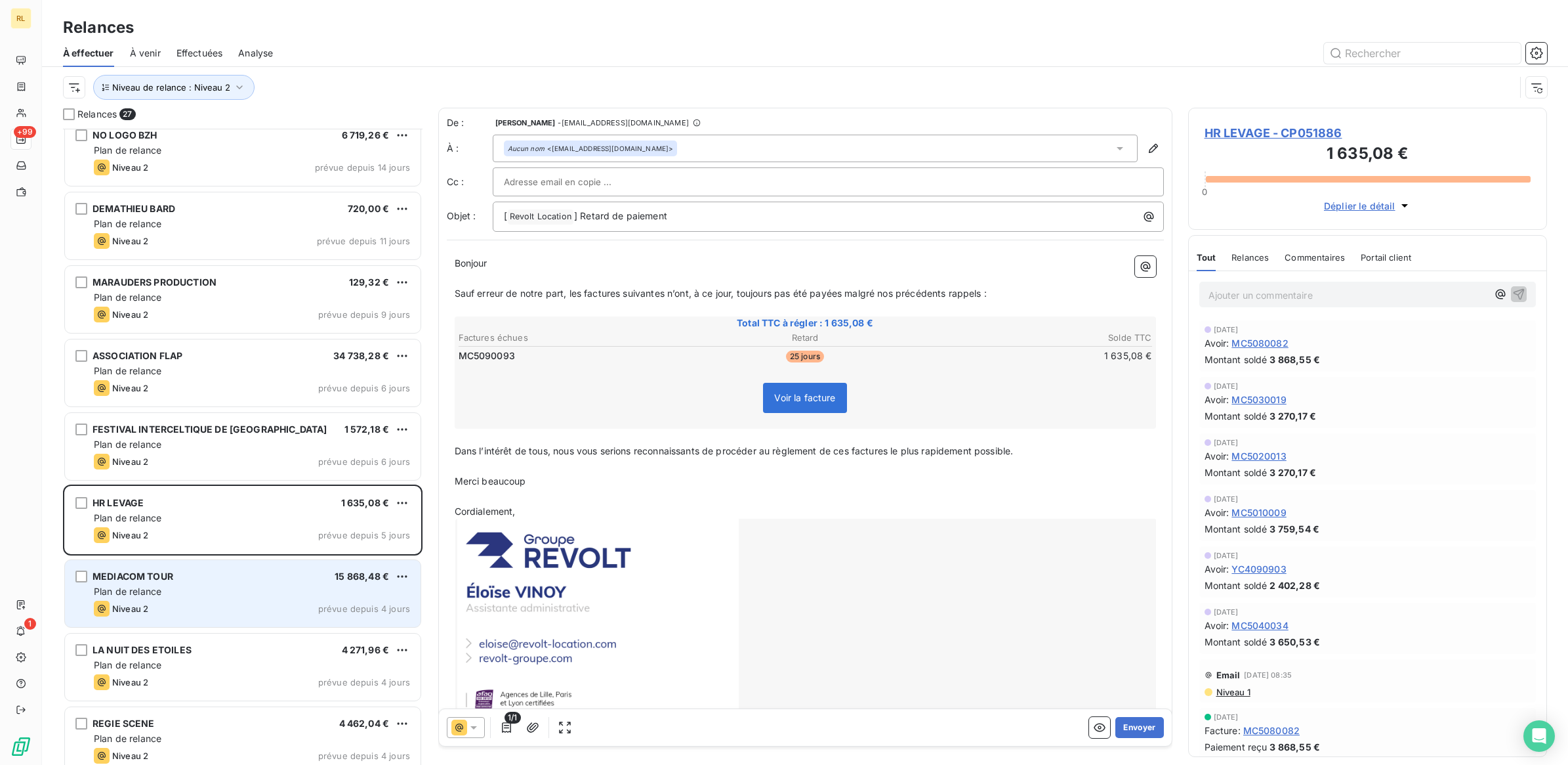
click at [266, 584] on div "MEDIACOM TOUR 15 868,48 € Plan de relance Niveau 2 prévue depuis 4 jours" at bounding box center [242, 594] width 355 height 67
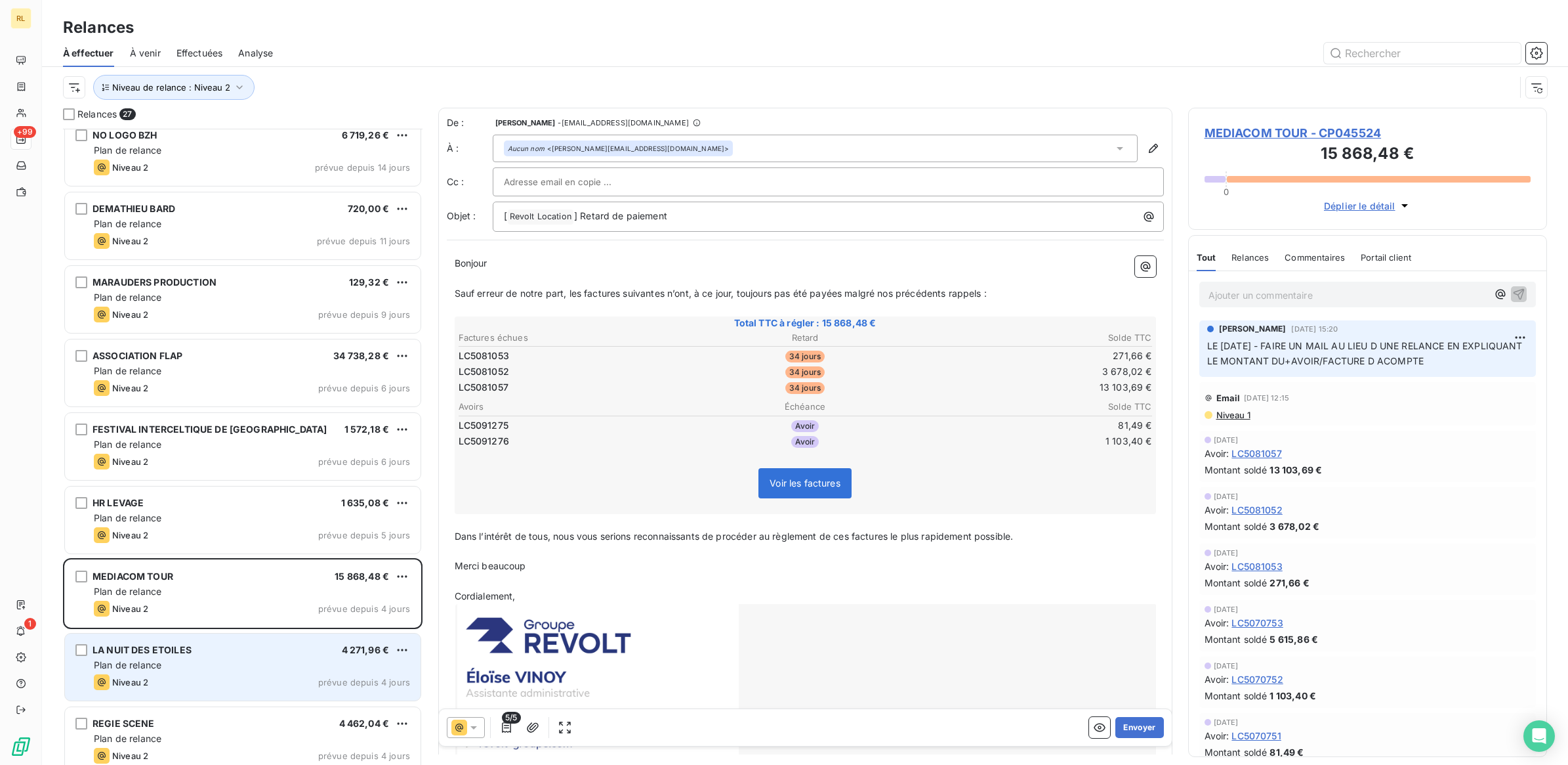
click at [274, 659] on div "Plan de relance" at bounding box center [252, 665] width 317 height 13
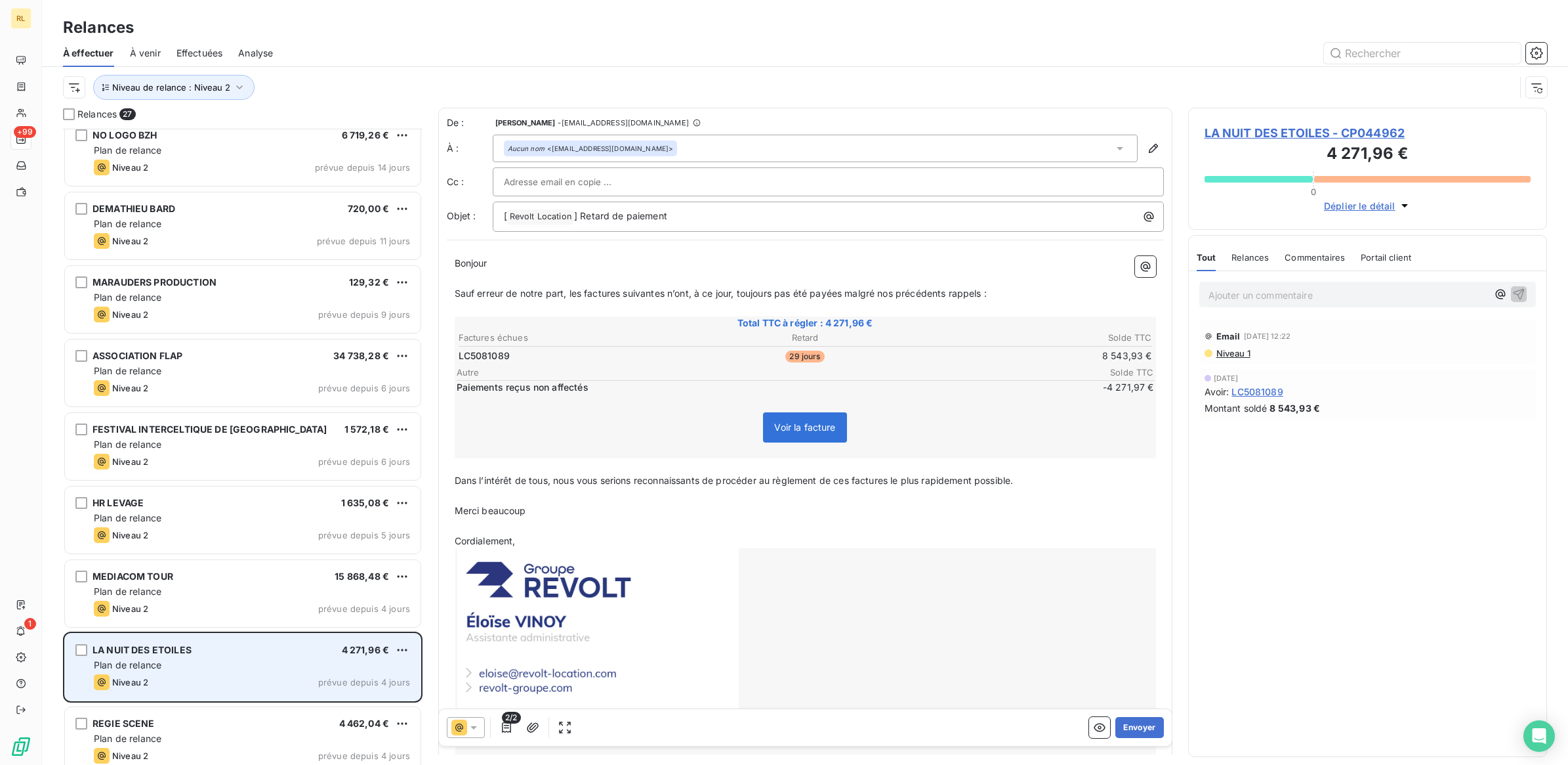
click at [256, 664] on div "Plan de relance" at bounding box center [252, 665] width 317 height 13
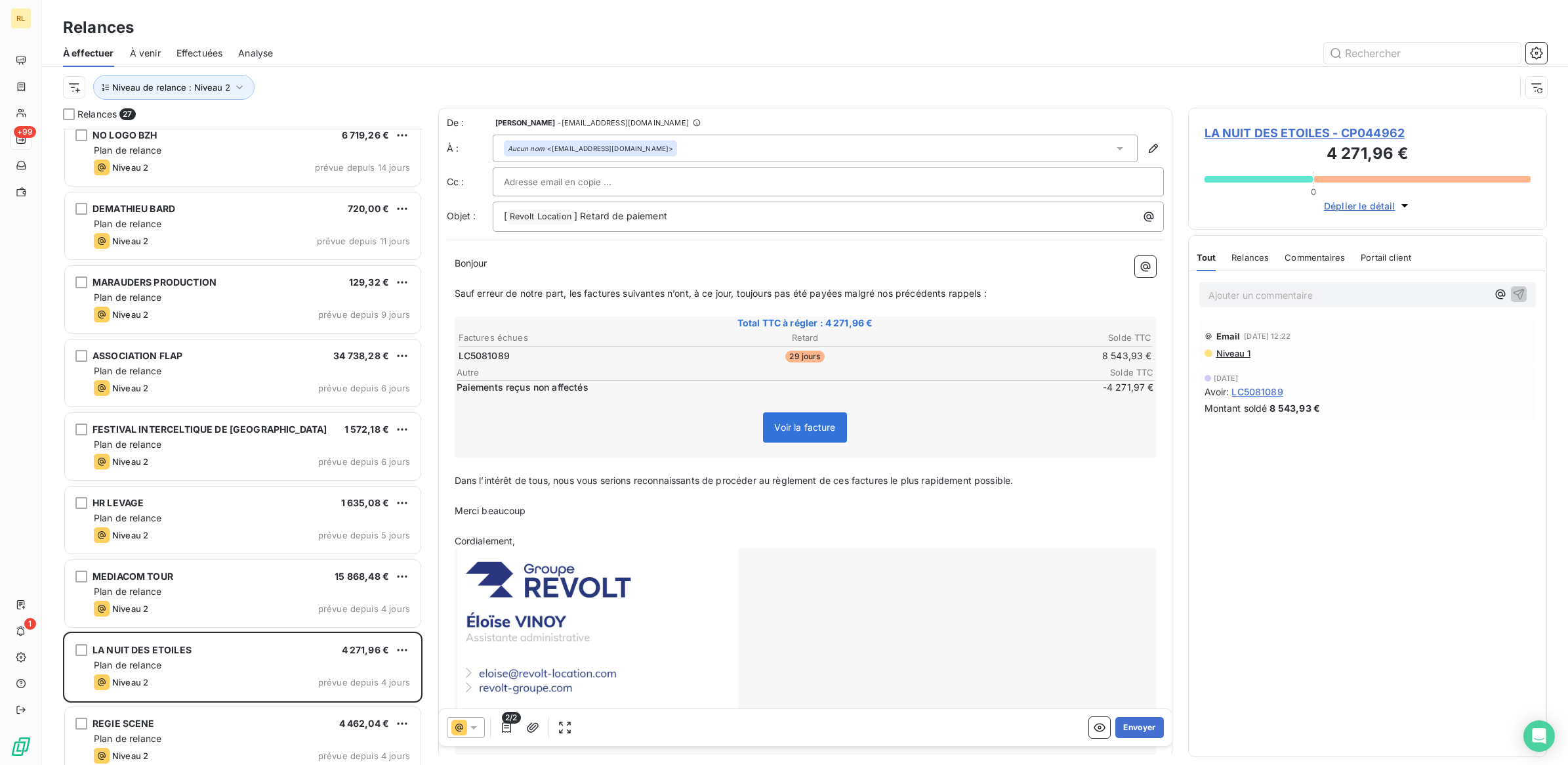
click at [1273, 296] on p "Ajouter un commentaire ﻿" at bounding box center [1349, 295] width 280 height 16
click at [1519, 295] on icon "button" at bounding box center [1519, 294] width 11 height 11
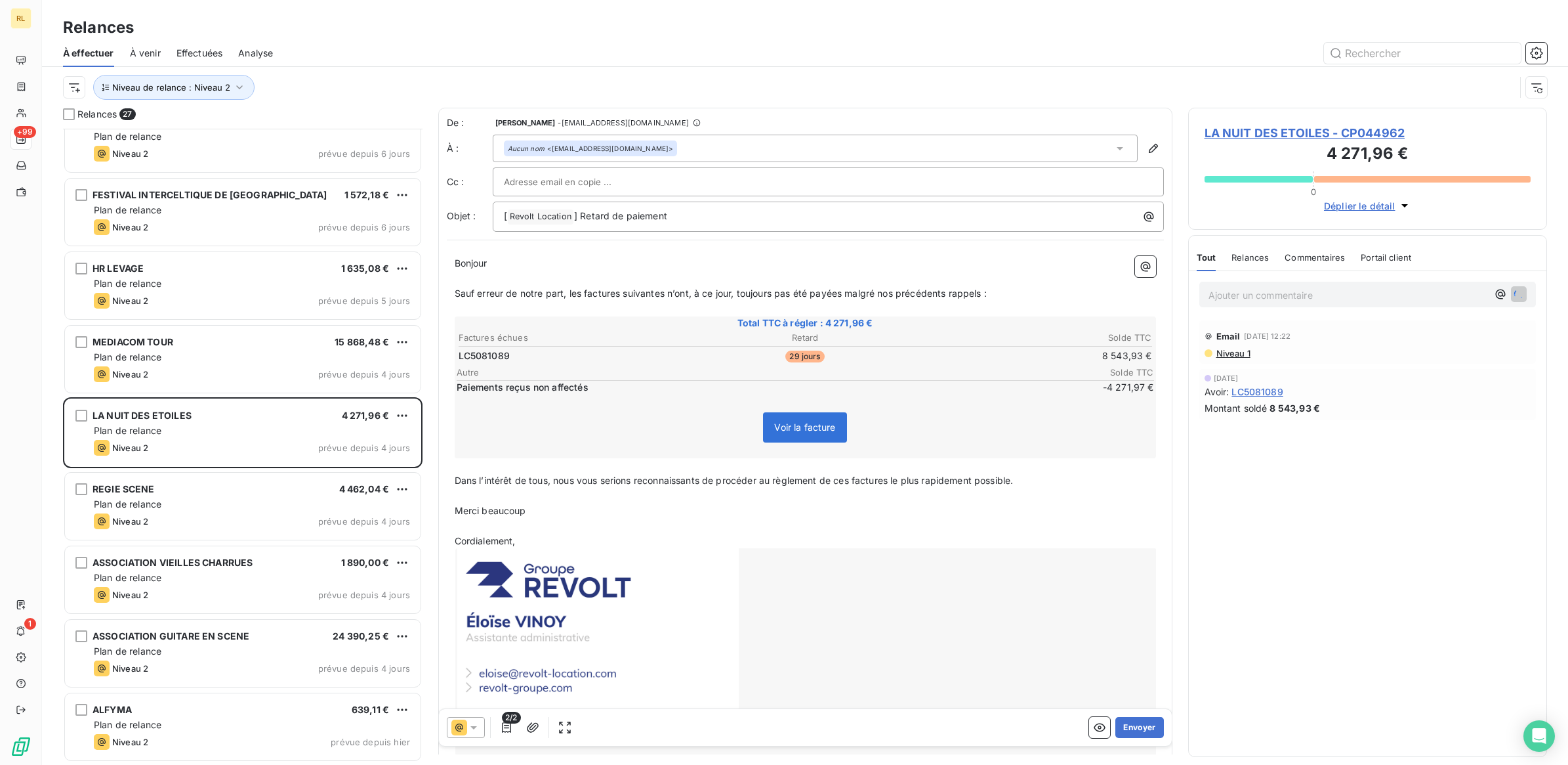
scroll to position [1068, 0]
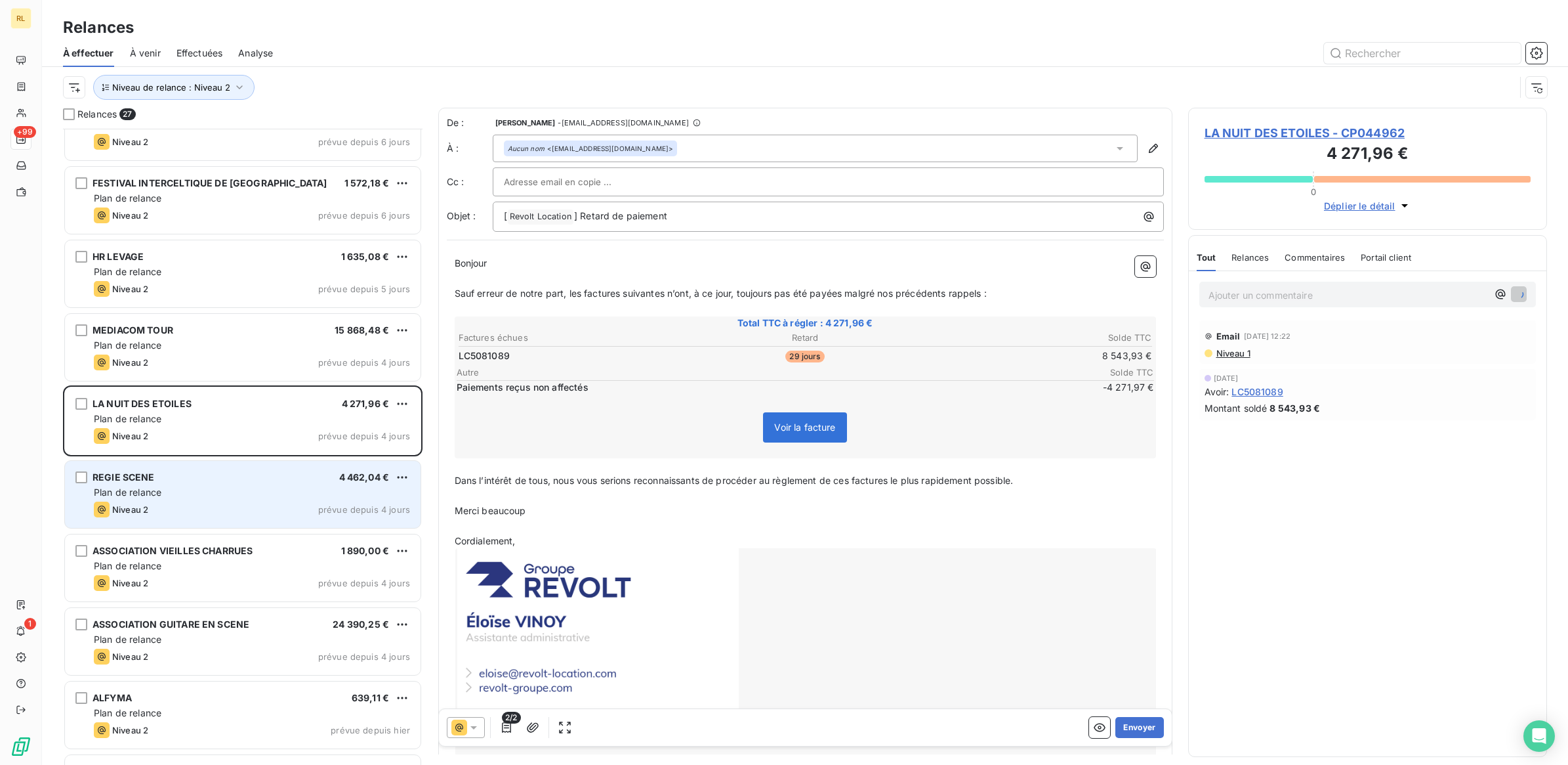
click at [244, 491] on div "Plan de relance" at bounding box center [252, 492] width 317 height 13
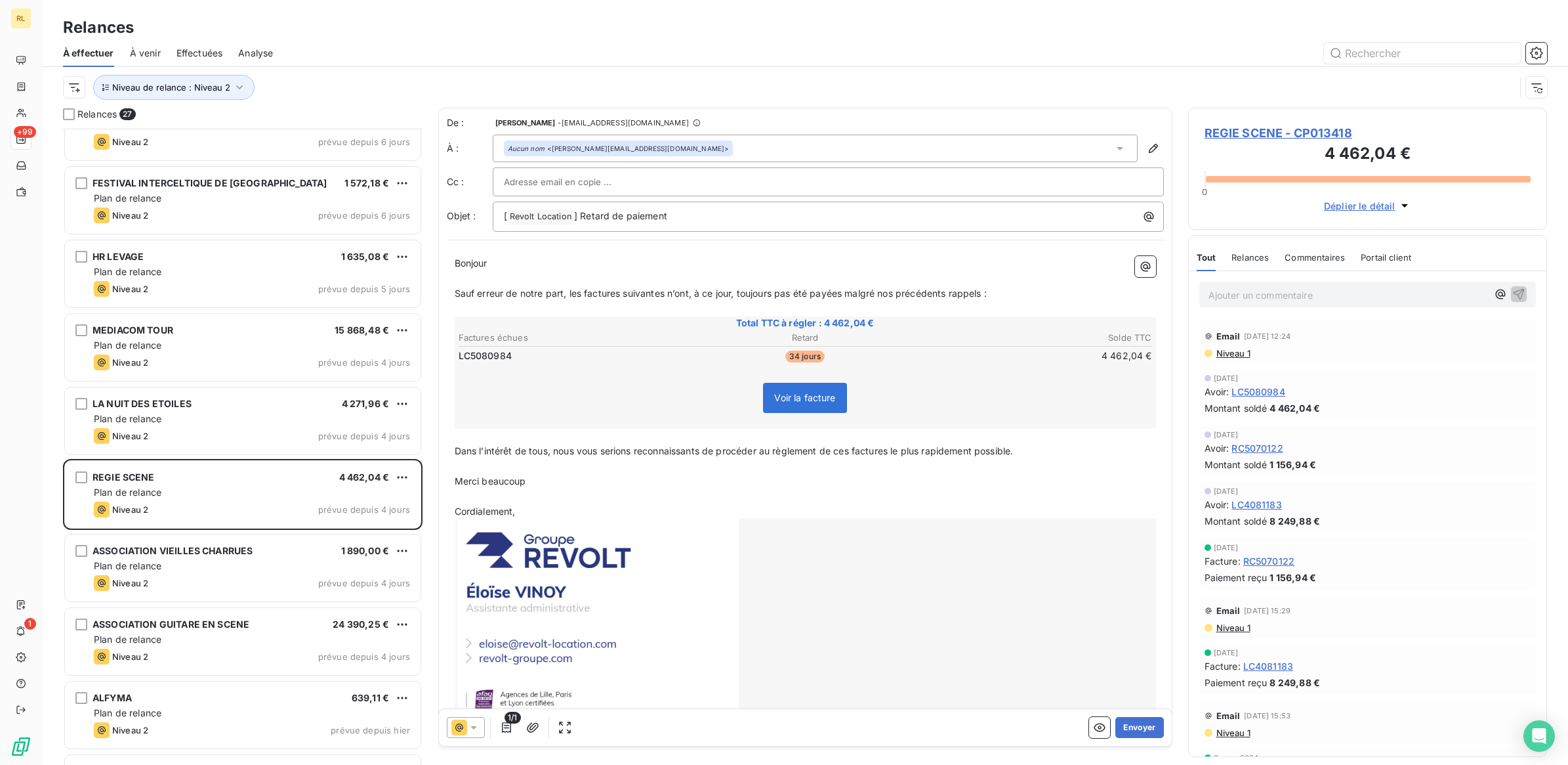
click at [653, 178] on div at bounding box center [828, 182] width 649 height 20
paste input "[EMAIL_ADDRESS][DOMAIN_NAME]"
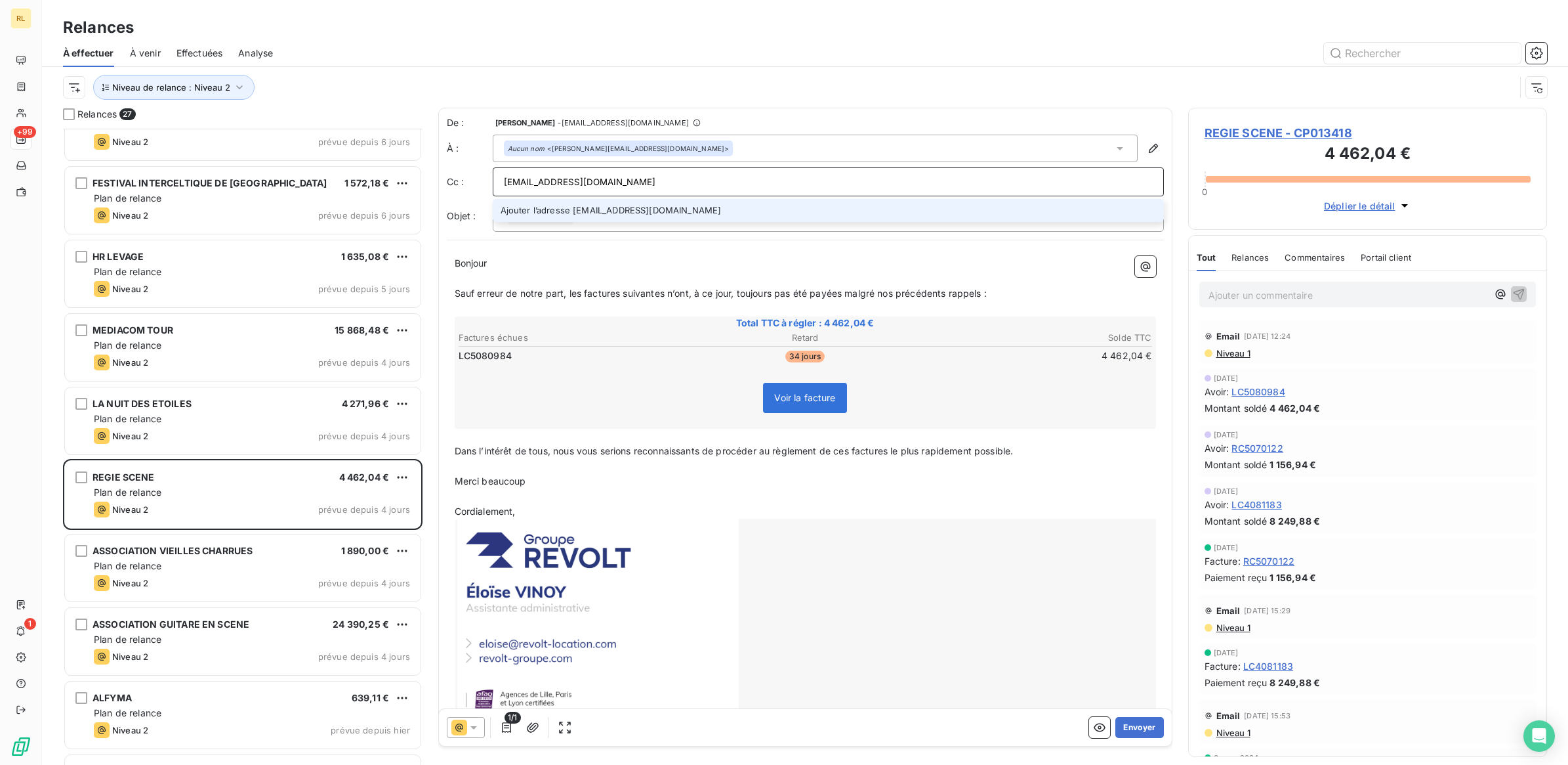
type input "[EMAIL_ADDRESS][DOMAIN_NAME]"
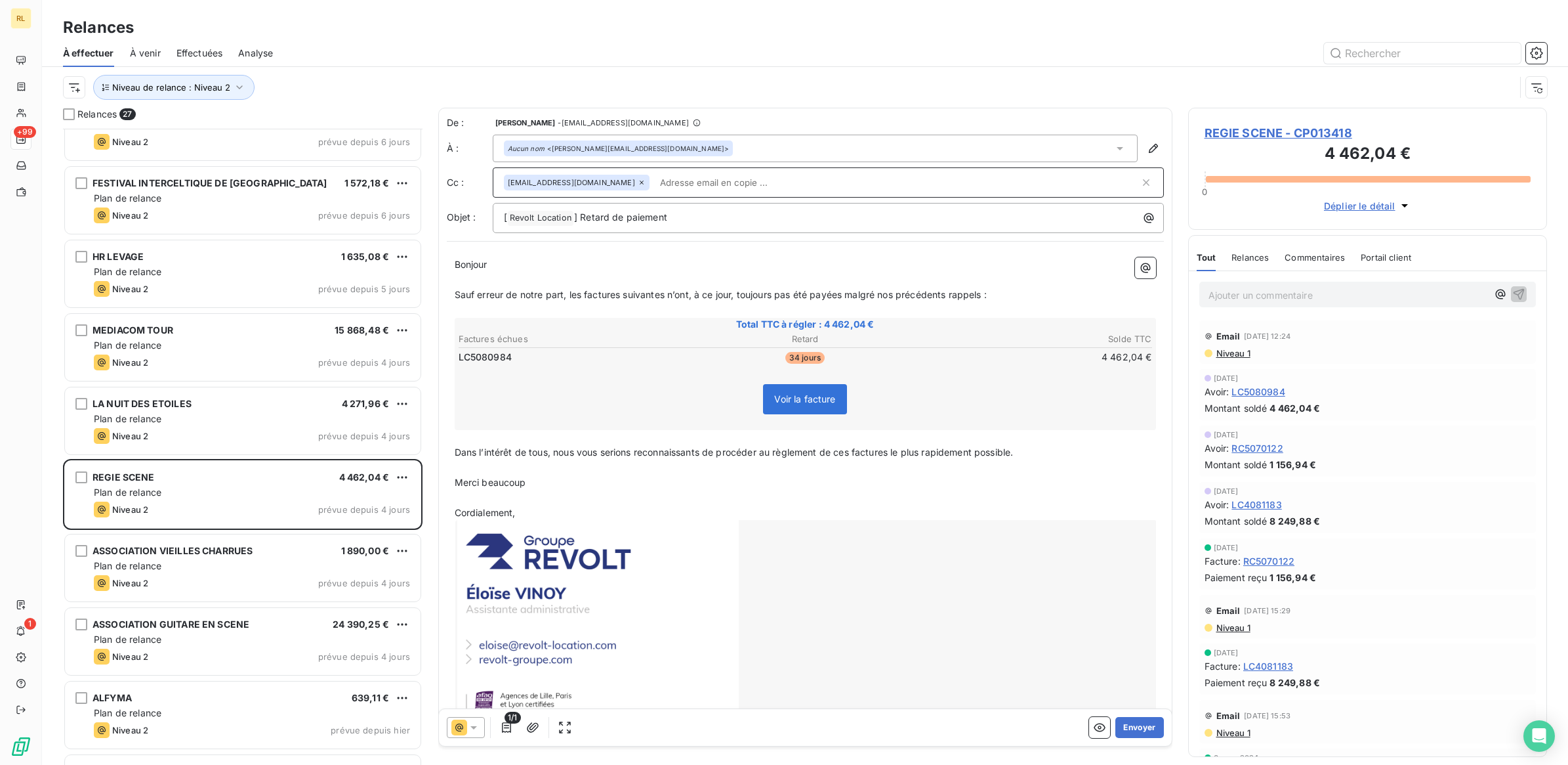
click at [476, 731] on icon at bounding box center [473, 727] width 13 height 13
click at [1123, 725] on button "Envoyer" at bounding box center [1139, 727] width 48 height 21
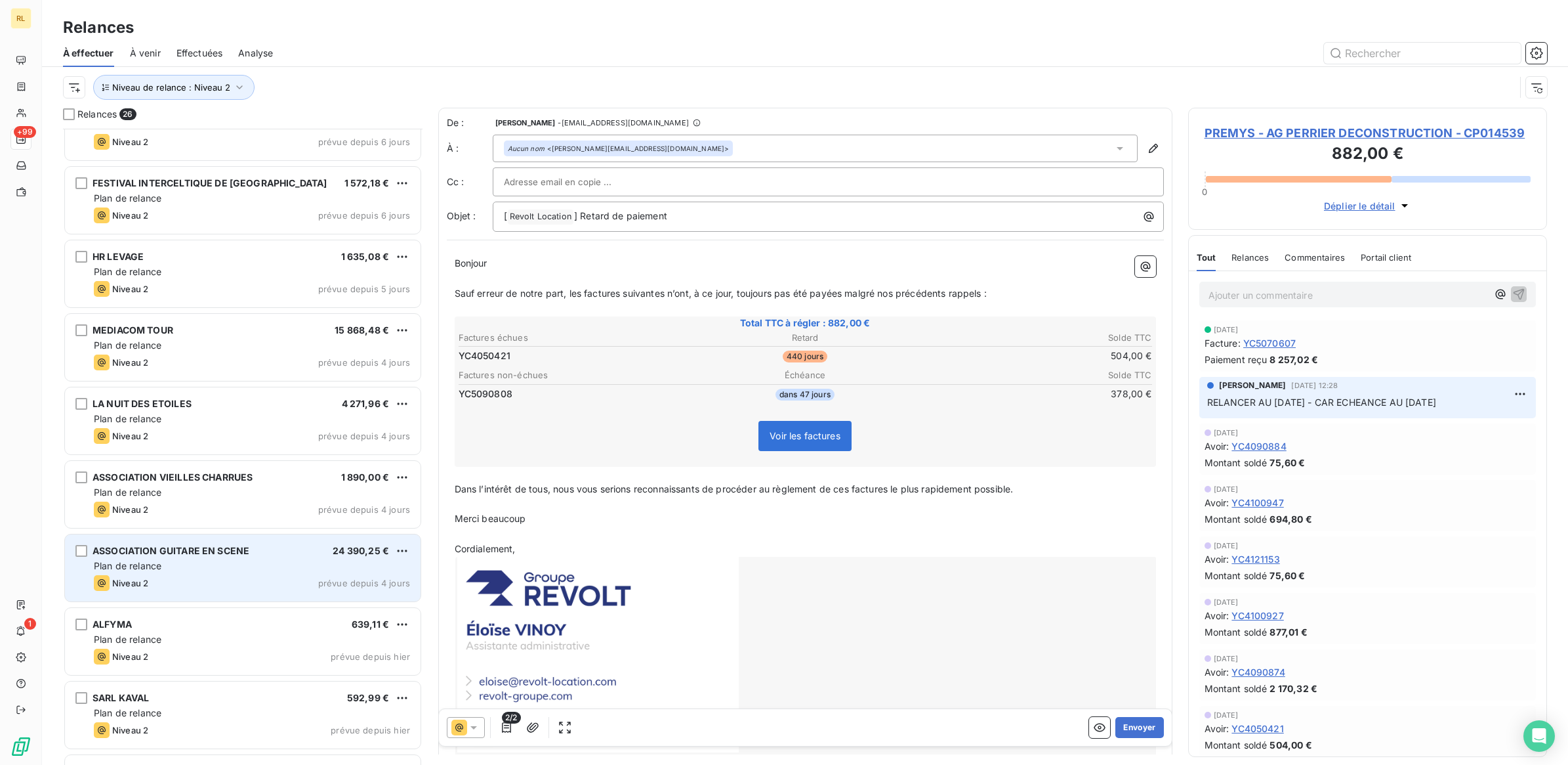
click at [225, 560] on div "Plan de relance" at bounding box center [252, 565] width 317 height 13
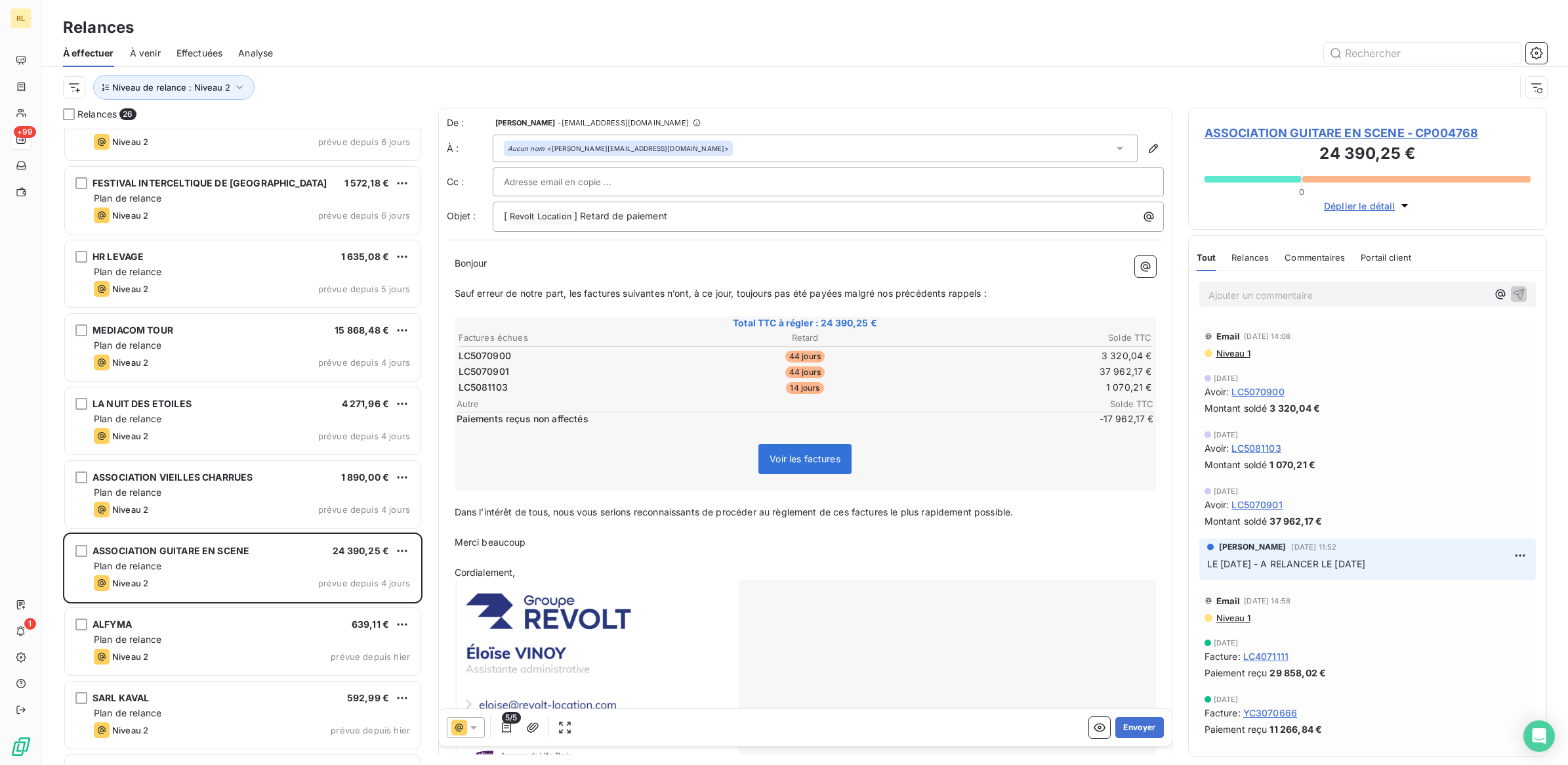
click at [1271, 299] on p "Ajouter un commentaire ﻿" at bounding box center [1349, 295] width 280 height 16
click at [1284, 295] on p "Ajouter un commentaire ﻿" at bounding box center [1349, 295] width 280 height 16
click at [1512, 295] on icon "button" at bounding box center [1518, 293] width 13 height 13
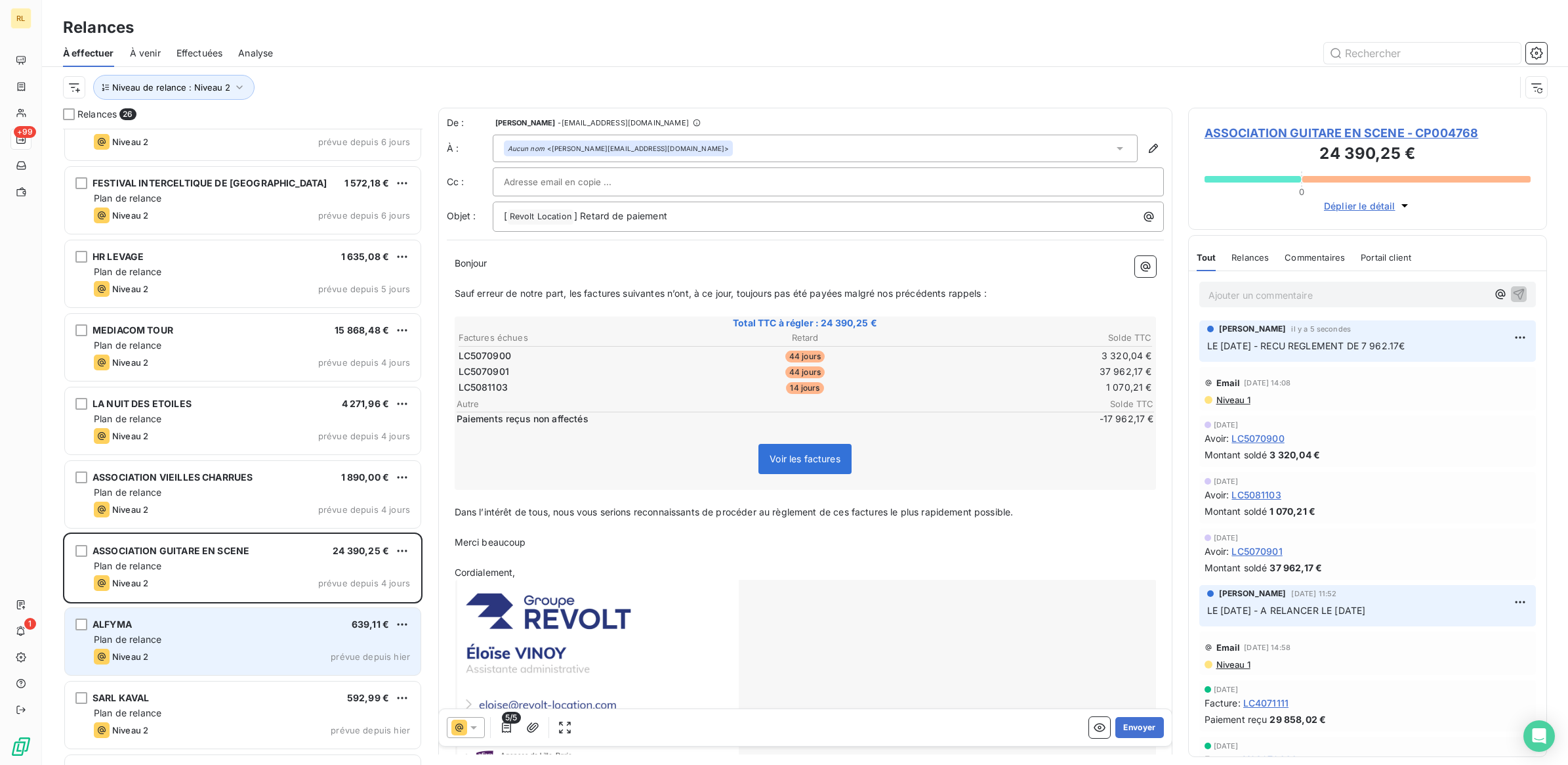
click at [216, 644] on div "Plan de relance" at bounding box center [252, 639] width 317 height 13
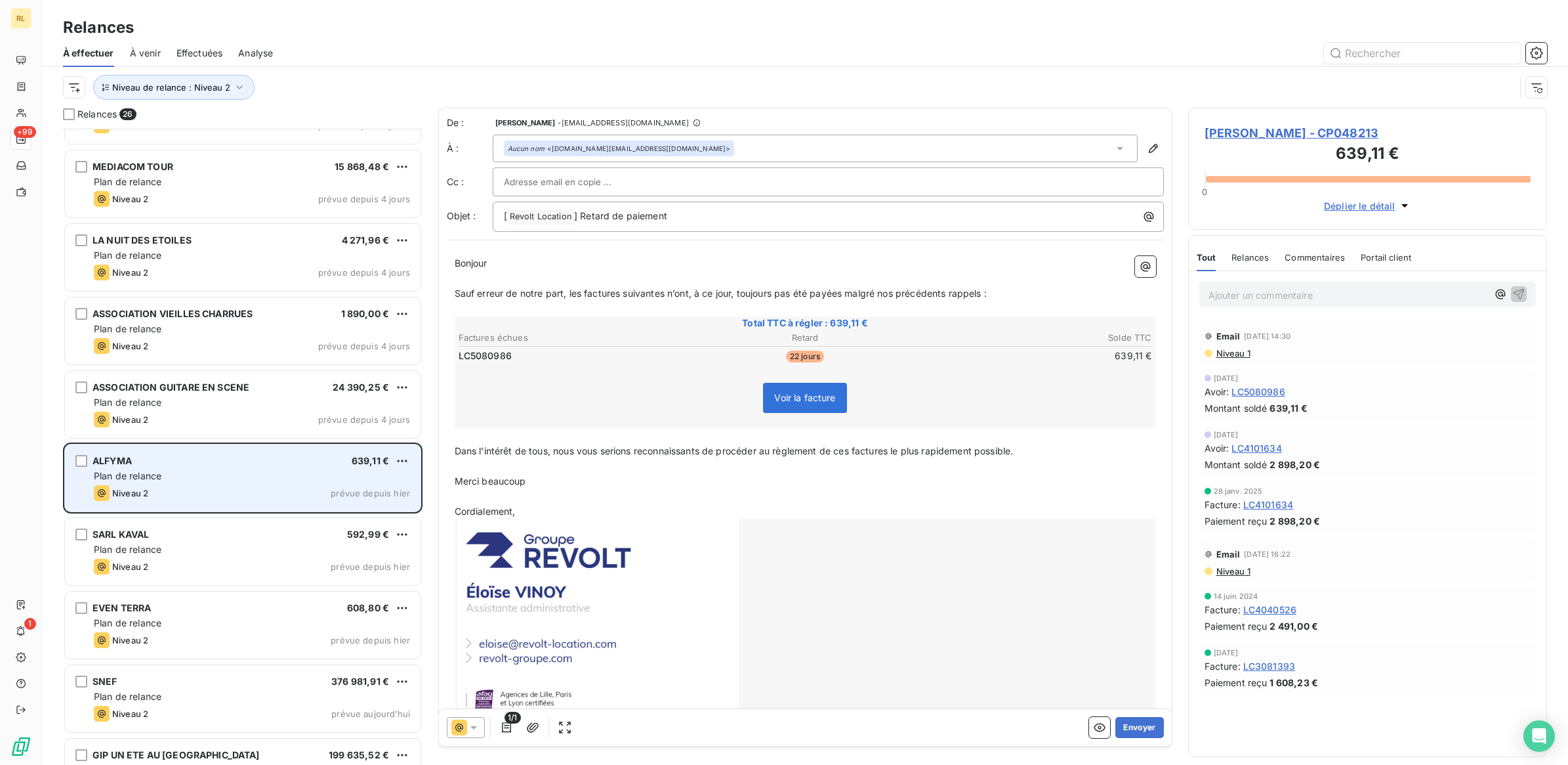
scroll to position [1232, 0]
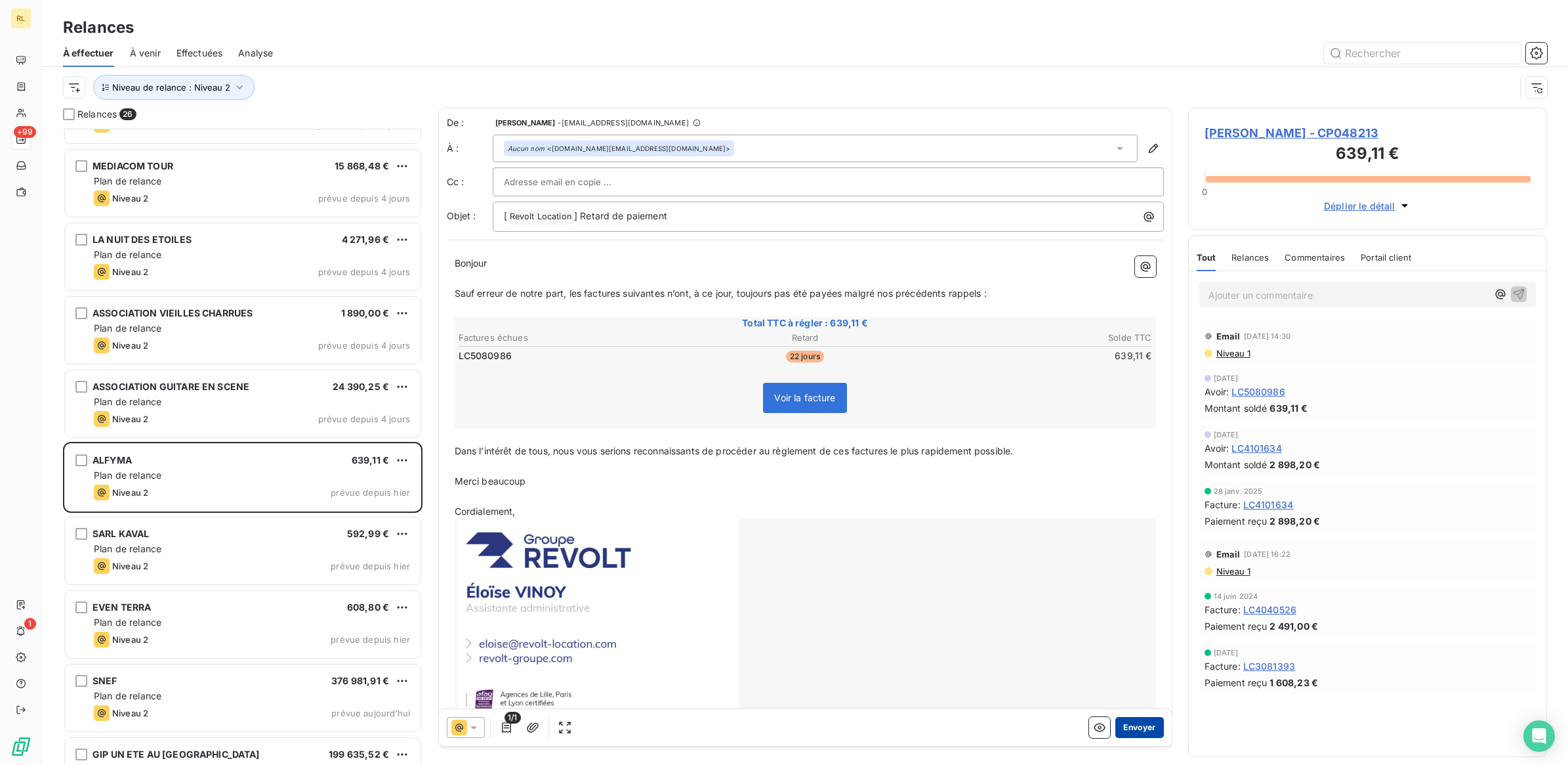
click at [1127, 725] on button "Envoyer" at bounding box center [1139, 727] width 48 height 21
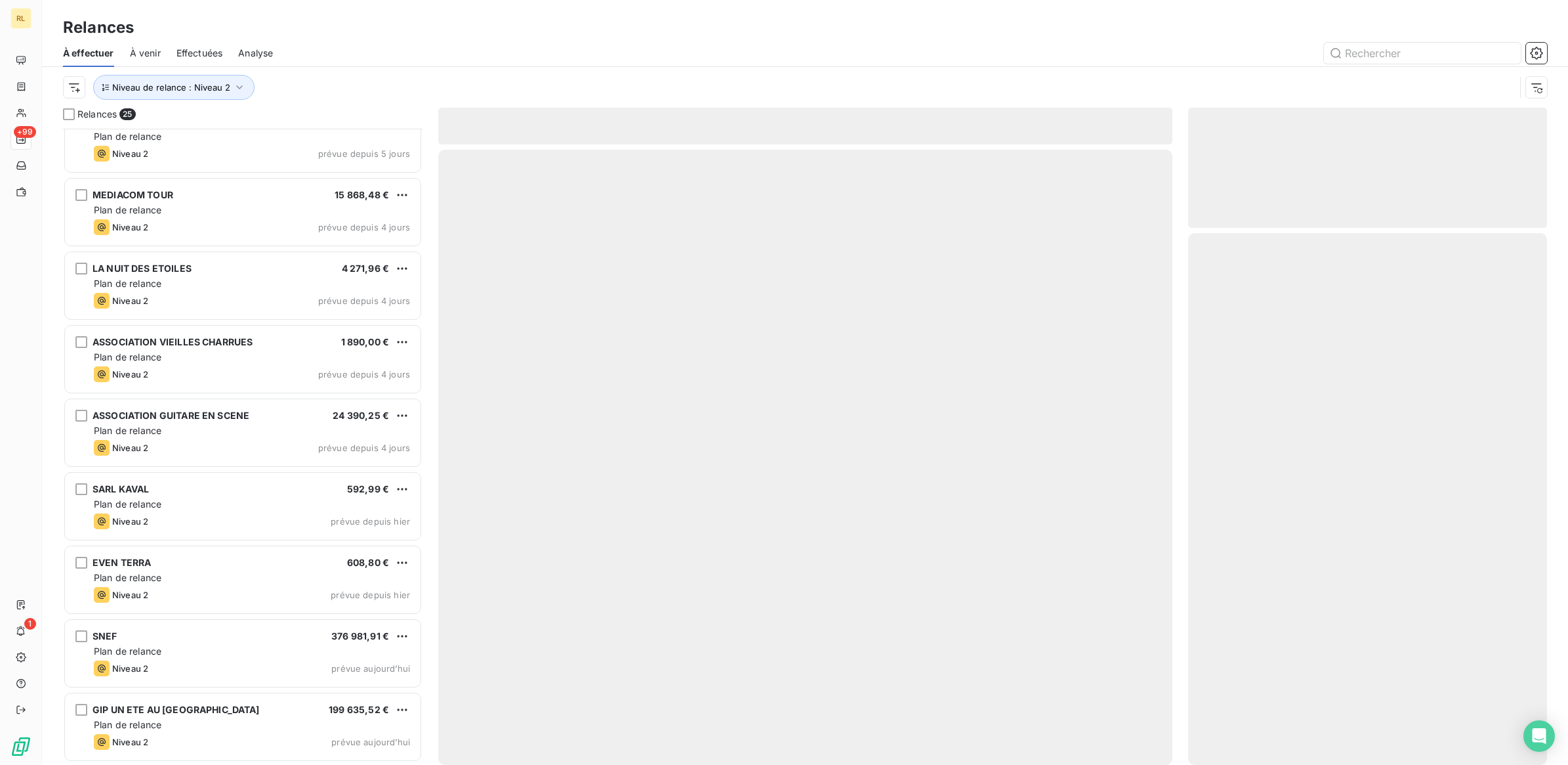
scroll to position [1202, 0]
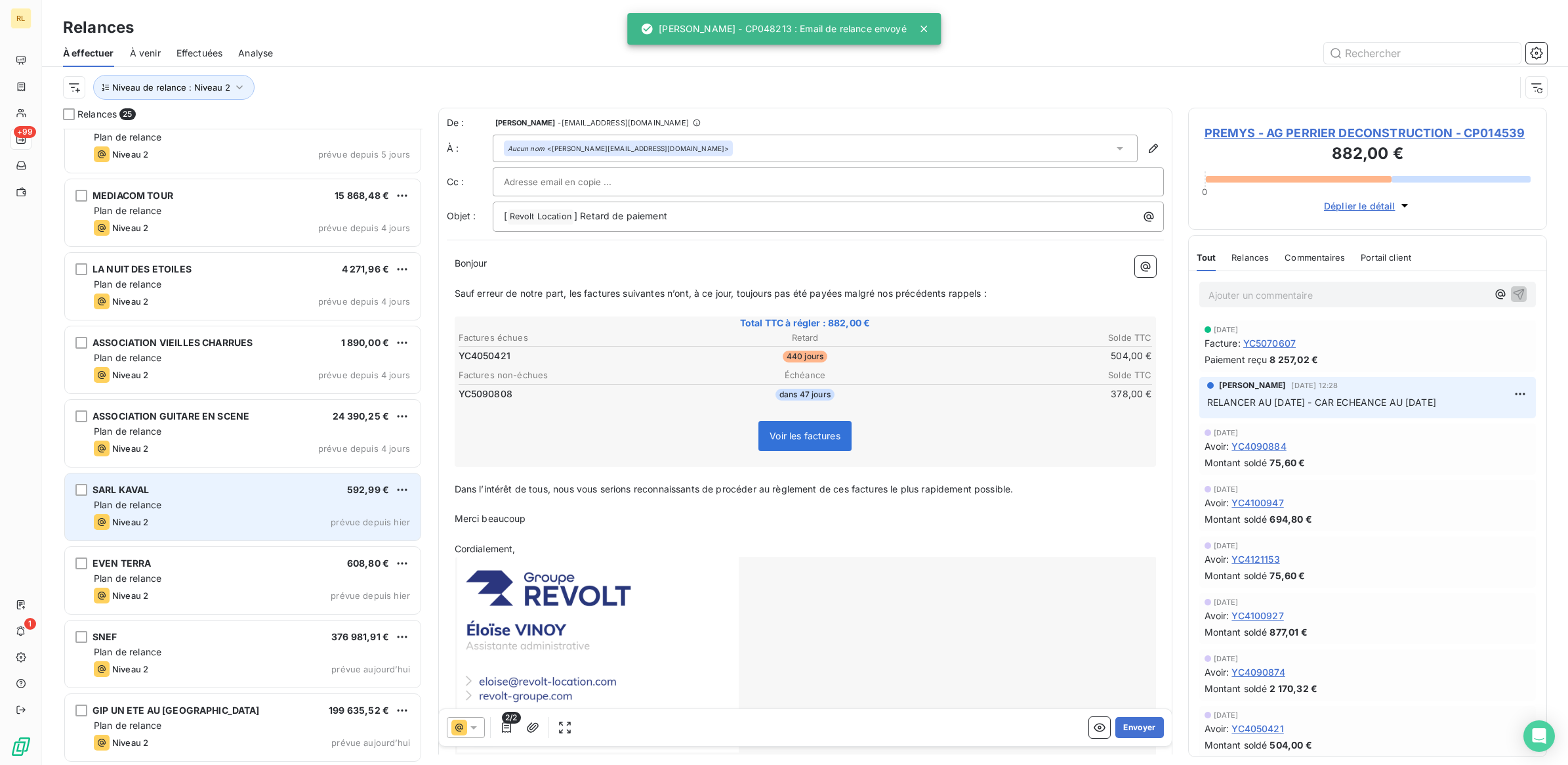
click at [262, 493] on div "SARL KAVAL 592,99 €" at bounding box center [252, 490] width 317 height 11
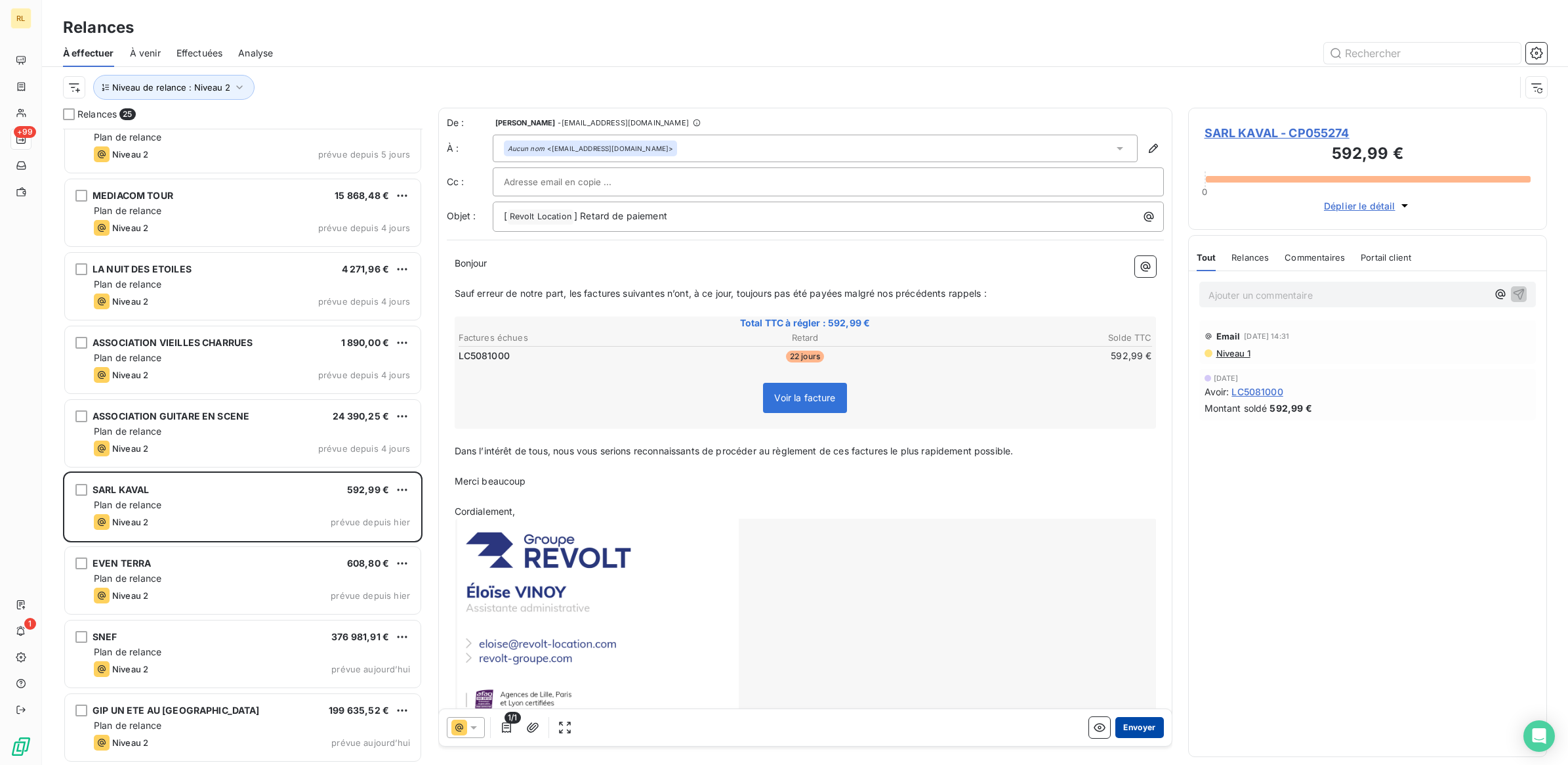
click at [1118, 730] on button "Envoyer" at bounding box center [1139, 727] width 48 height 21
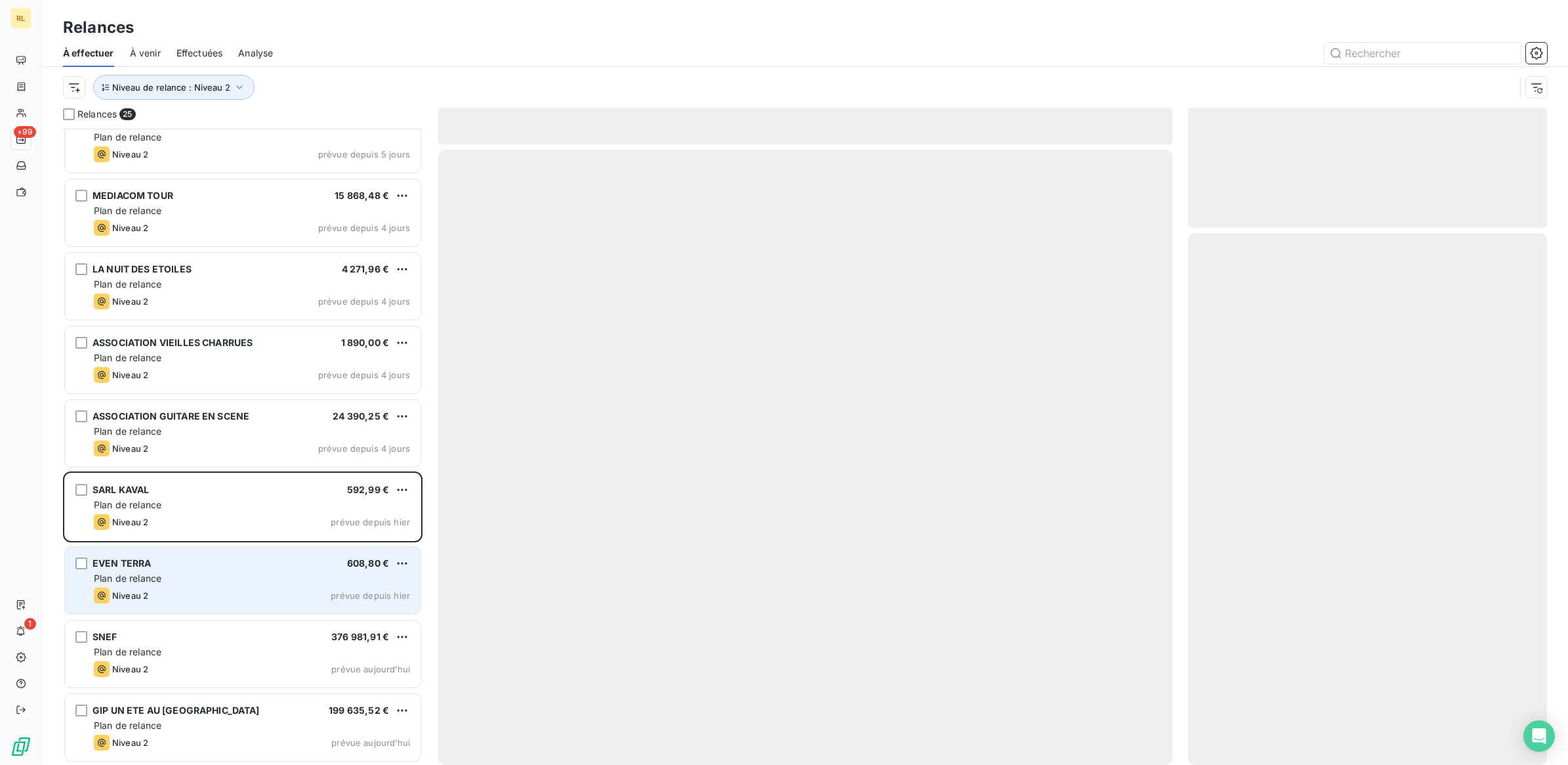
scroll to position [1128, 0]
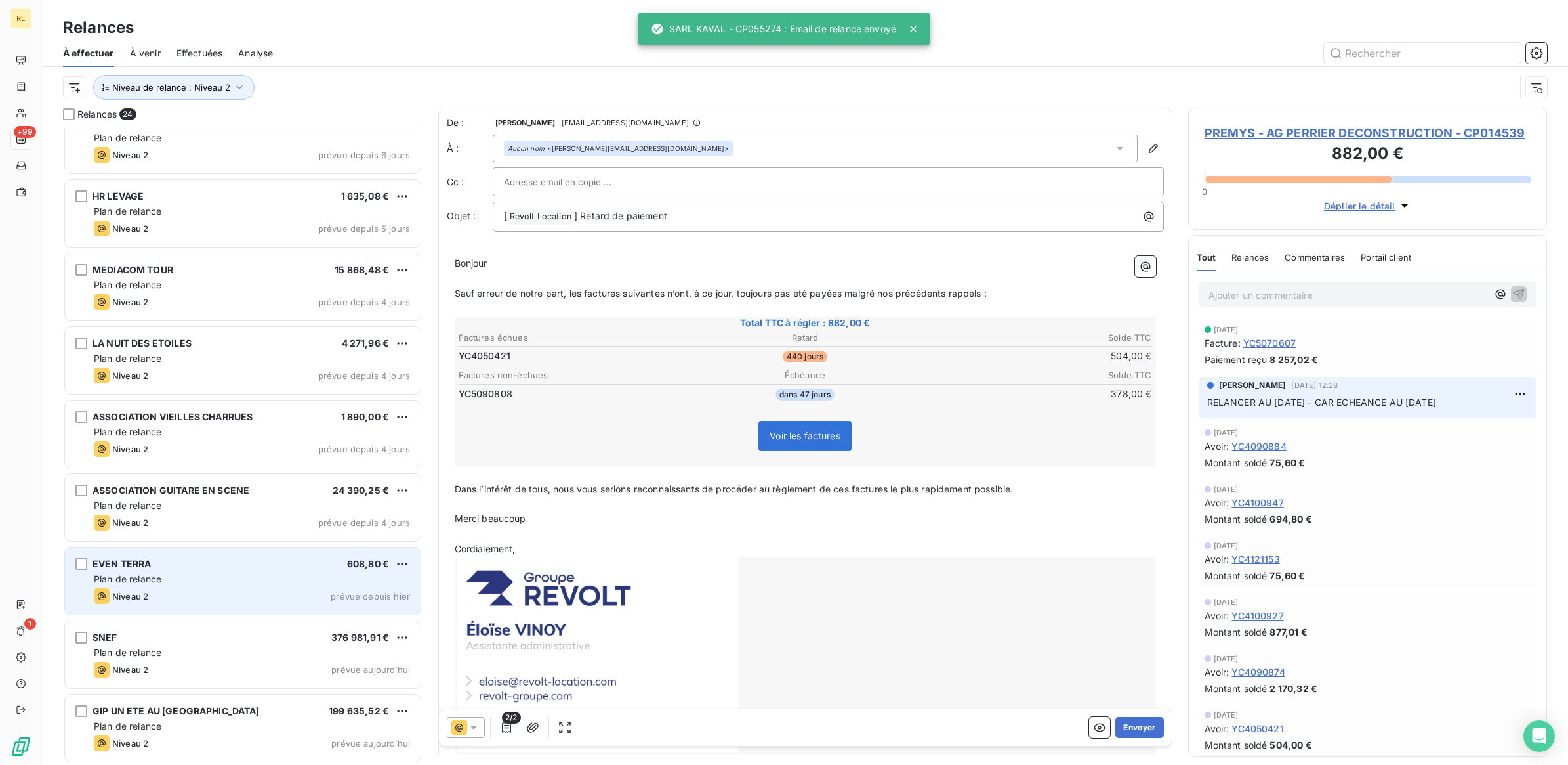
click at [250, 563] on div "EVEN TERRA 608,80 €" at bounding box center [252, 564] width 317 height 11
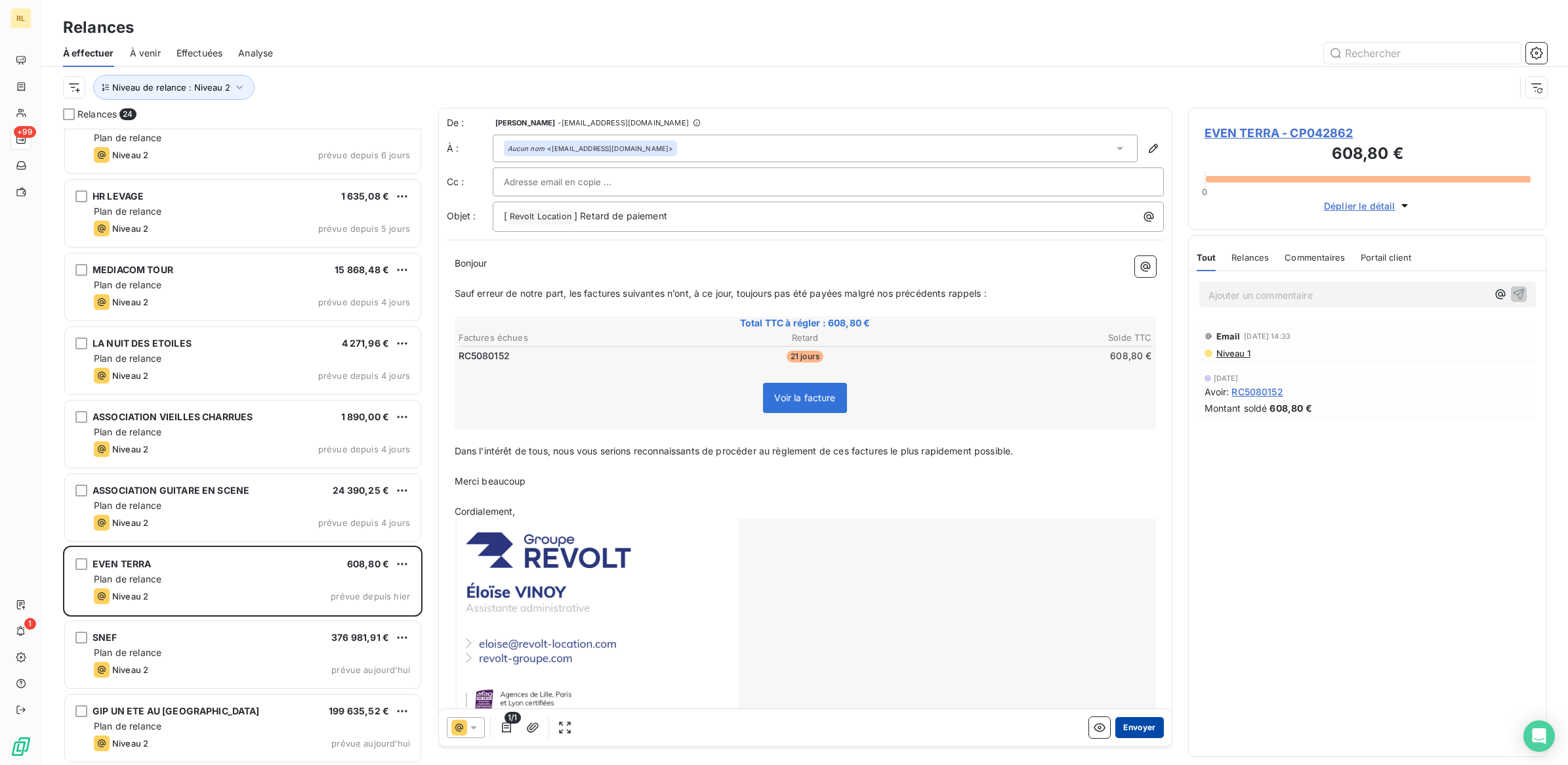
click at [1124, 724] on button "Envoyer" at bounding box center [1139, 727] width 48 height 21
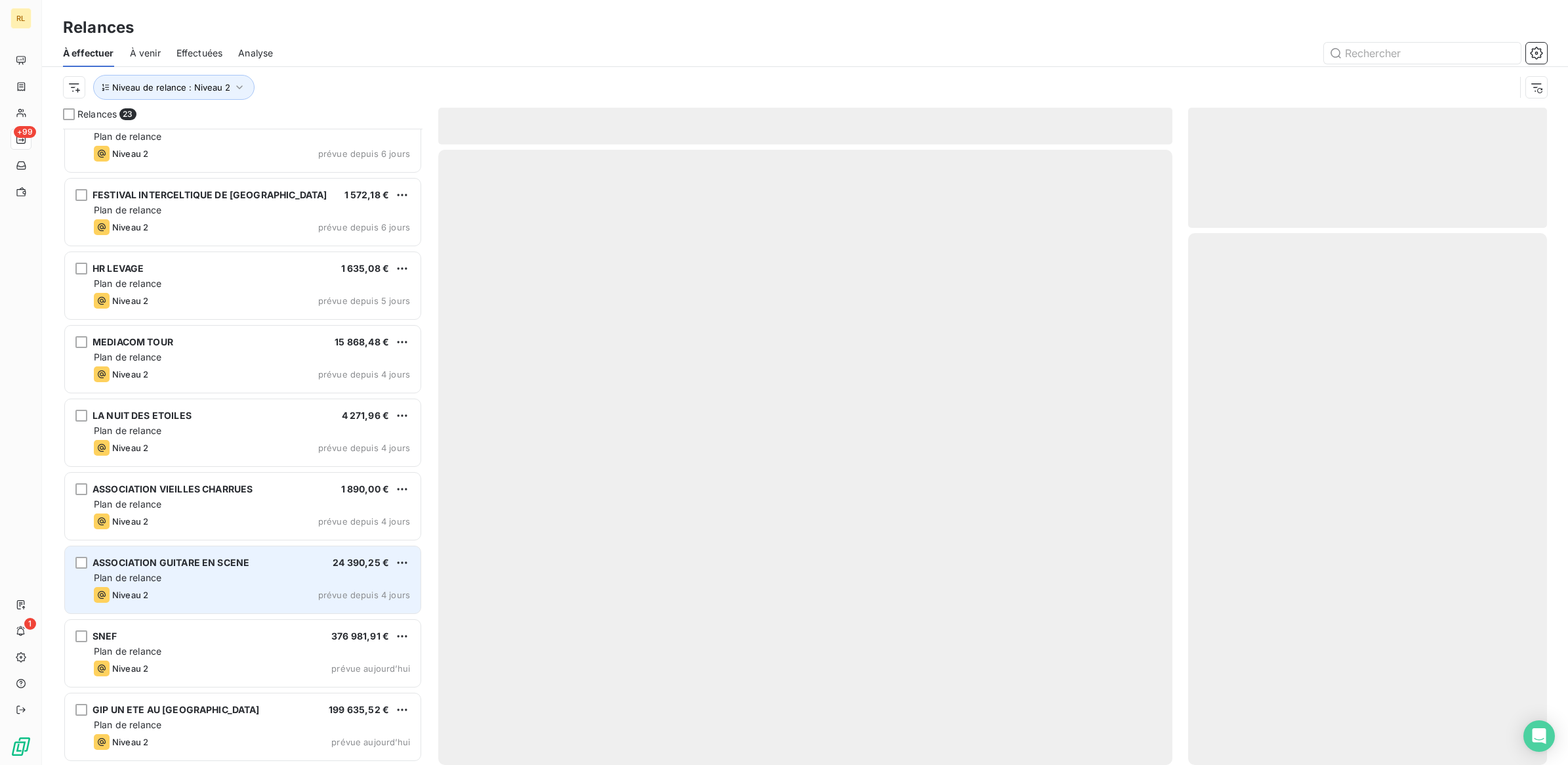
scroll to position [1055, 0]
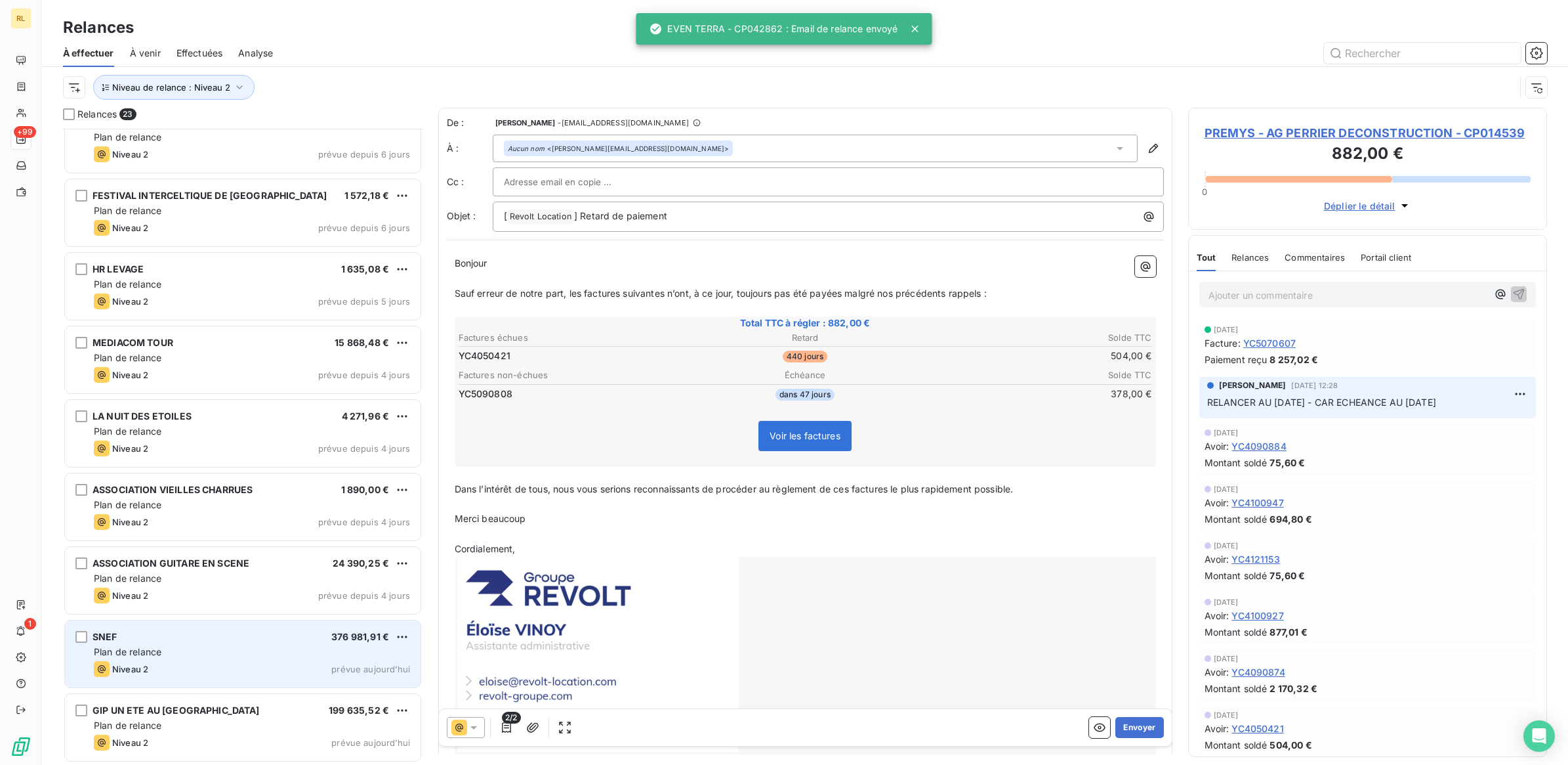
click at [273, 631] on div "SNEF 376 981,91 €" at bounding box center [252, 636] width 317 height 11
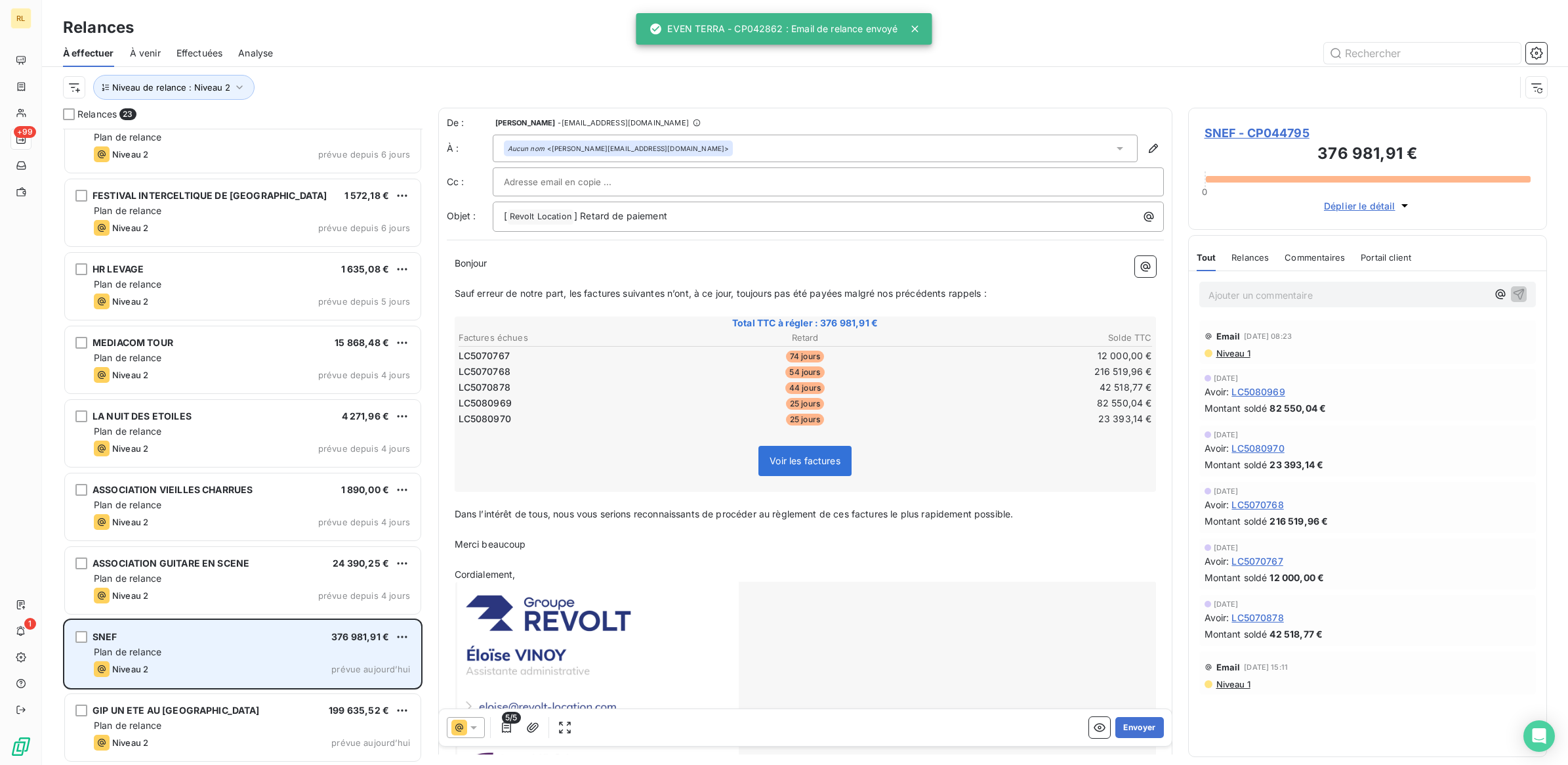
scroll to position [1056, 0]
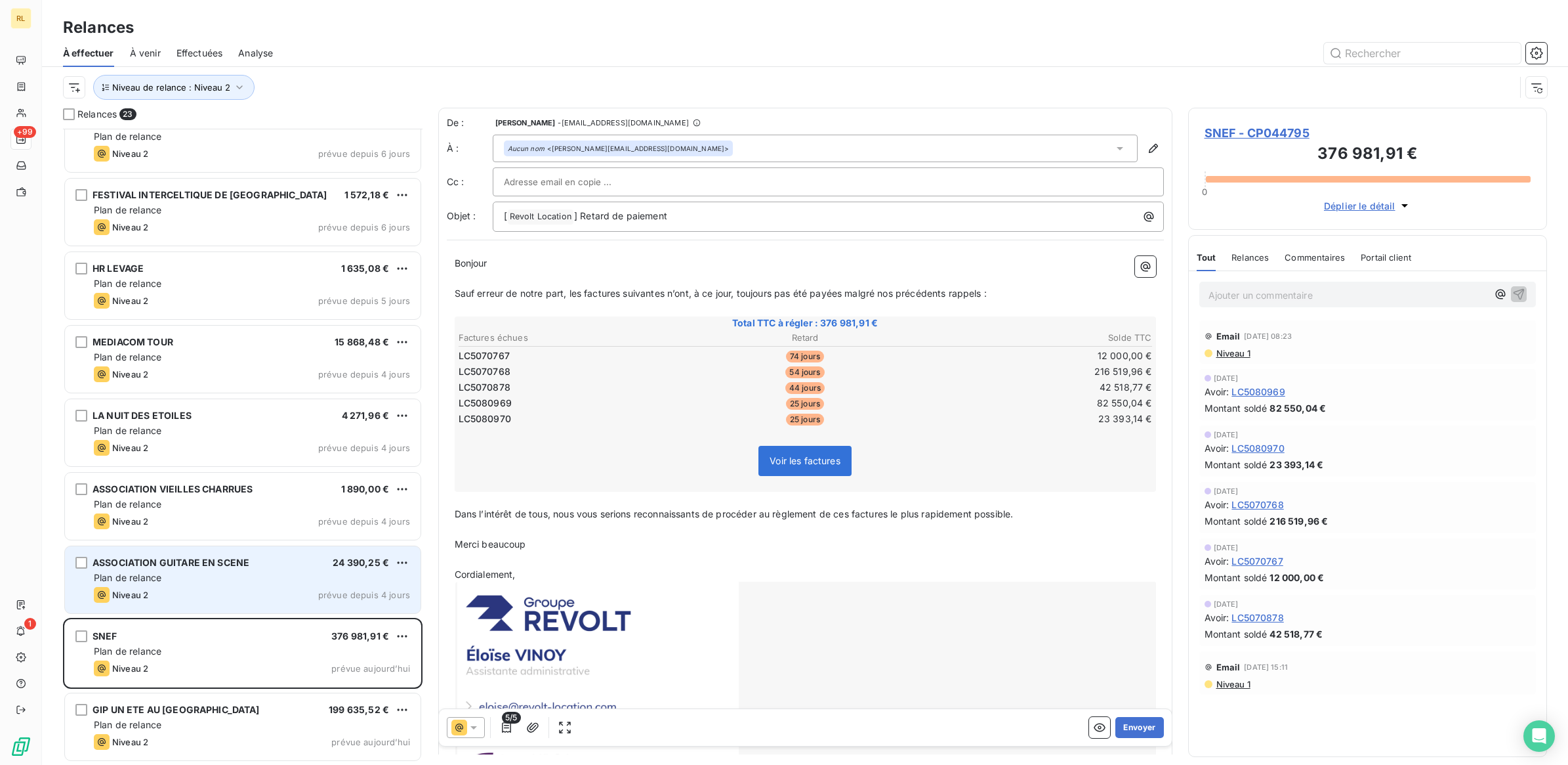
click at [269, 575] on div "Plan de relance" at bounding box center [252, 578] width 317 height 13
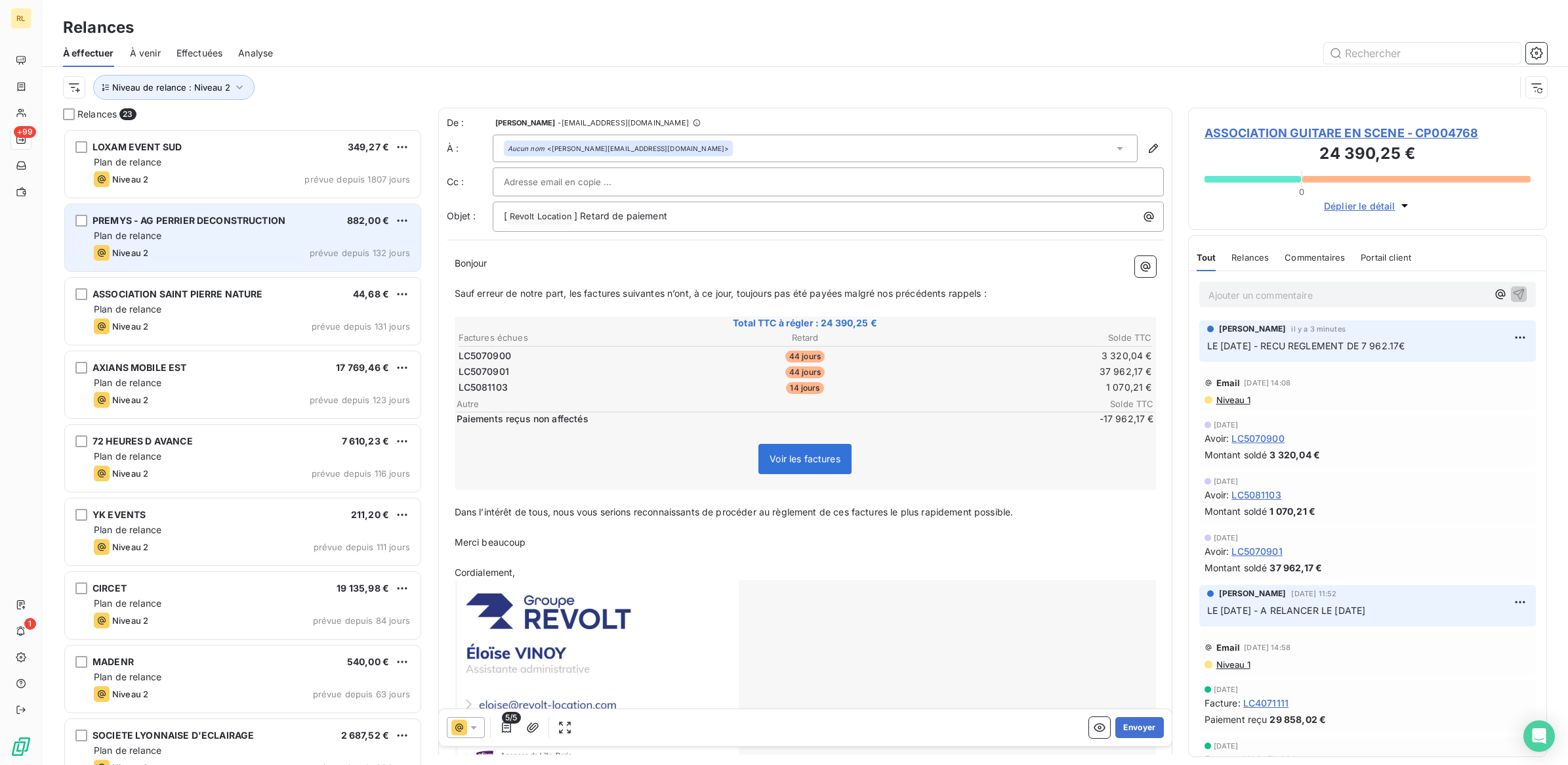
click at [276, 233] on div "Plan de relance" at bounding box center [252, 236] width 317 height 13
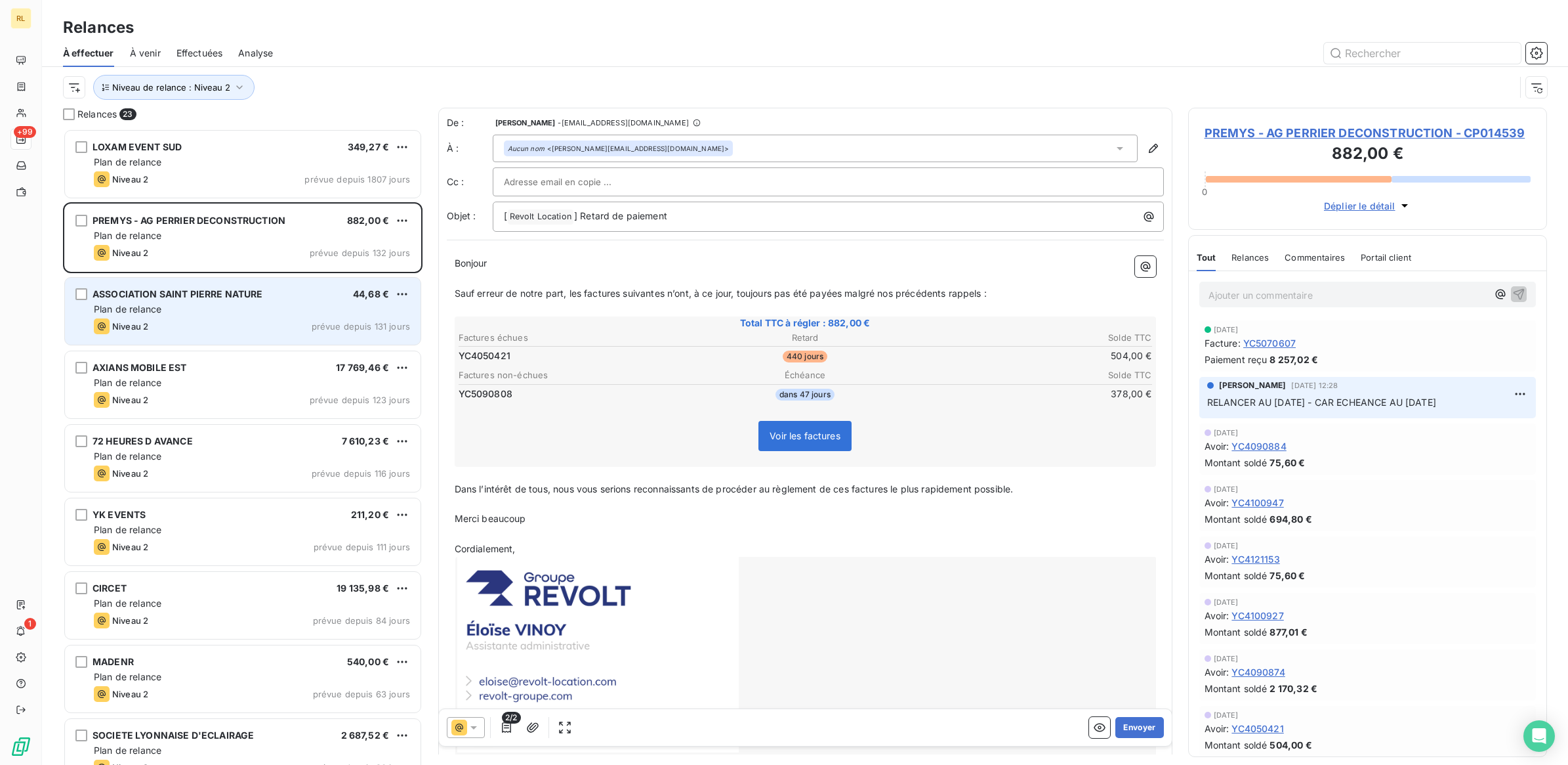
click at [287, 307] on div "Plan de relance" at bounding box center [252, 309] width 317 height 13
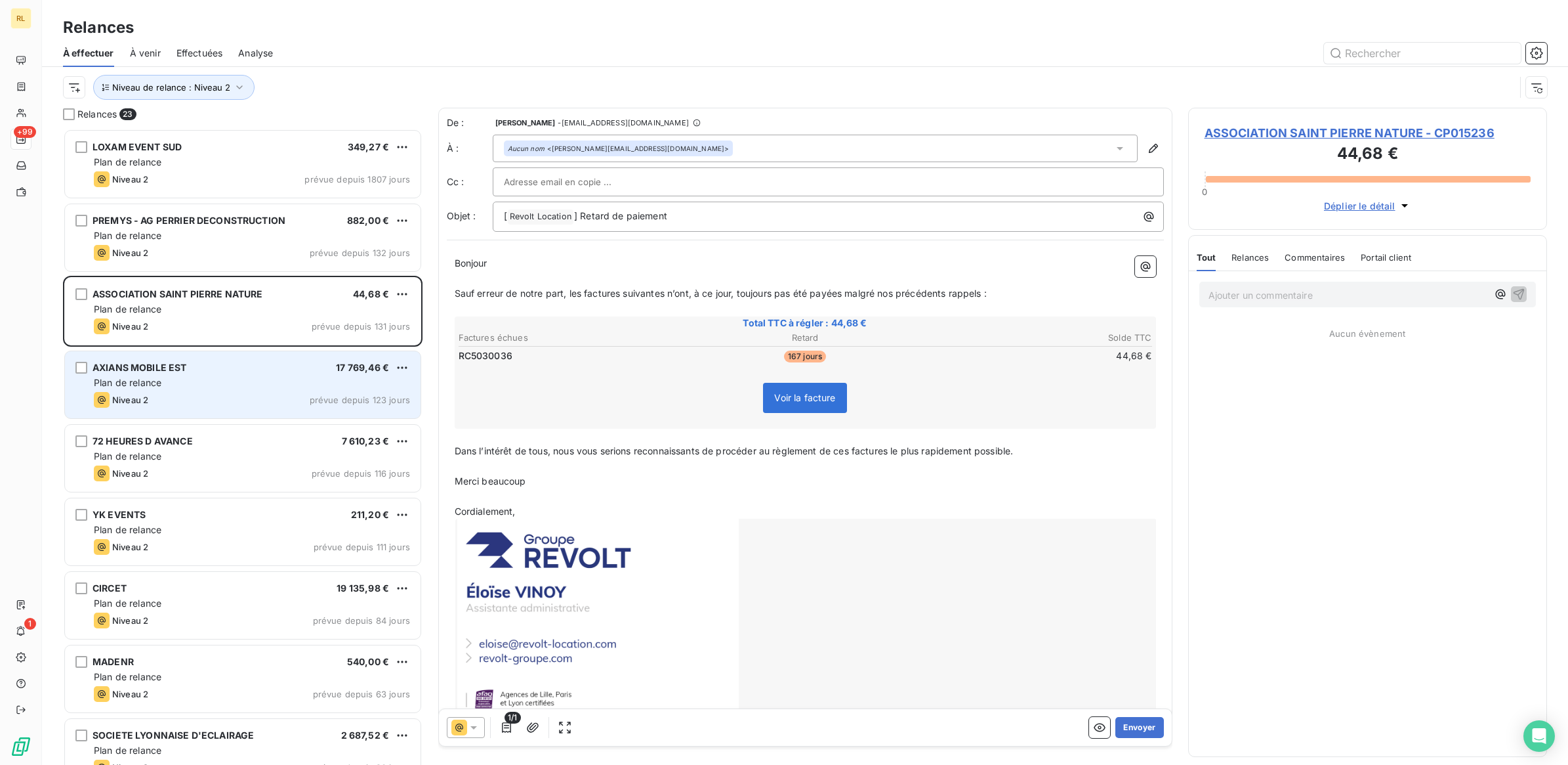
click at [281, 376] on div "Plan de relance" at bounding box center [252, 382] width 317 height 13
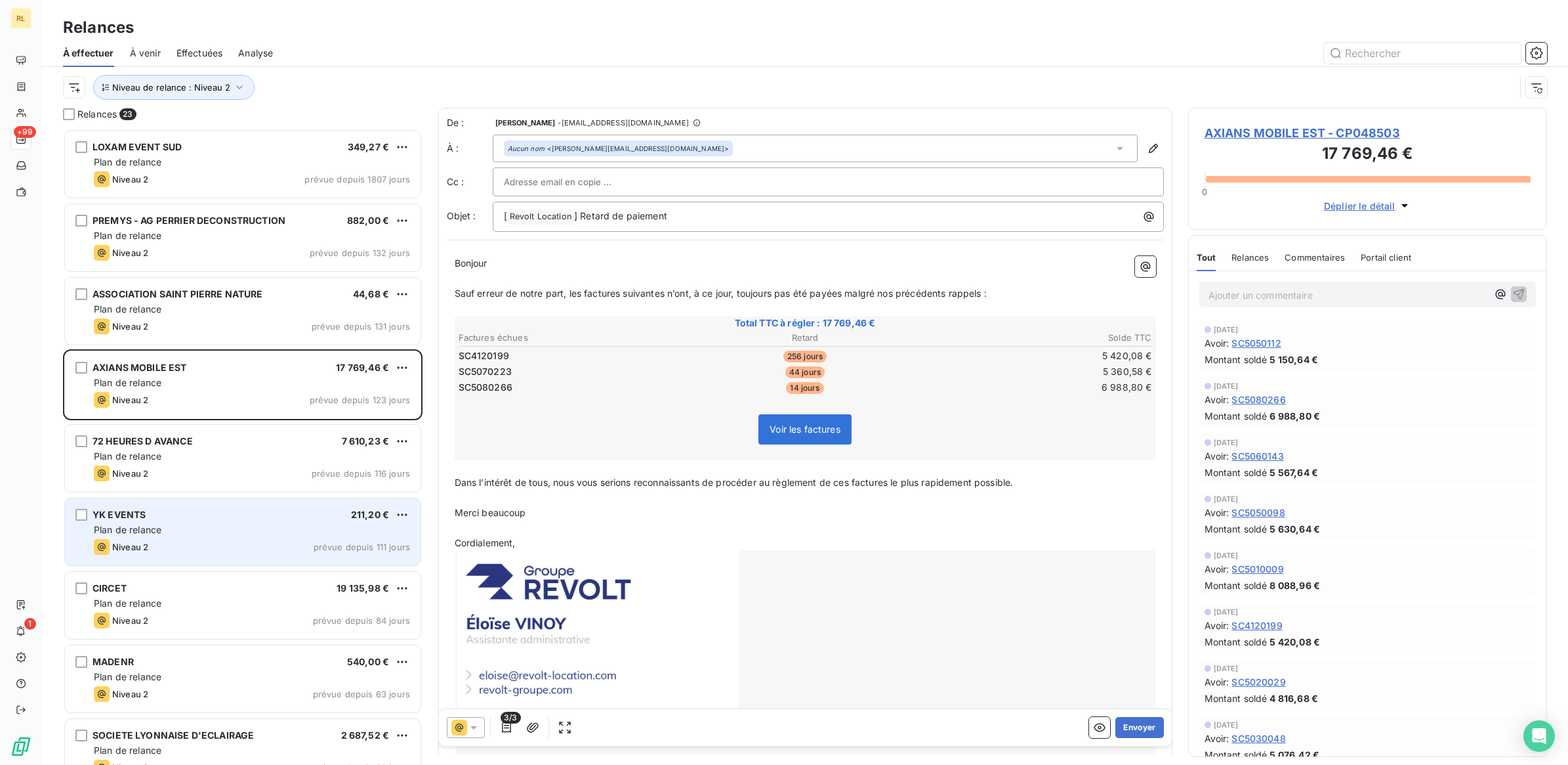
click at [272, 523] on div "Plan de relance" at bounding box center [252, 529] width 317 height 13
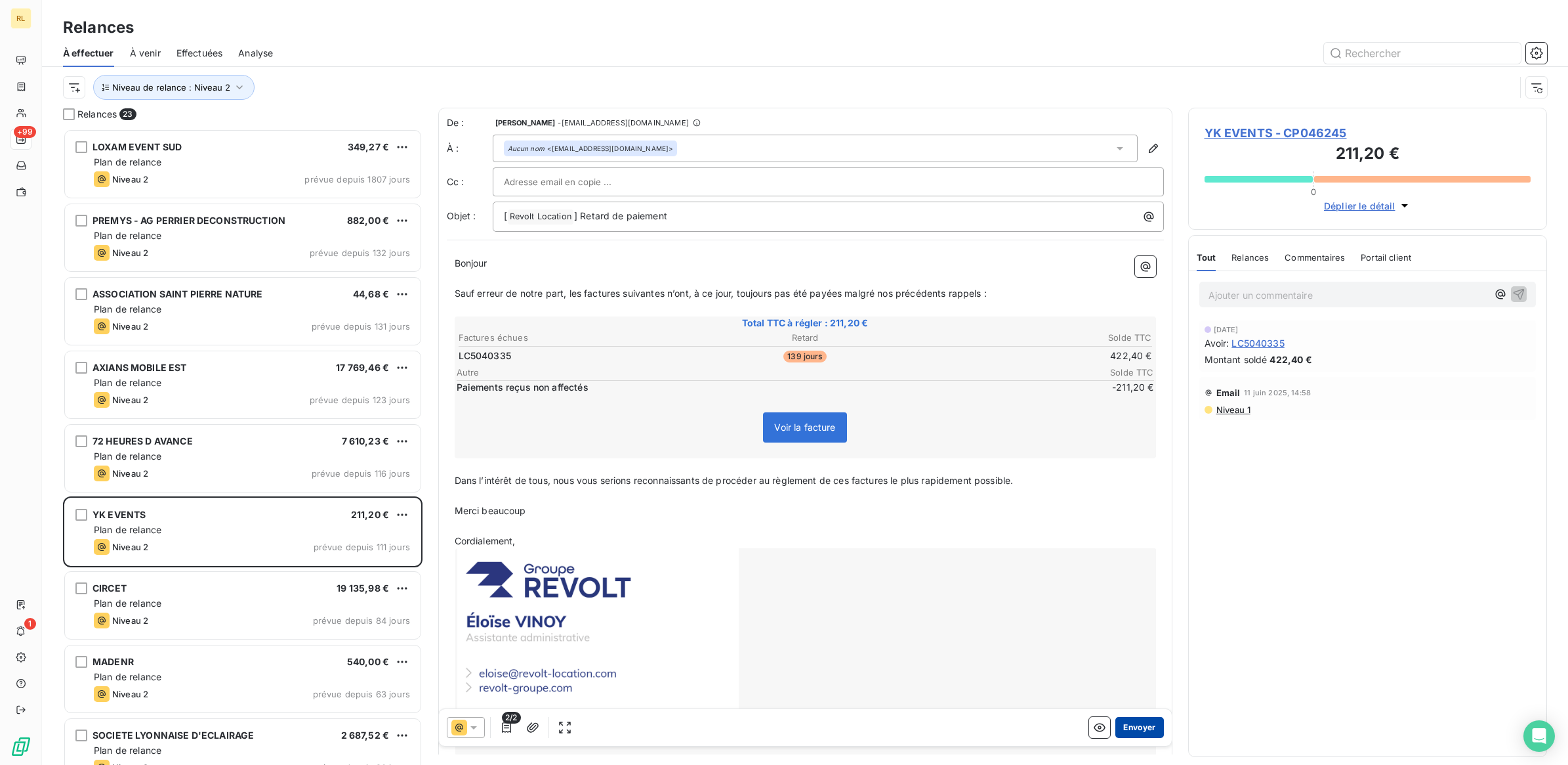
click at [1132, 725] on button "Envoyer" at bounding box center [1139, 727] width 48 height 21
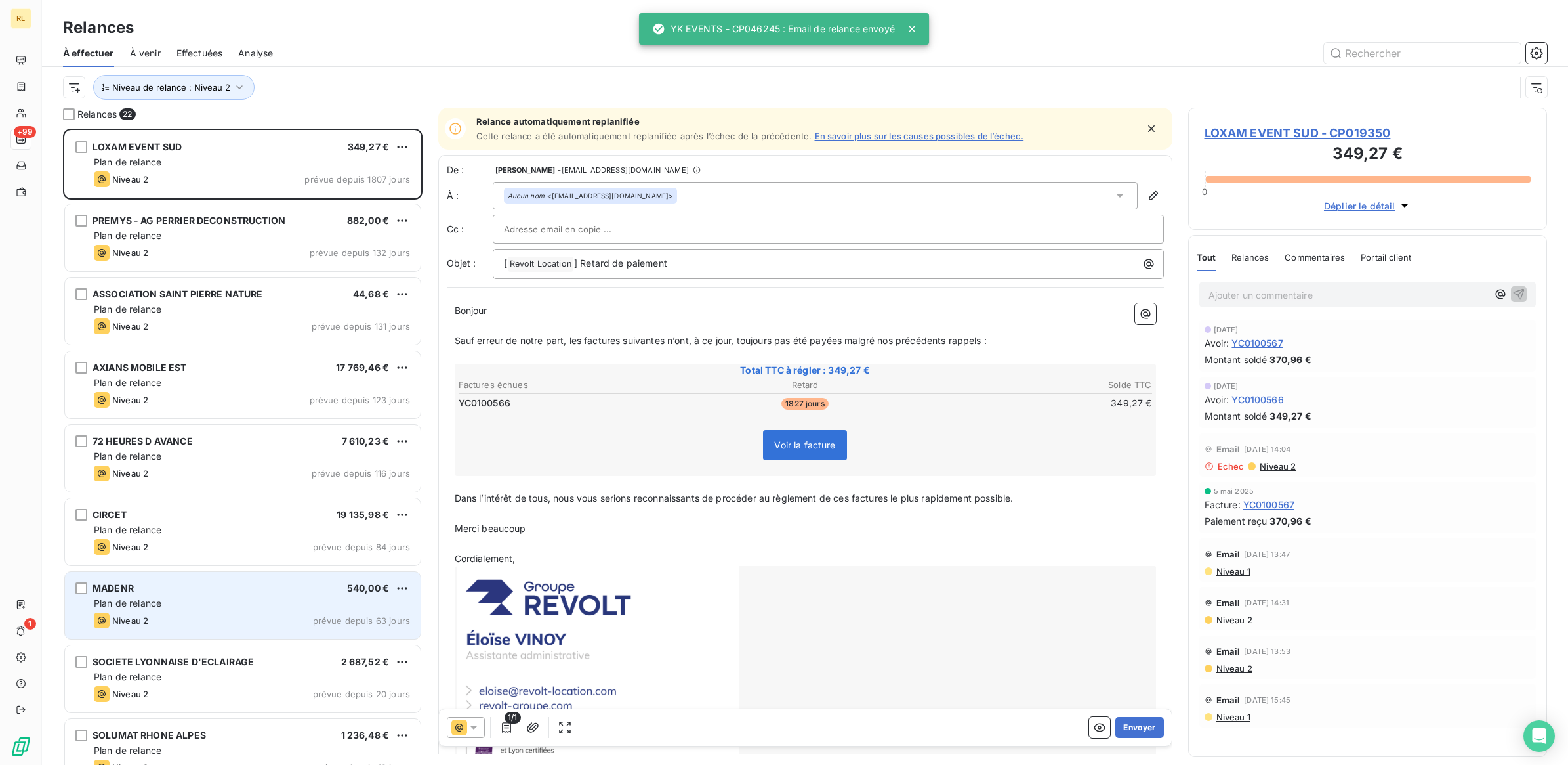
click at [252, 578] on div "MADENR 540,00 € Plan de relance Niveau 2 prévue depuis 63 jours" at bounding box center [242, 606] width 355 height 67
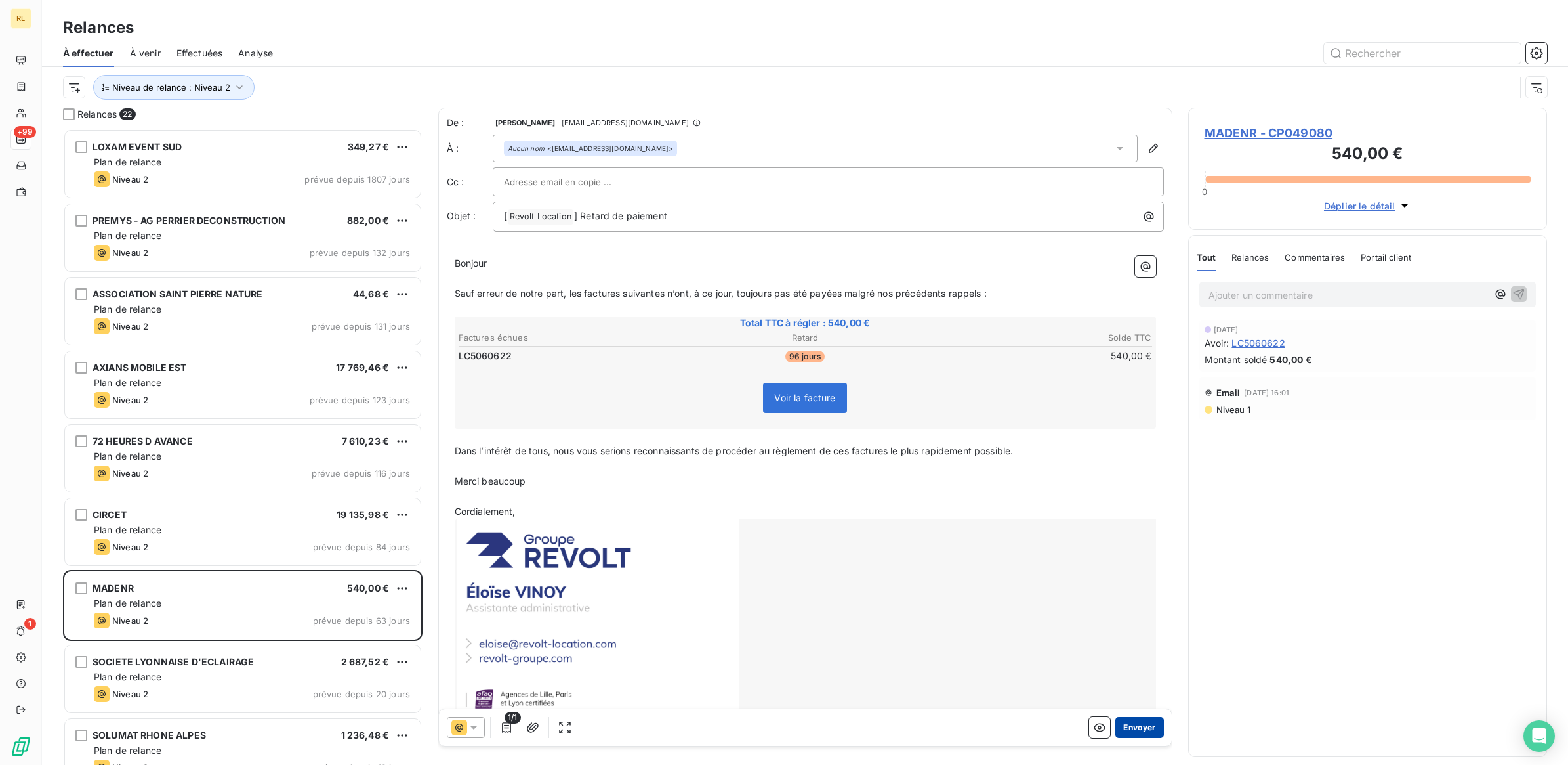
click at [1128, 728] on button "Envoyer" at bounding box center [1139, 727] width 48 height 21
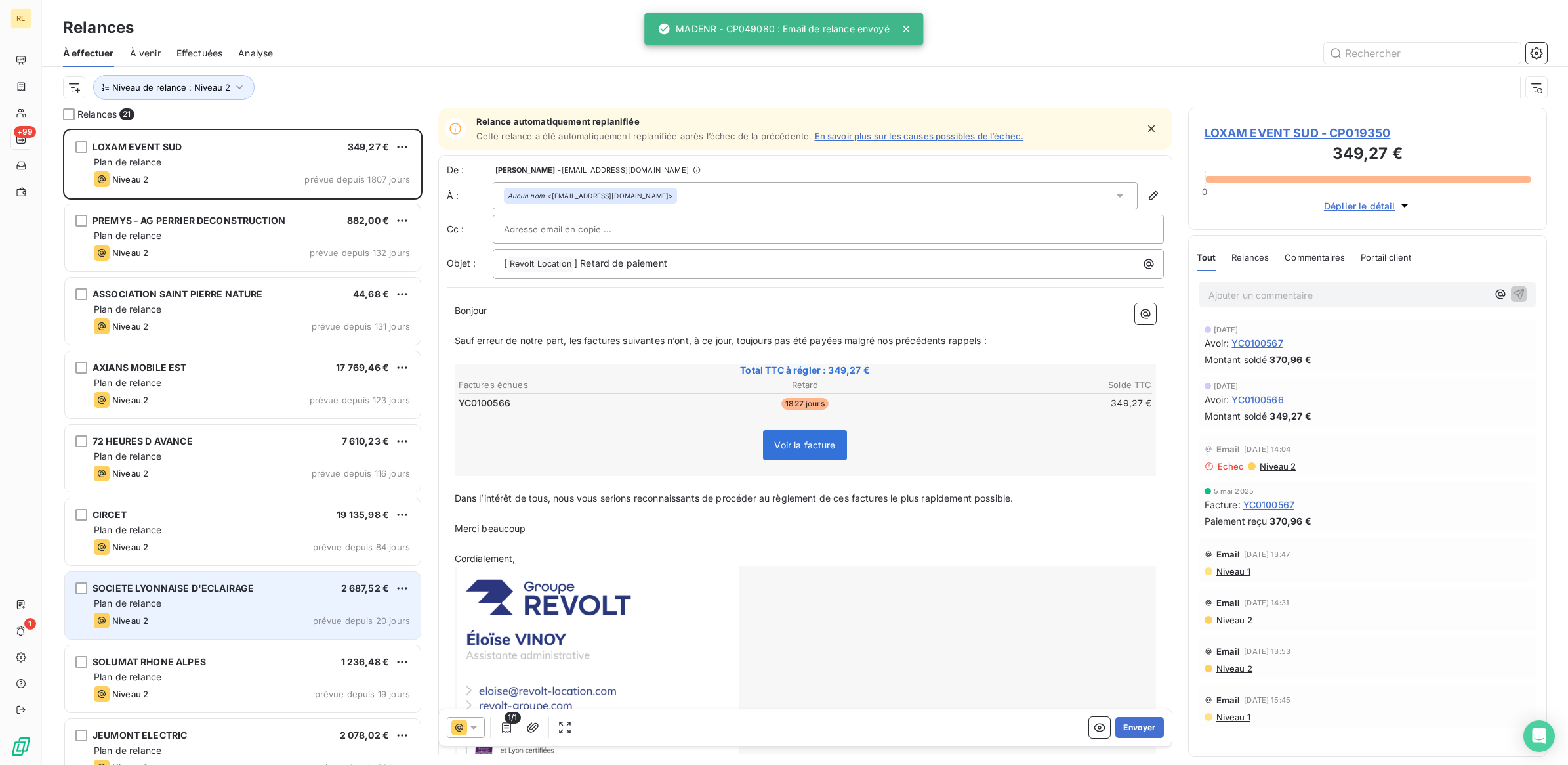
click at [284, 604] on div "Plan de relance" at bounding box center [252, 603] width 317 height 13
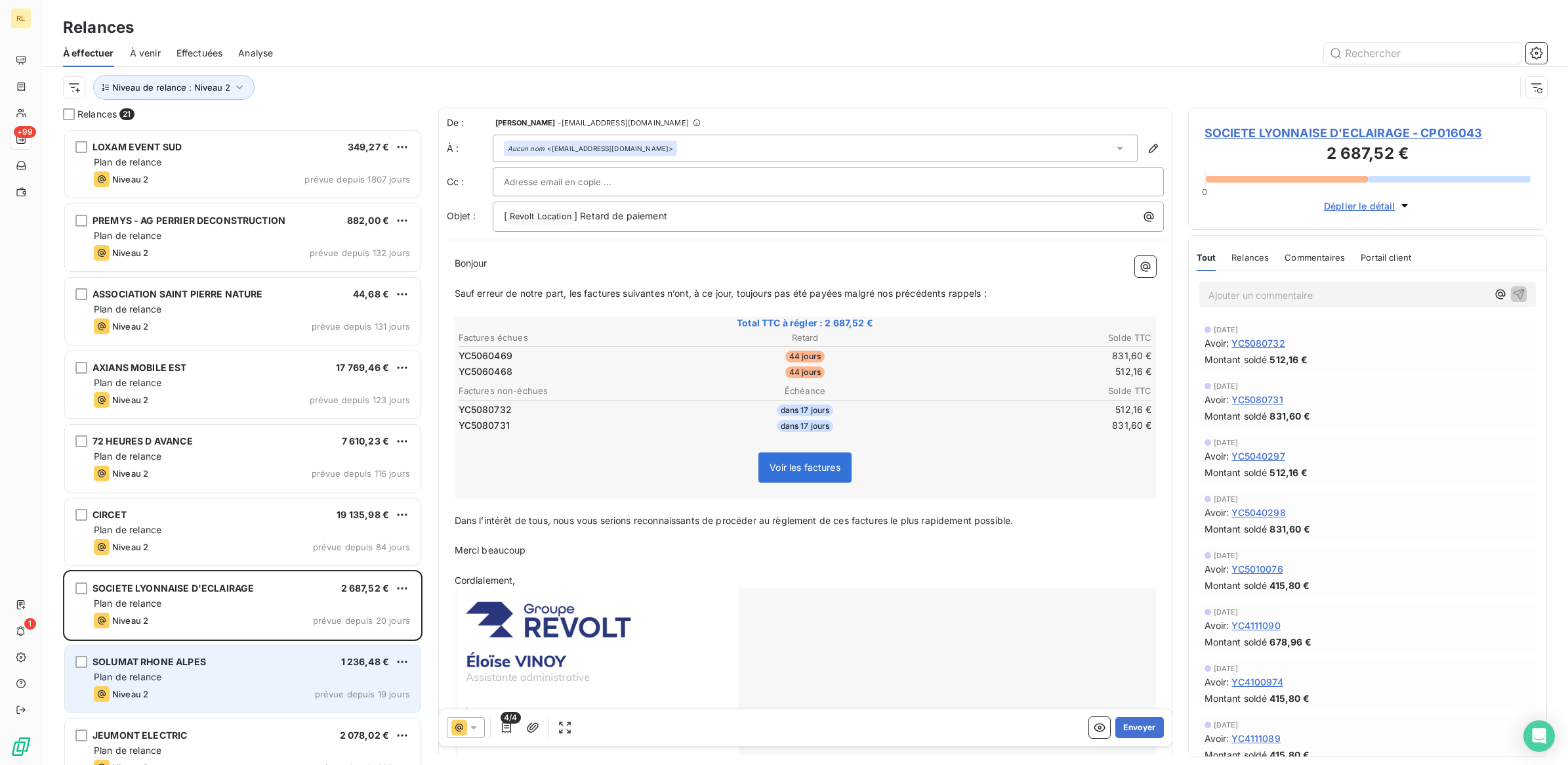
click at [280, 696] on div "Niveau 2 prévue depuis 19 jours" at bounding box center [252, 694] width 317 height 16
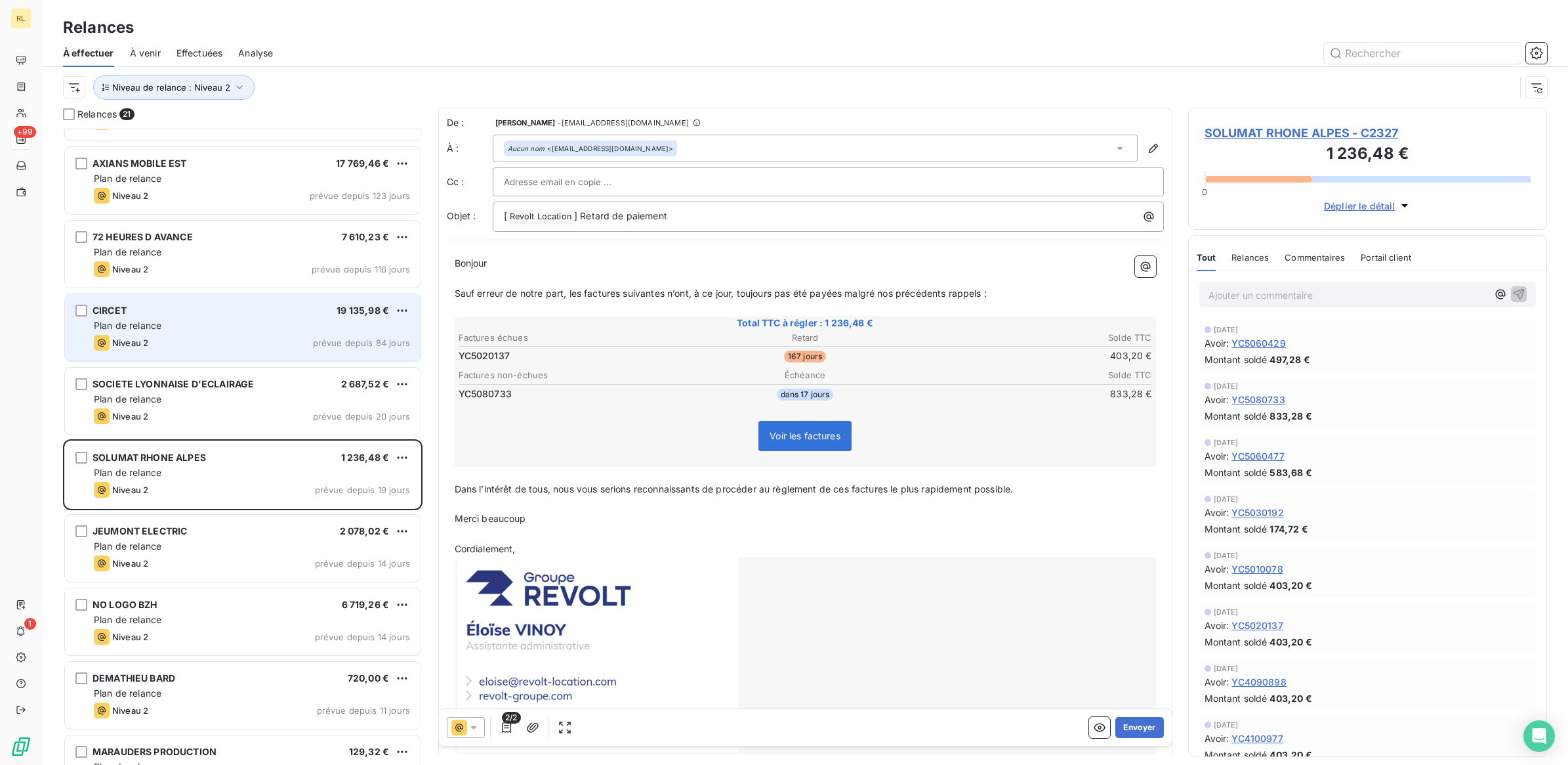
scroll to position [247, 0]
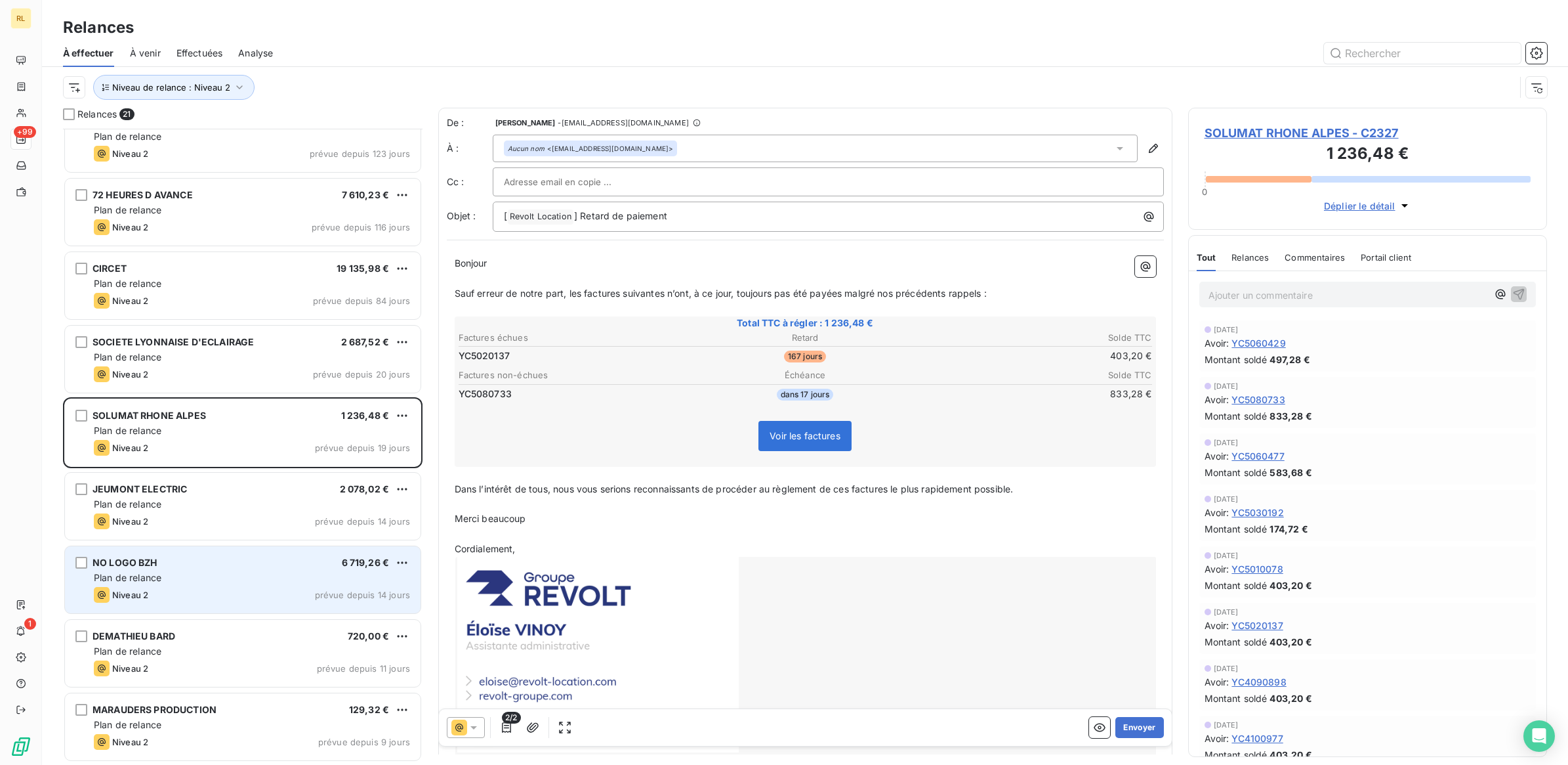
click at [203, 560] on div "NO LOGO BZH 6 719,26 €" at bounding box center [252, 562] width 317 height 11
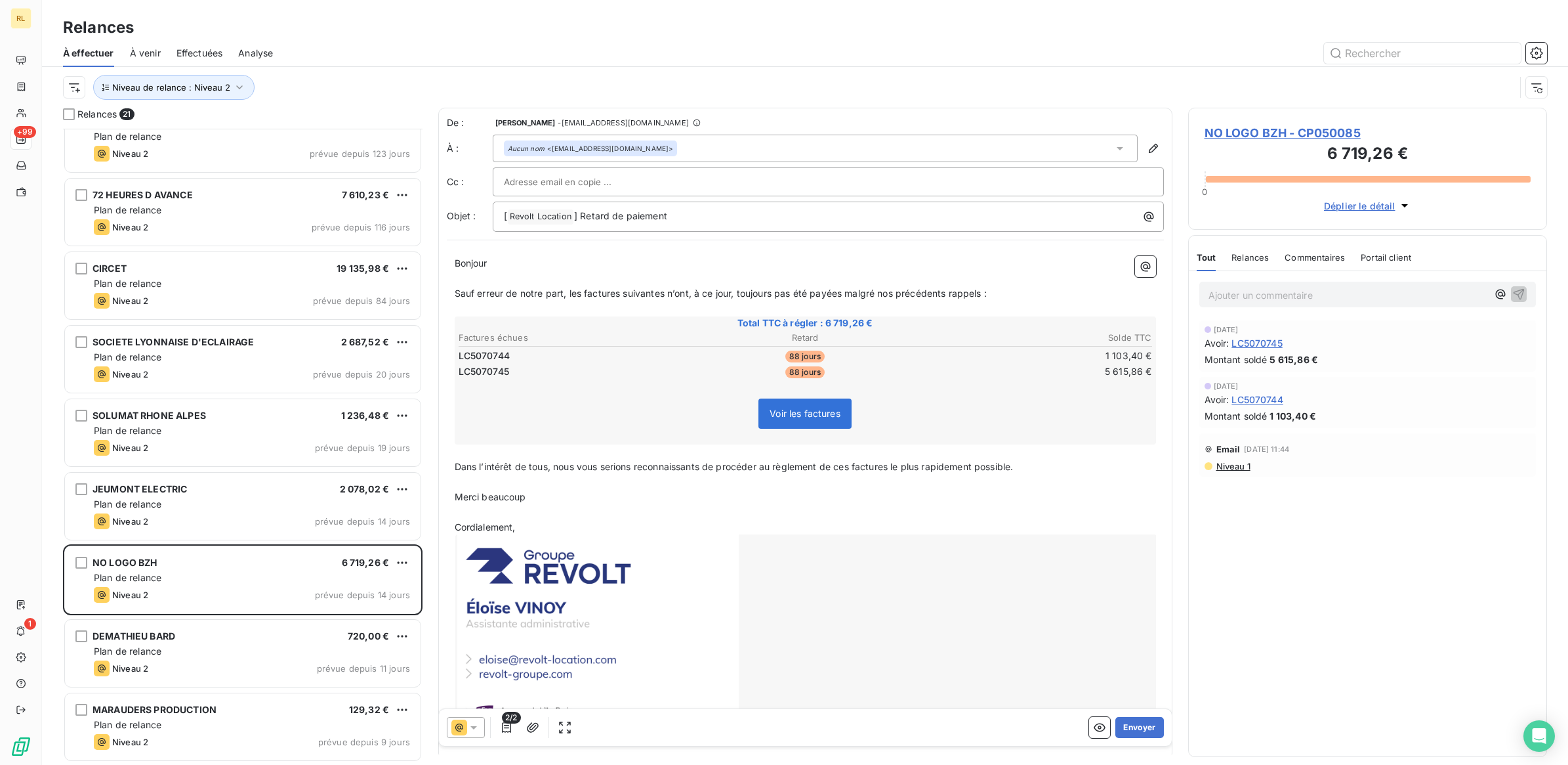
click at [1231, 295] on p "Ajouter un commentaire ﻿" at bounding box center [1349, 295] width 280 height 16
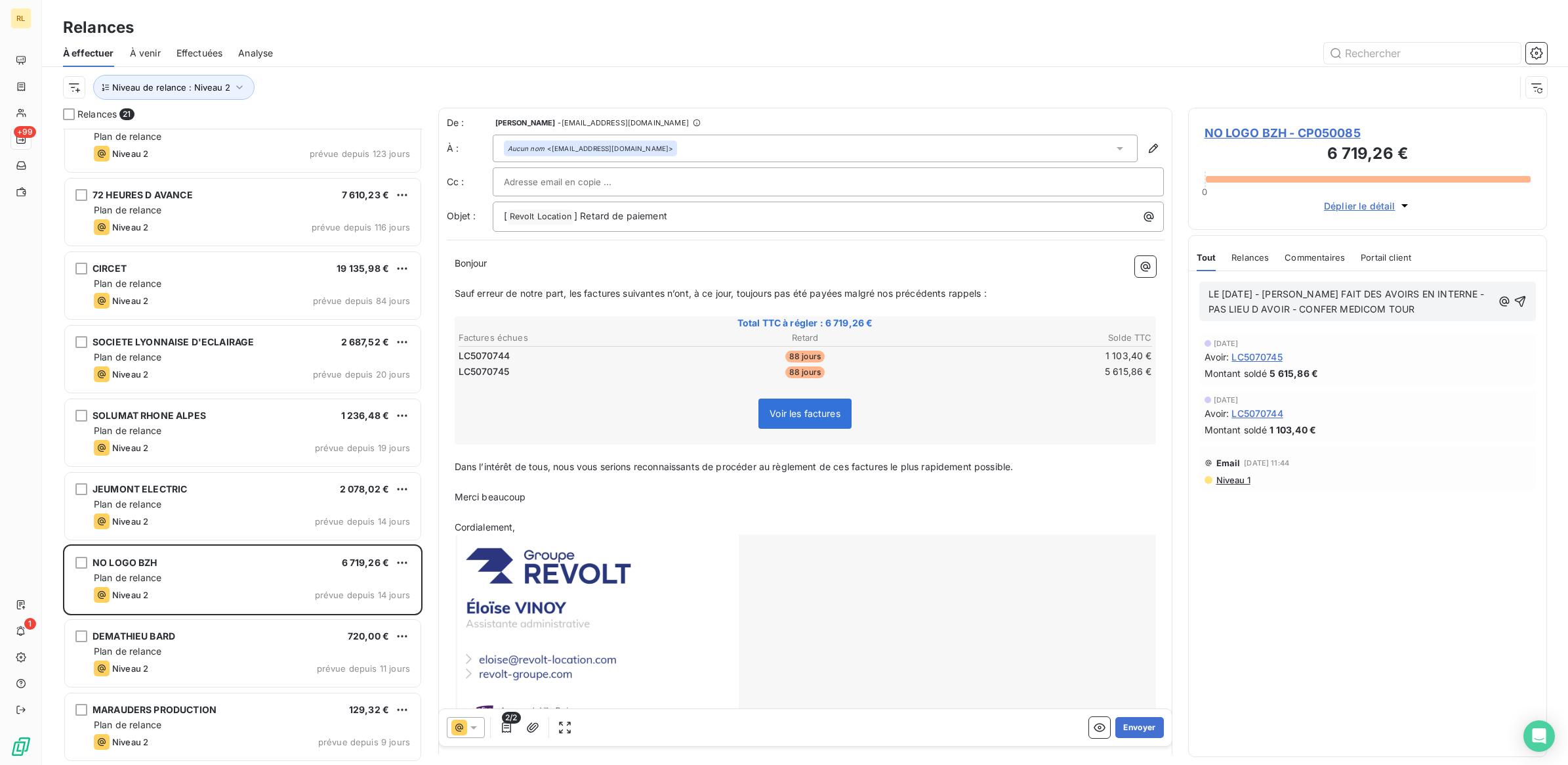
click at [1362, 310] on span "LE [DATE] - [PERSON_NAME] FAIT DES AVOIRS EN INTERNE - PAS LIEU D AVOIR - CONFE…" at bounding box center [1348, 301] width 279 height 26
click at [1524, 299] on icon "button" at bounding box center [1521, 301] width 11 height 11
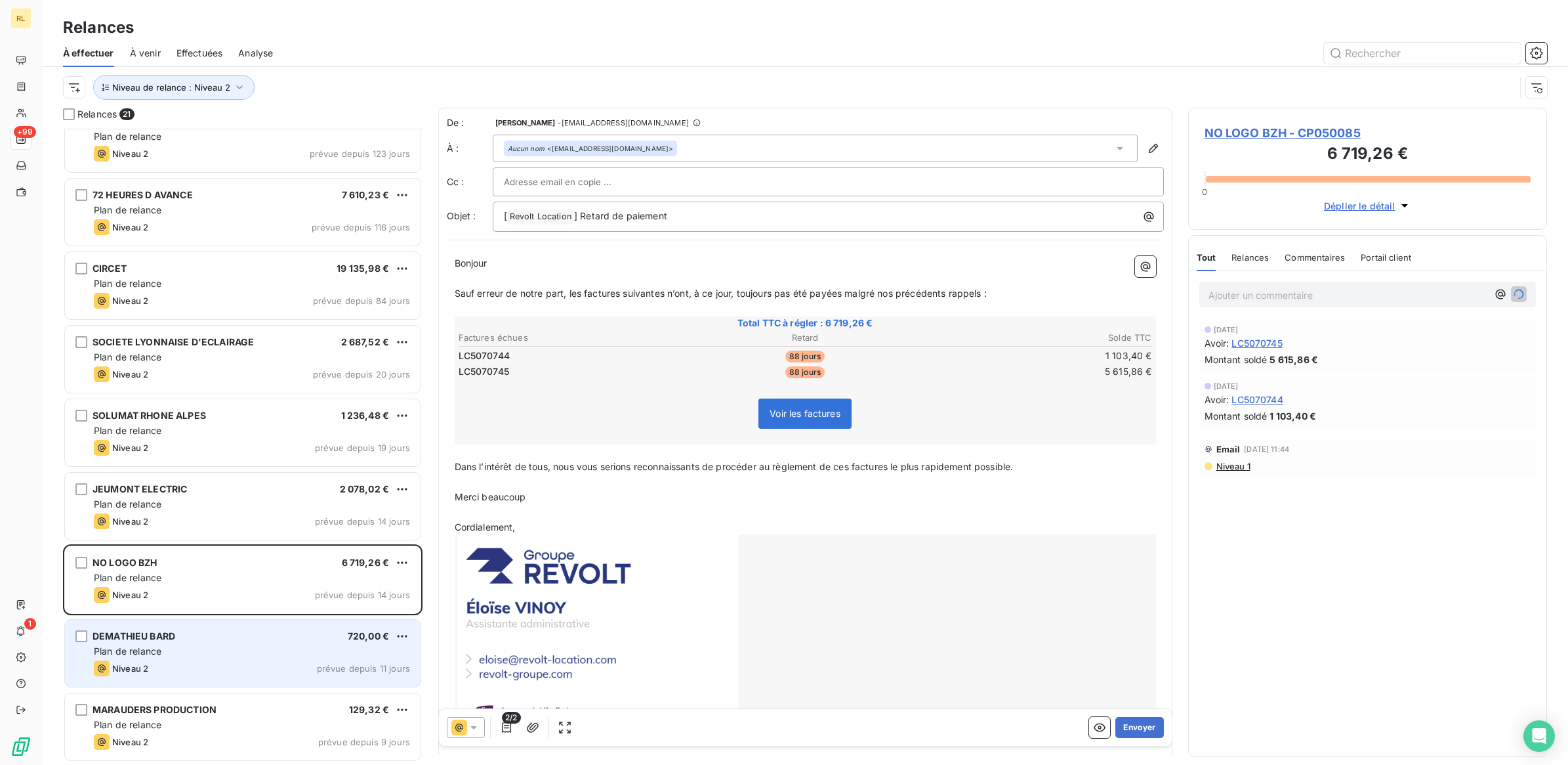
click at [221, 655] on div "Plan de relance" at bounding box center [252, 651] width 317 height 13
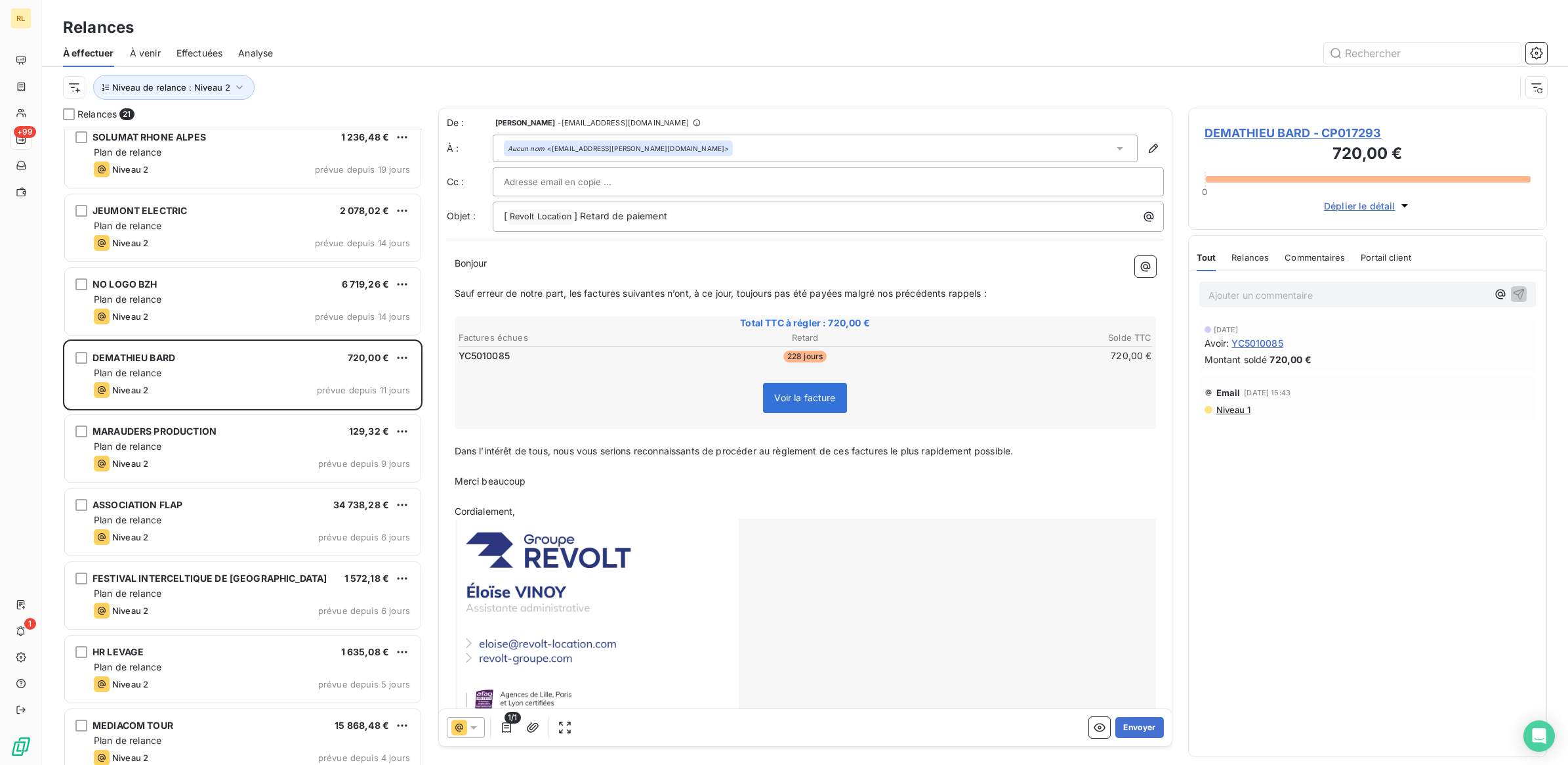
scroll to position [575, 0]
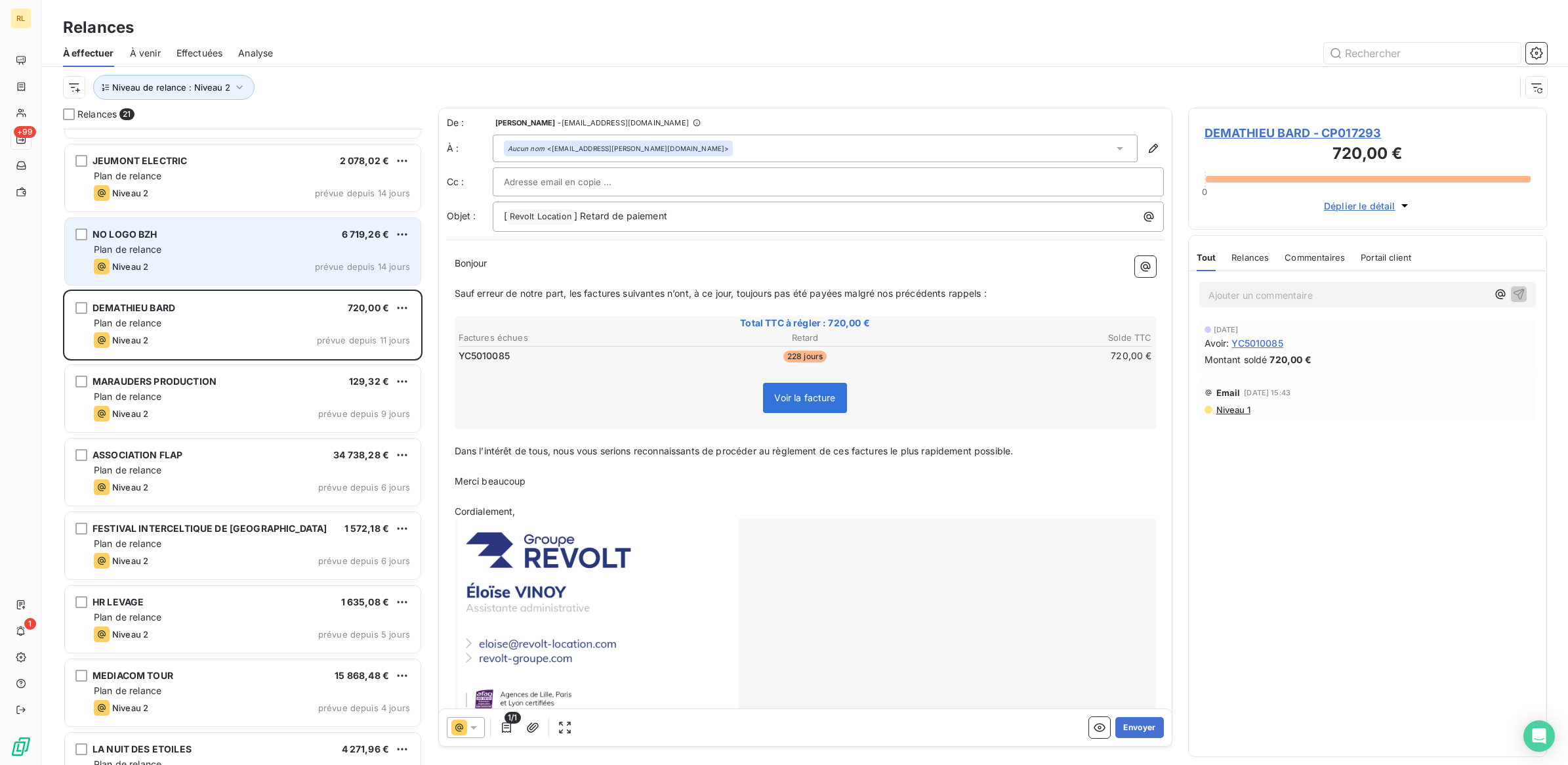
click at [233, 255] on div "Plan de relance" at bounding box center [252, 249] width 317 height 13
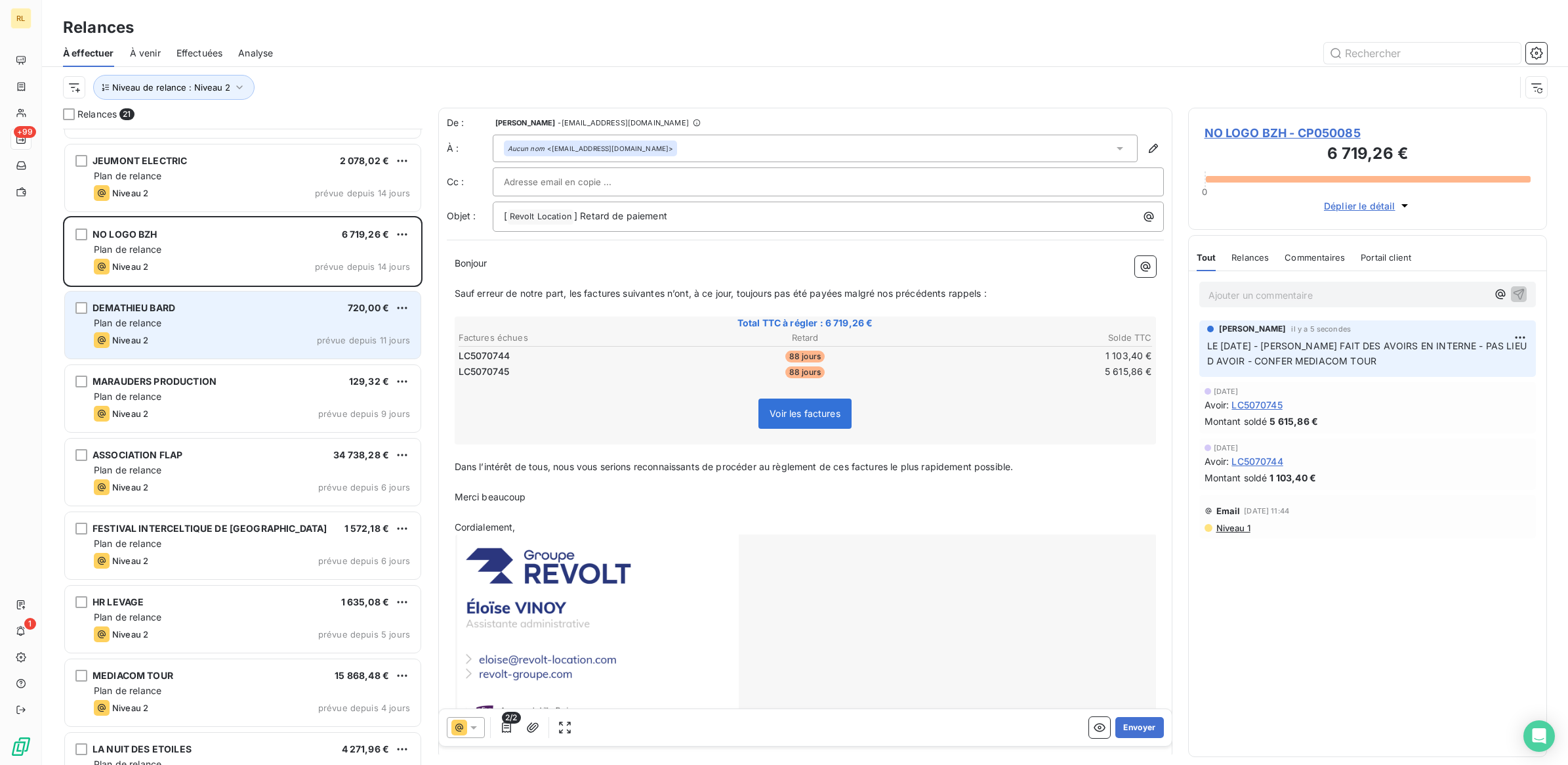
click at [244, 317] on div "Plan de relance" at bounding box center [252, 323] width 317 height 13
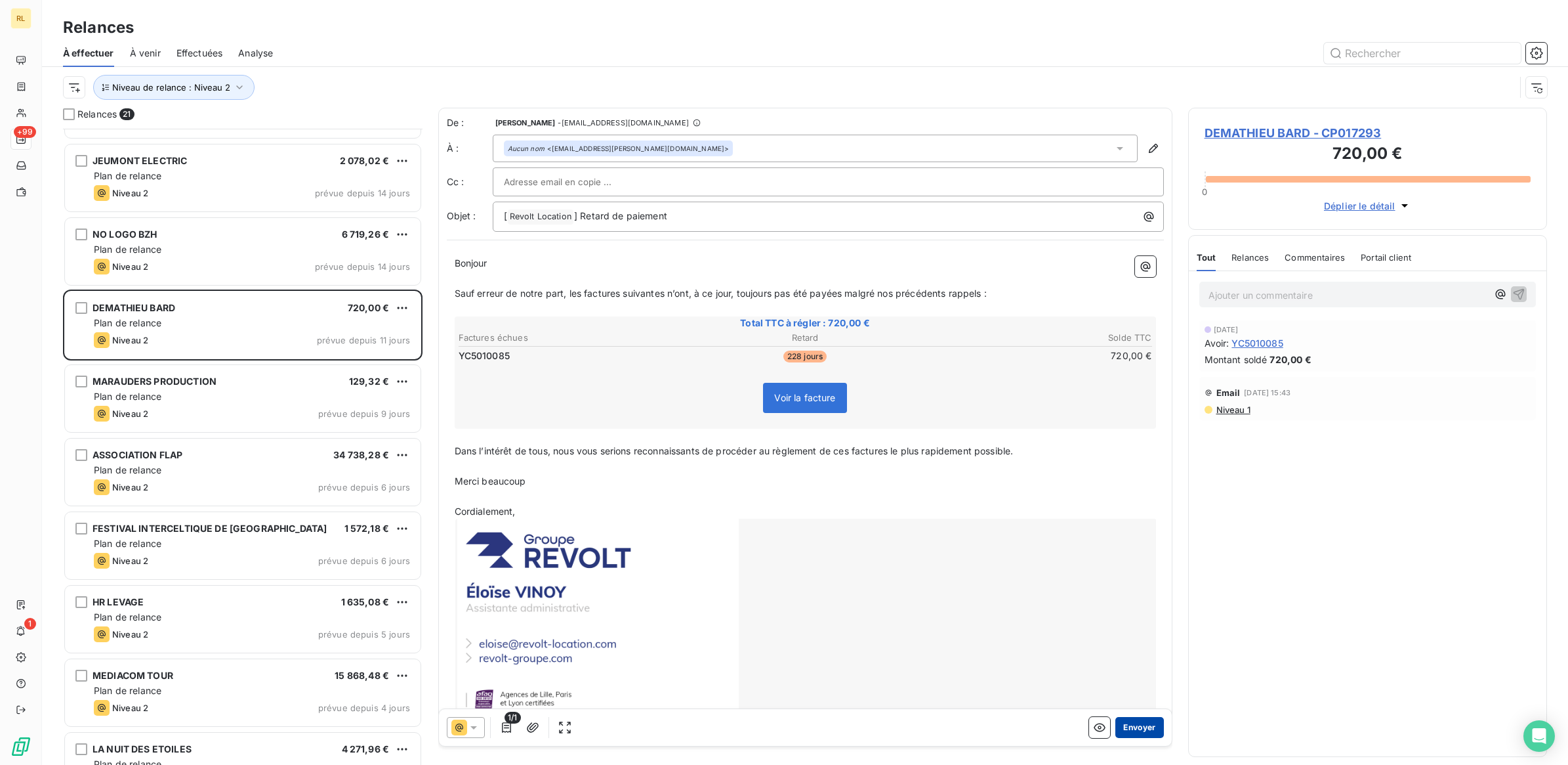
click at [1134, 725] on button "Envoyer" at bounding box center [1139, 727] width 48 height 21
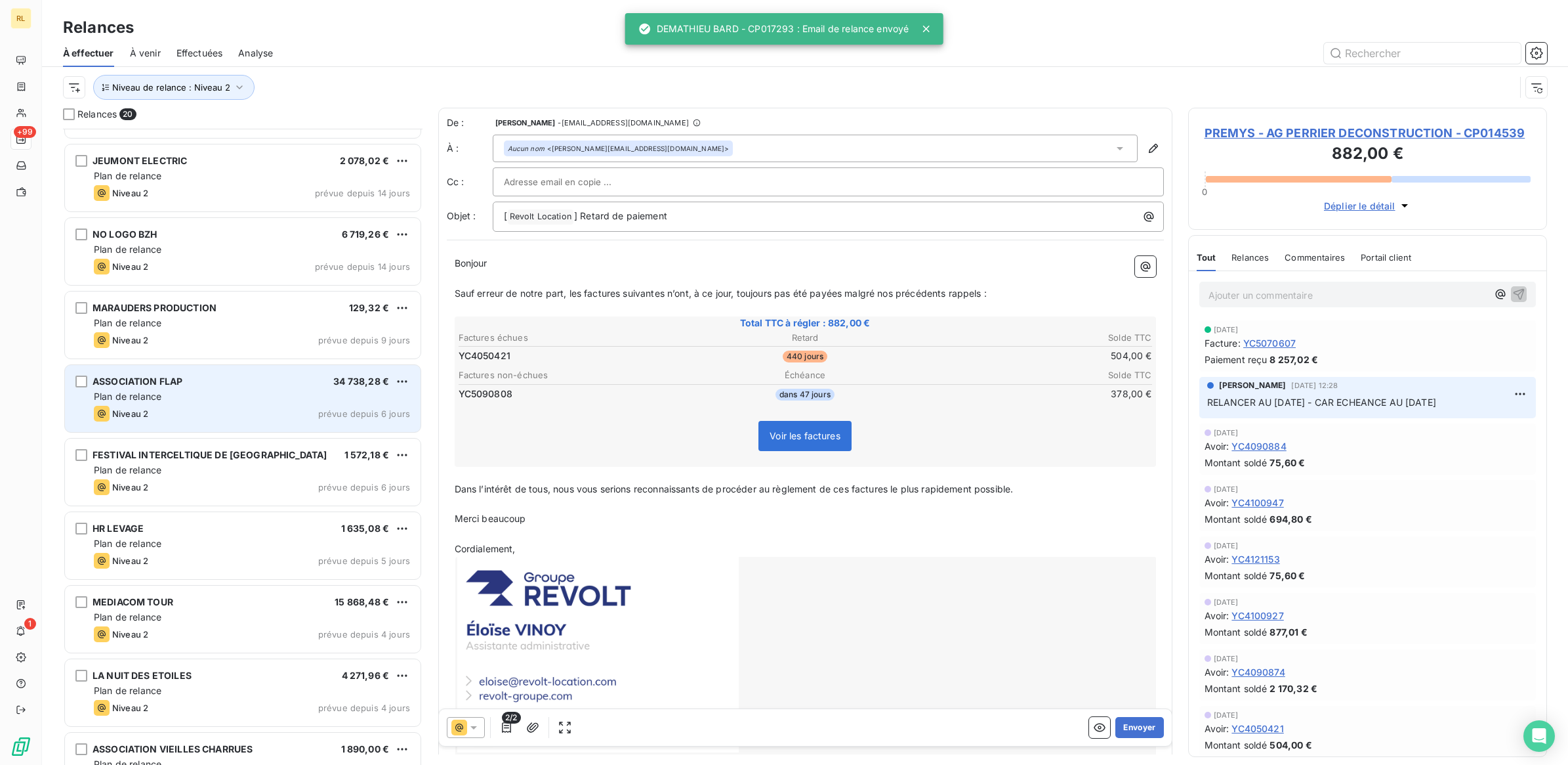
click at [214, 396] on div "Plan de relance" at bounding box center [252, 396] width 317 height 13
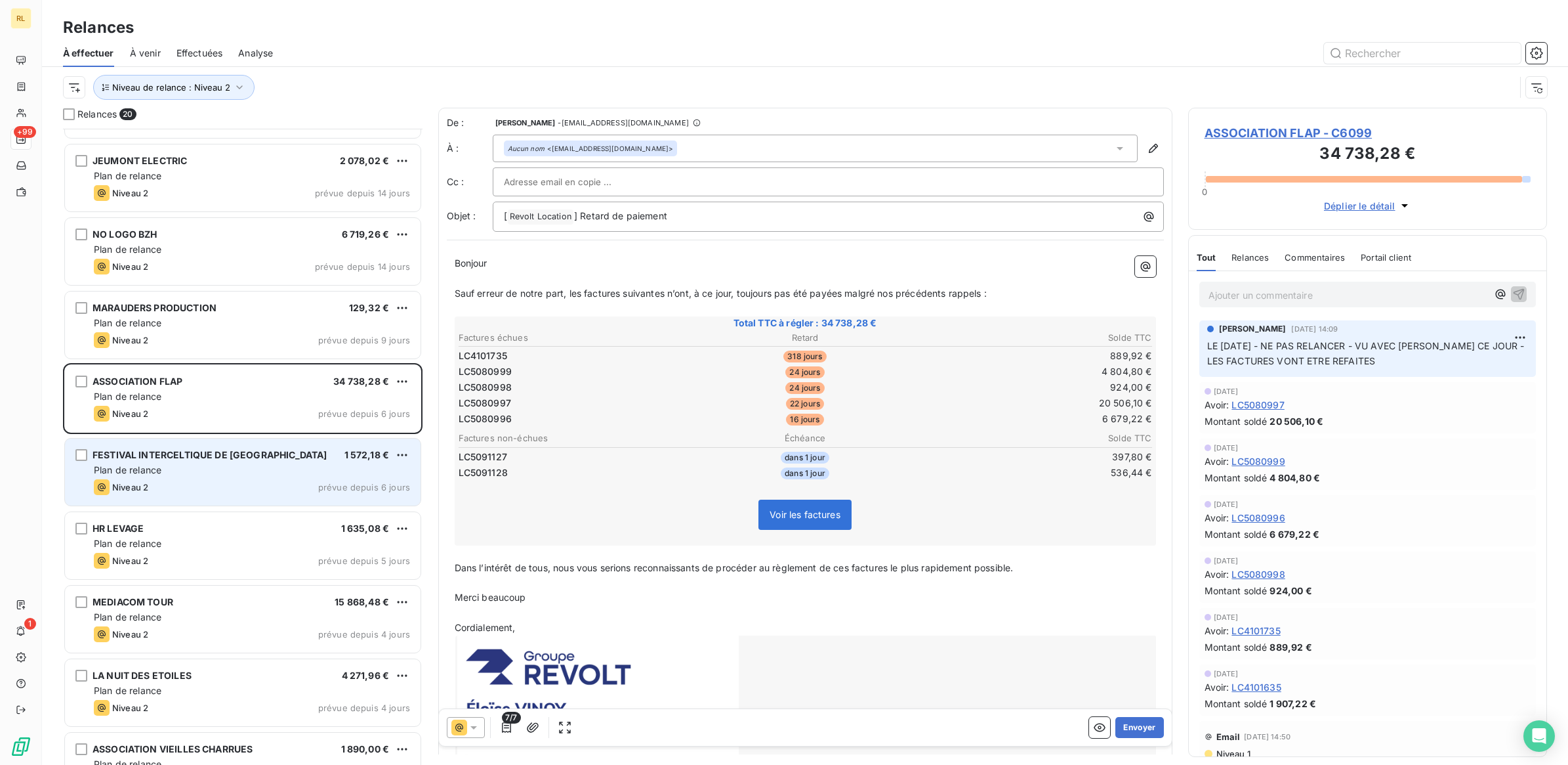
click at [241, 477] on div "Plan de relance" at bounding box center [252, 470] width 317 height 13
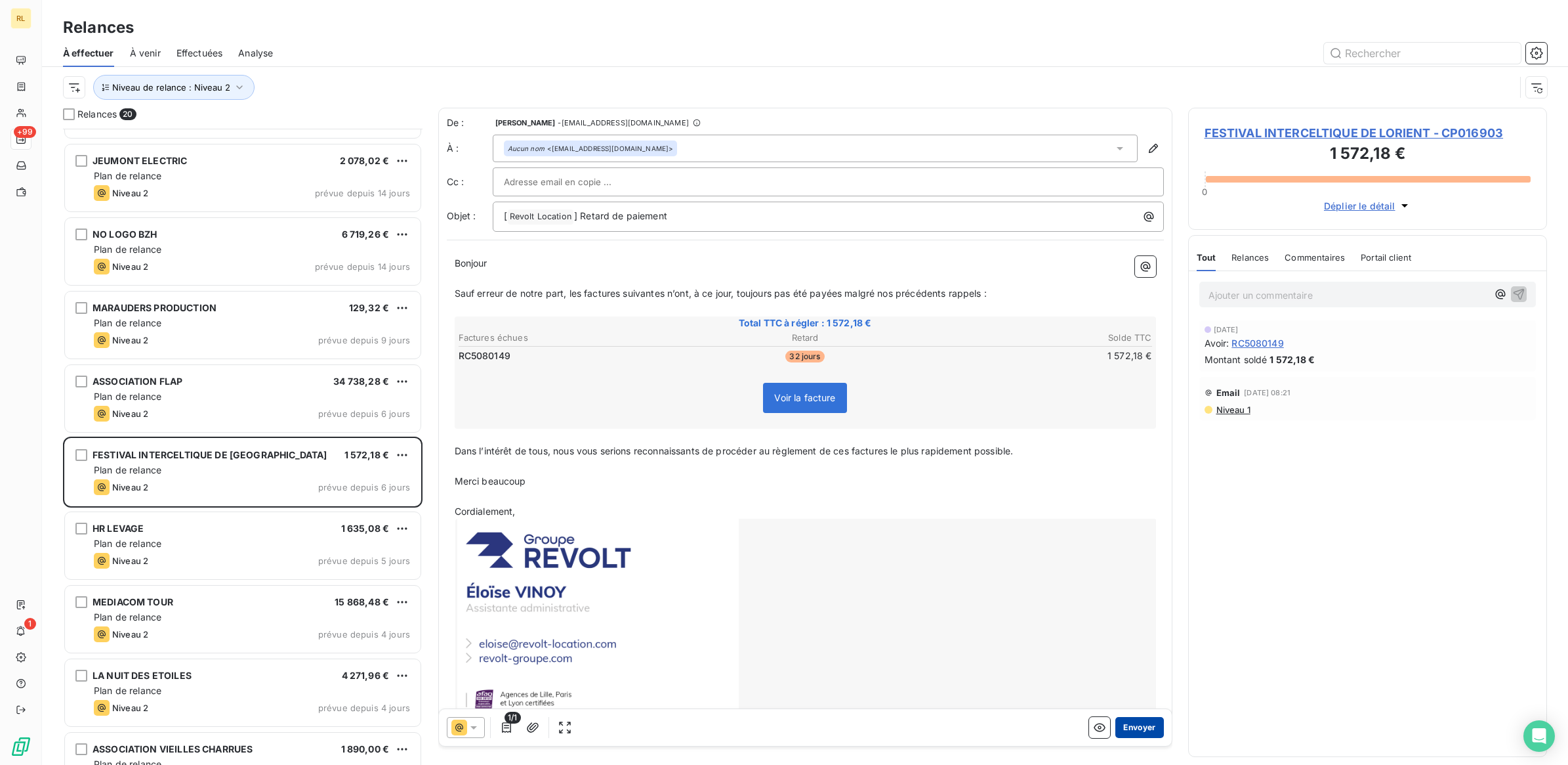
click at [1123, 728] on button "Envoyer" at bounding box center [1139, 727] width 48 height 21
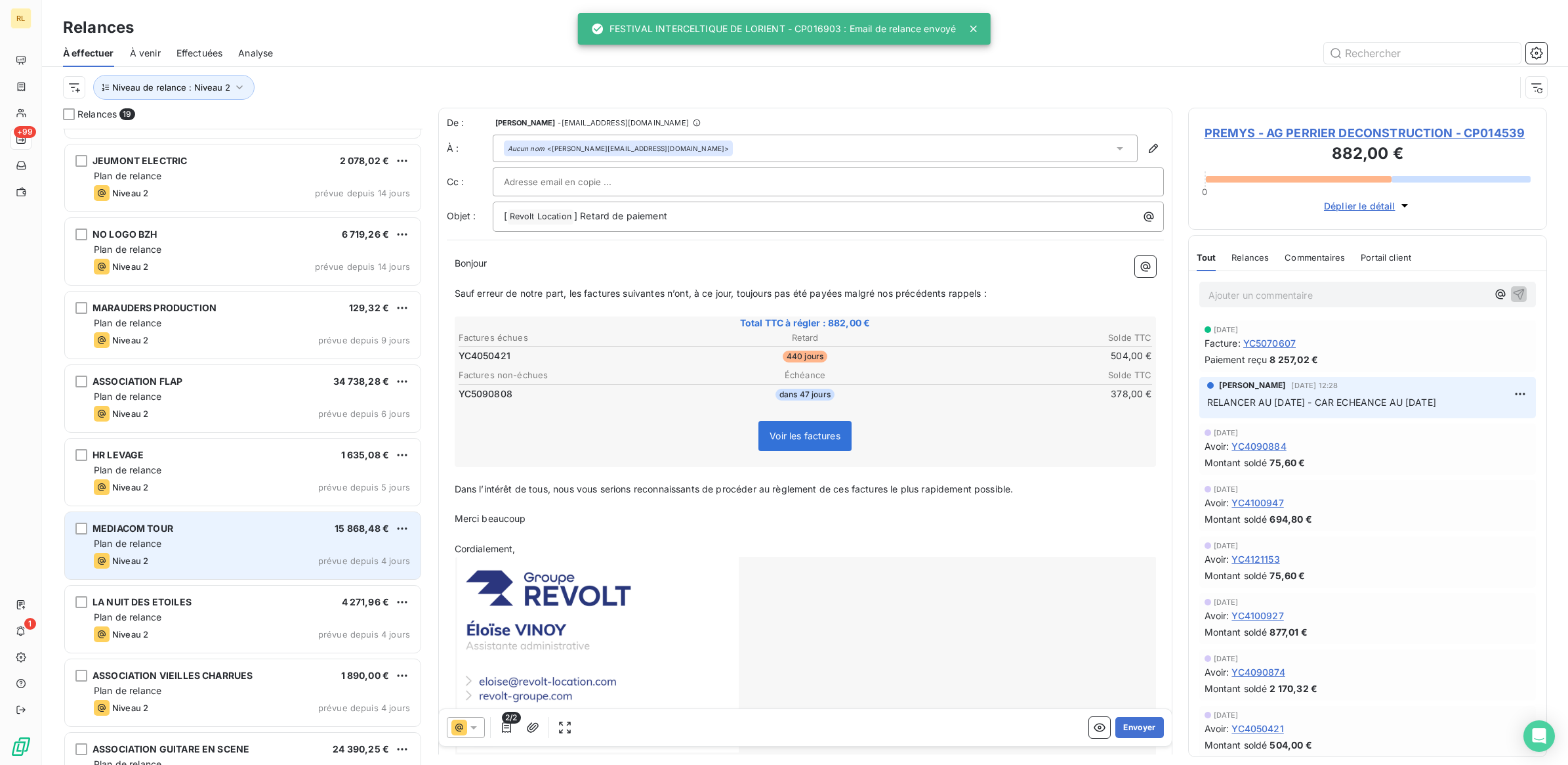
click at [266, 540] on div "Plan de relance" at bounding box center [252, 543] width 317 height 13
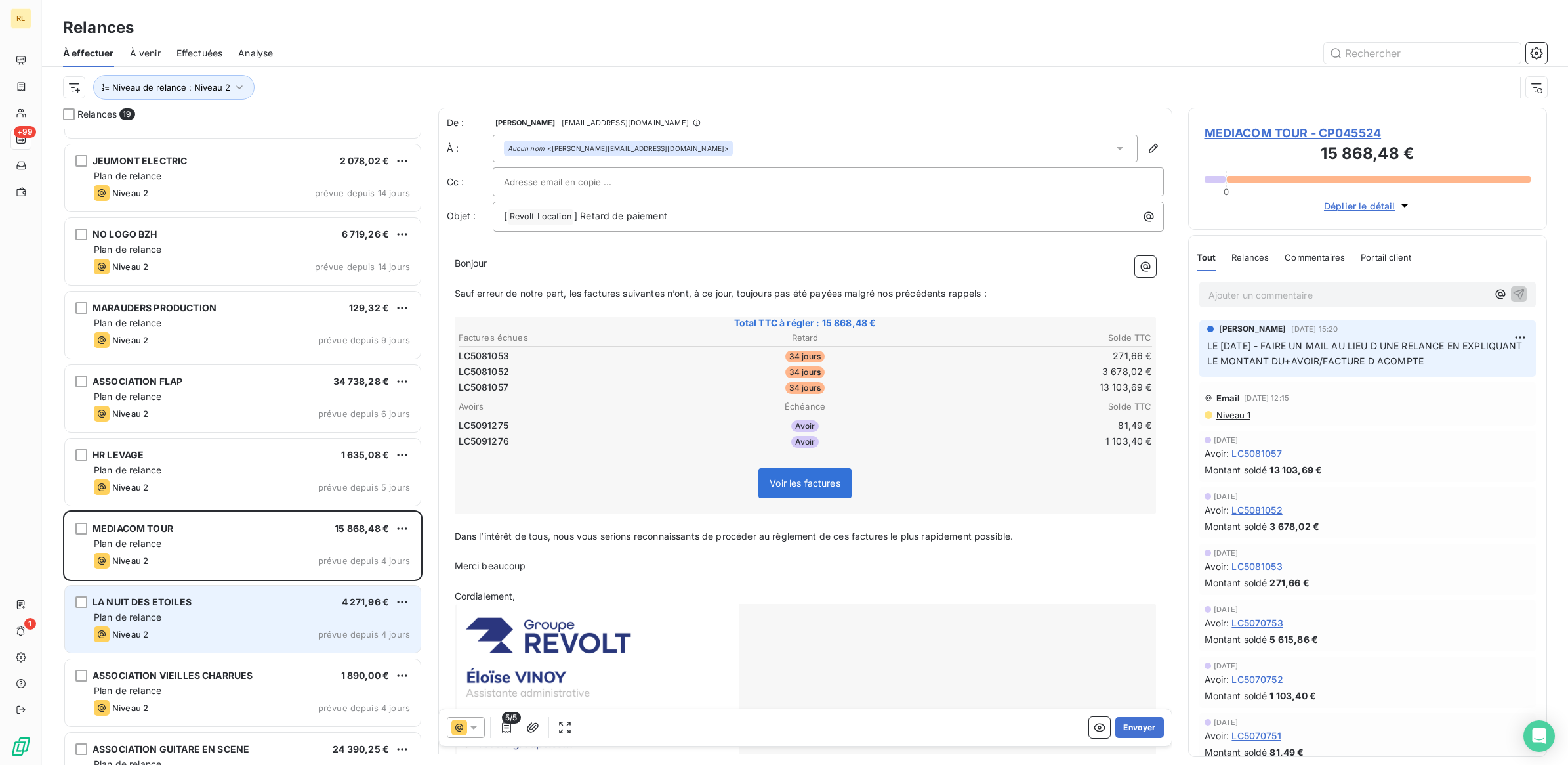
click at [274, 623] on div "Plan de relance" at bounding box center [252, 617] width 317 height 13
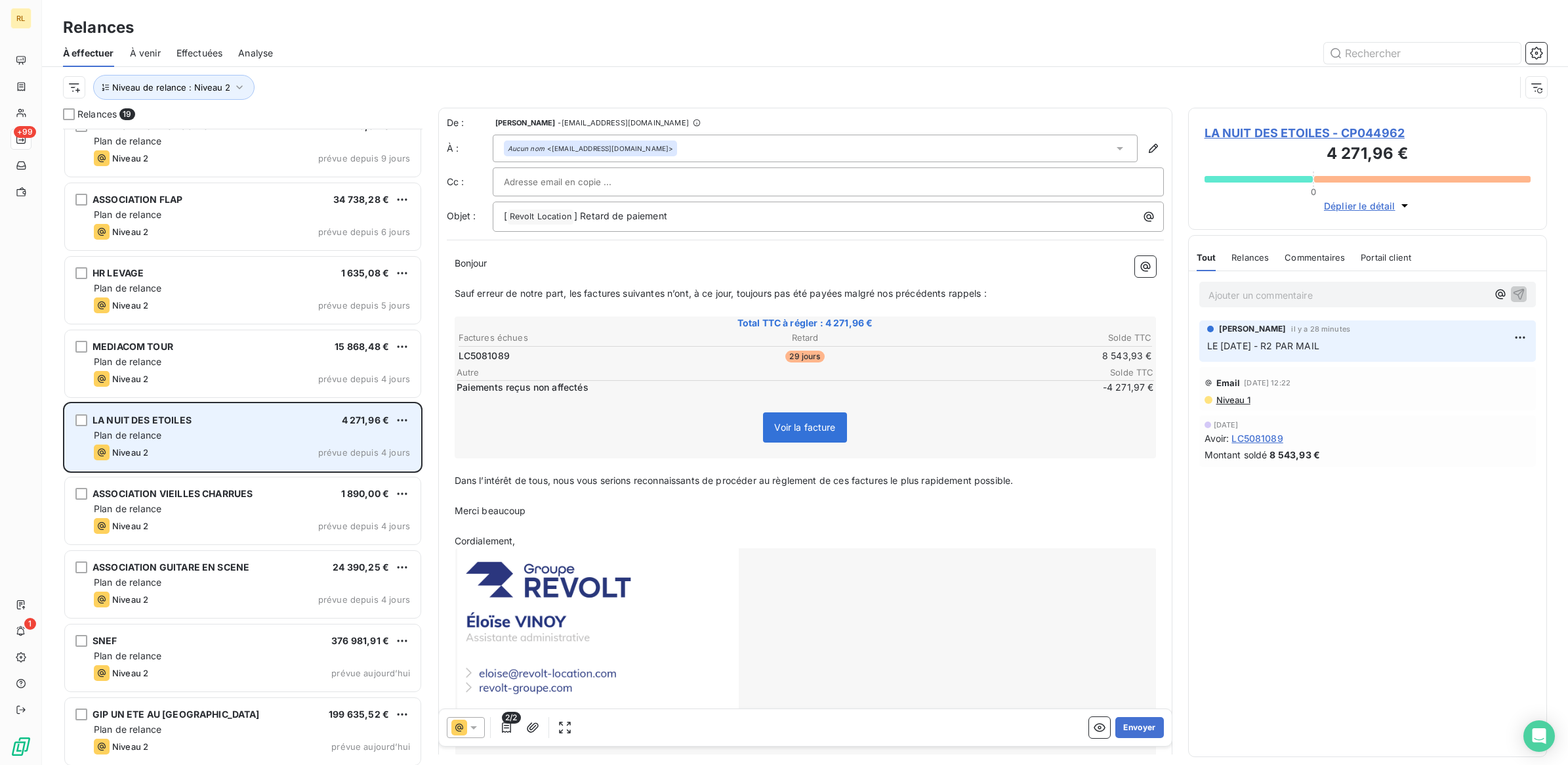
scroll to position [762, 0]
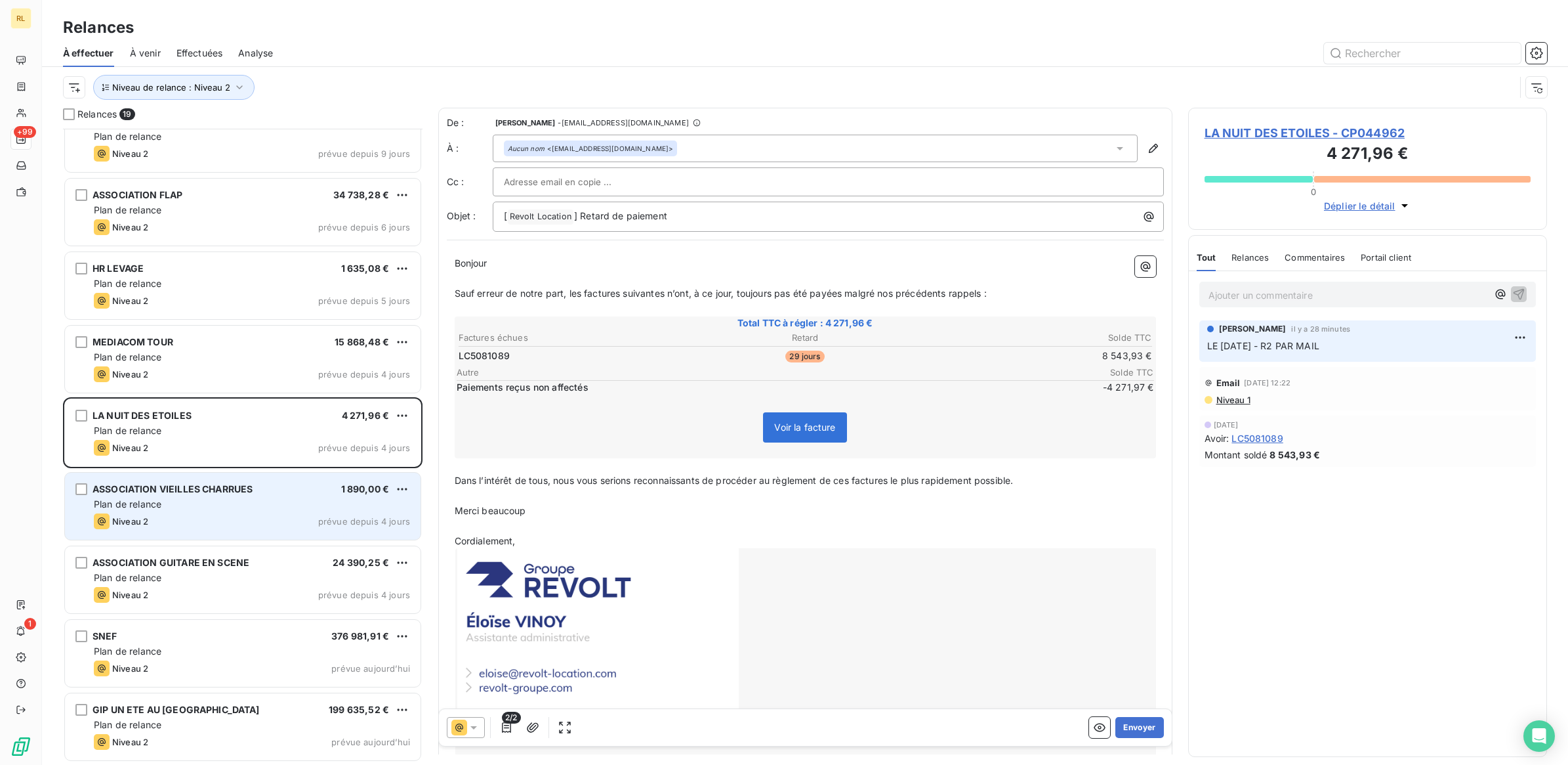
click at [292, 498] on div "Plan de relance" at bounding box center [252, 504] width 317 height 13
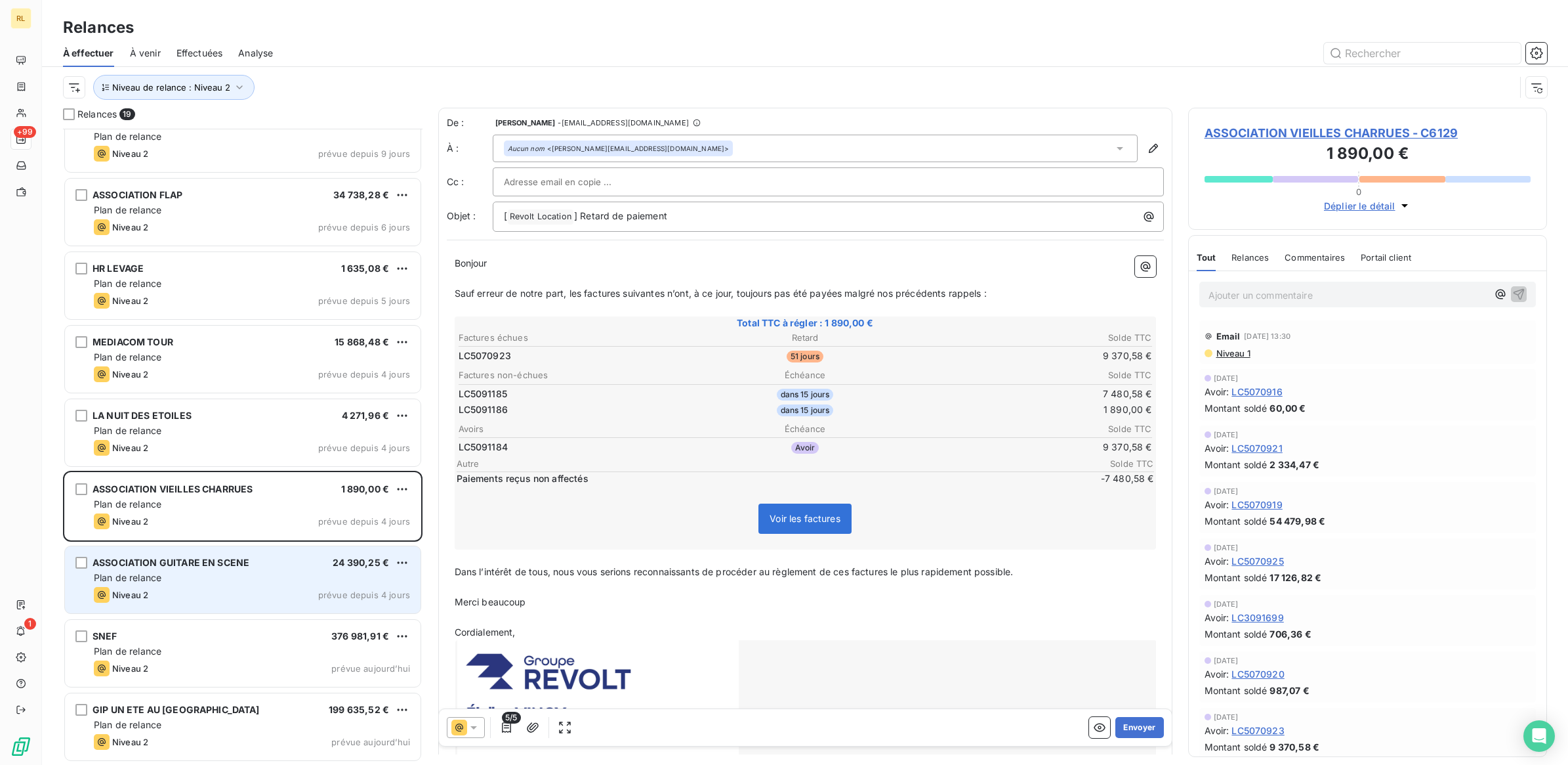
click at [265, 588] on div "Niveau 2 prévue depuis 4 jours" at bounding box center [252, 594] width 317 height 16
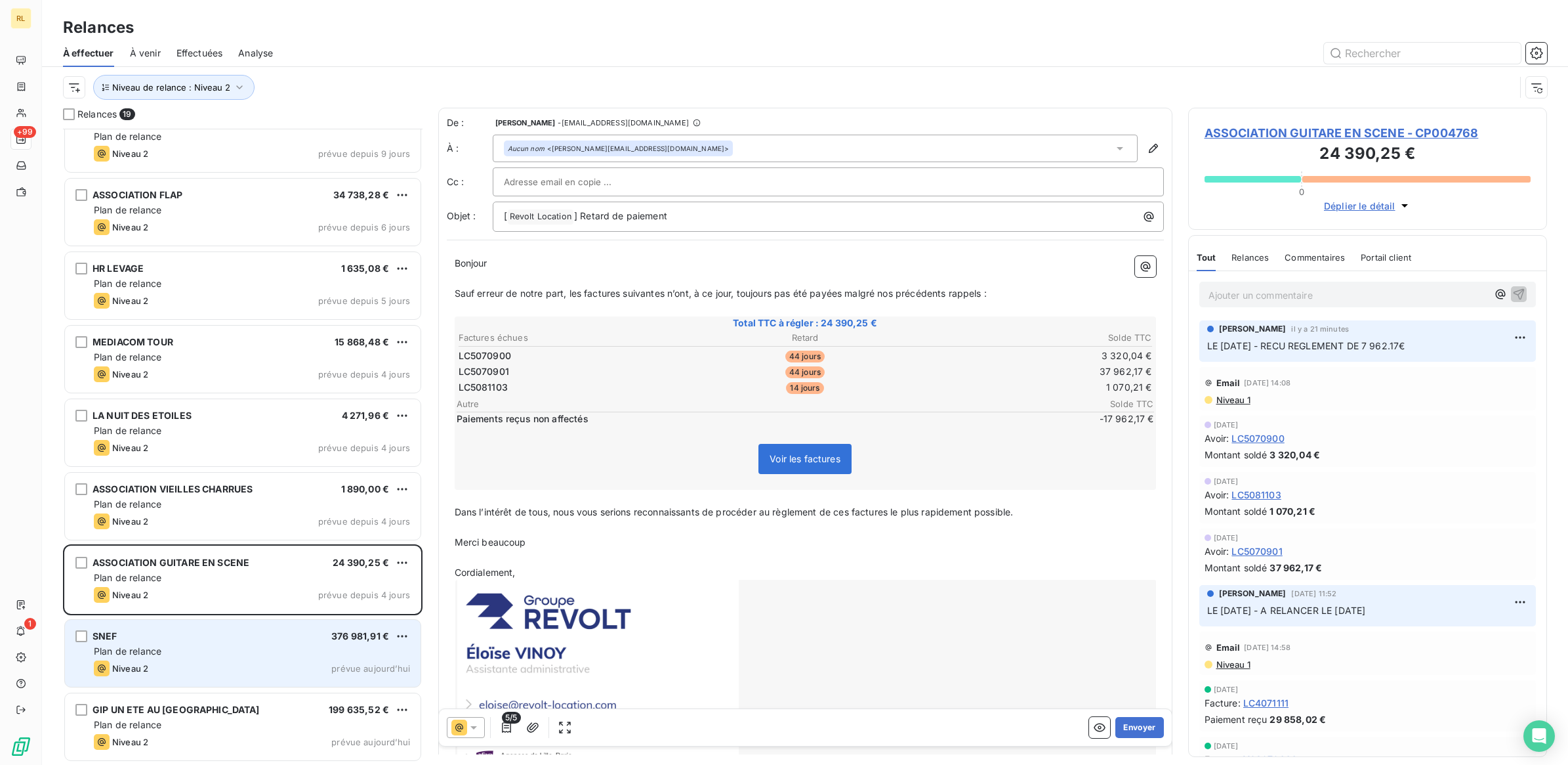
click at [262, 652] on div "Plan de relance" at bounding box center [252, 651] width 317 height 13
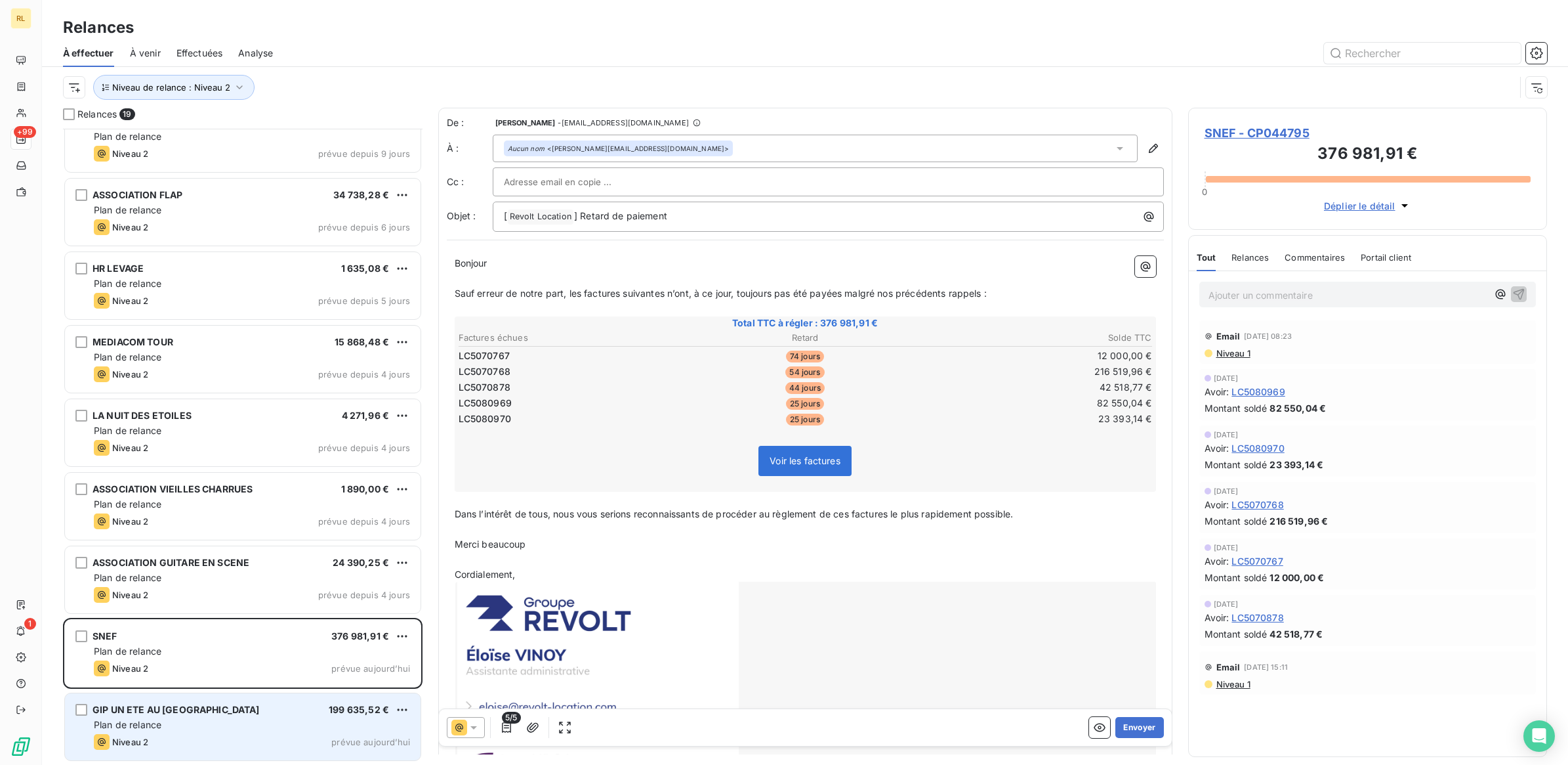
click at [250, 734] on div "Niveau 2 prévue aujourd’hui" at bounding box center [252, 742] width 317 height 16
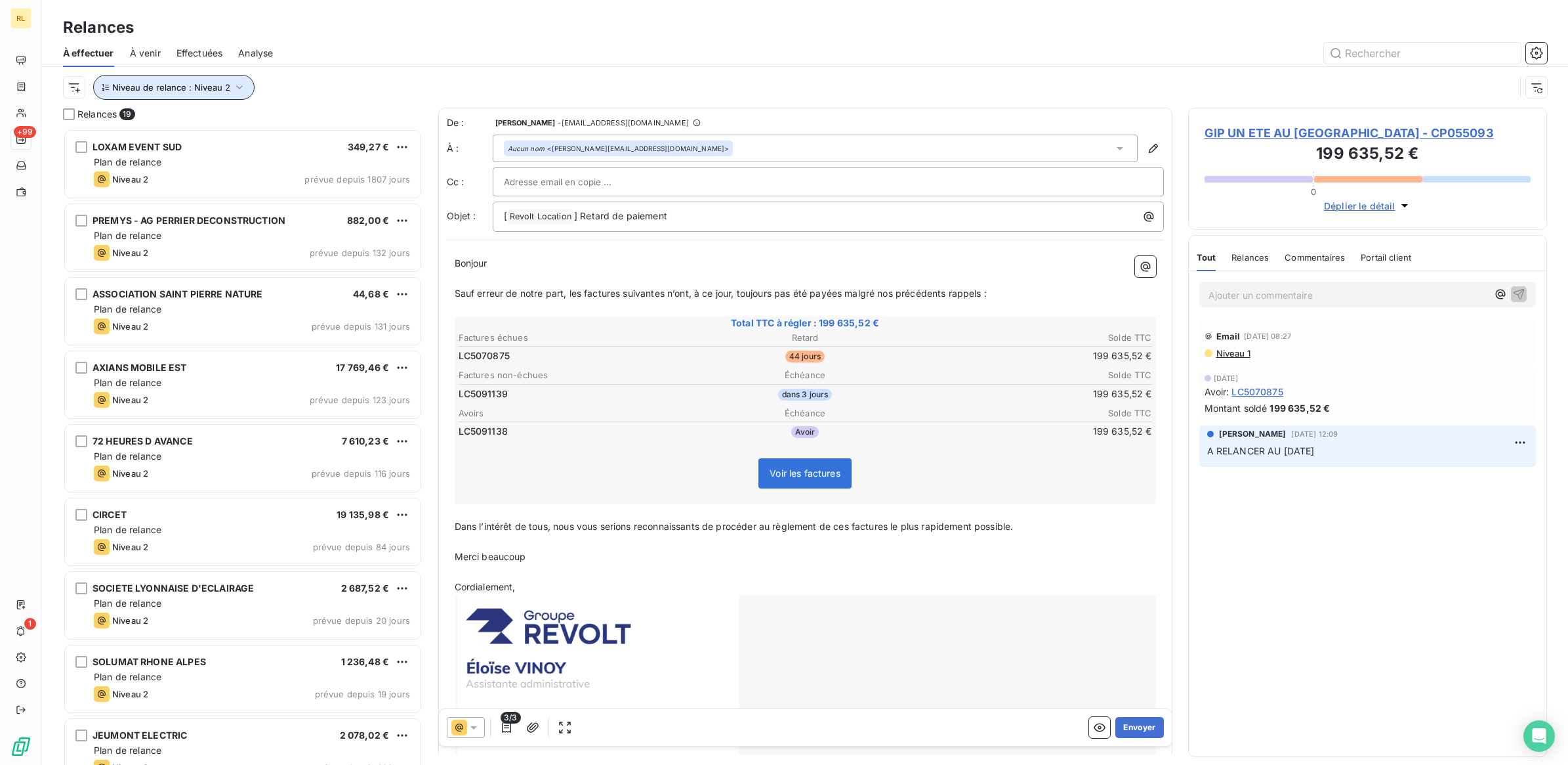
click at [239, 90] on icon "button" at bounding box center [239, 87] width 13 height 13
click at [446, 120] on icon at bounding box center [443, 122] width 13 height 13
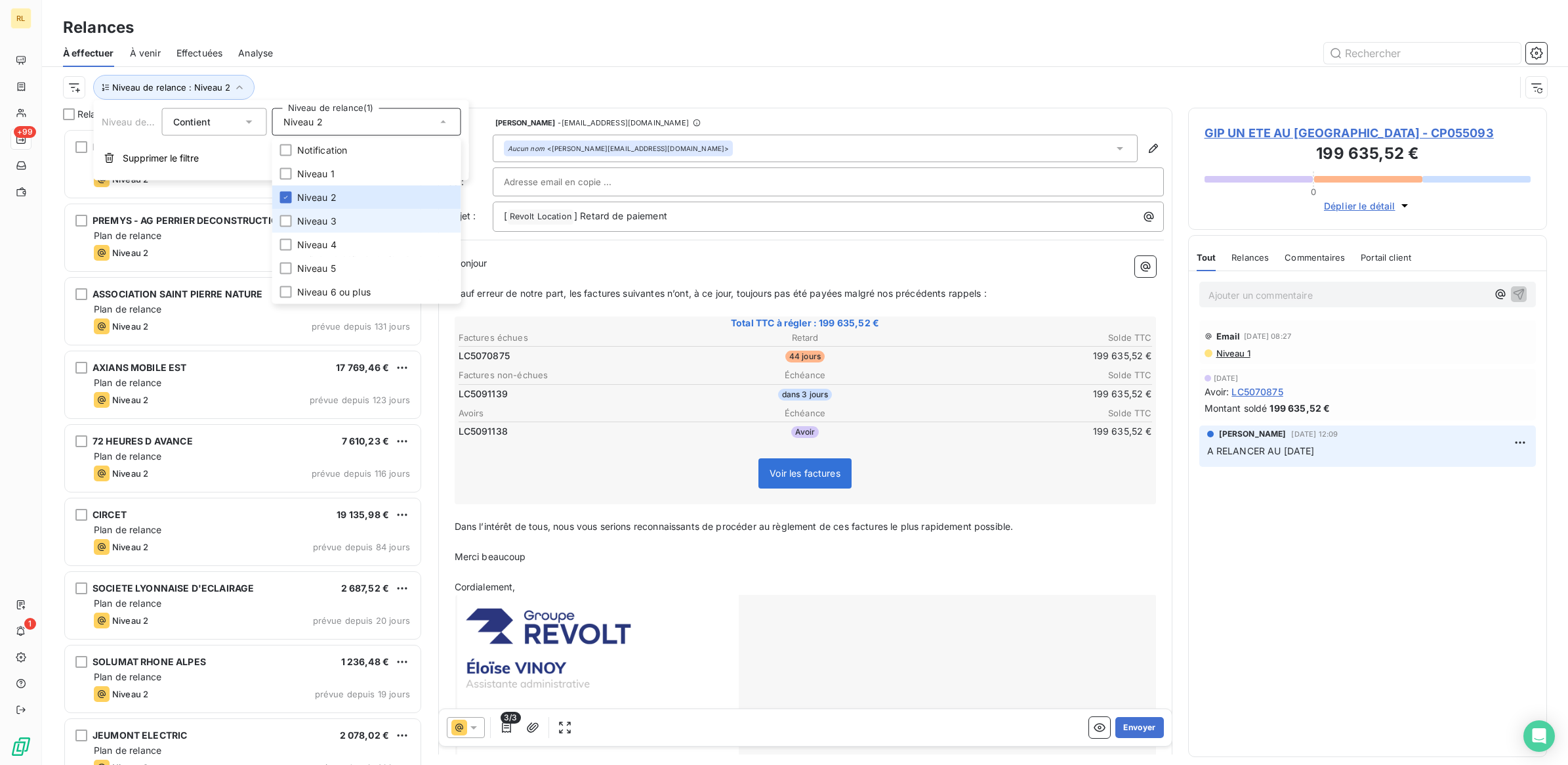
click at [310, 216] on span "Niveau 3" at bounding box center [317, 221] width 39 height 13
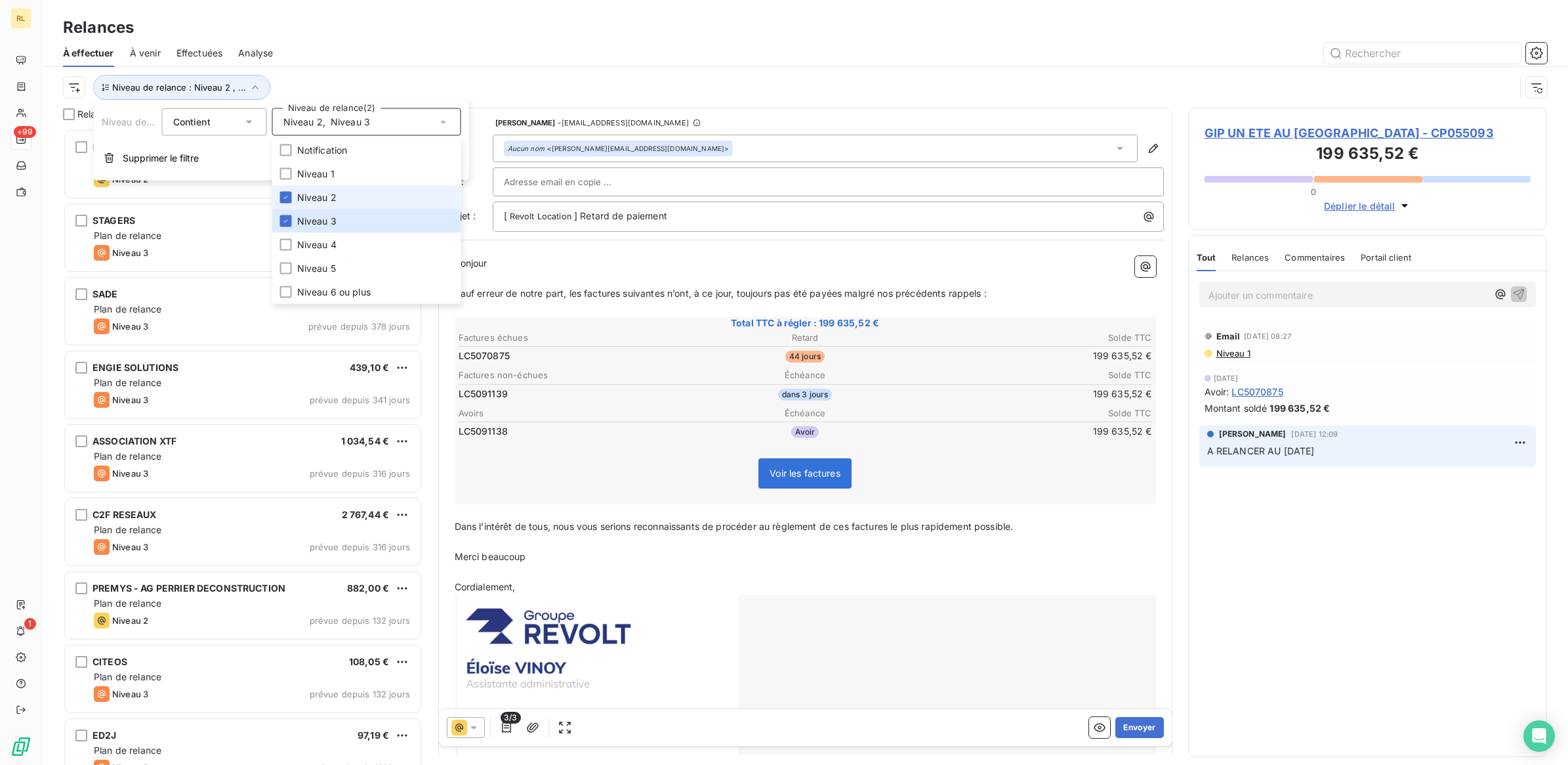
scroll to position [623, 346]
click at [313, 194] on span "Niveau 2" at bounding box center [317, 197] width 39 height 13
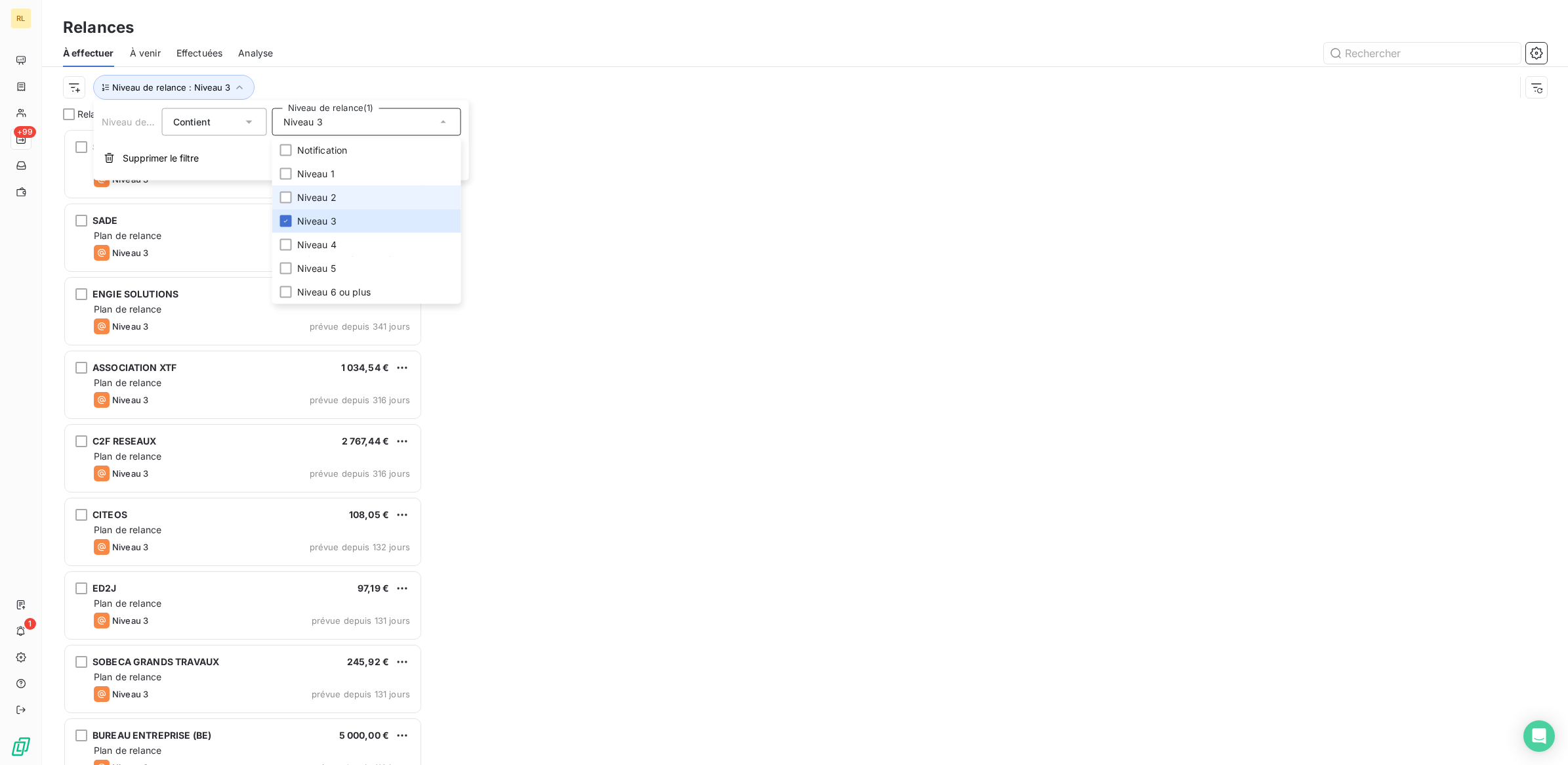
scroll to position [623, 346]
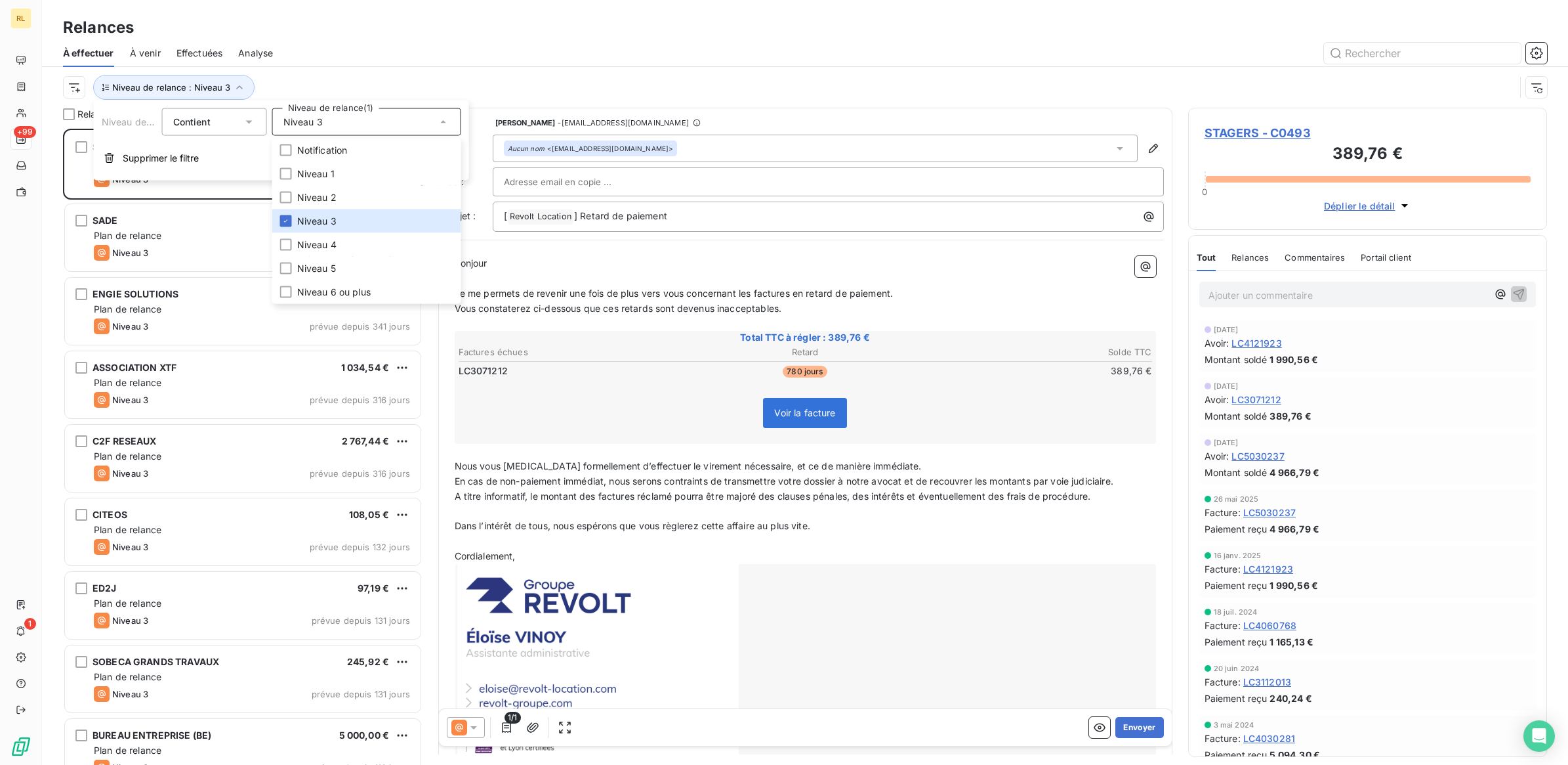
click at [341, 27] on div "Relances" at bounding box center [805, 28] width 1526 height 24
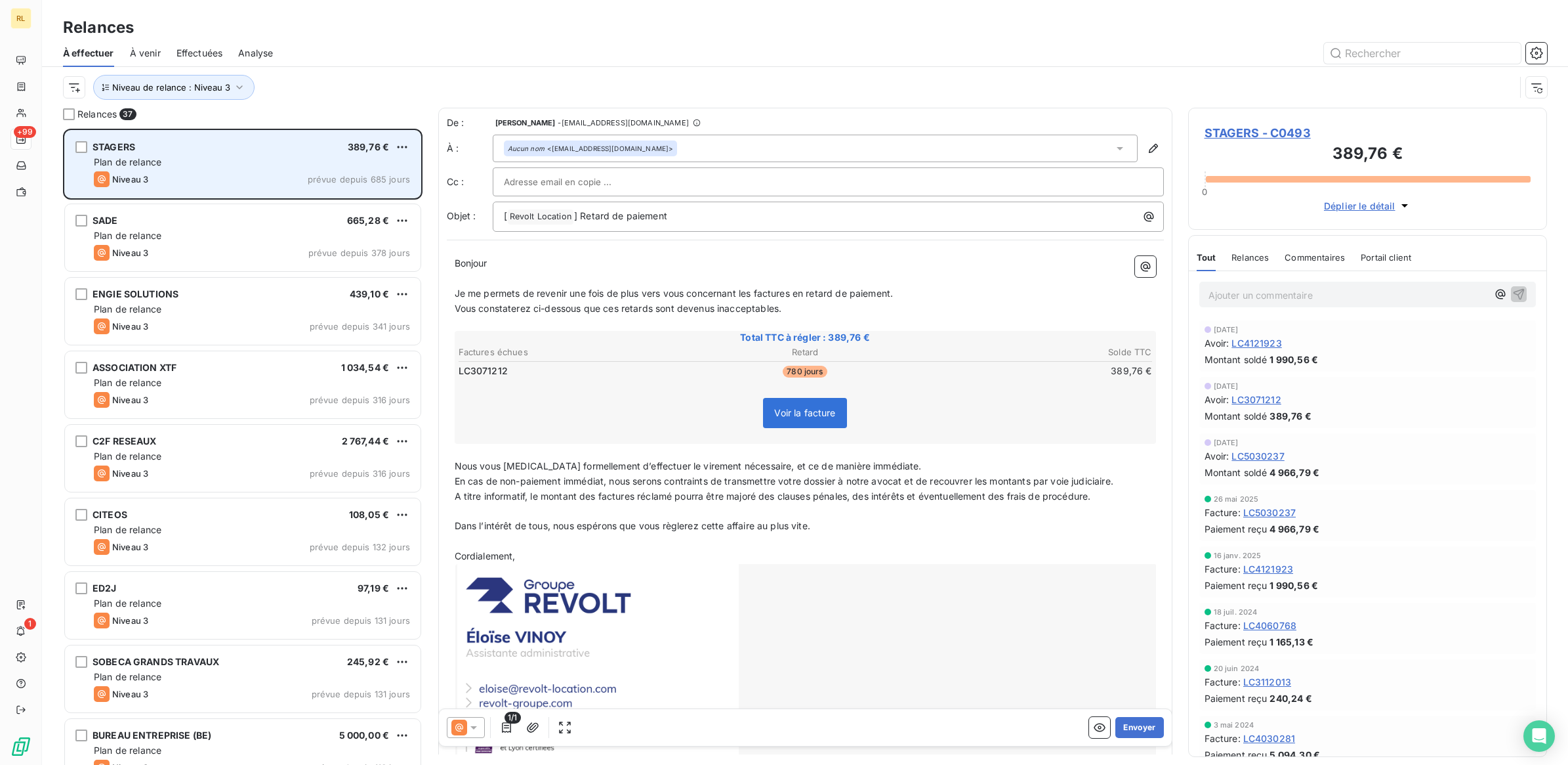
click at [271, 152] on div "STAGERS 389,76 €" at bounding box center [252, 147] width 317 height 11
click at [263, 146] on div "STAGERS 389,76 €" at bounding box center [252, 147] width 317 height 11
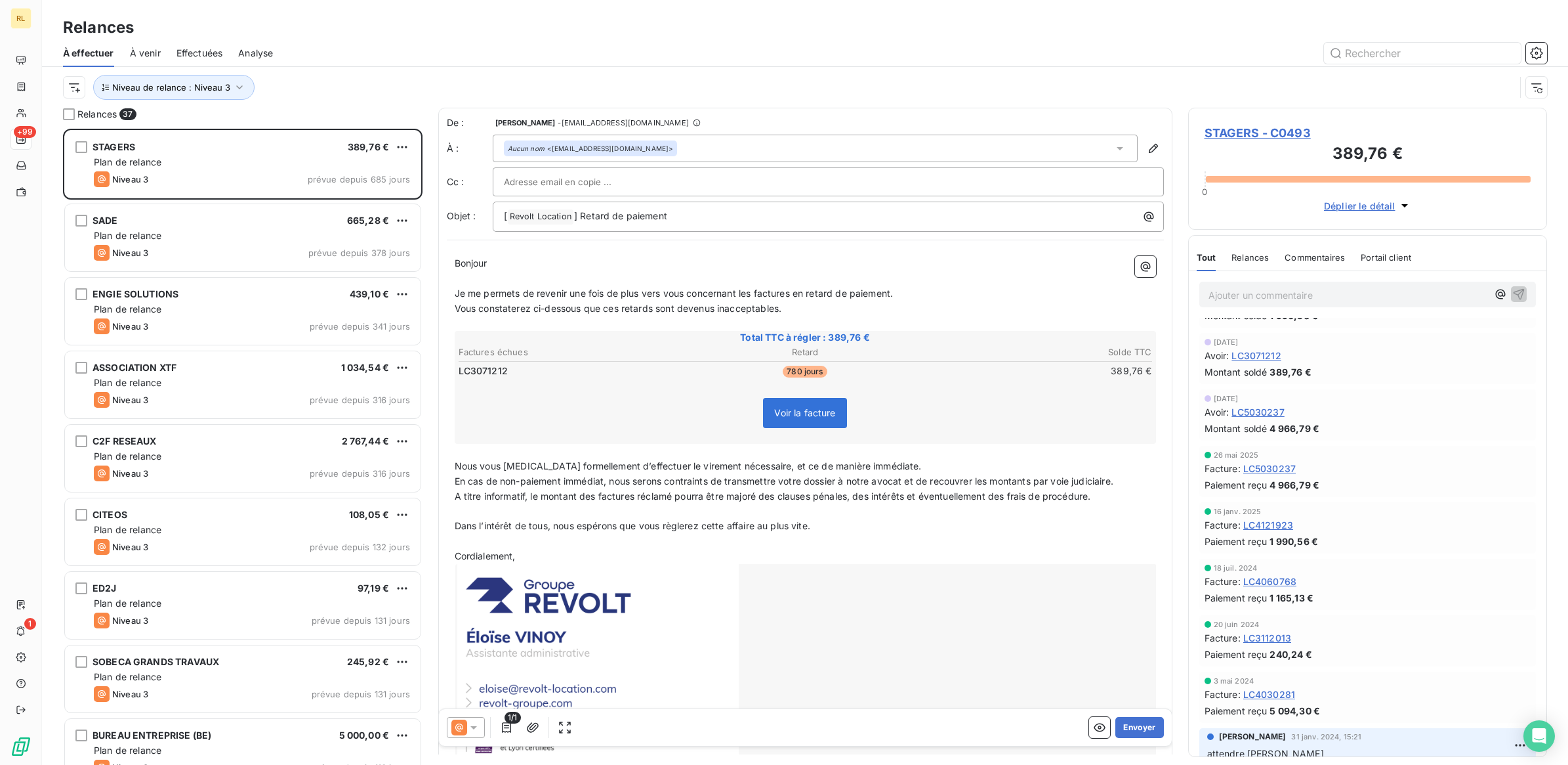
scroll to position [82, 0]
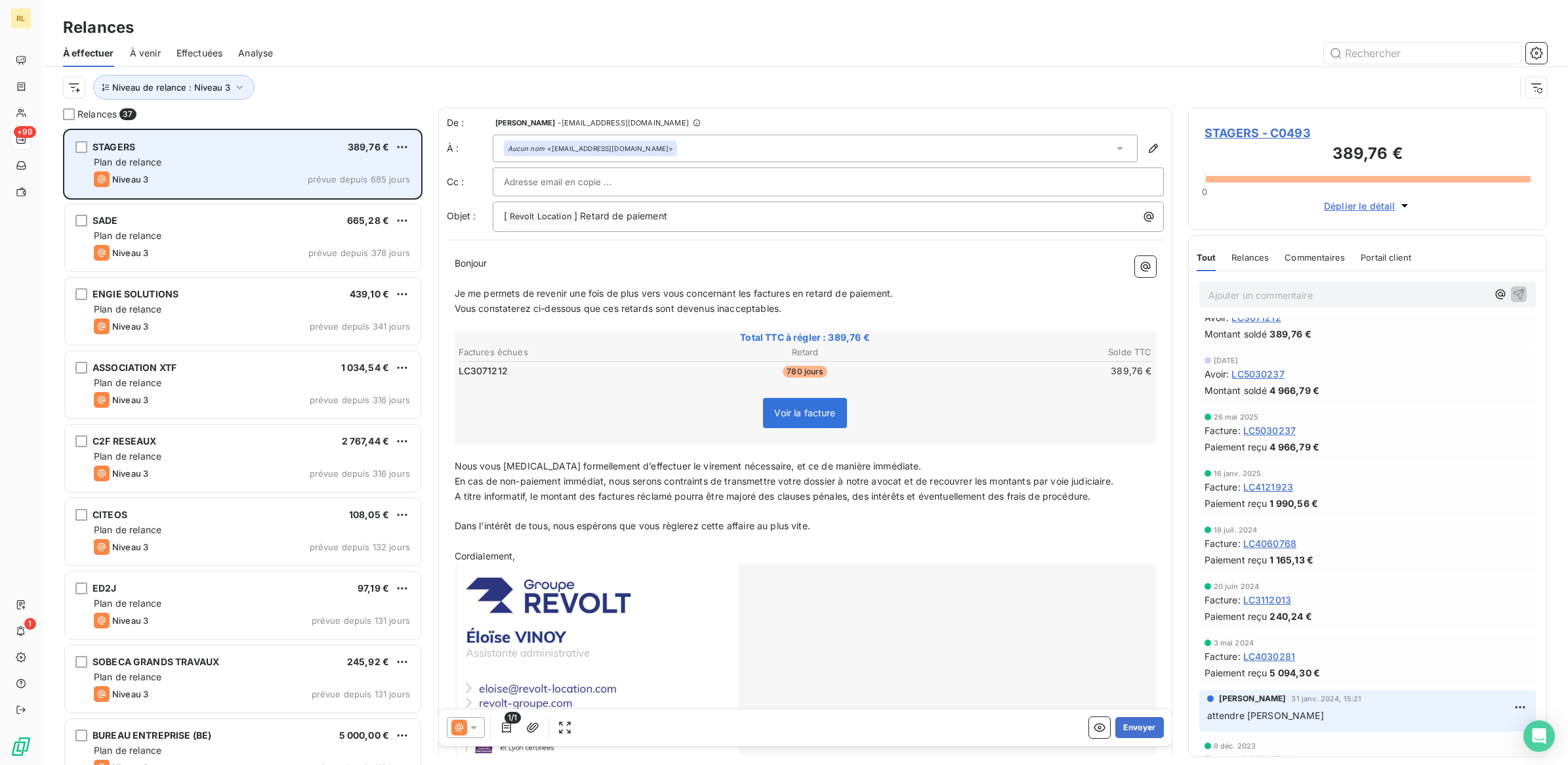
click at [258, 168] on div "Plan de relance" at bounding box center [252, 161] width 317 height 13
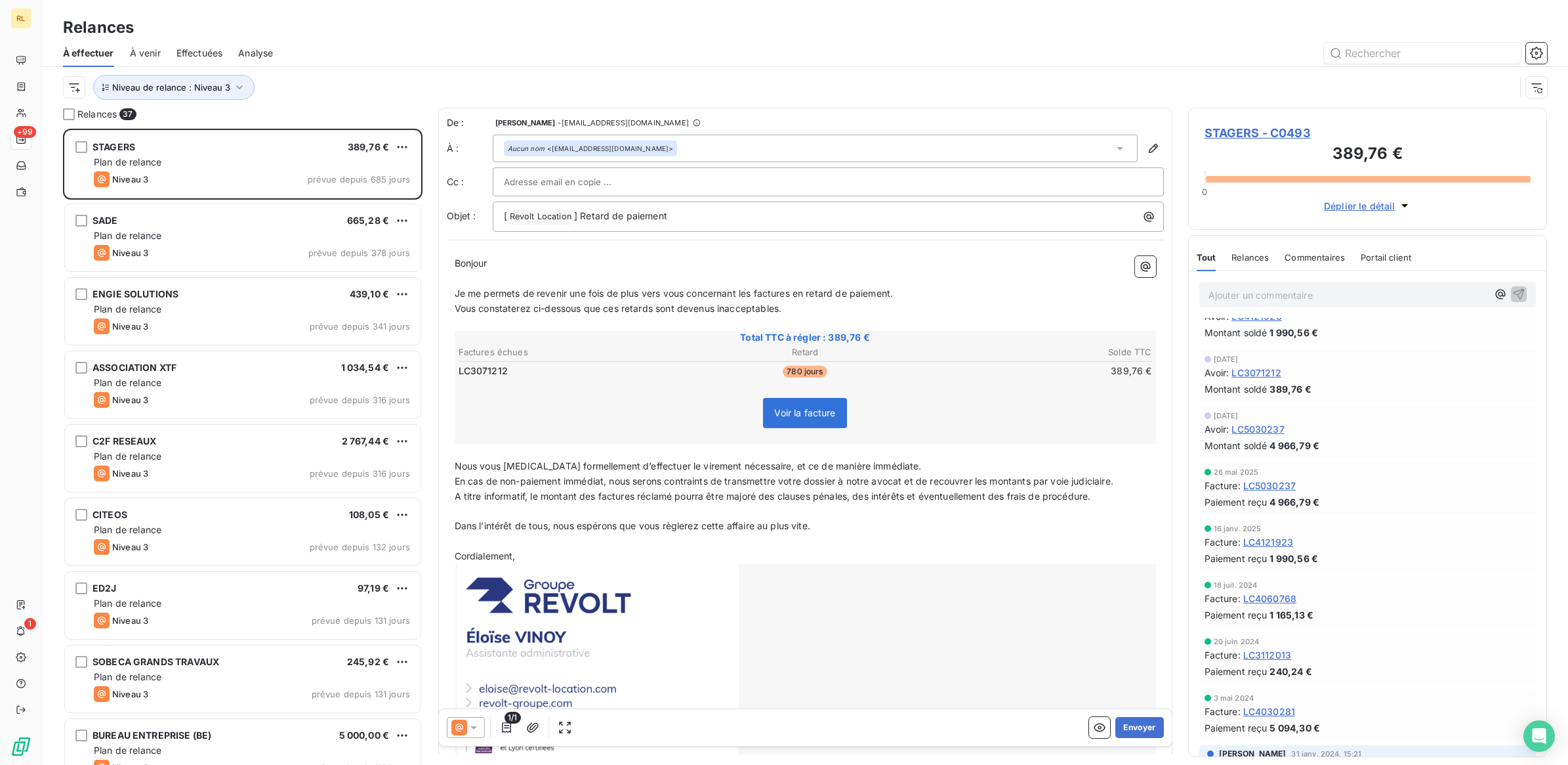
scroll to position [0, 0]
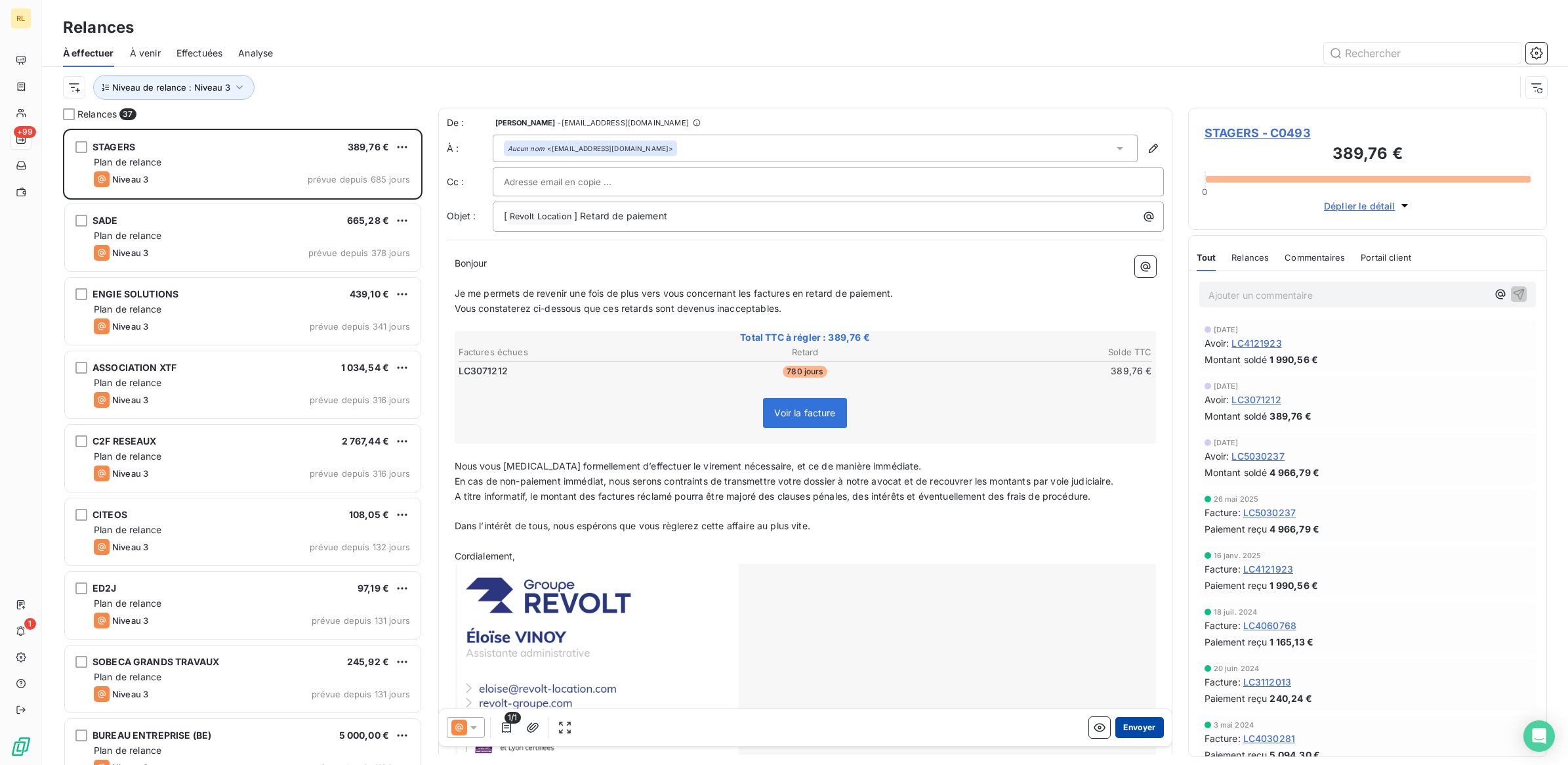
click at [1119, 725] on button "Envoyer" at bounding box center [1139, 727] width 48 height 21
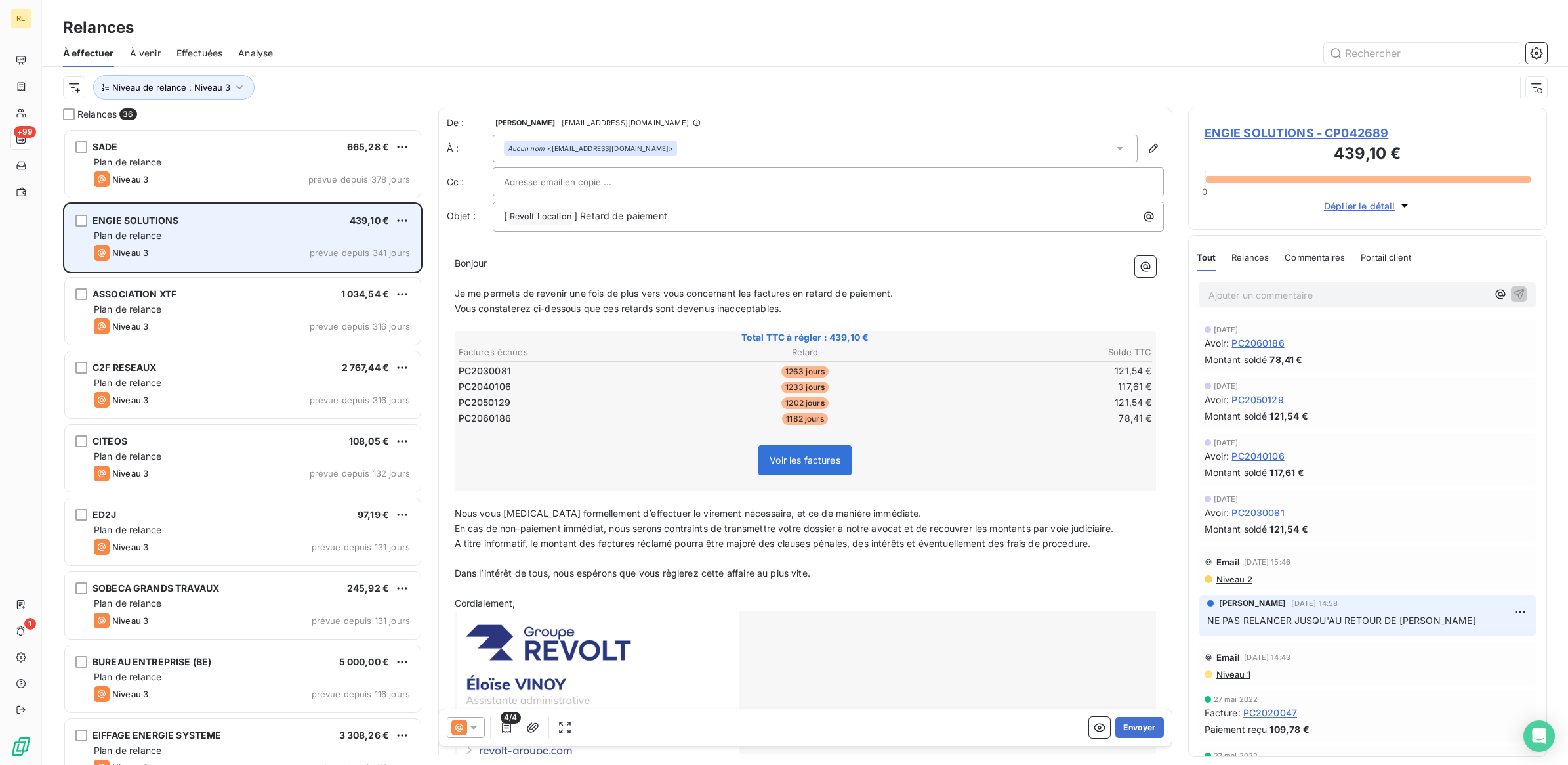
click at [225, 236] on div "Plan de relance" at bounding box center [252, 236] width 317 height 13
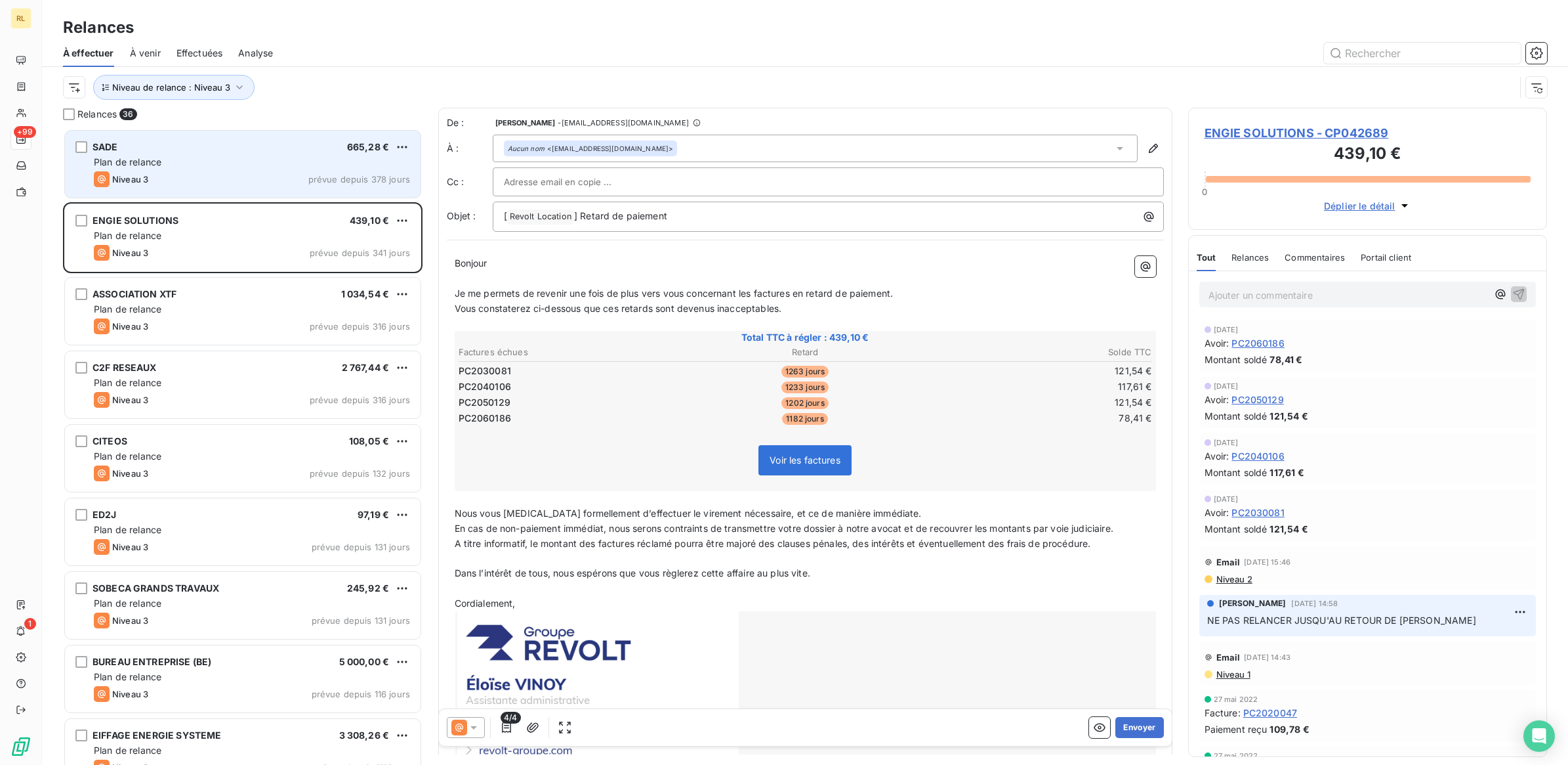
click at [236, 161] on div "Plan de relance" at bounding box center [252, 161] width 317 height 13
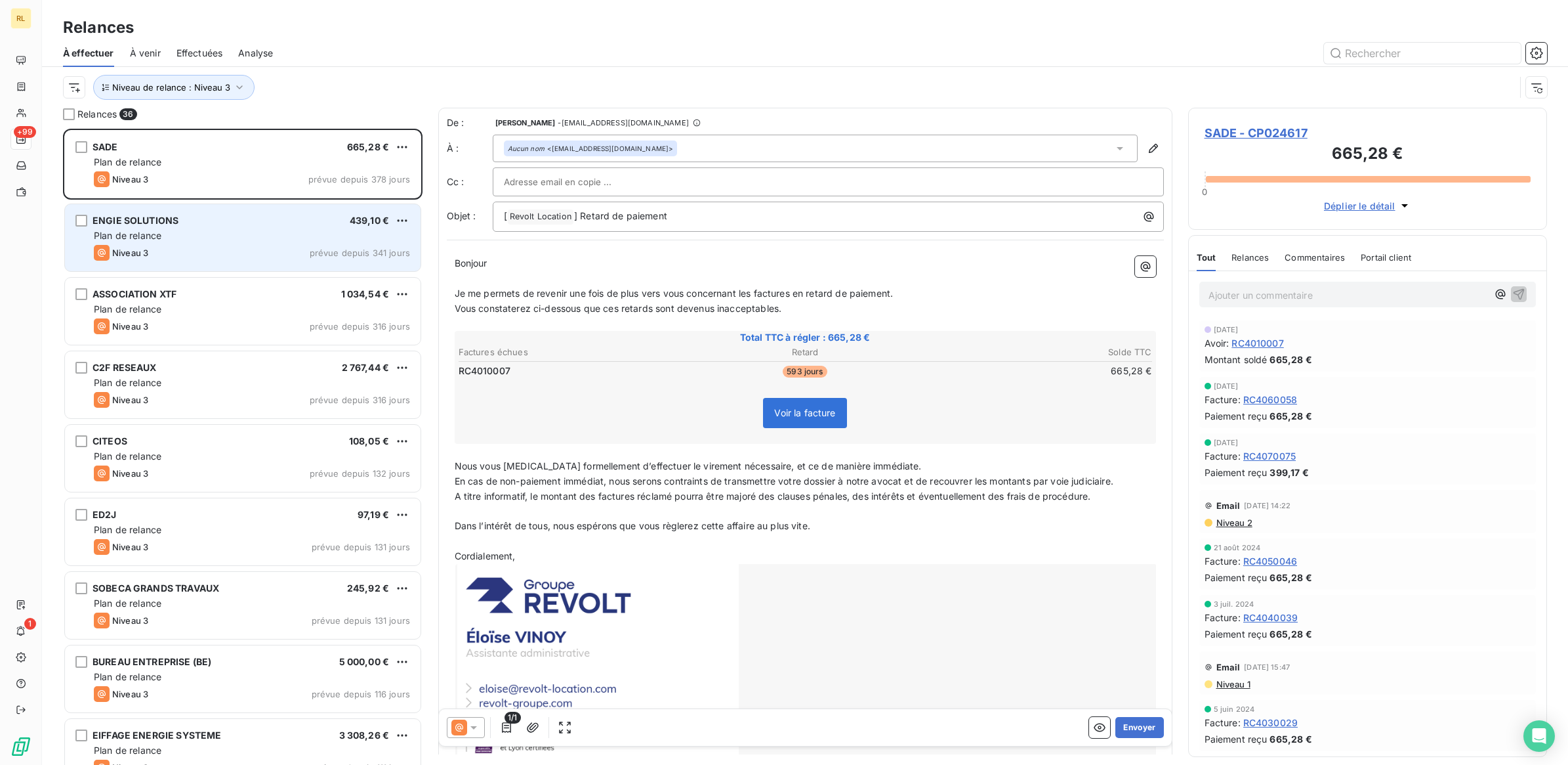
click at [277, 245] on div "Niveau 3 prévue depuis 341 jours" at bounding box center [252, 252] width 317 height 16
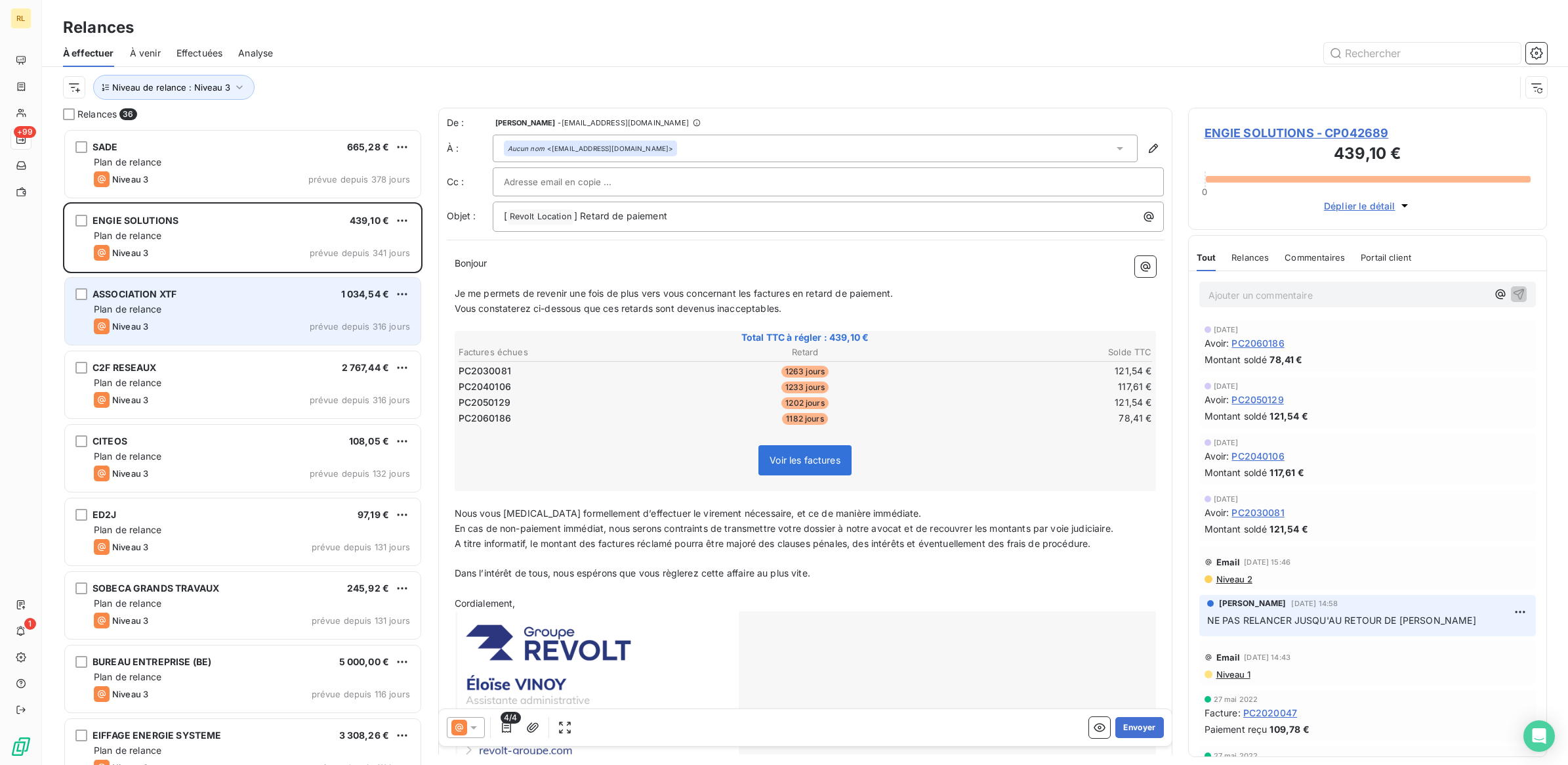
click at [277, 318] on div "Niveau 3 prévue depuis 316 jours" at bounding box center [252, 326] width 317 height 16
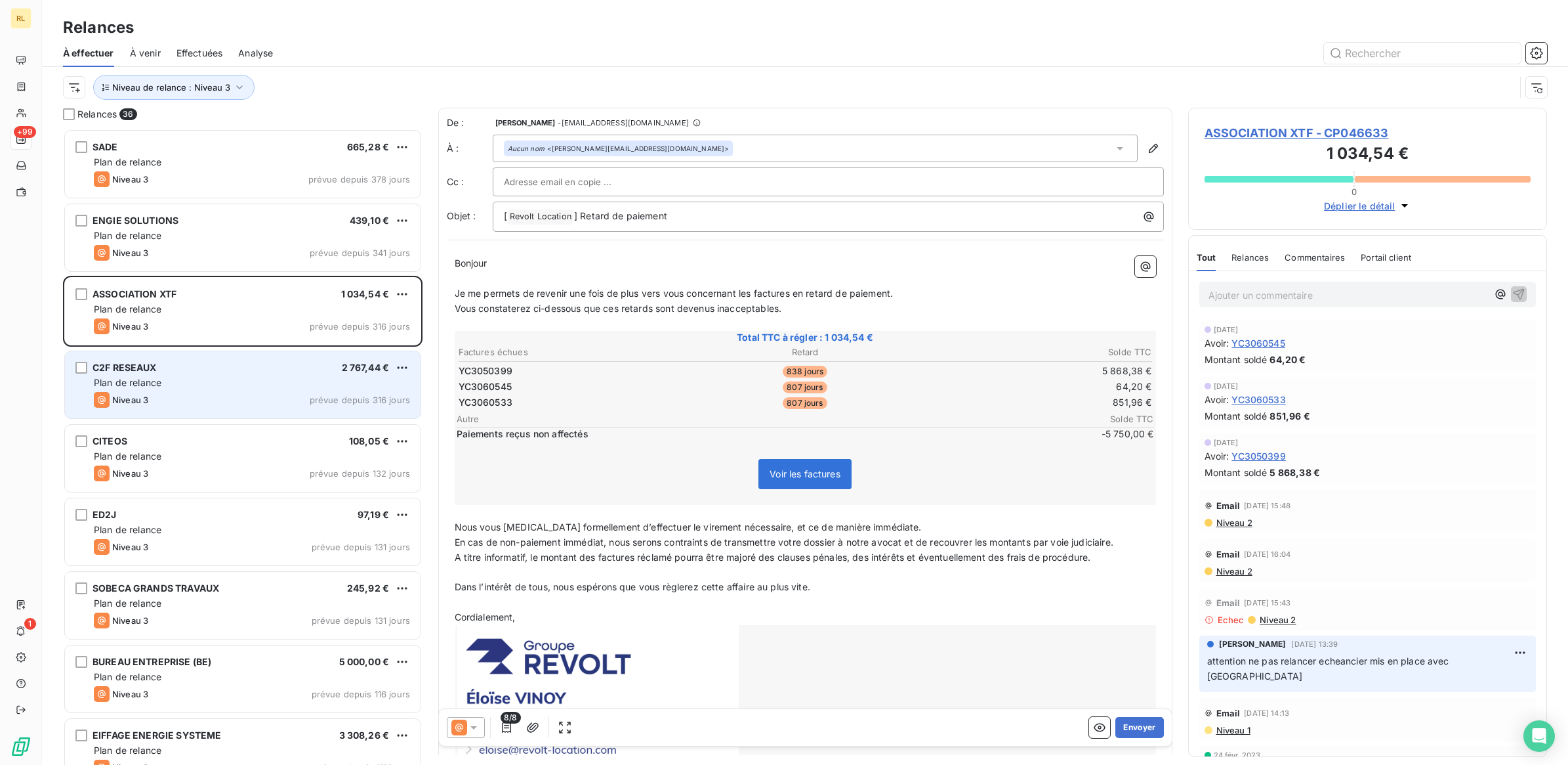
click at [191, 382] on div "Plan de relance" at bounding box center [252, 382] width 317 height 13
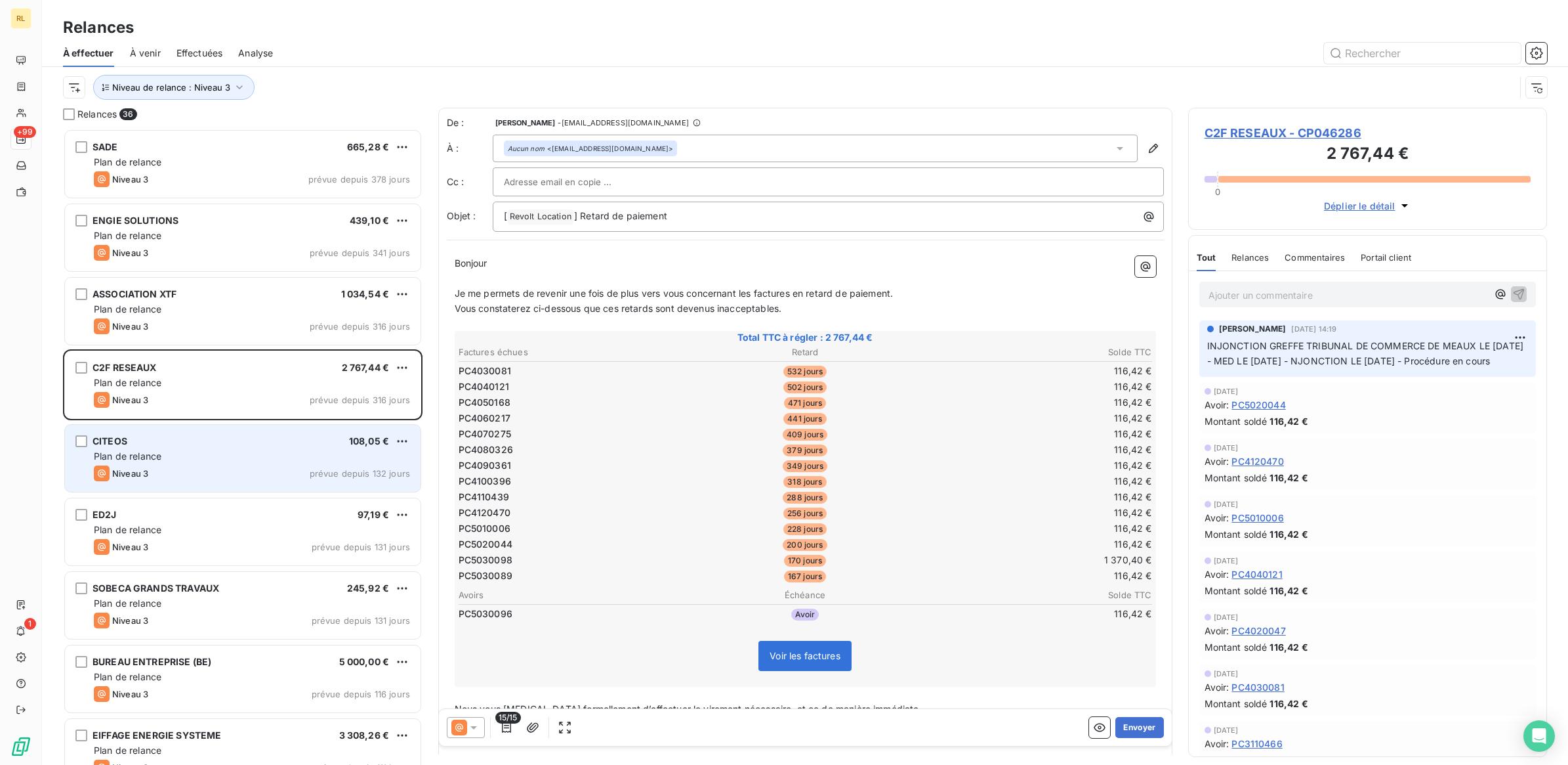
click at [242, 451] on div "Plan de relance" at bounding box center [252, 456] width 317 height 13
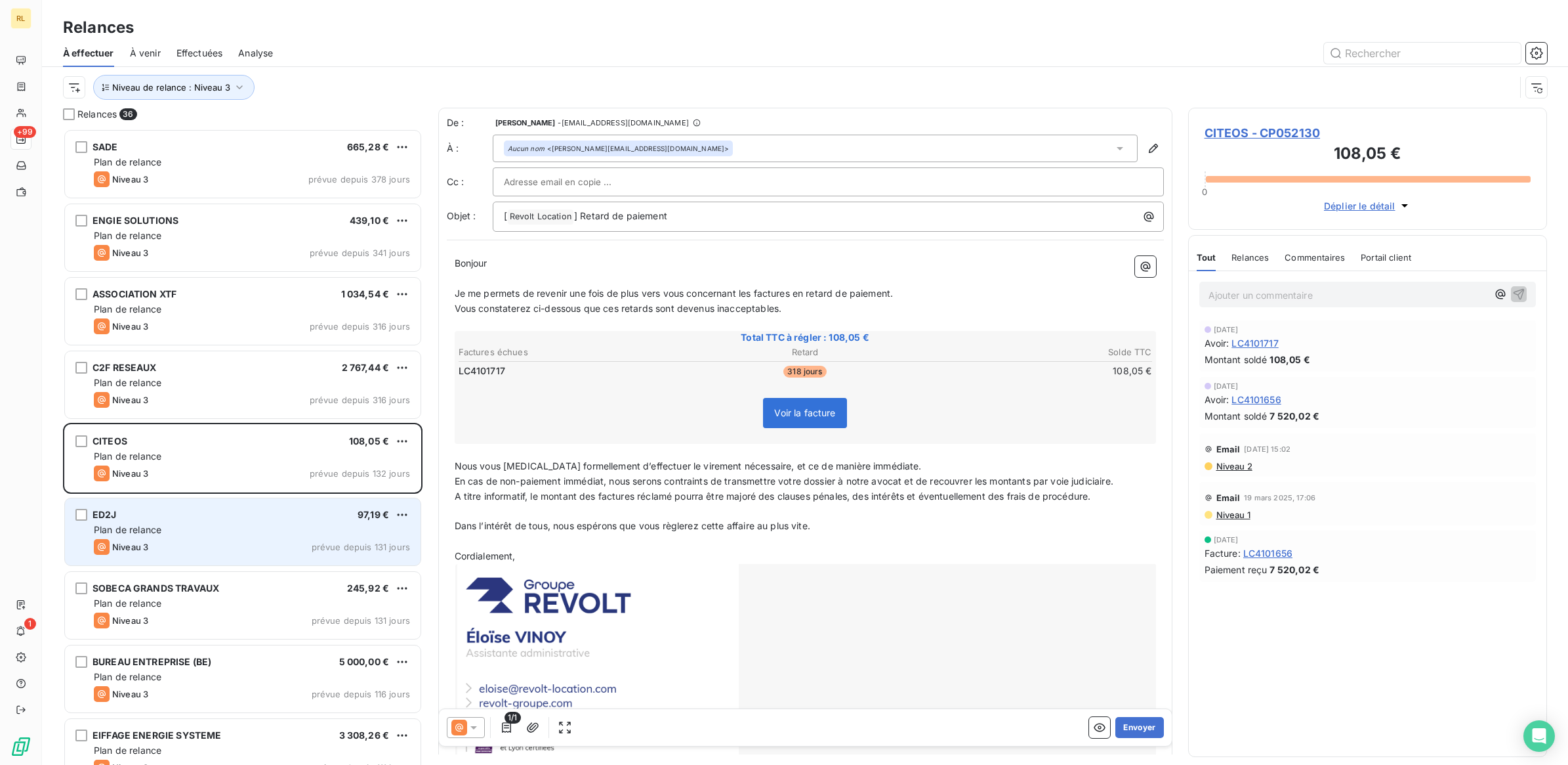
click at [247, 535] on div "Plan de relance" at bounding box center [252, 529] width 317 height 13
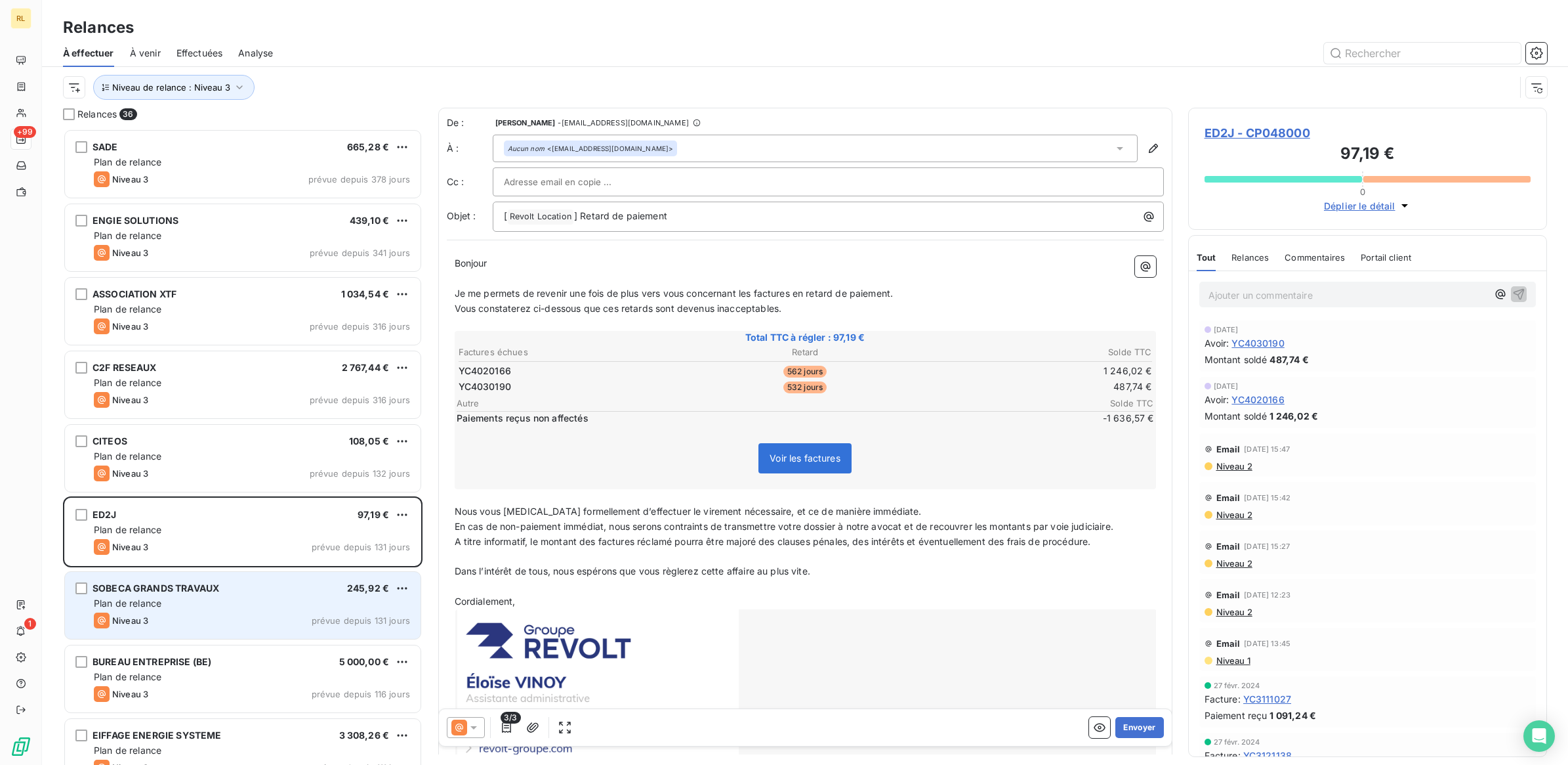
click at [265, 625] on div "Niveau 3 prévue depuis 131 jours" at bounding box center [252, 620] width 317 height 16
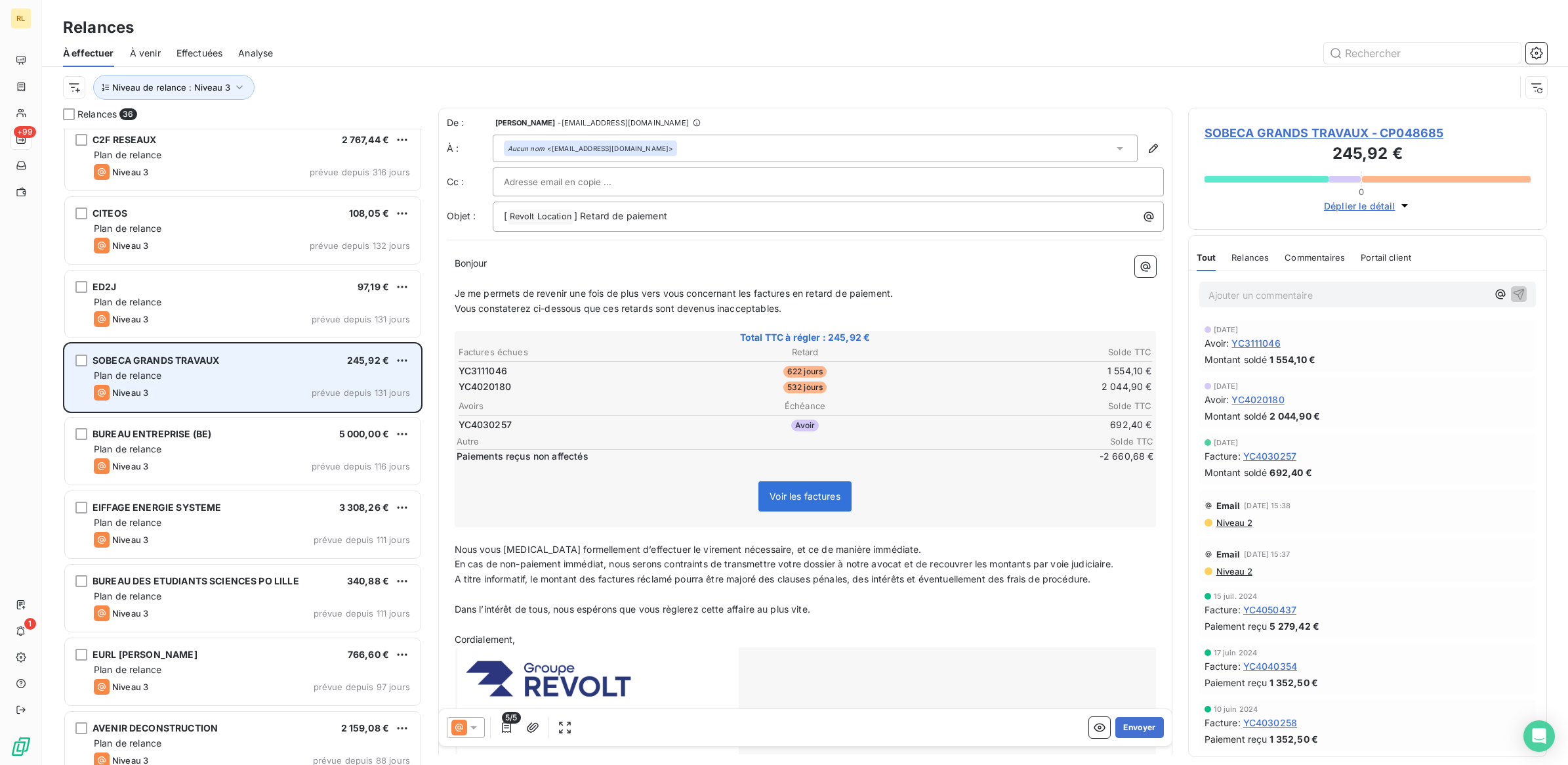
scroll to position [247, 0]
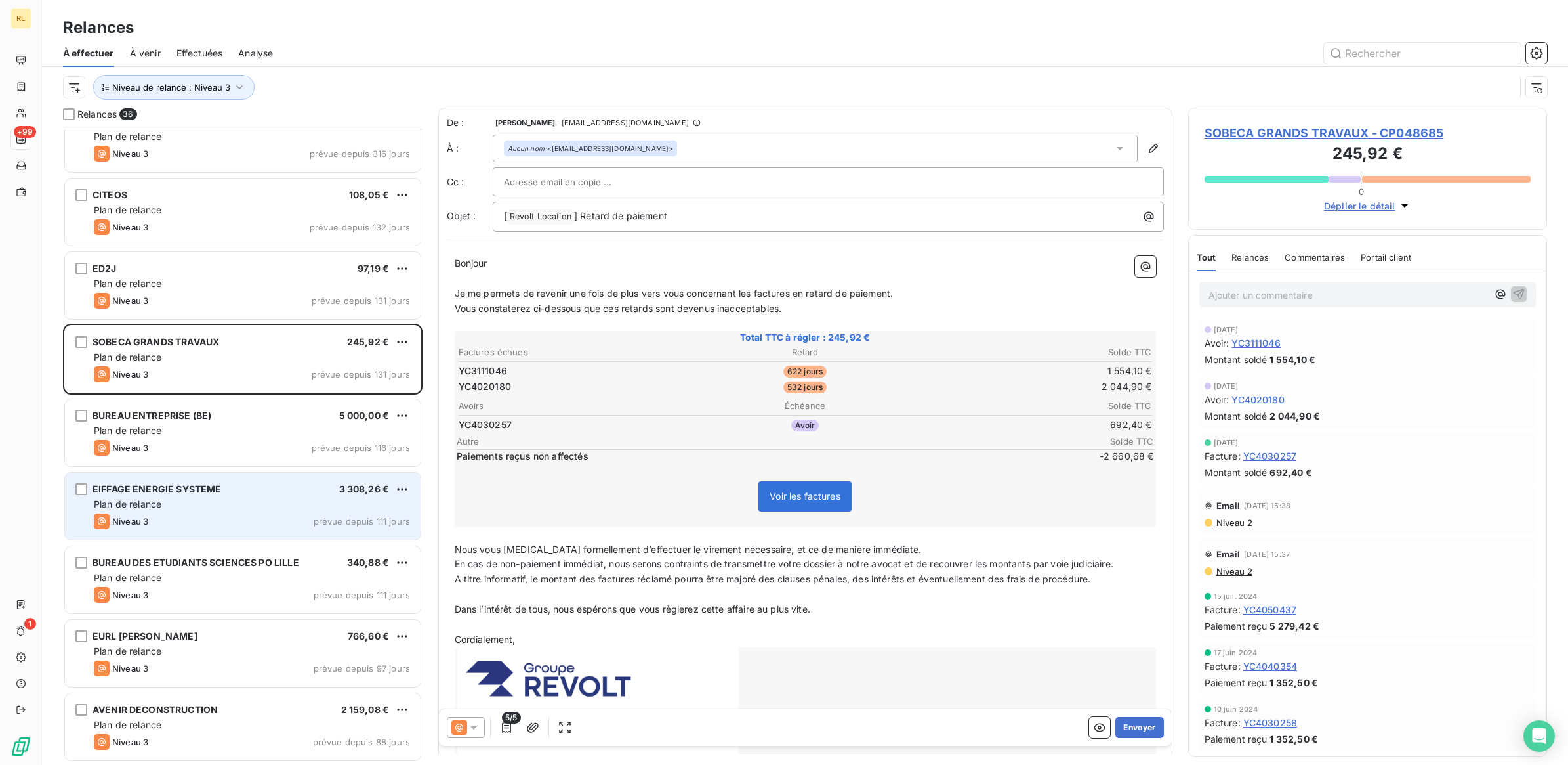
click at [257, 503] on div "Plan de relance" at bounding box center [252, 504] width 317 height 13
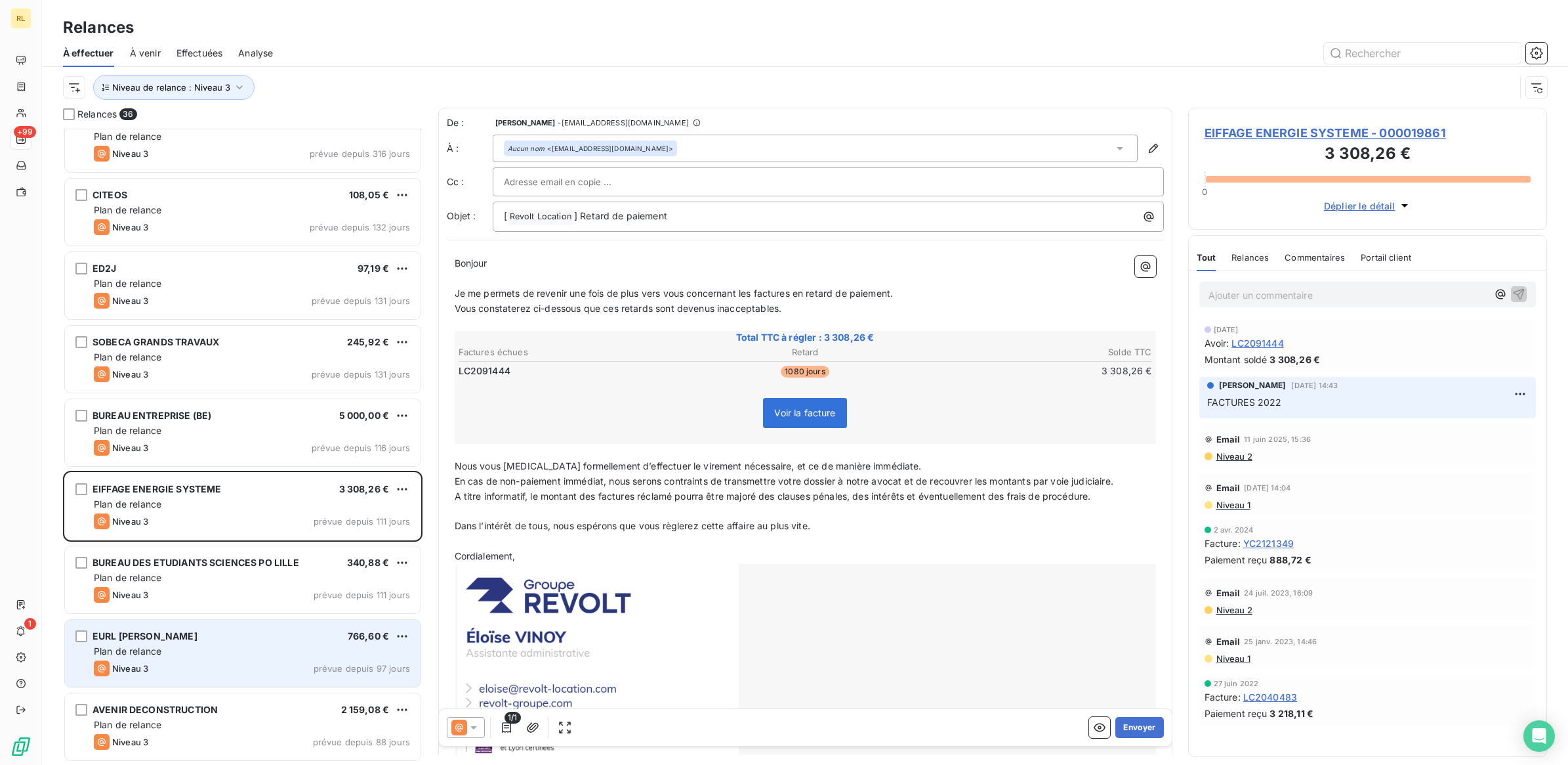
click at [274, 633] on div "EURL [PERSON_NAME] 766,60 €" at bounding box center [252, 636] width 317 height 11
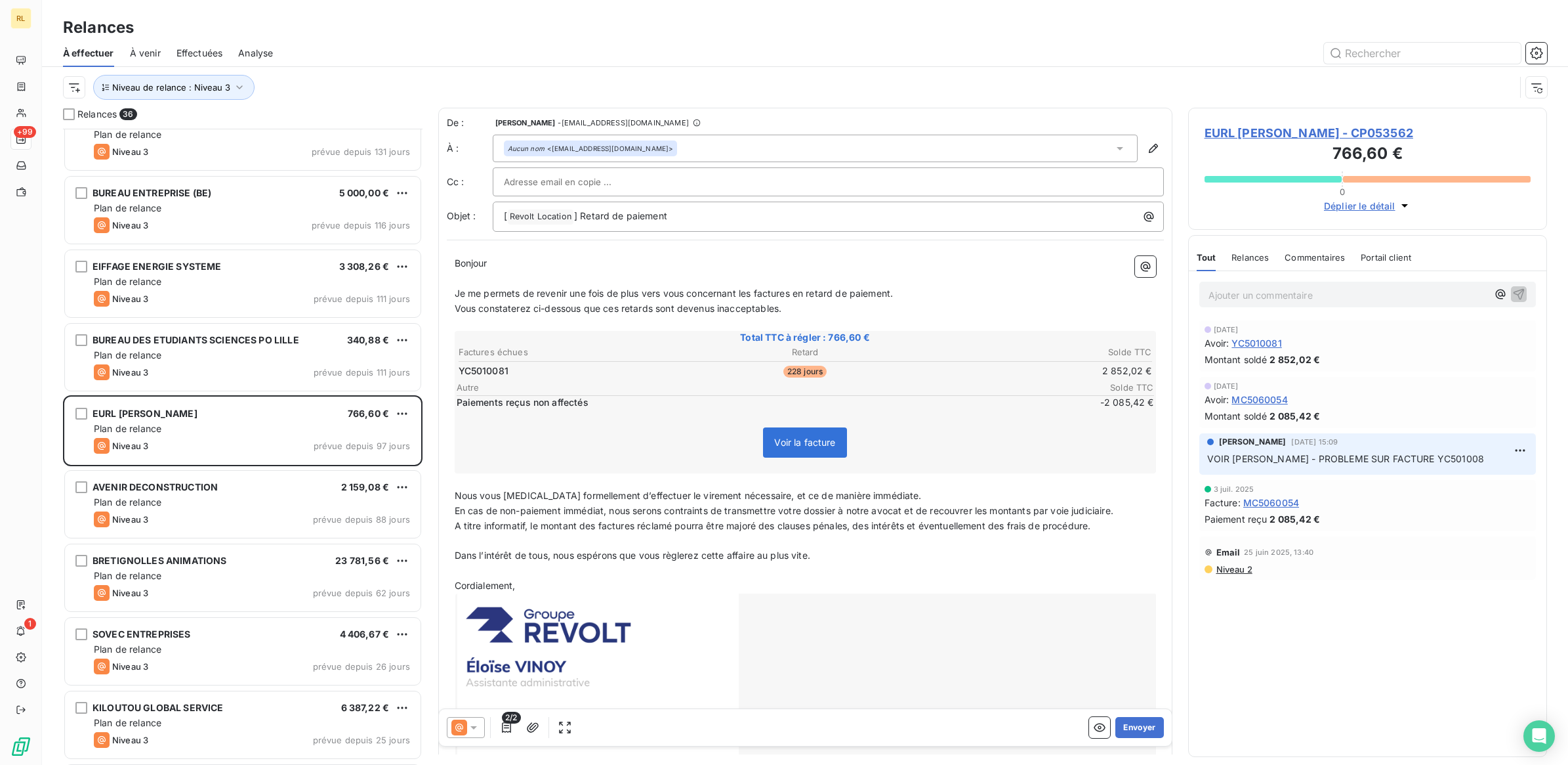
scroll to position [493, 0]
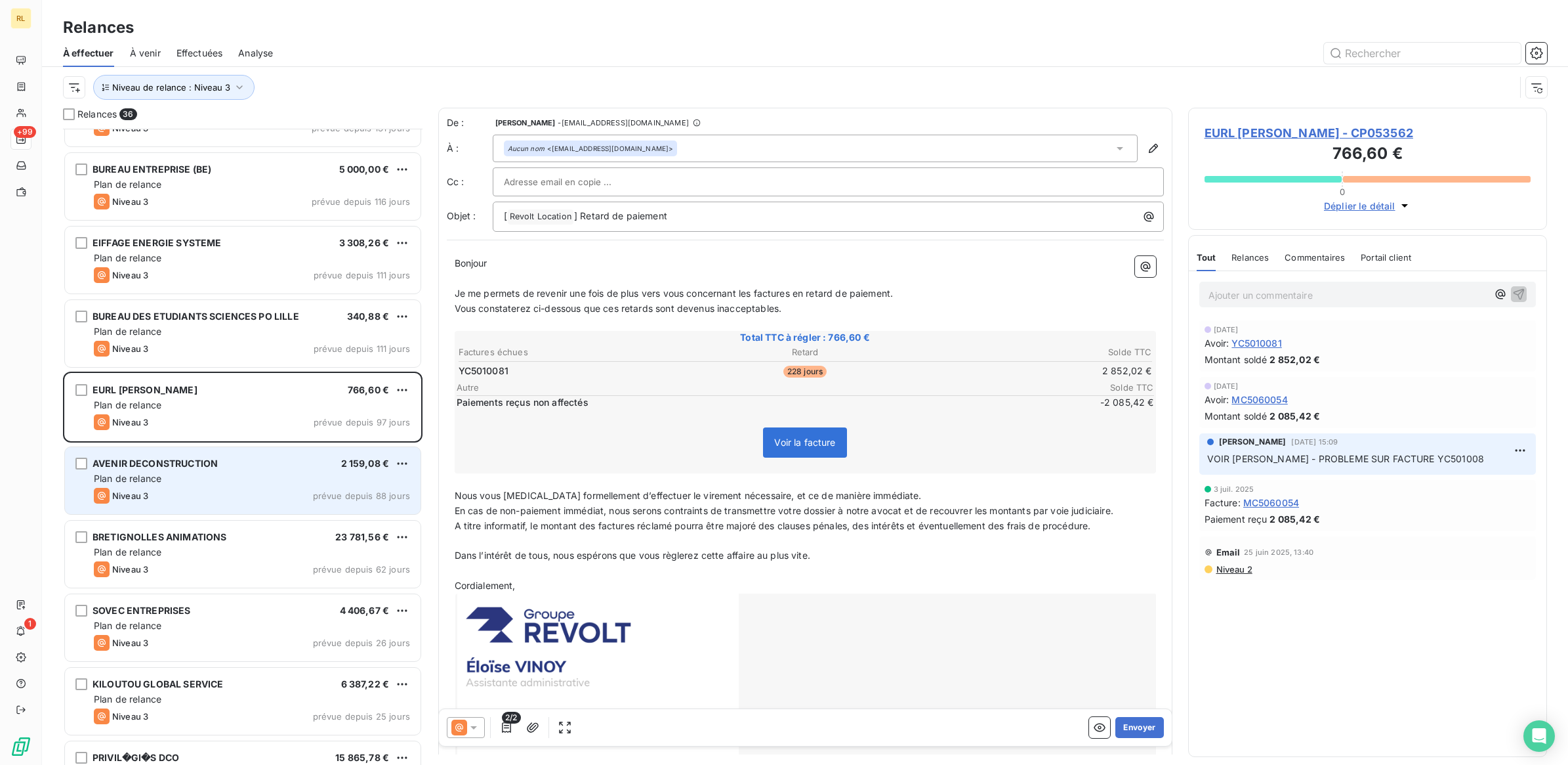
click at [259, 464] on div "AVENIR DECONSTRUCTION 2 159,08 €" at bounding box center [252, 463] width 317 height 11
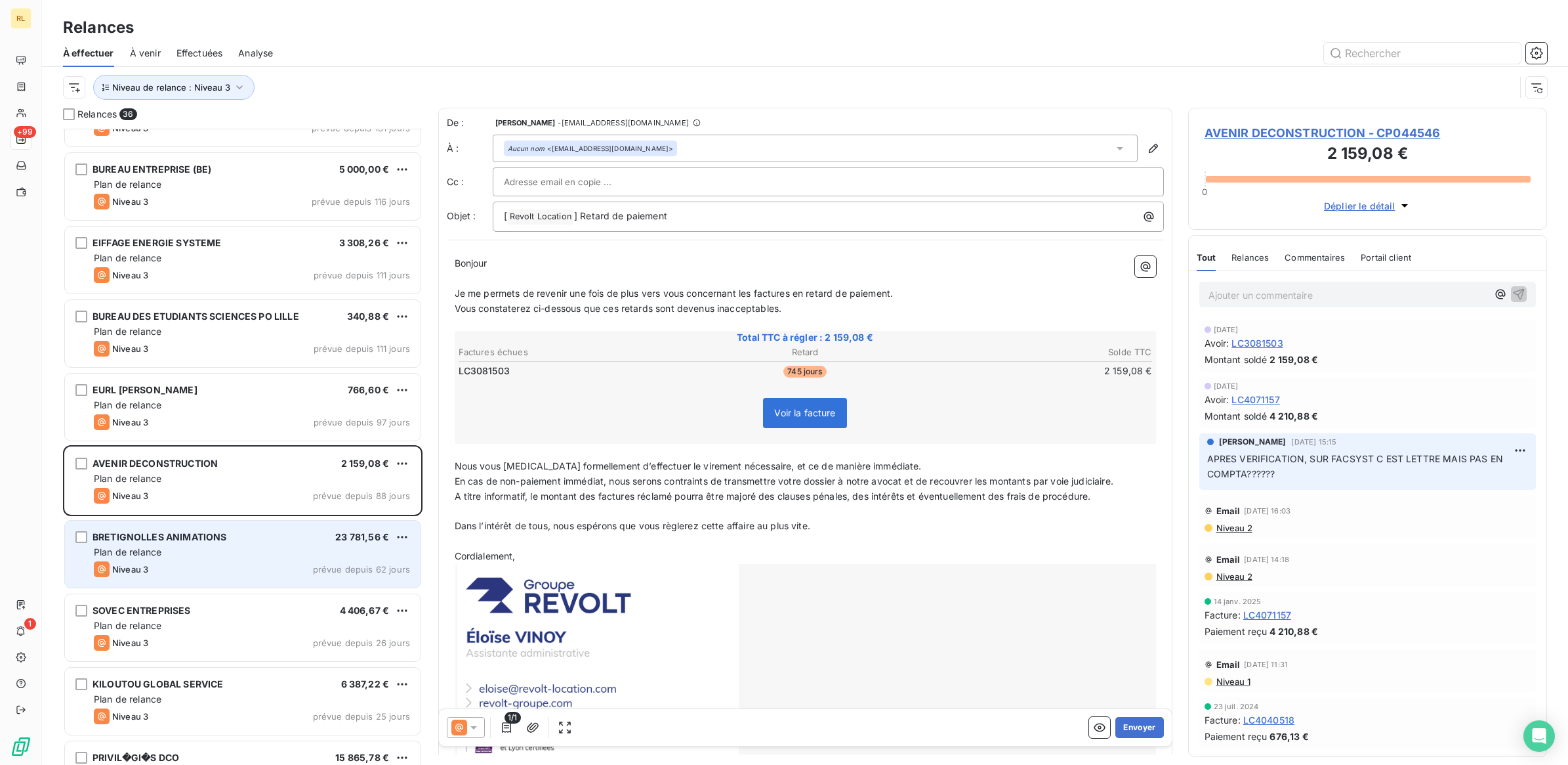
click at [279, 553] on div "Plan de relance" at bounding box center [252, 552] width 317 height 13
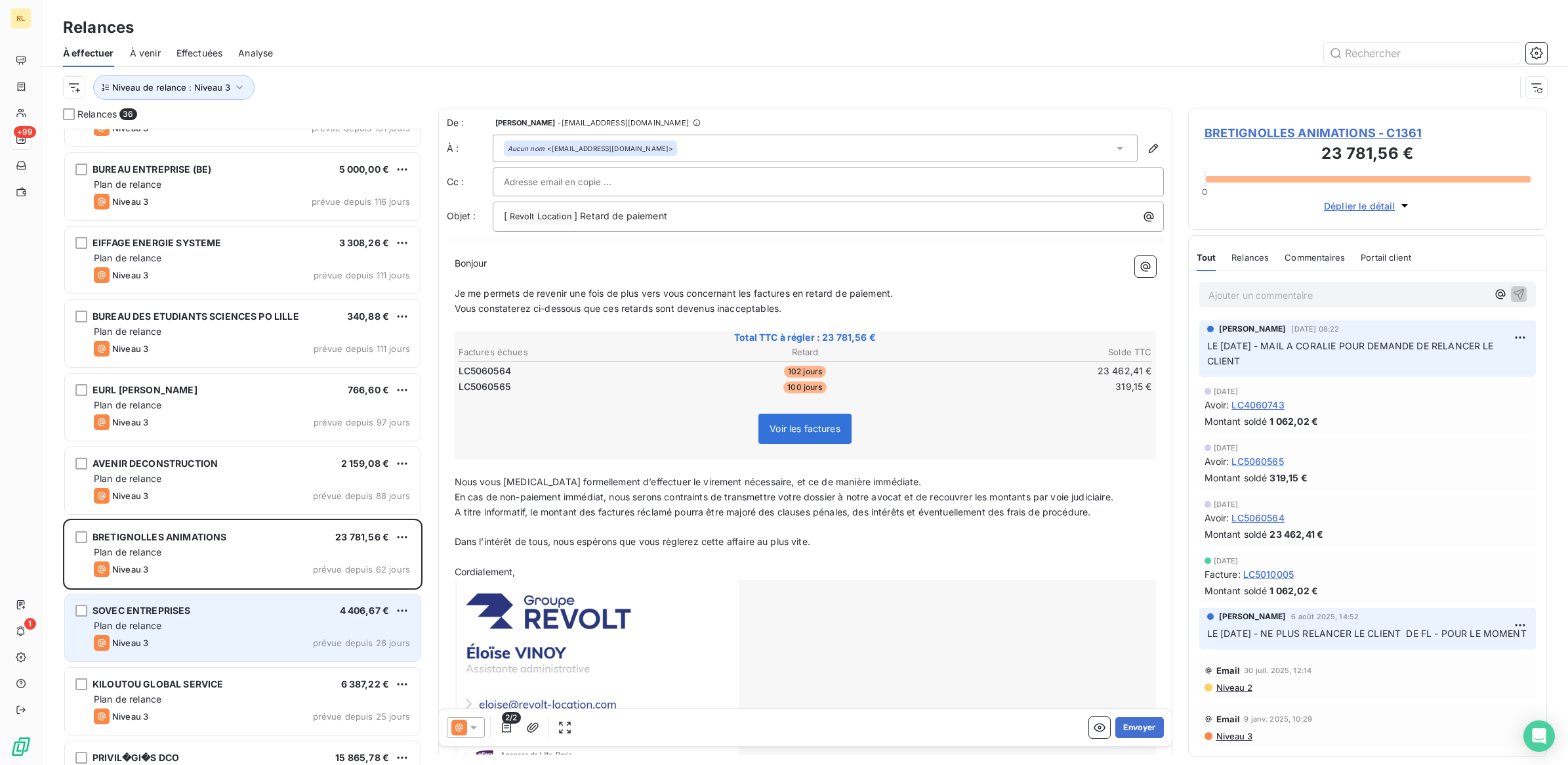
click at [274, 621] on div "Plan de relance" at bounding box center [252, 625] width 317 height 13
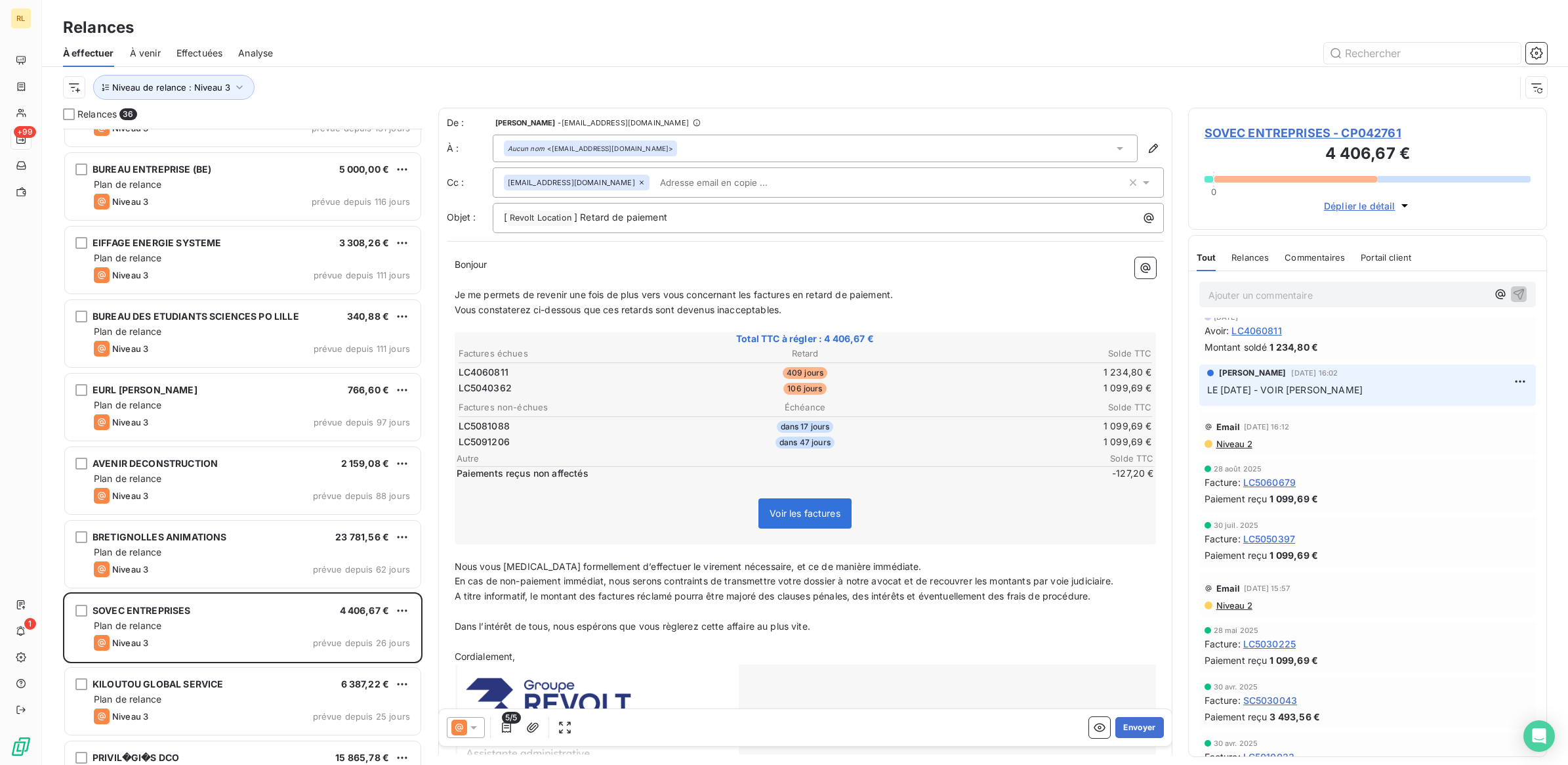
scroll to position [739, 0]
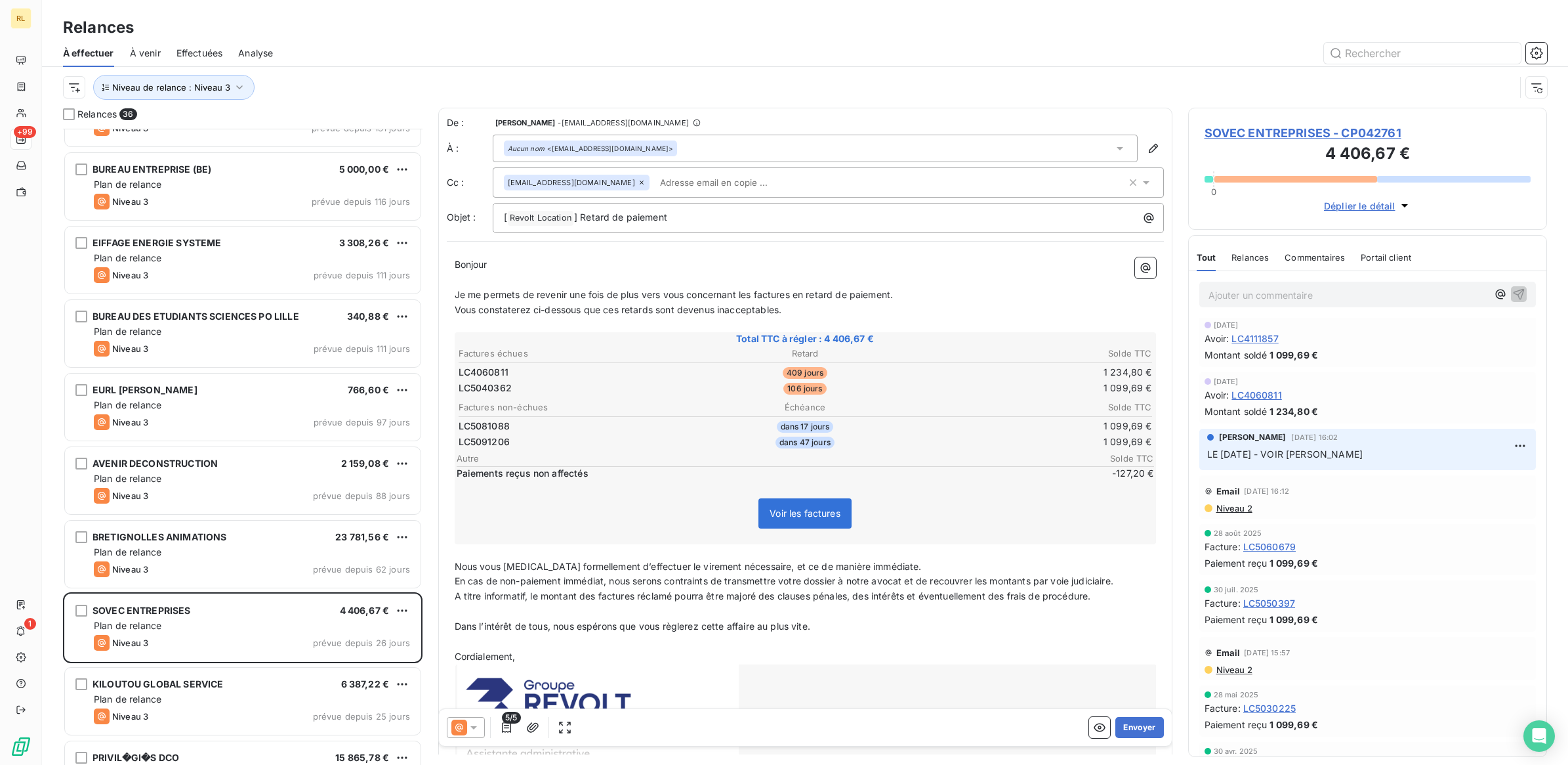
click at [892, 688] on div at bounding box center [806, 768] width 701 height 207
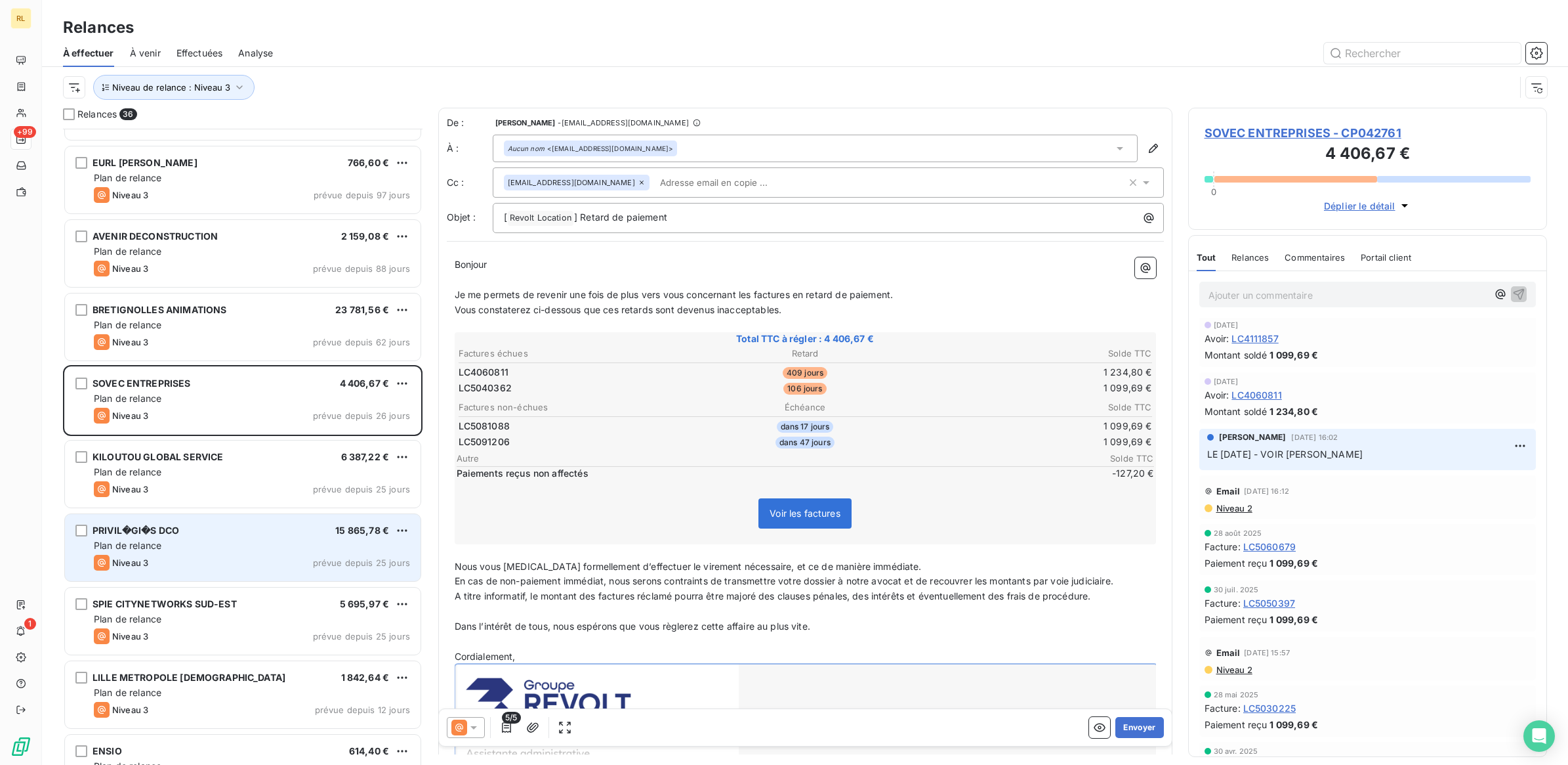
scroll to position [739, 0]
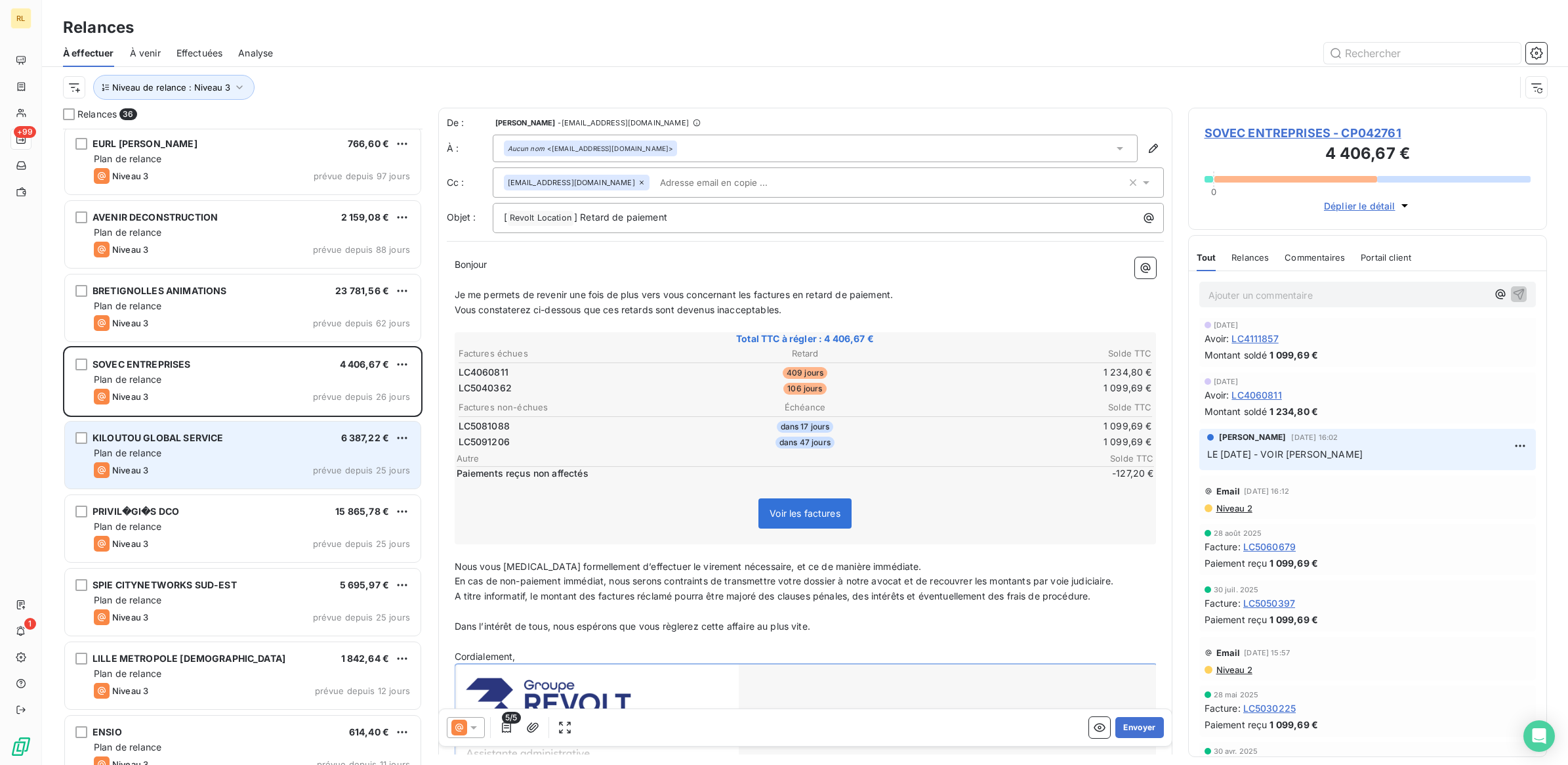
click at [240, 453] on div "Plan de relance" at bounding box center [252, 453] width 317 height 13
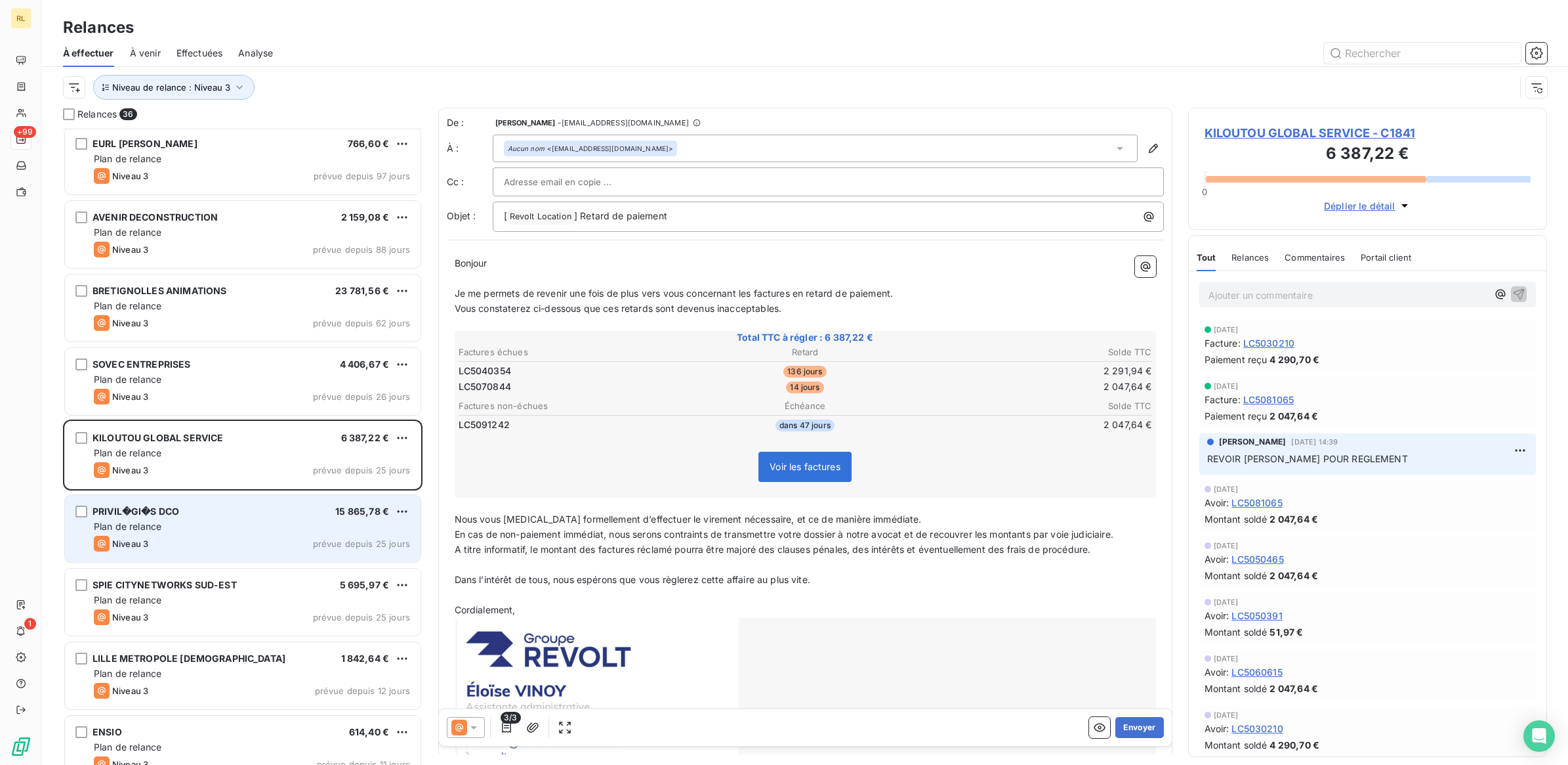
scroll to position [411, 0]
